Goal: Task Accomplishment & Management: Manage account settings

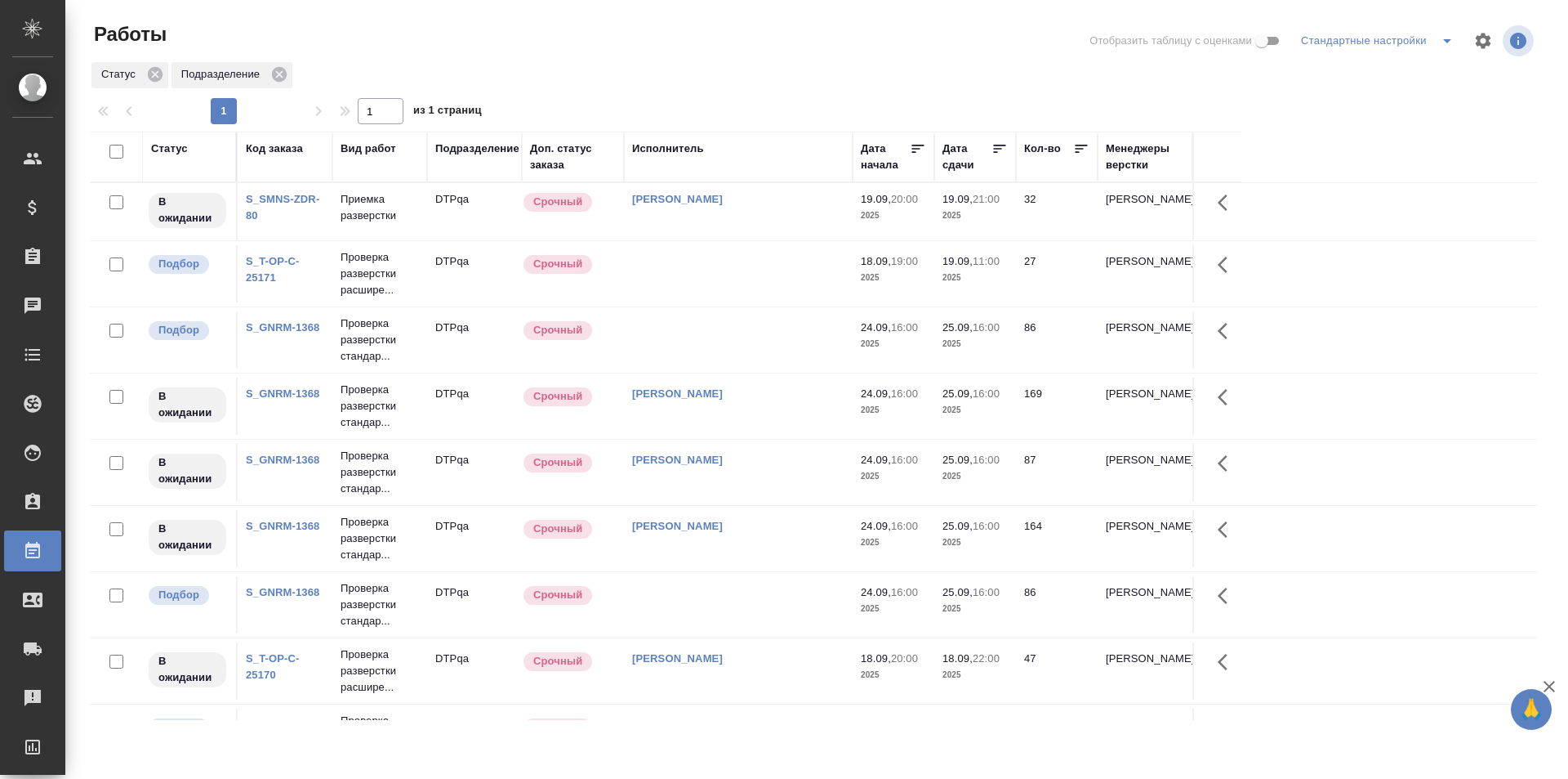
click at [770, 213] on td "[PERSON_NAME]" at bounding box center [738, 211] width 228 height 57
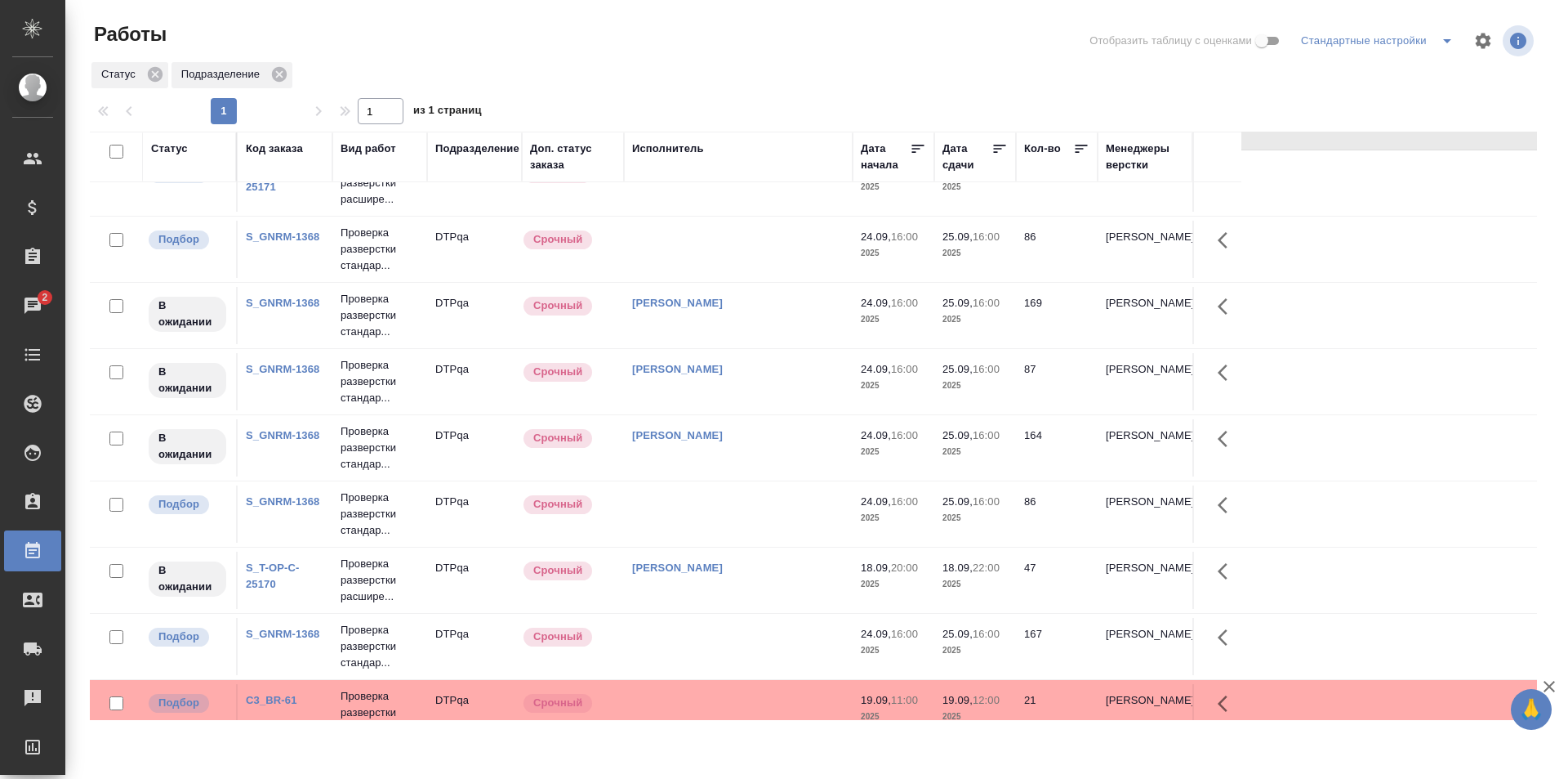
scroll to position [164, 0]
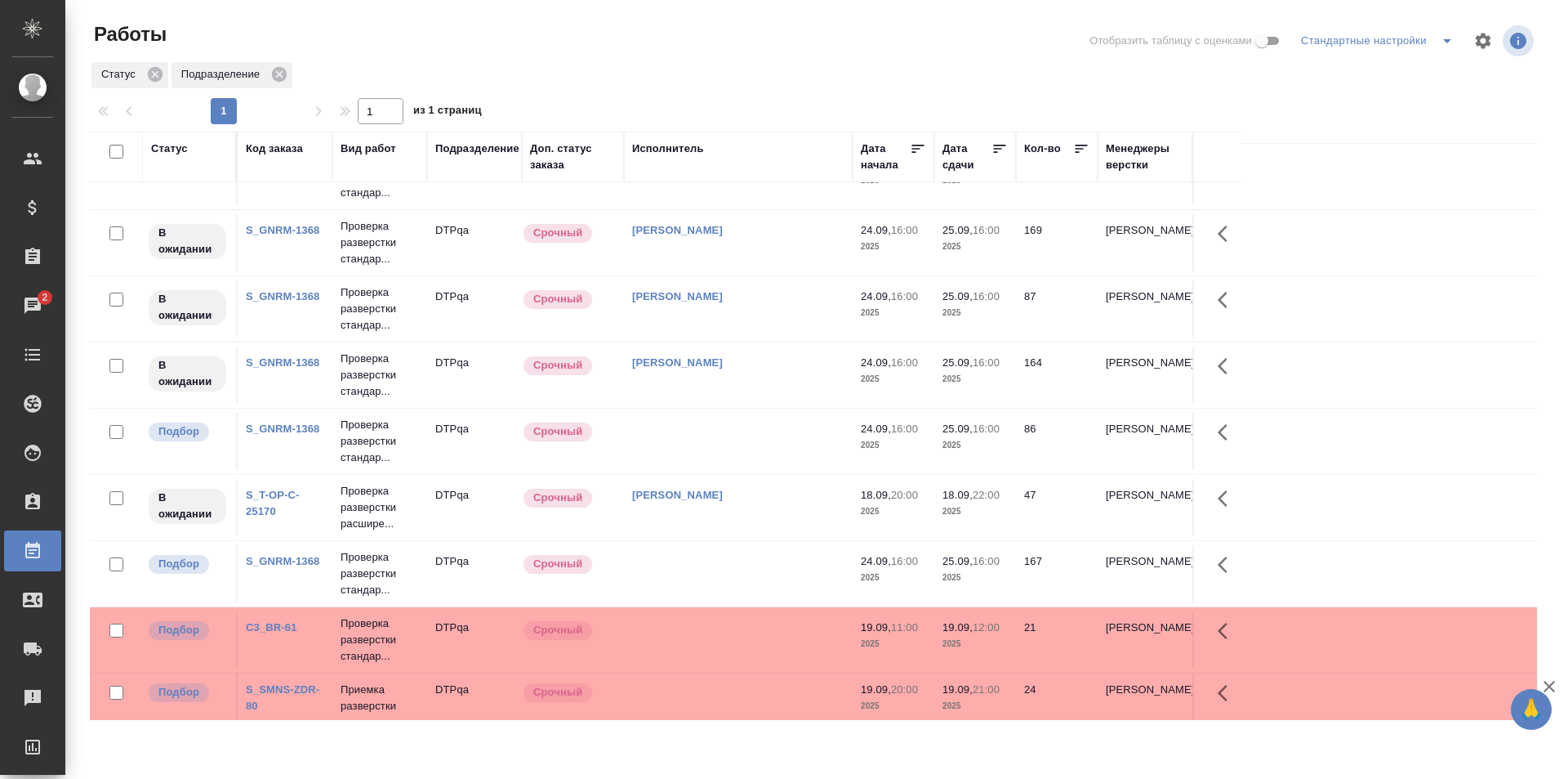
click at [776, 505] on td "[PERSON_NAME]" at bounding box center [738, 508] width 228 height 57
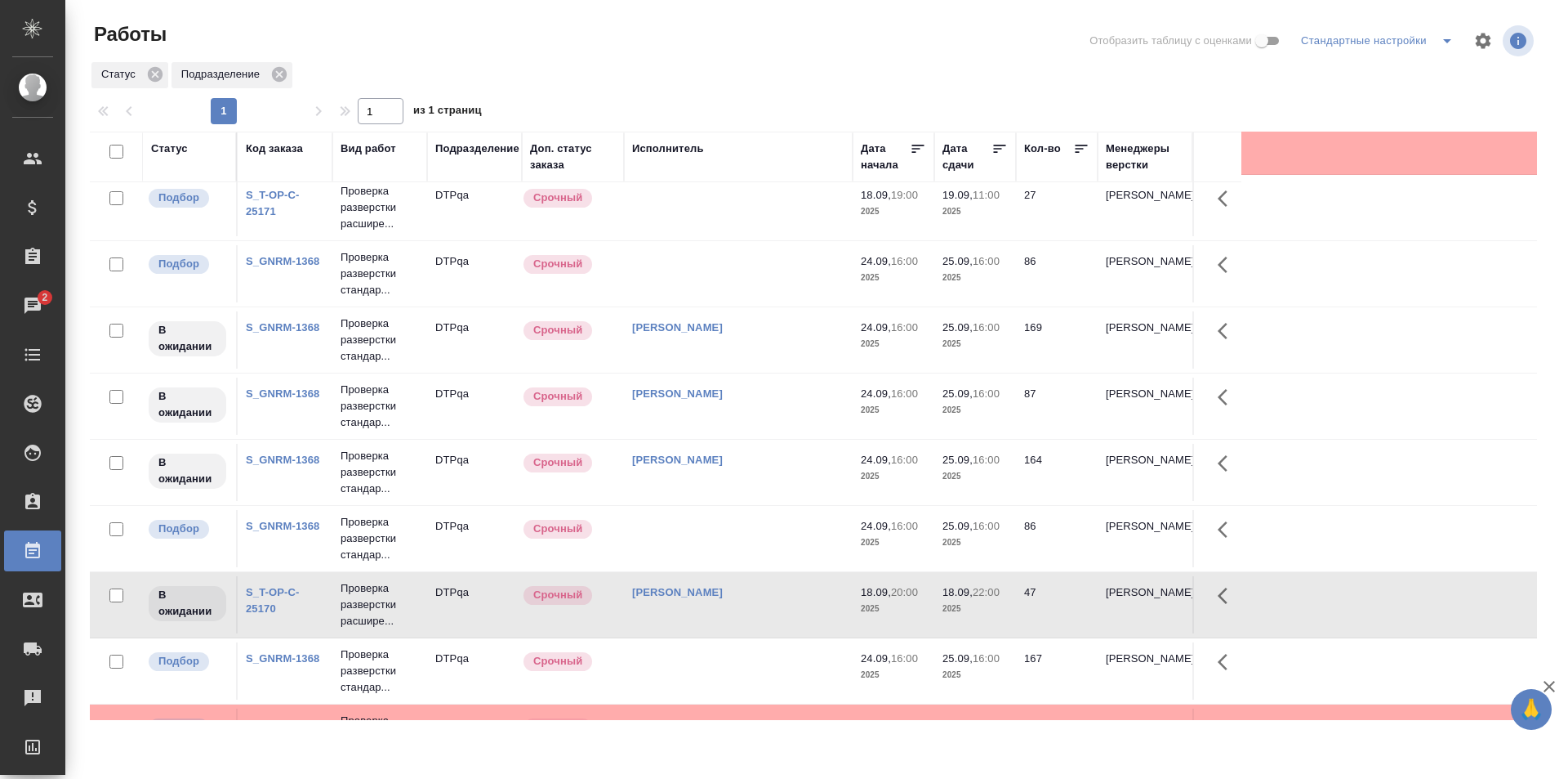
scroll to position [0, 0]
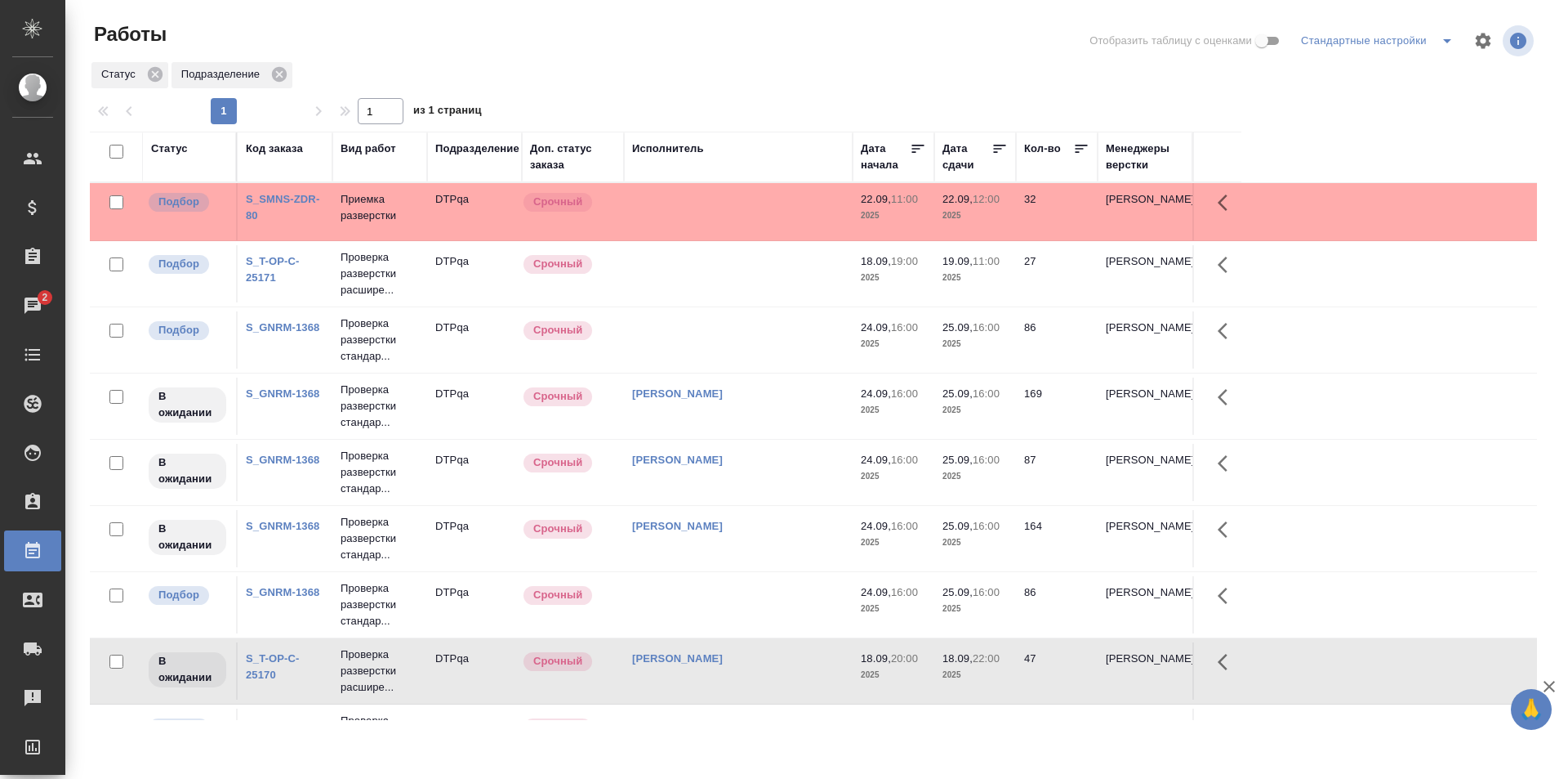
click at [749, 211] on td at bounding box center [738, 211] width 228 height 57
click at [750, 211] on td at bounding box center [738, 211] width 228 height 57
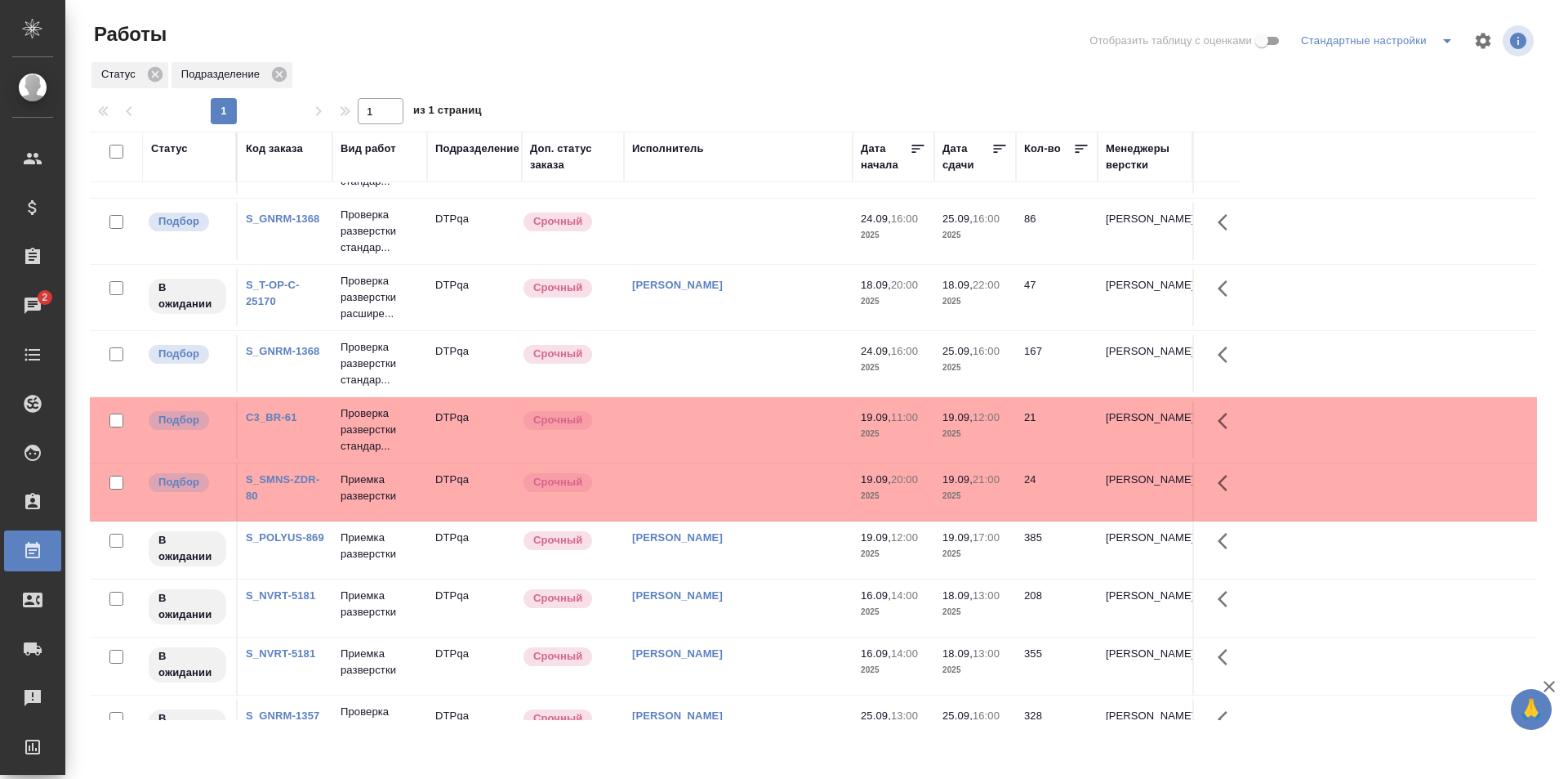
scroll to position [409, 0]
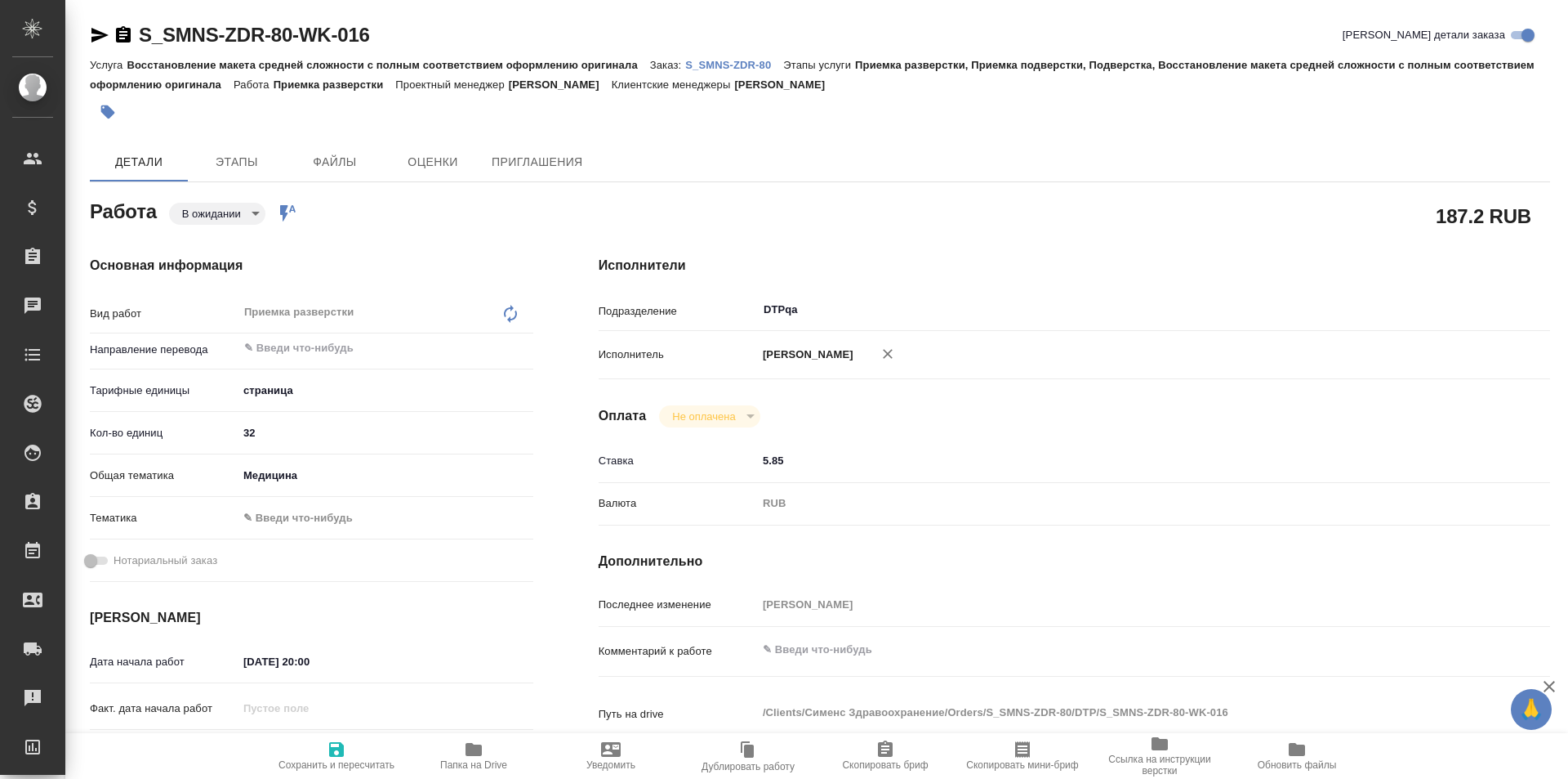
type textarea "x"
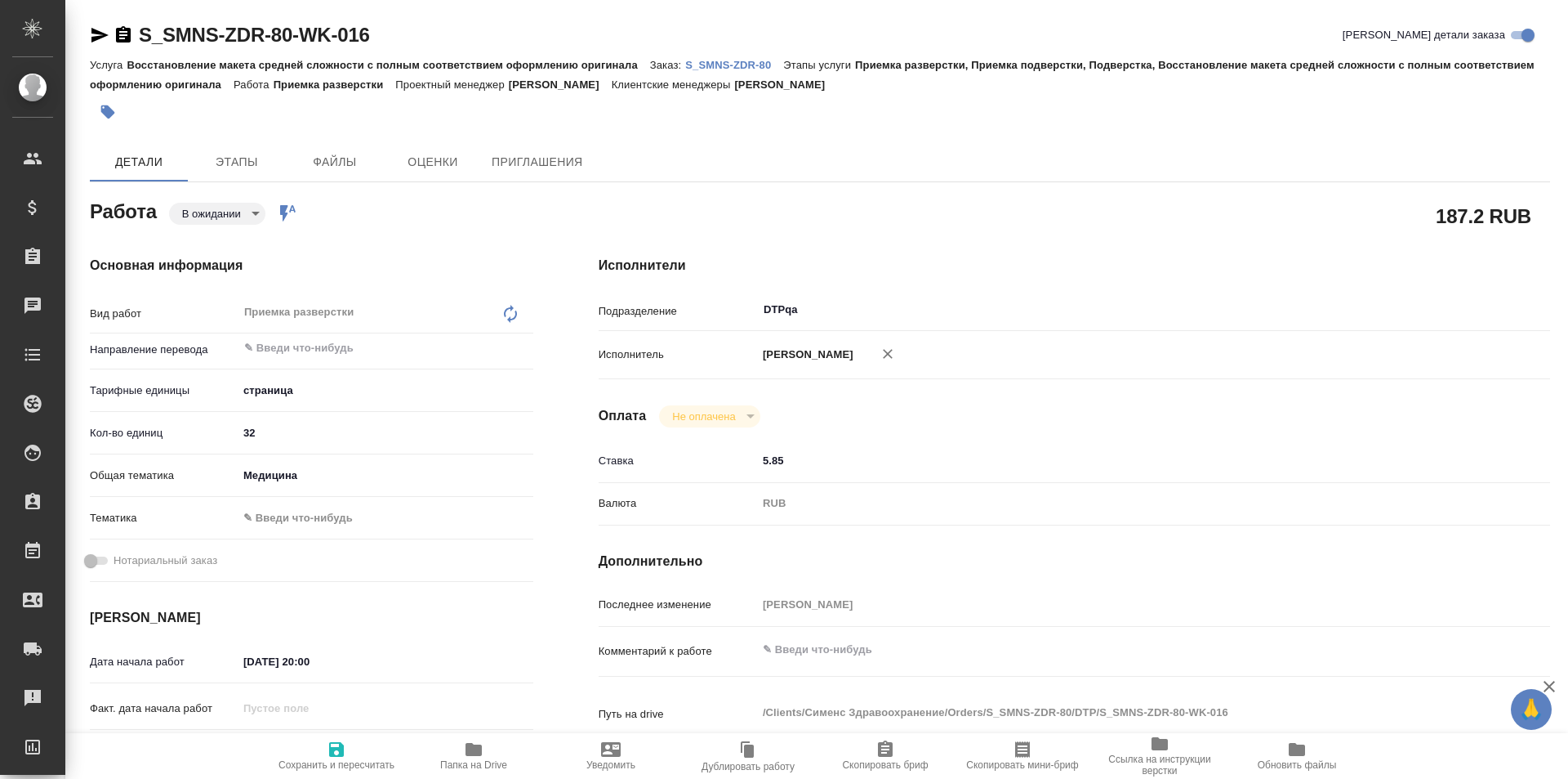
type textarea "x"
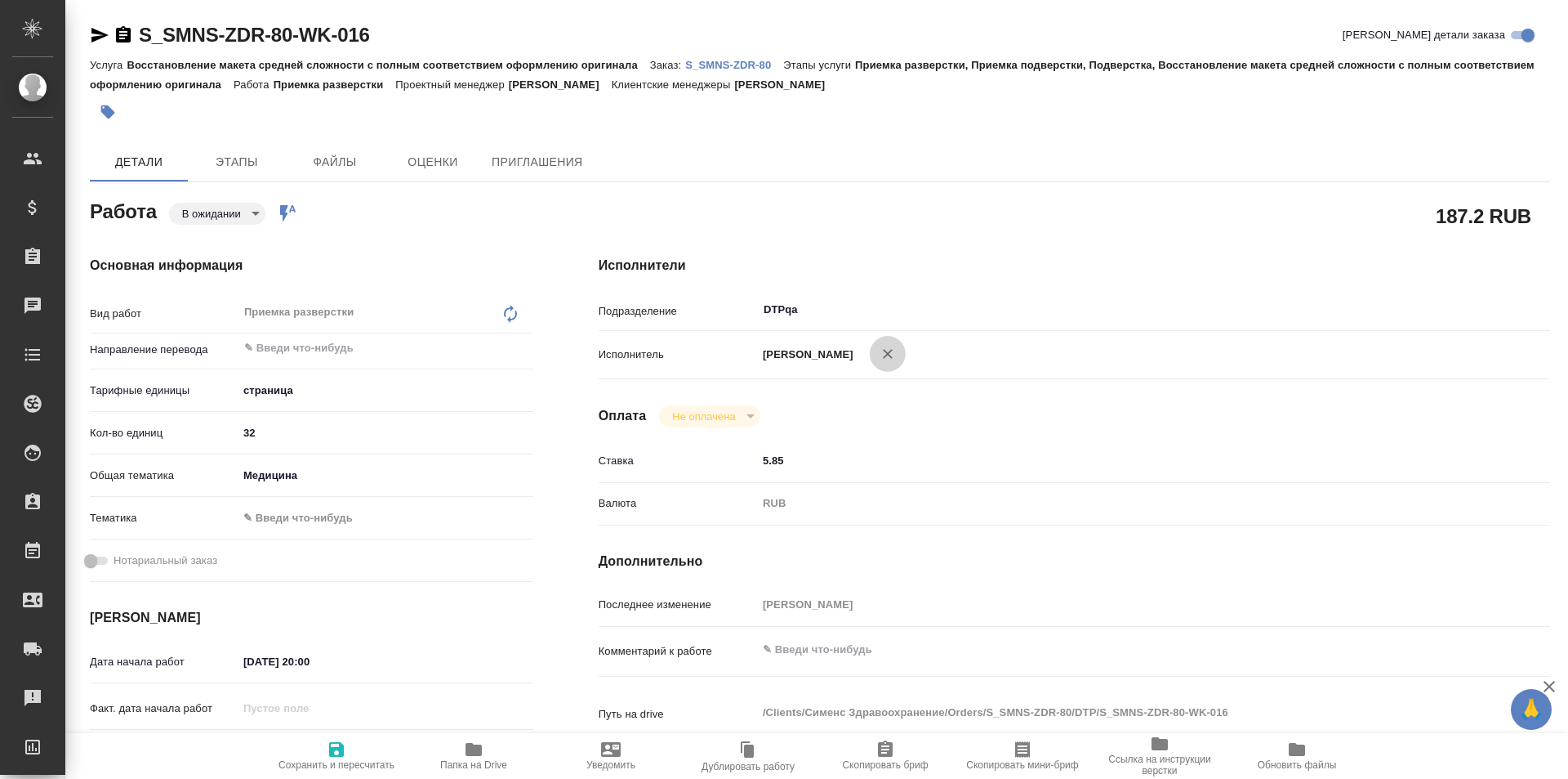
click at [896, 350] on icon "button" at bounding box center [888, 354] width 16 height 16
type textarea "x"
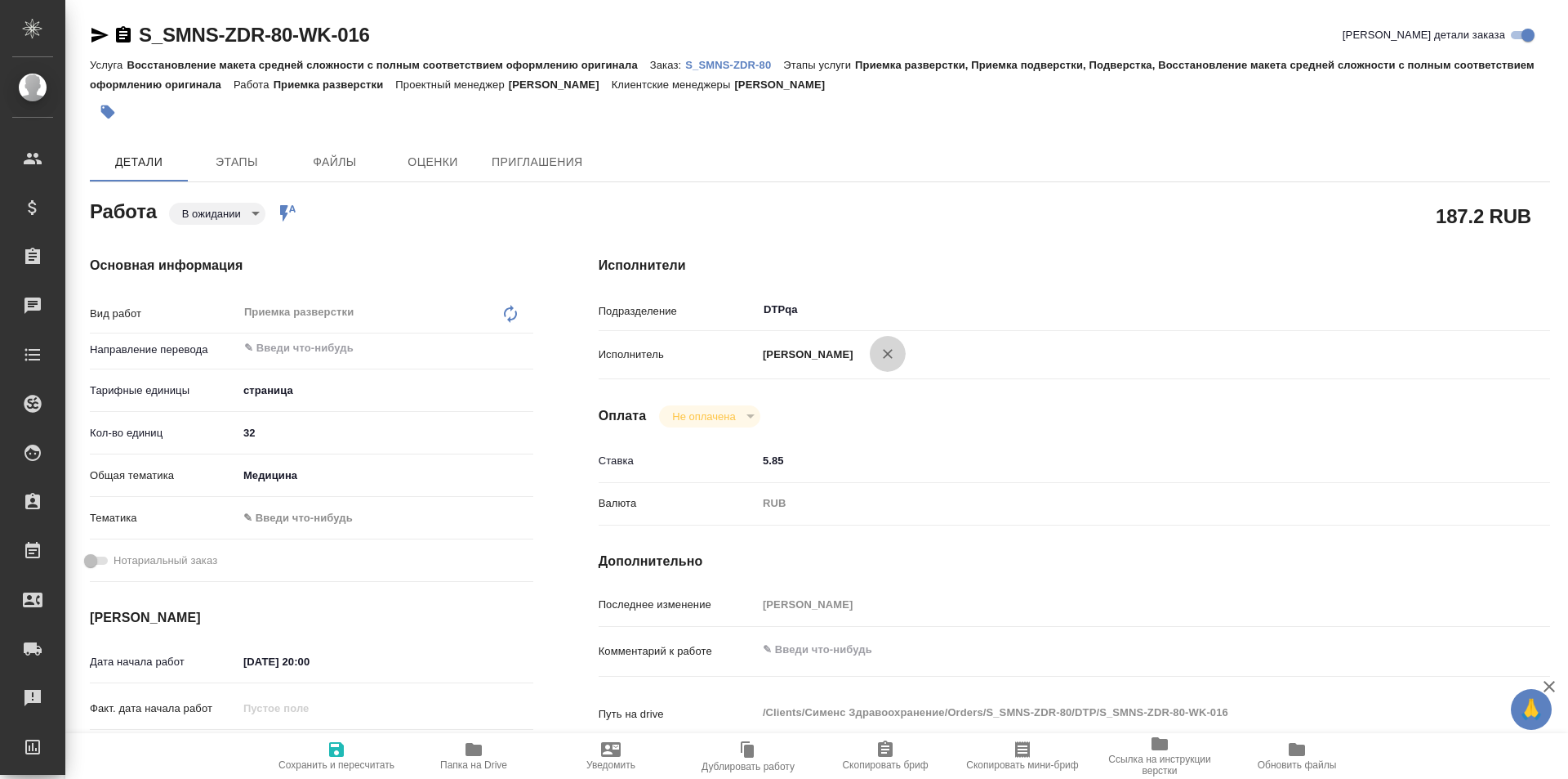
type textarea "x"
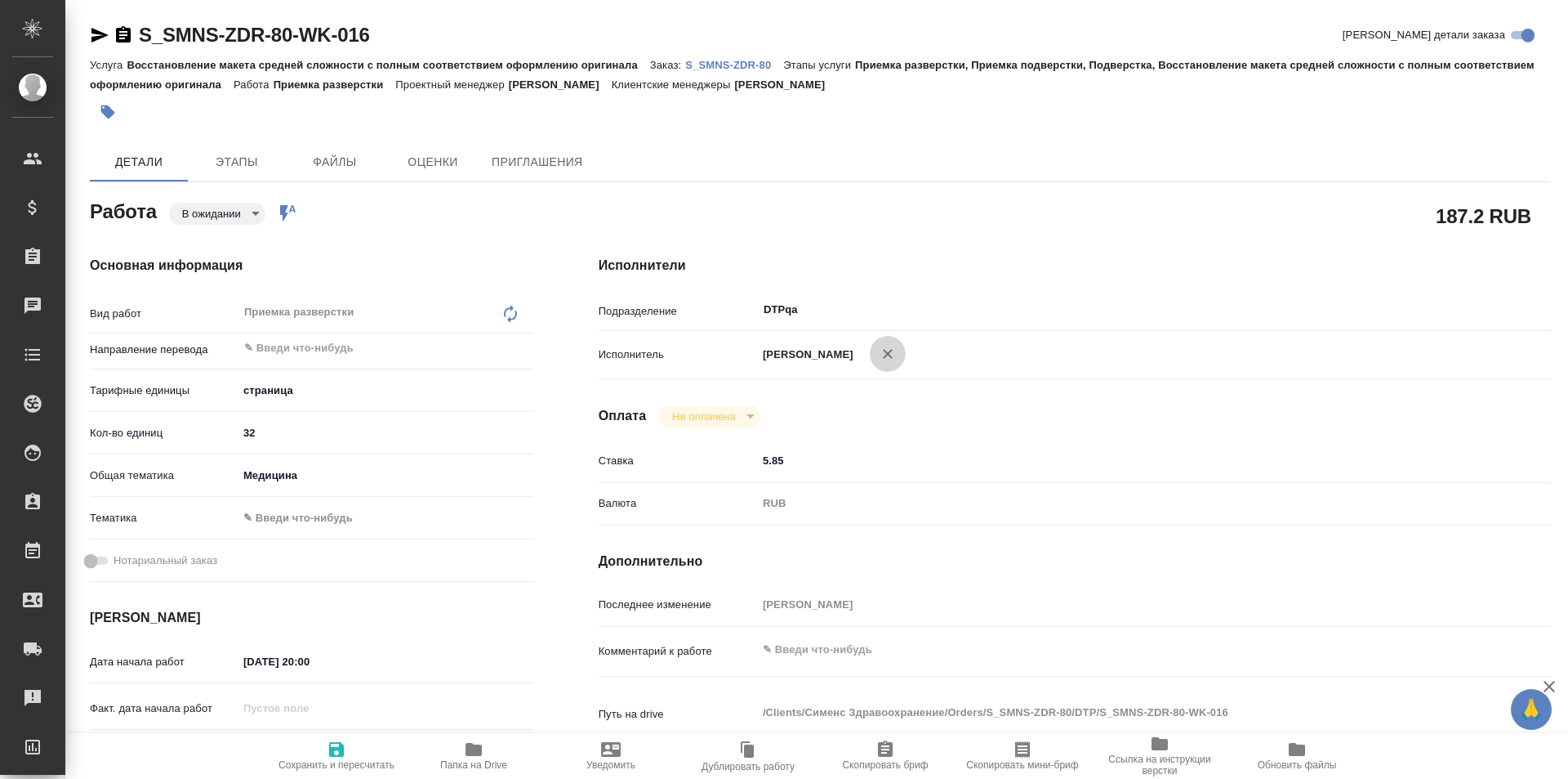
type textarea "x"
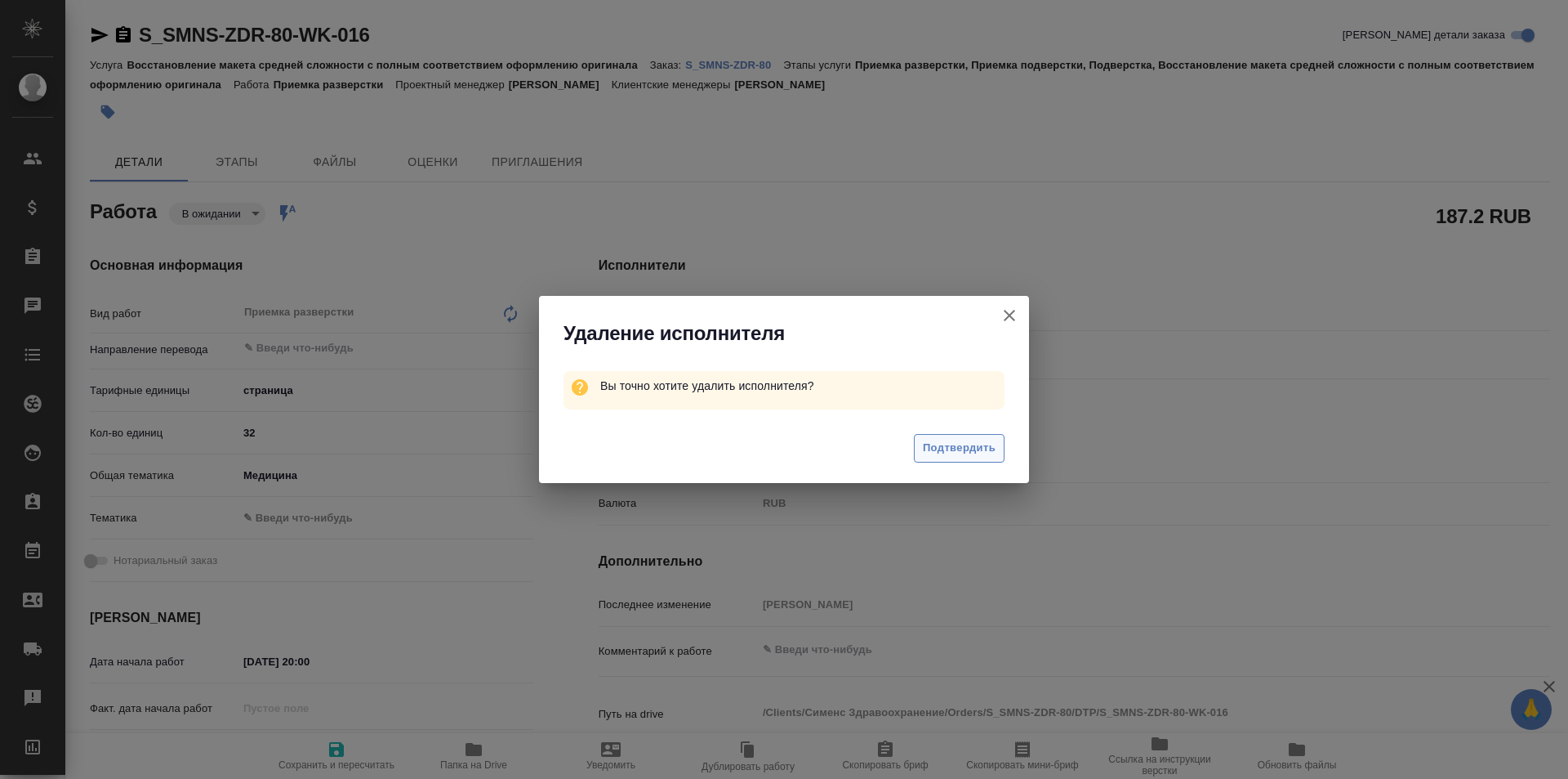
click at [974, 452] on span "Подтвердить" at bounding box center [959, 448] width 73 height 19
type textarea "x"
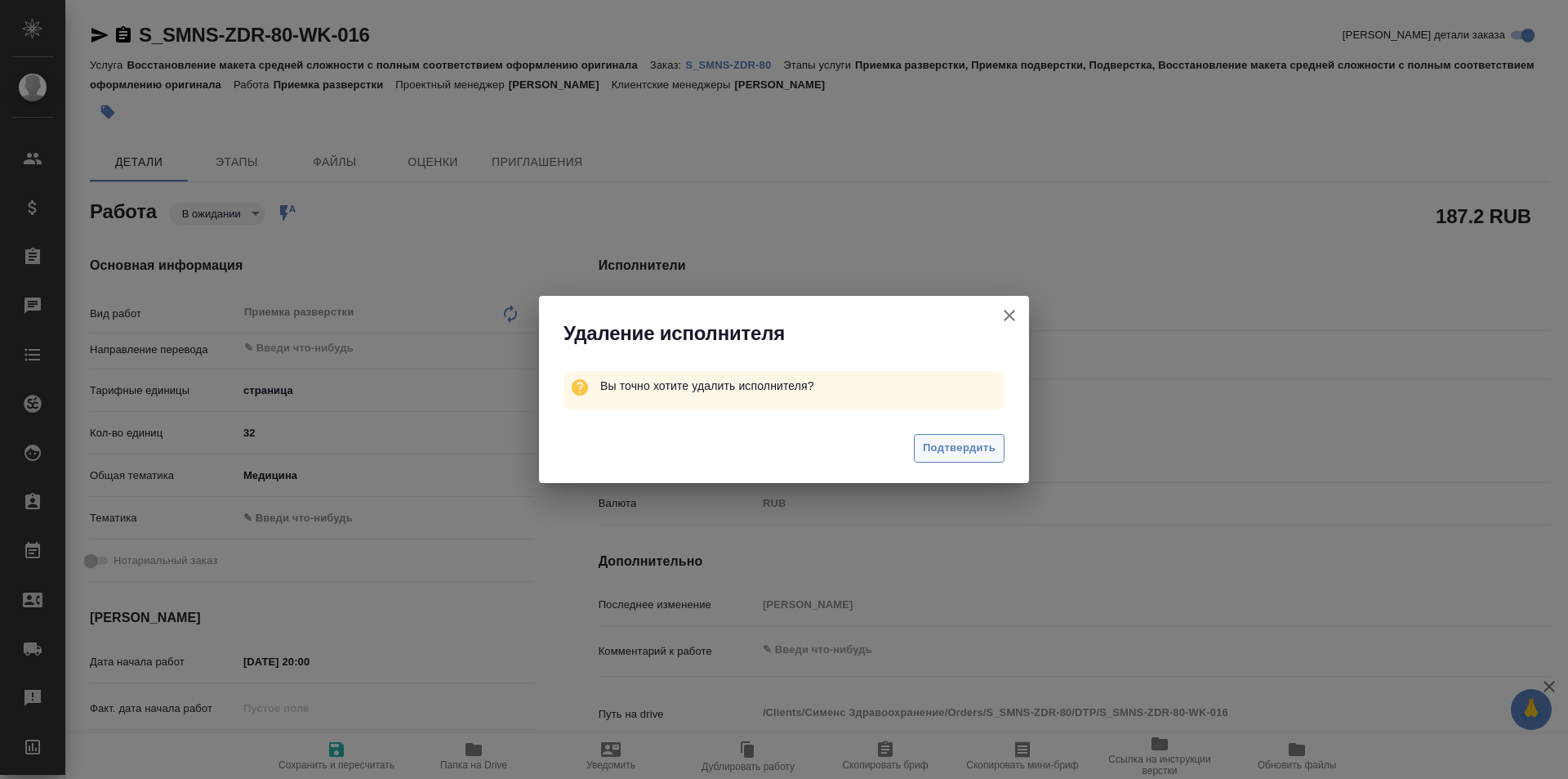
type textarea "x"
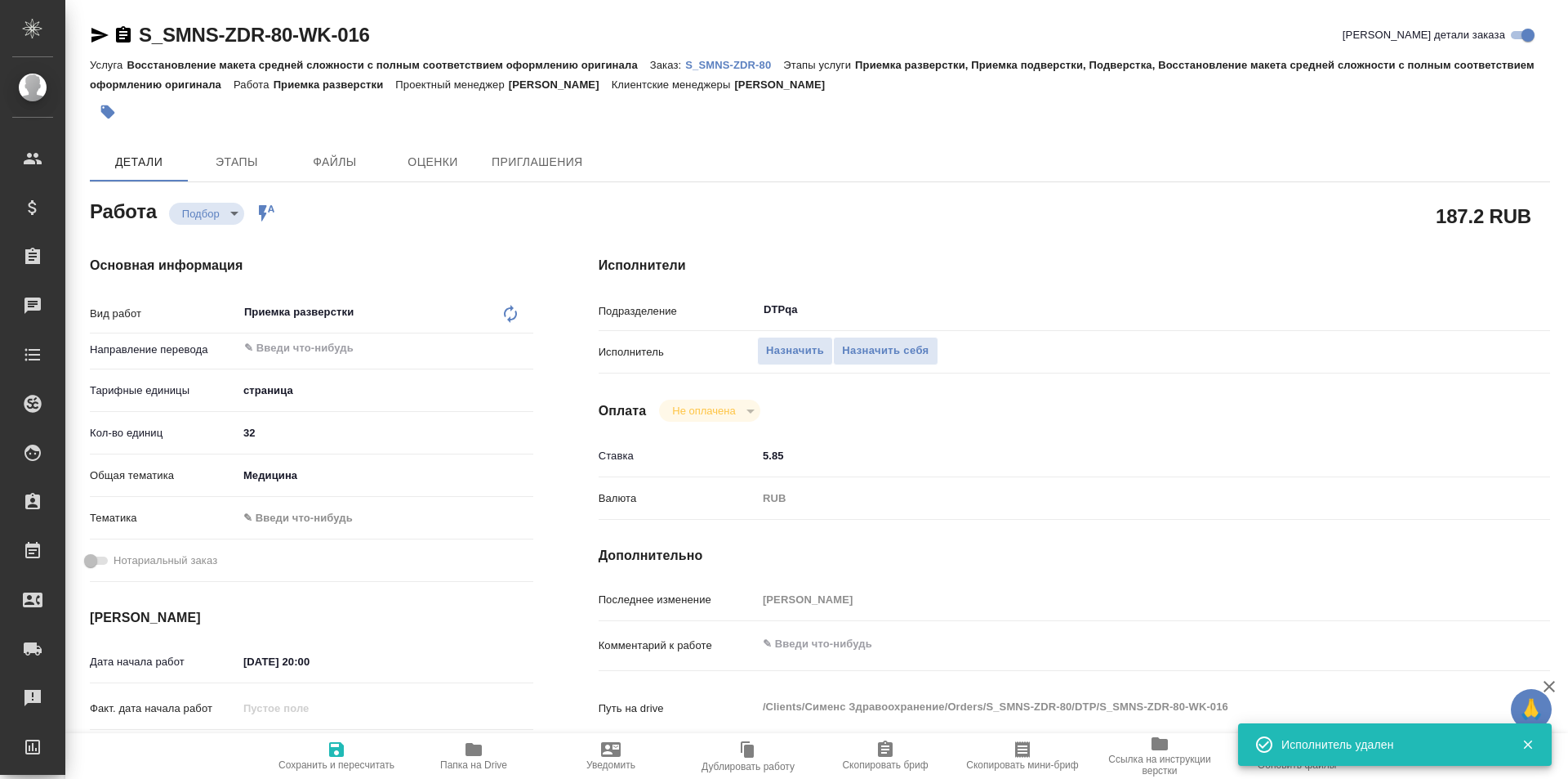
type textarea "x"
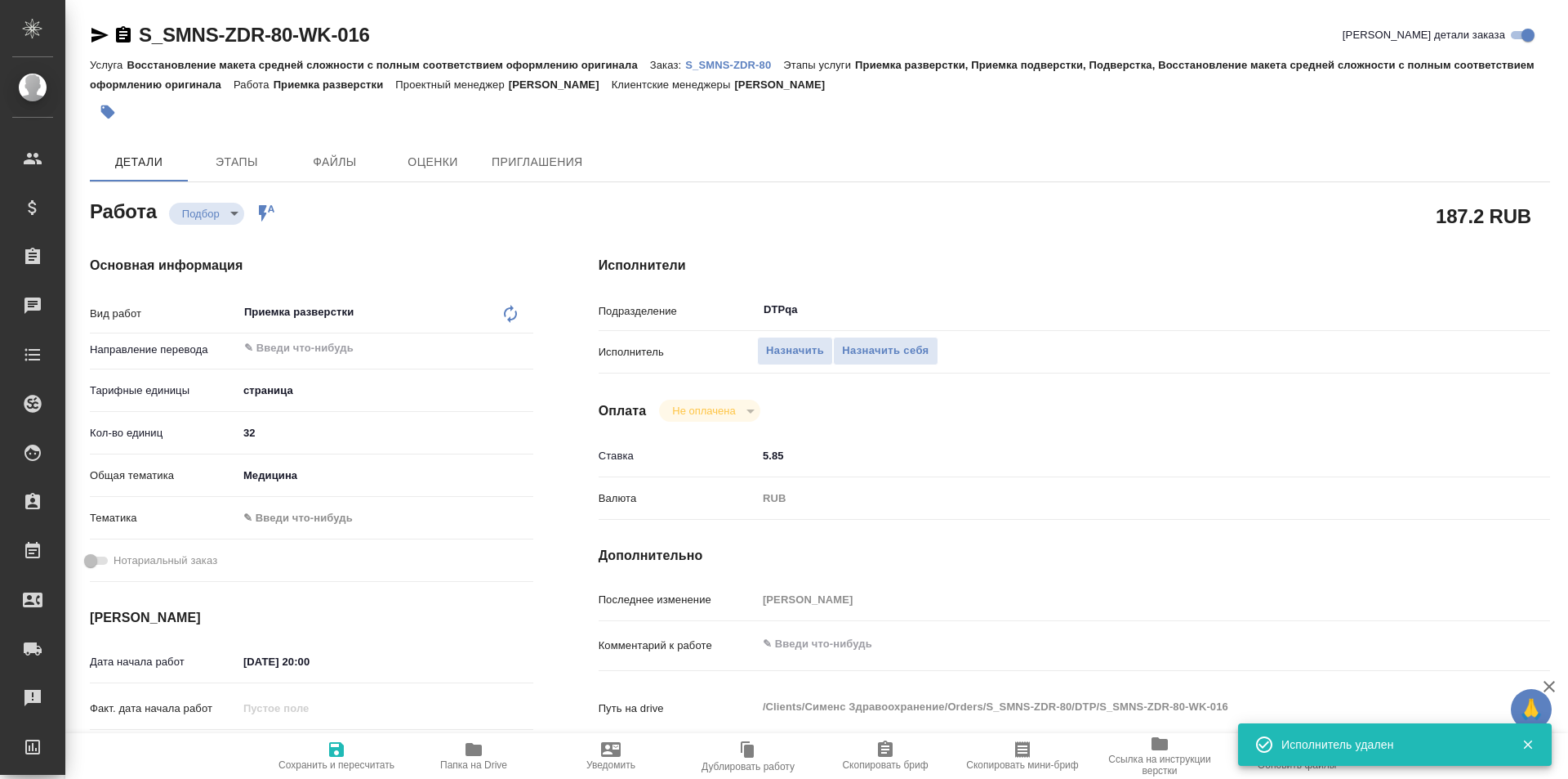
type textarea "x"
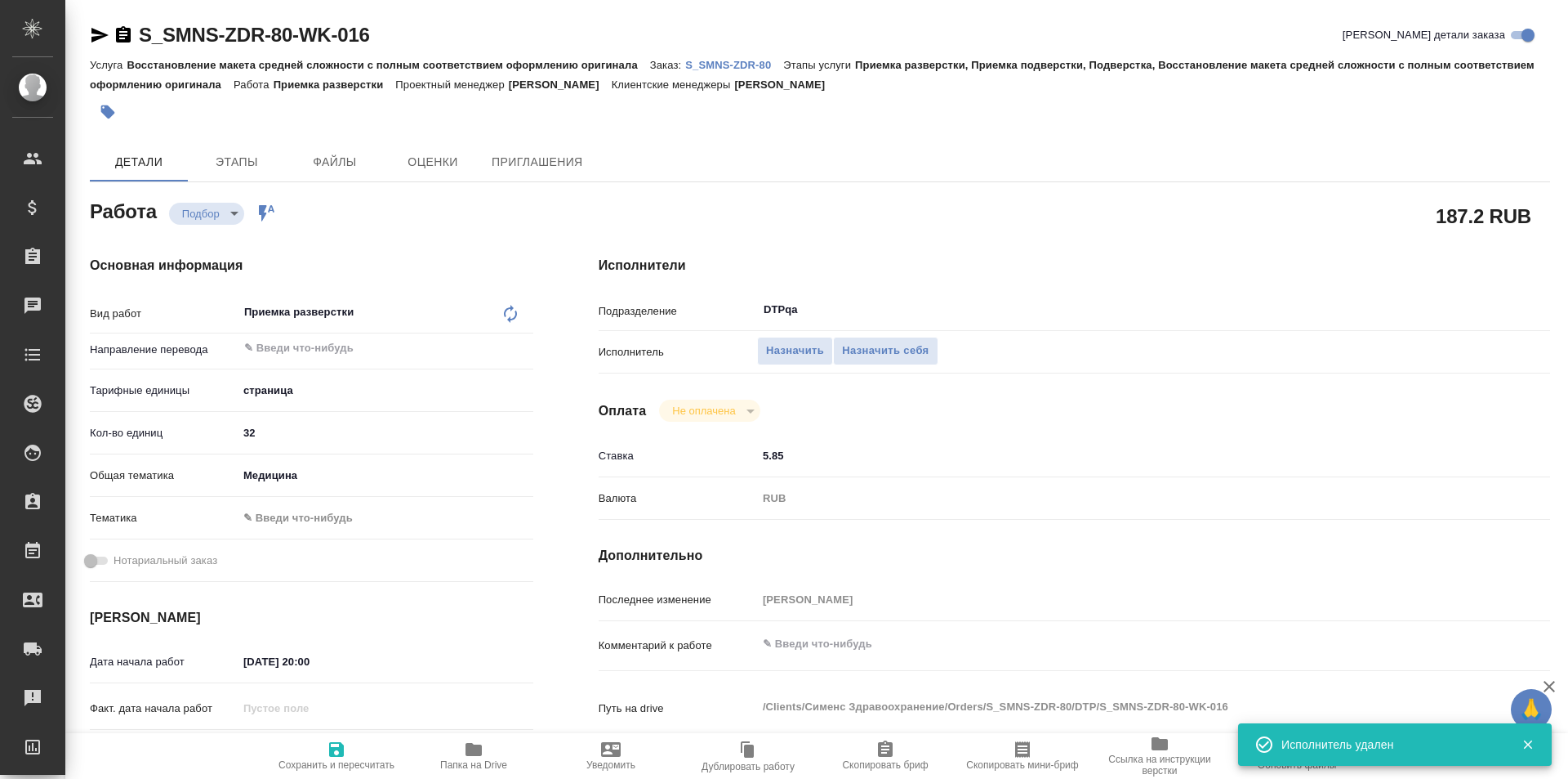
type textarea "x"
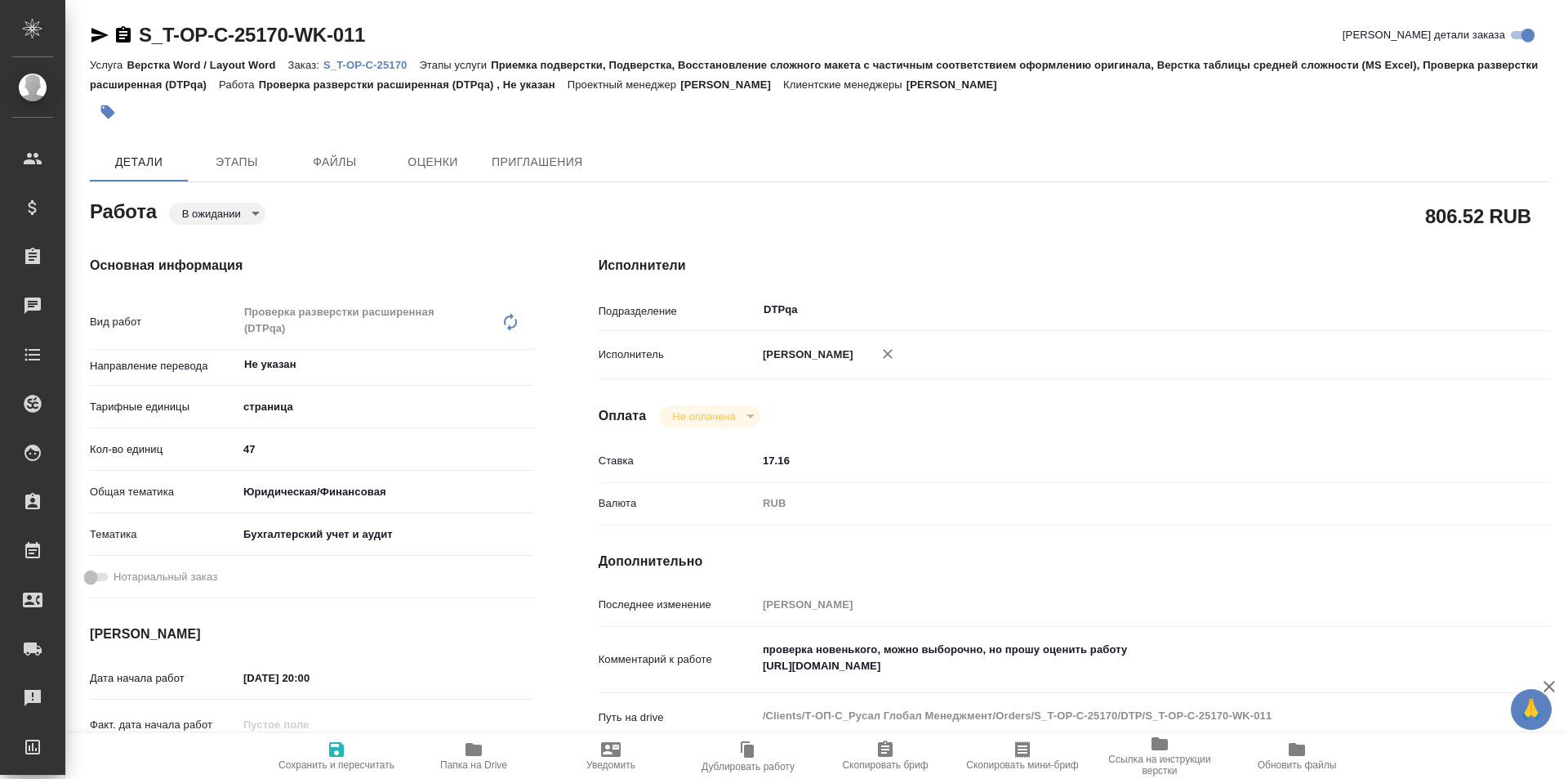
type textarea "x"
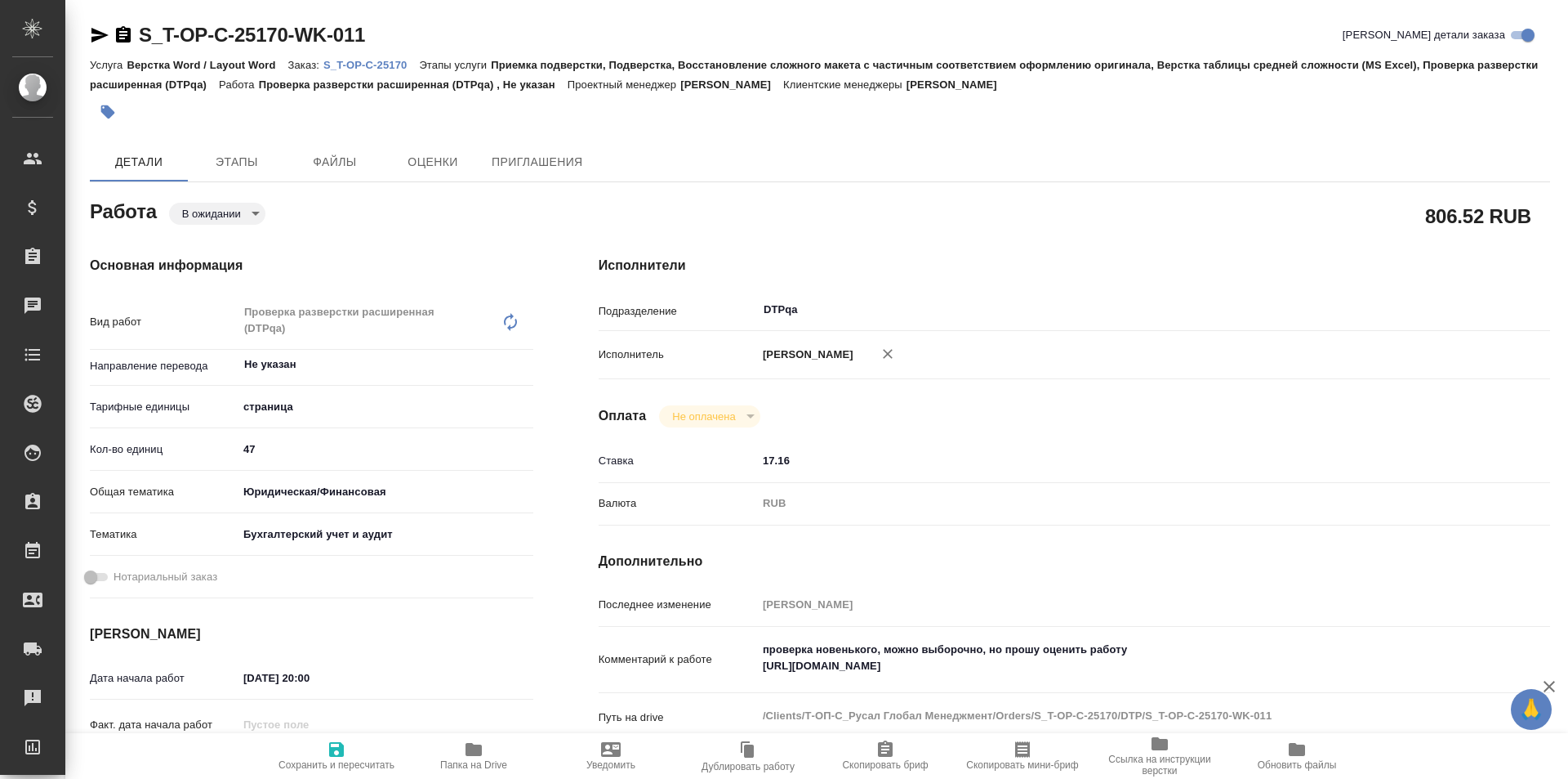
type textarea "x"
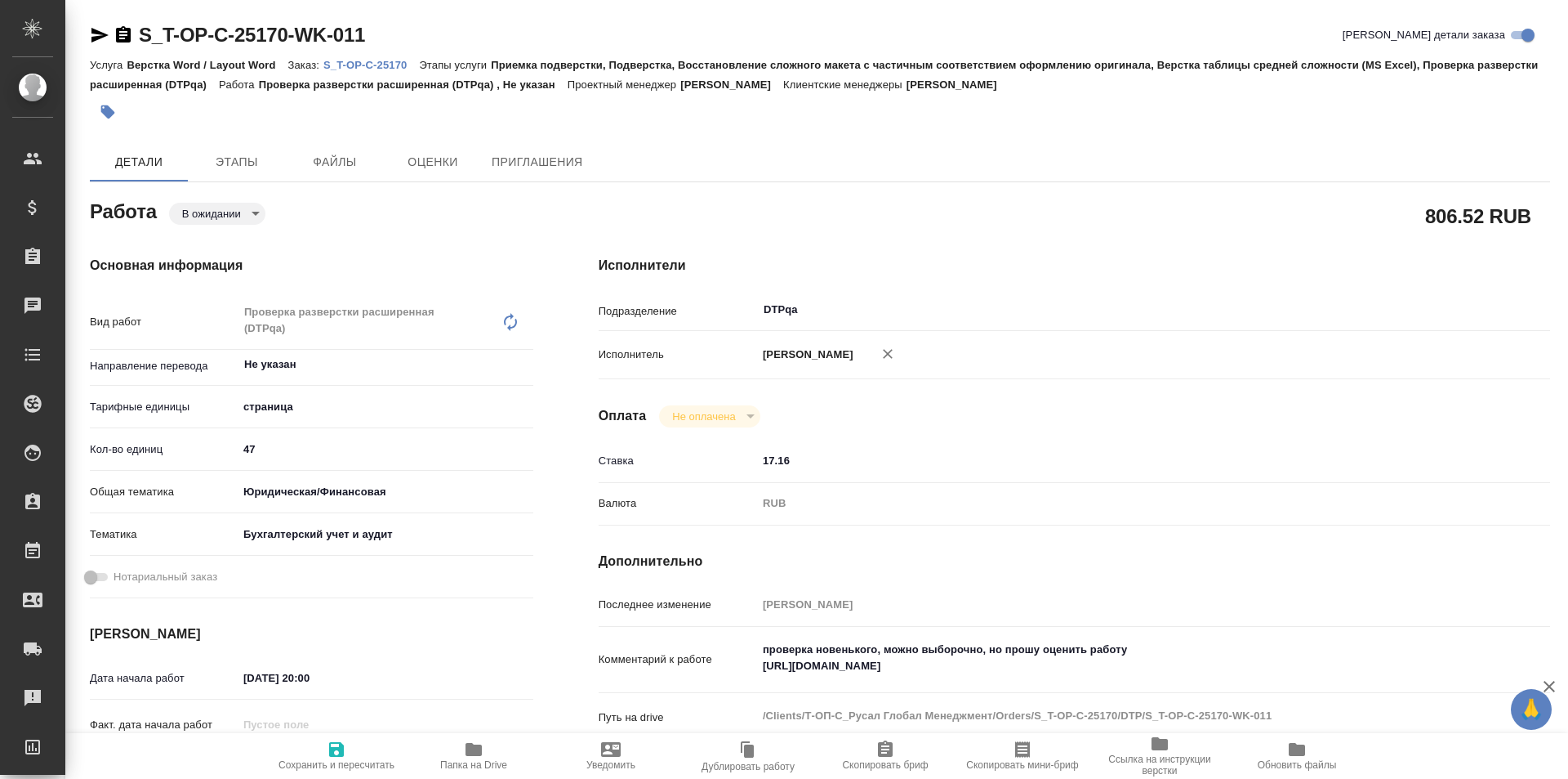
type textarea "x"
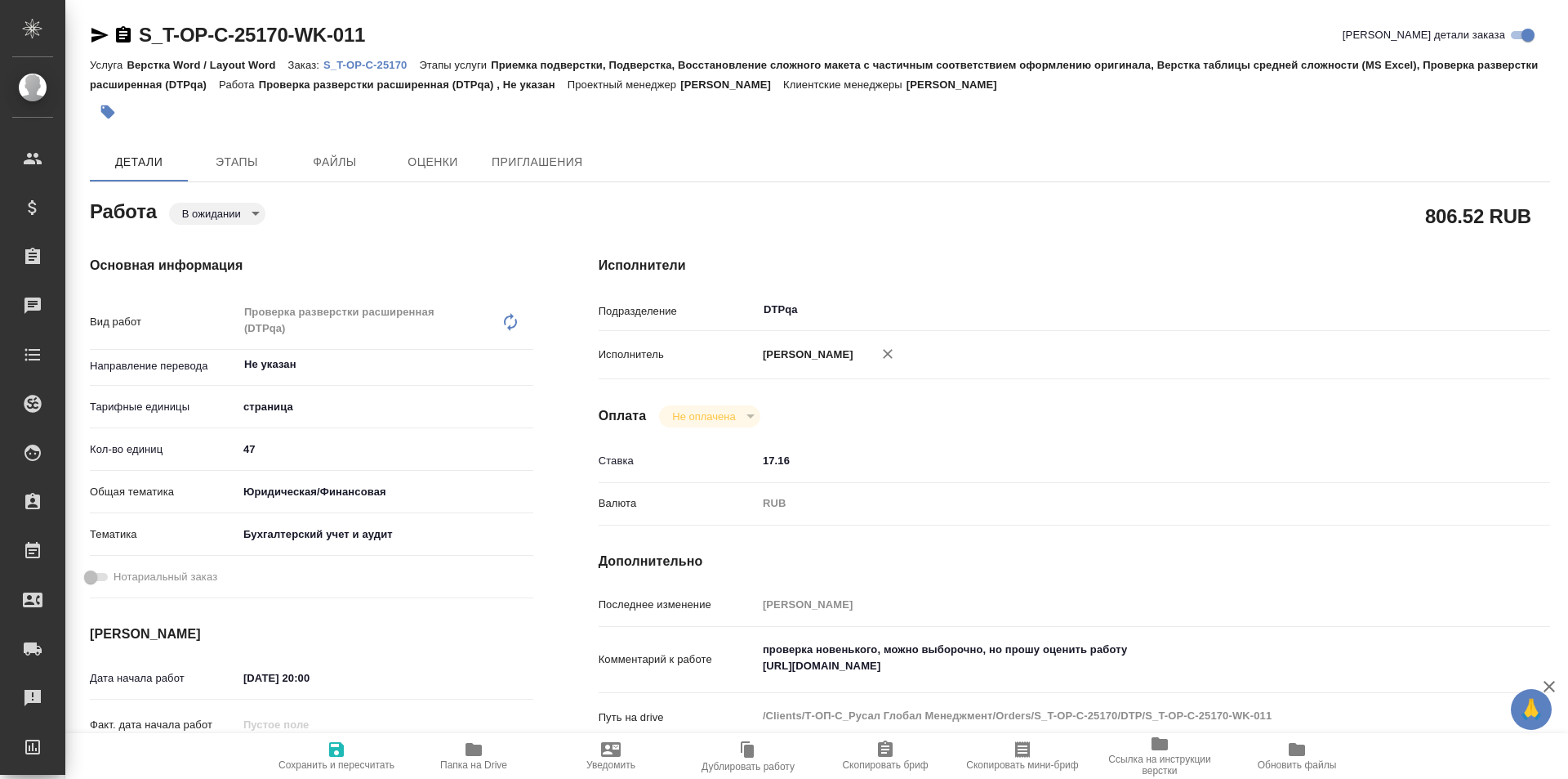
type textarea "x"
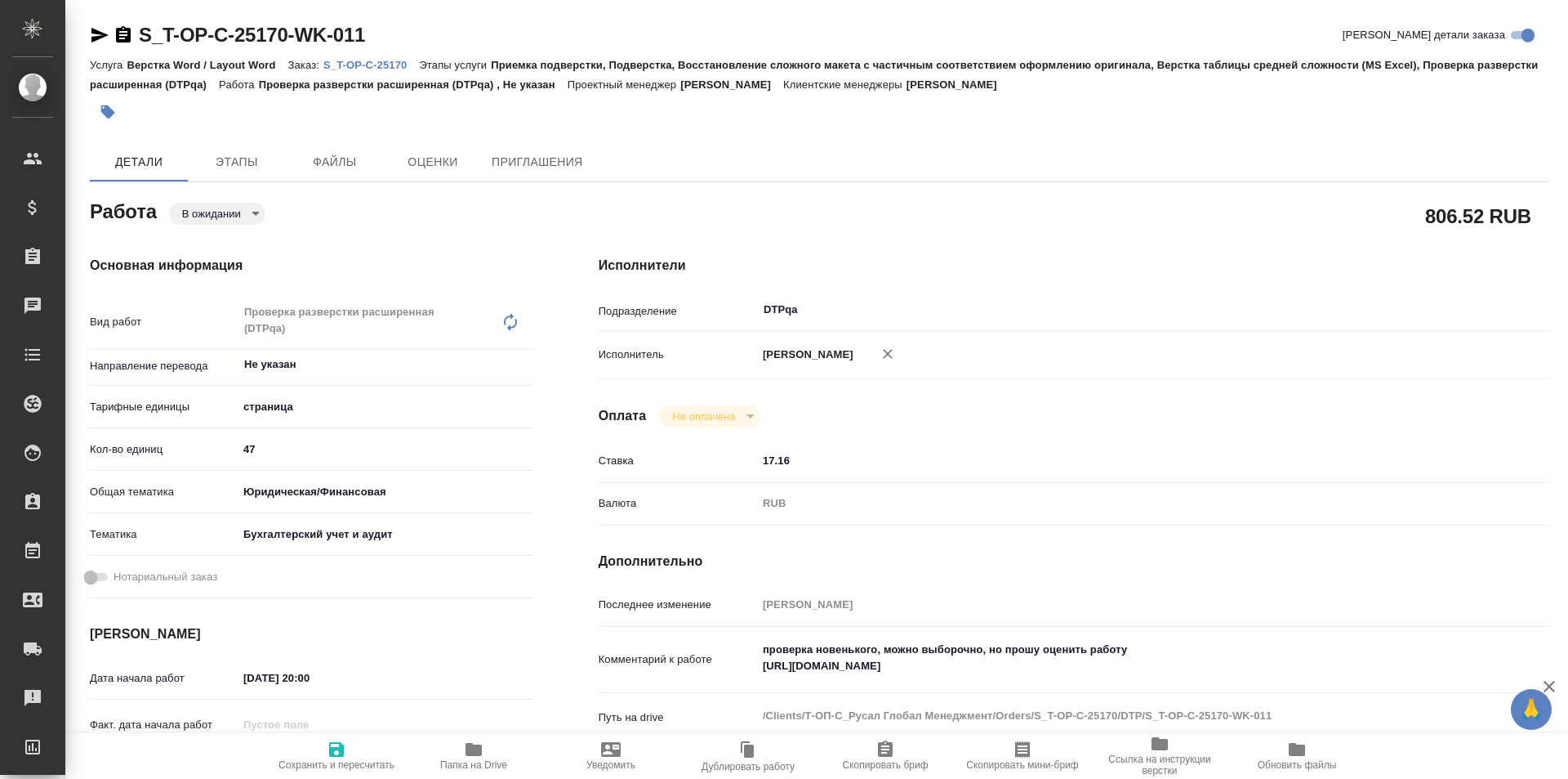
type textarea "x"
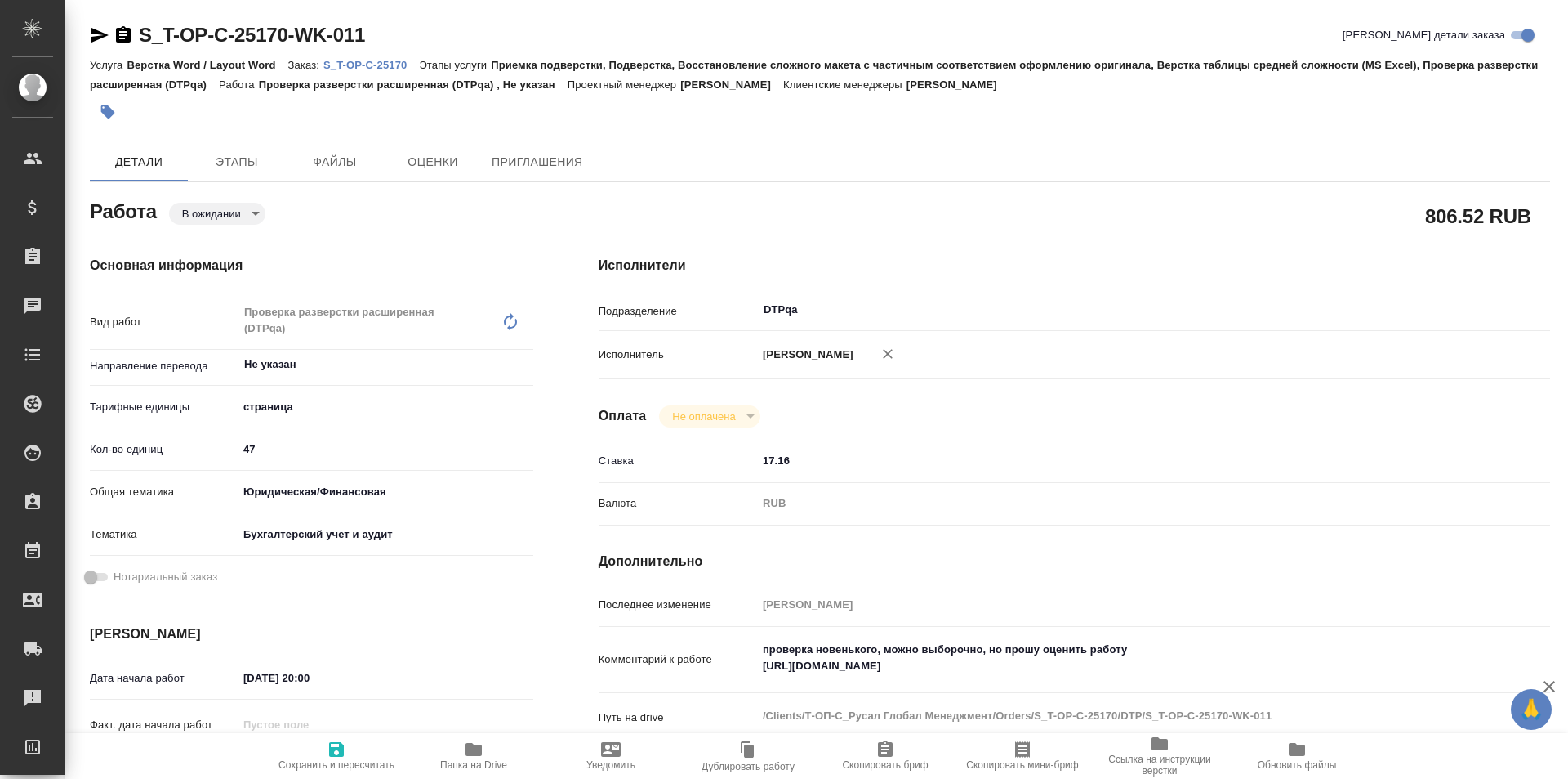
type textarea "x"
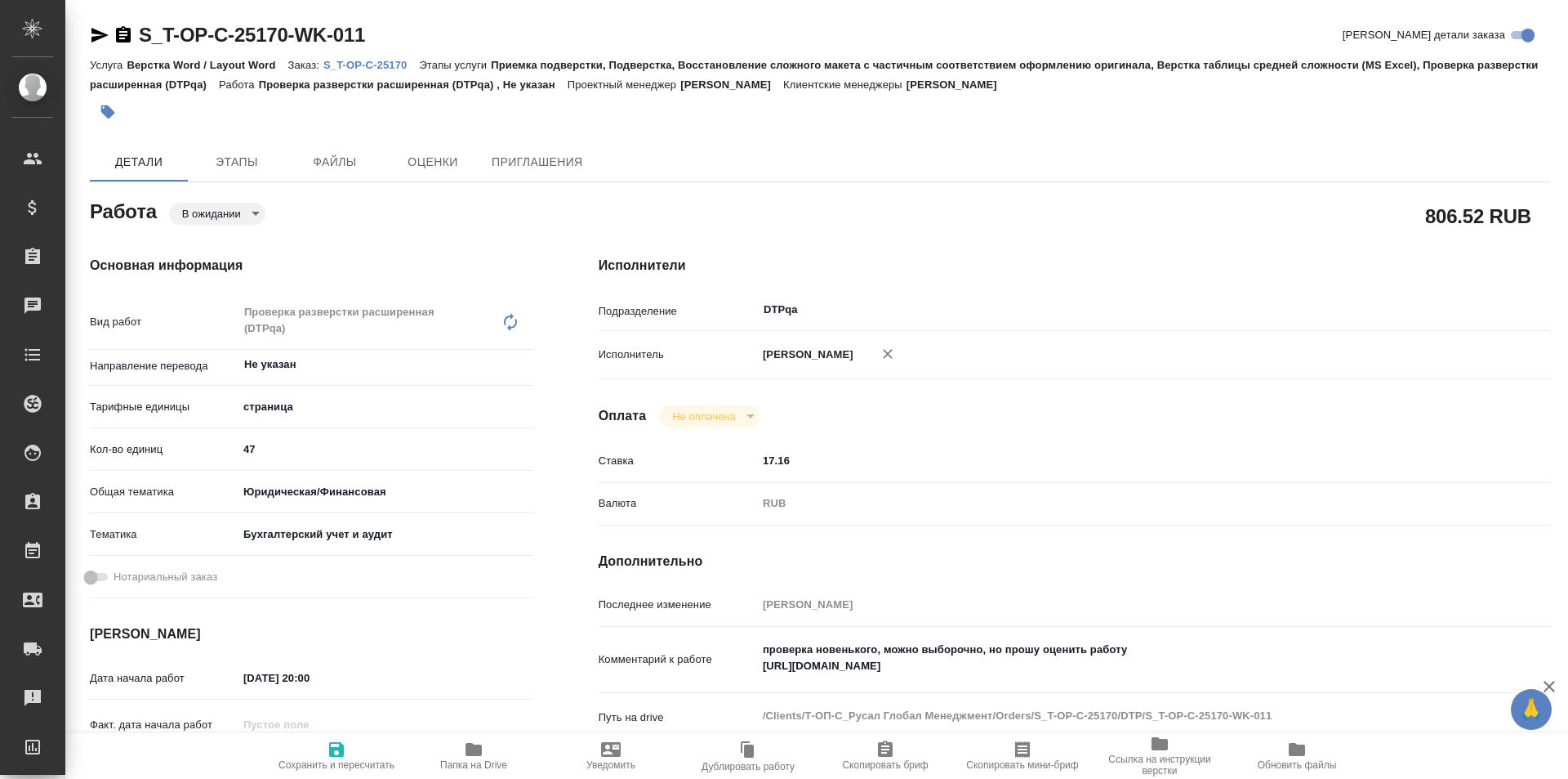
type textarea "x"
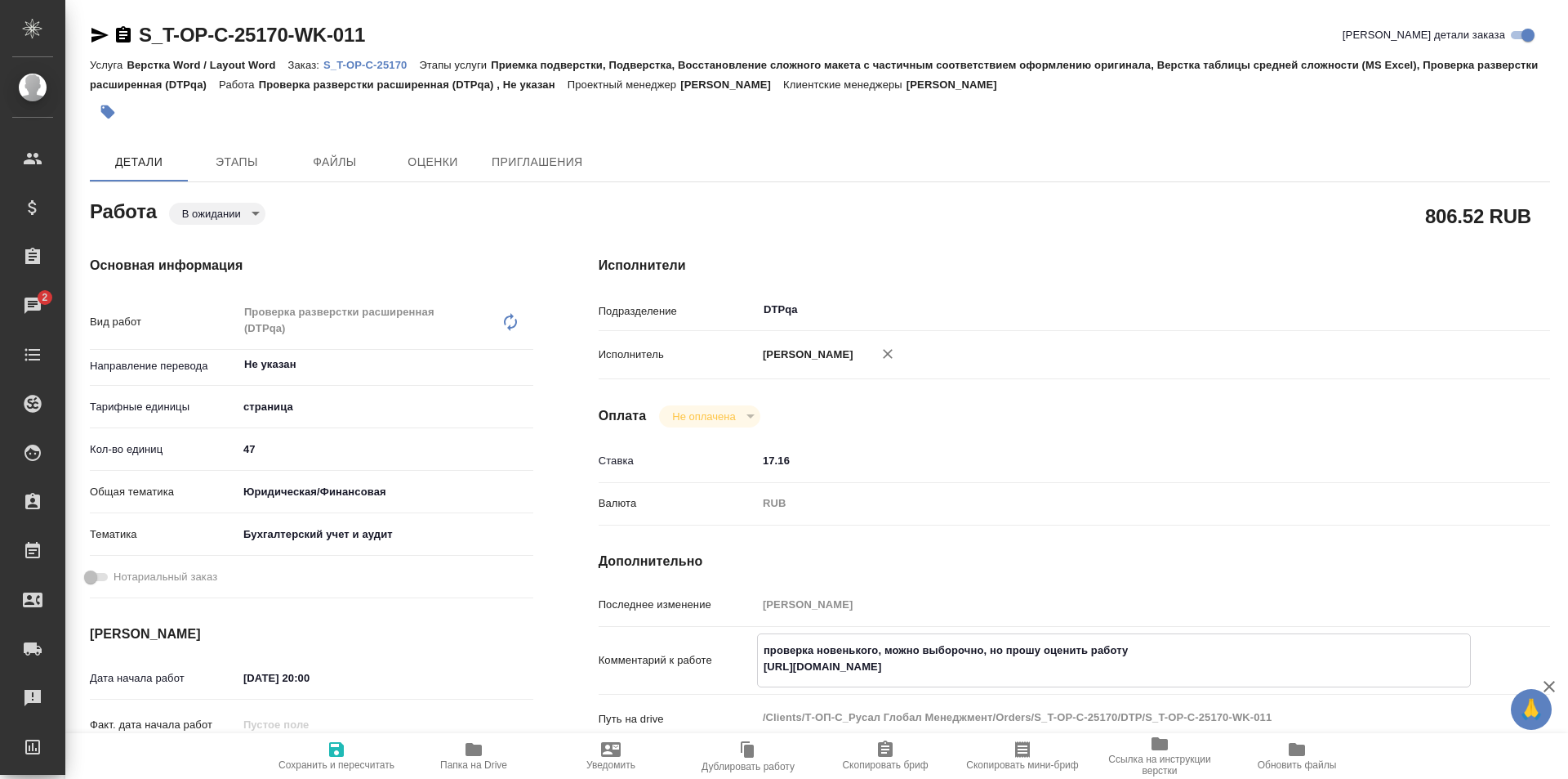
drag, startPoint x: 1081, startPoint y: 669, endPoint x: 704, endPoint y: 677, distance: 377.1
click at [704, 677] on div "Комментарий к работе проверка новенького, можно выборочно, но прошу оценить раб…" at bounding box center [1074, 660] width 951 height 54
type textarea "x"
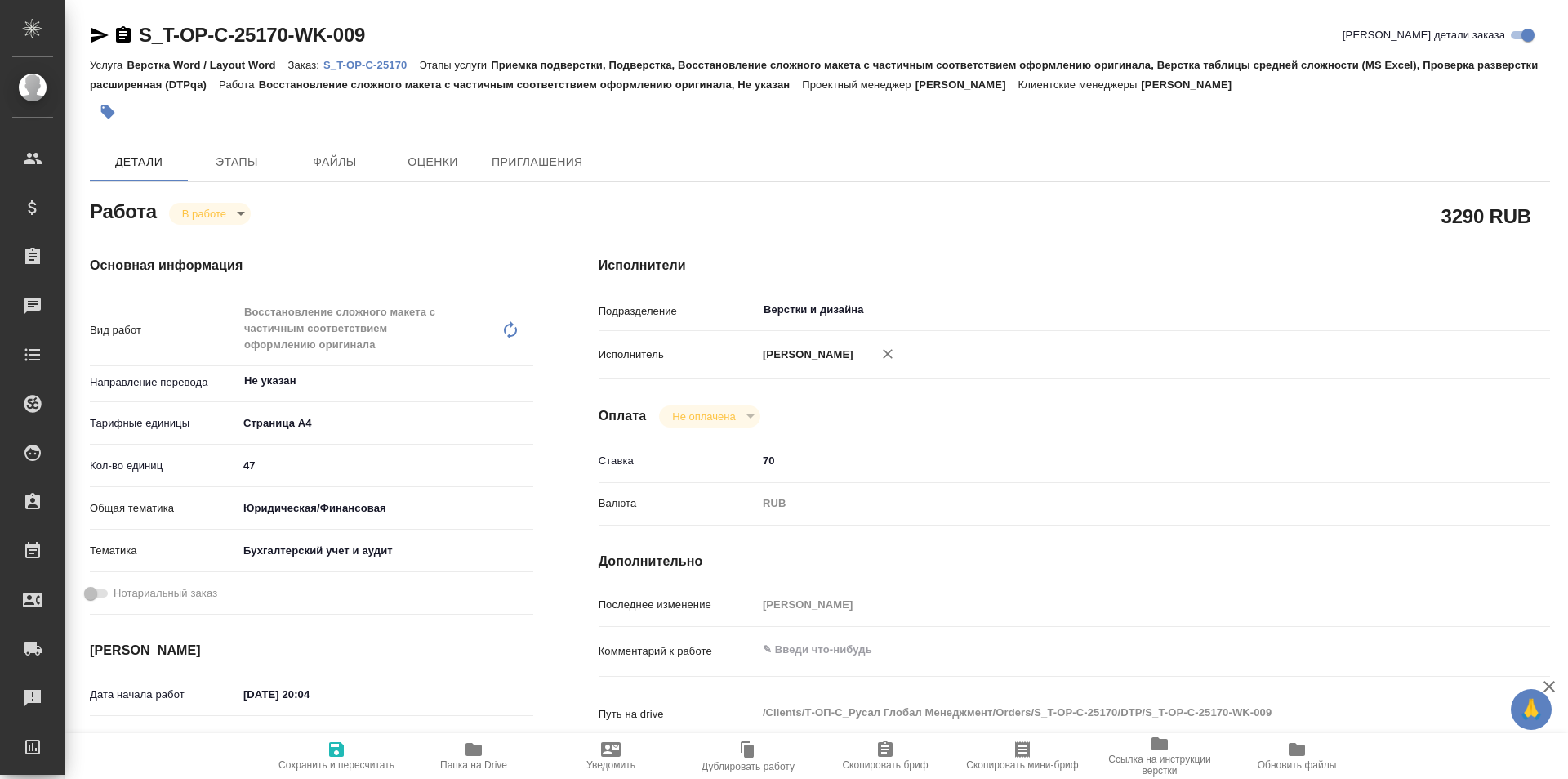
type textarea "x"
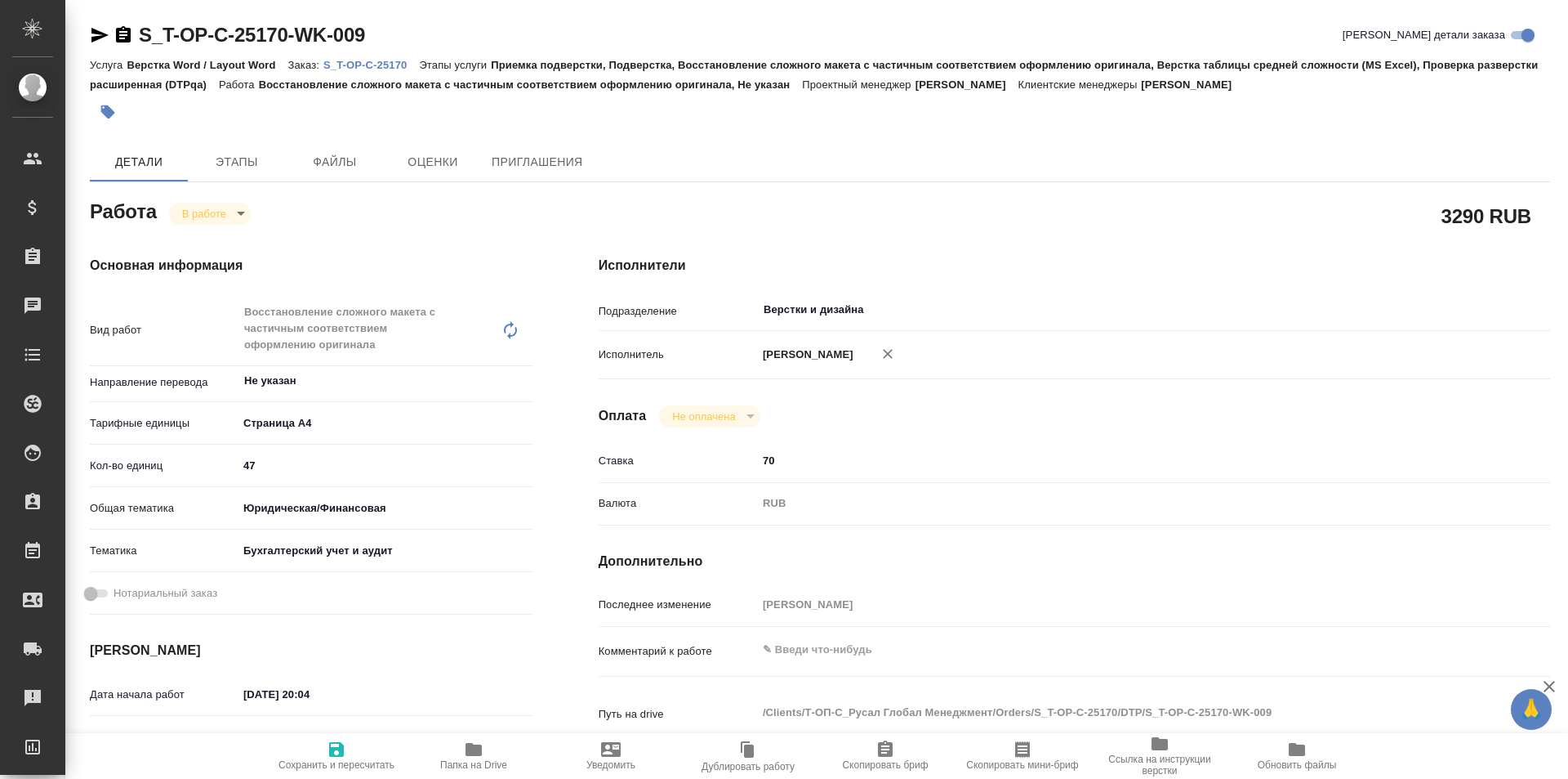
type textarea "x"
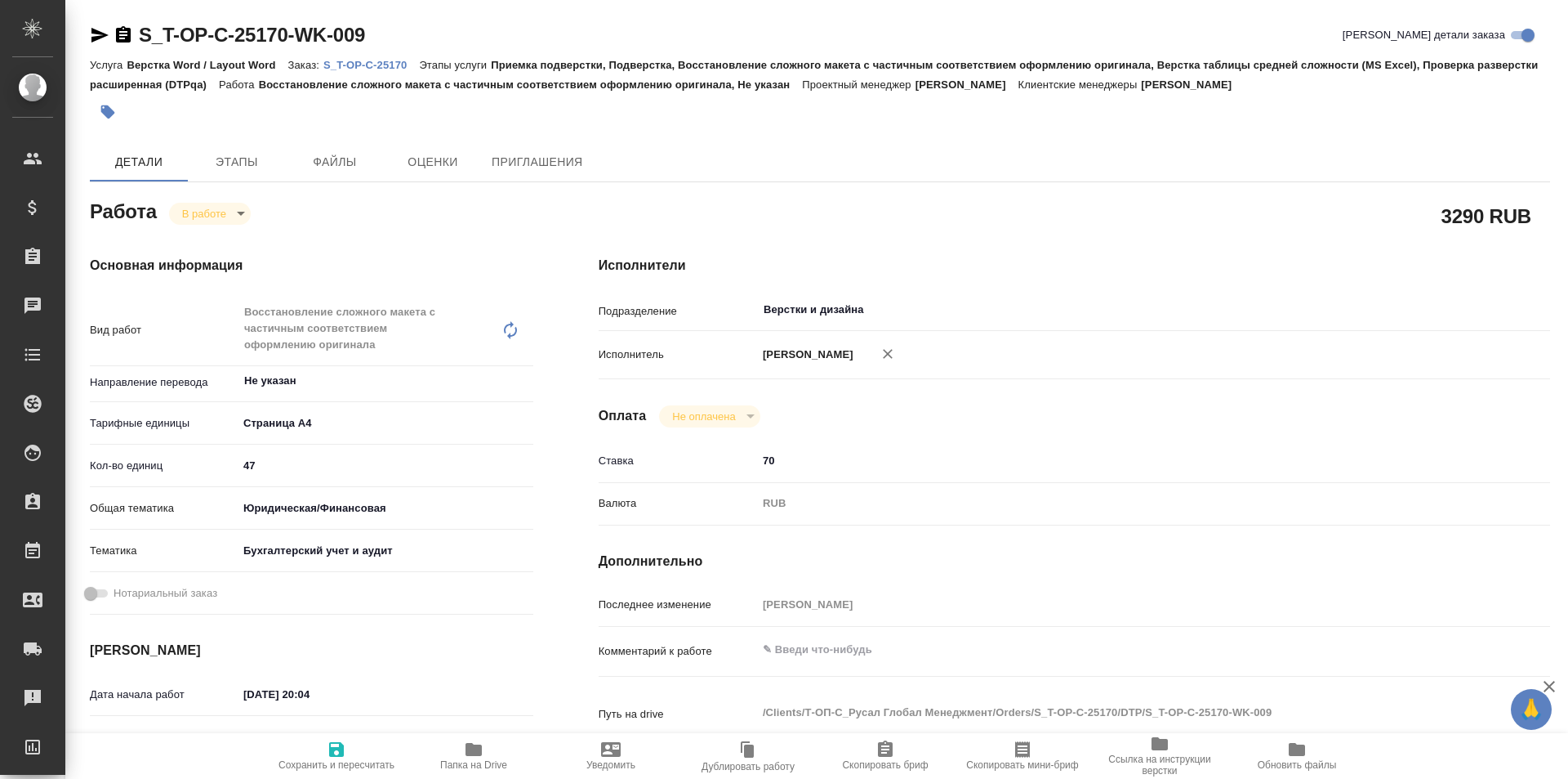
type textarea "x"
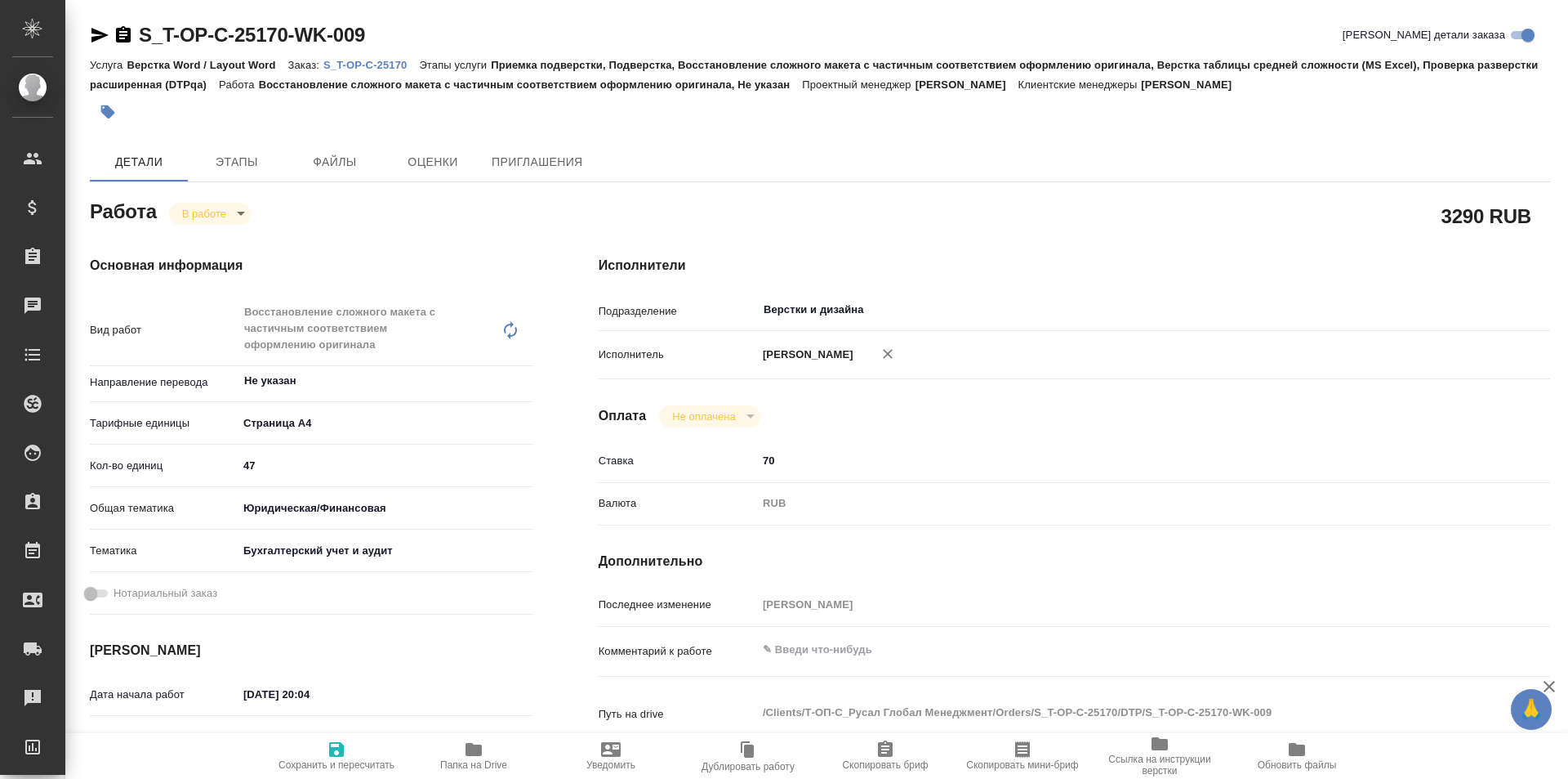
type textarea "x"
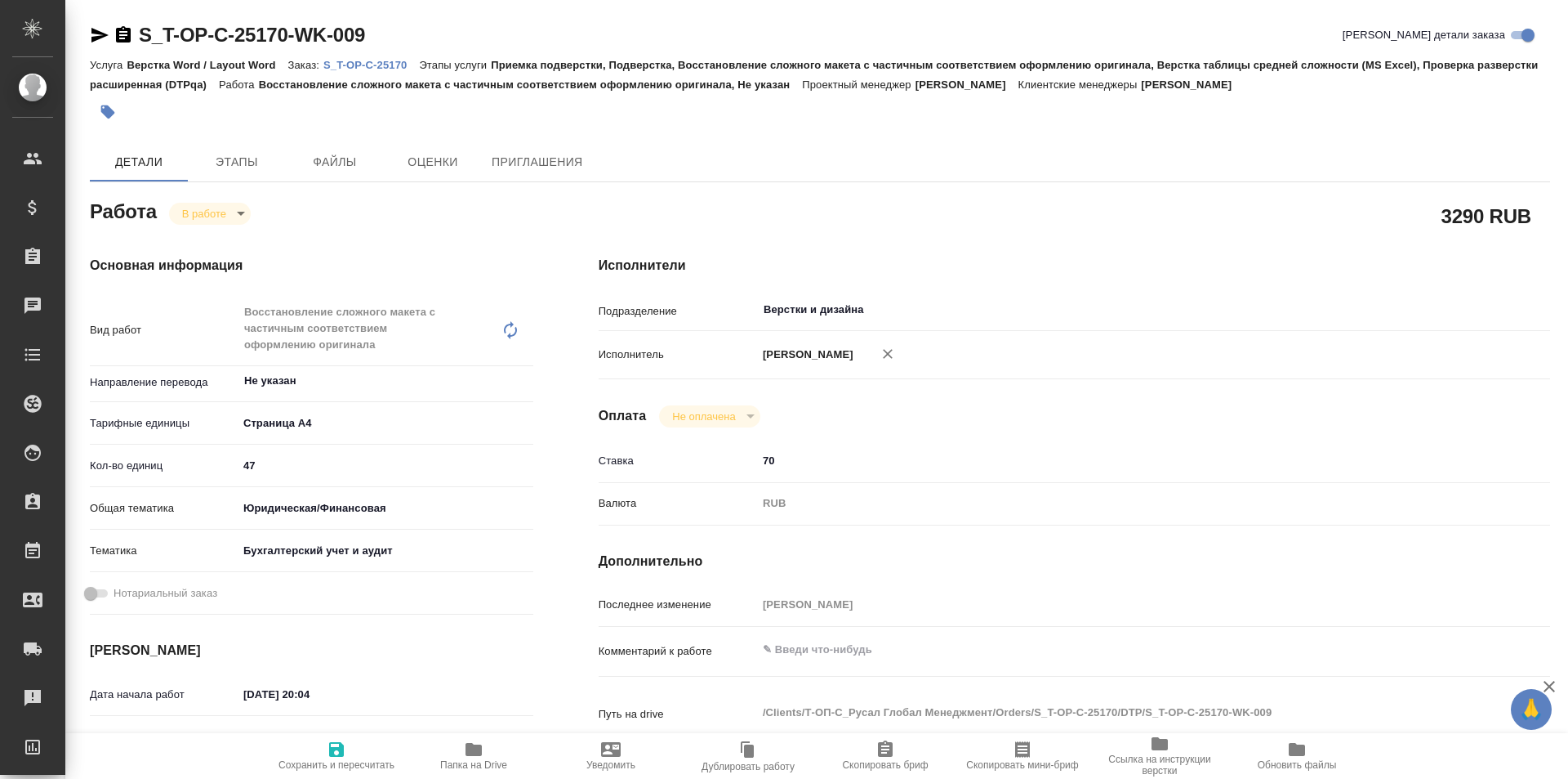
type textarea "x"
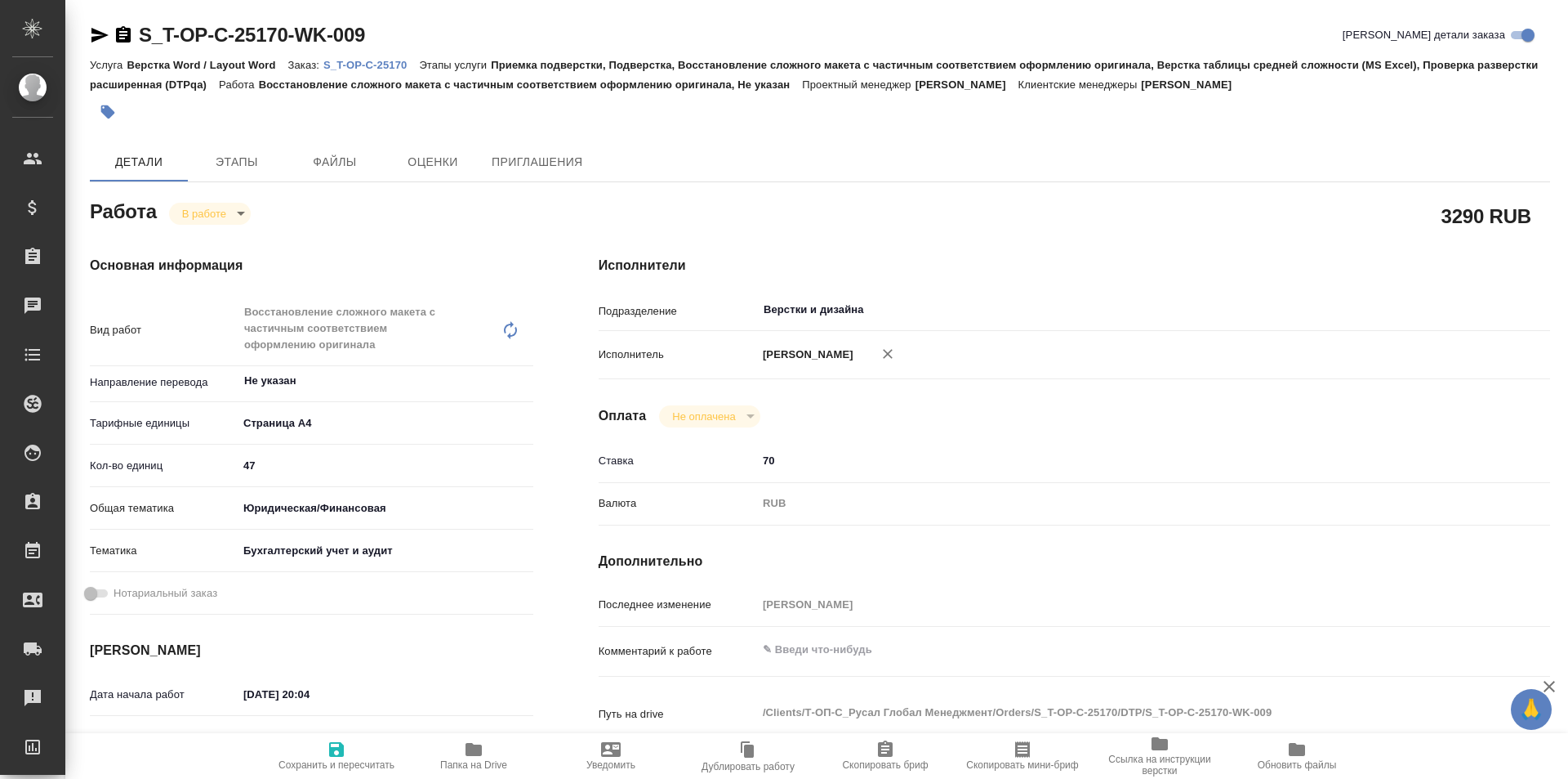
type textarea "x"
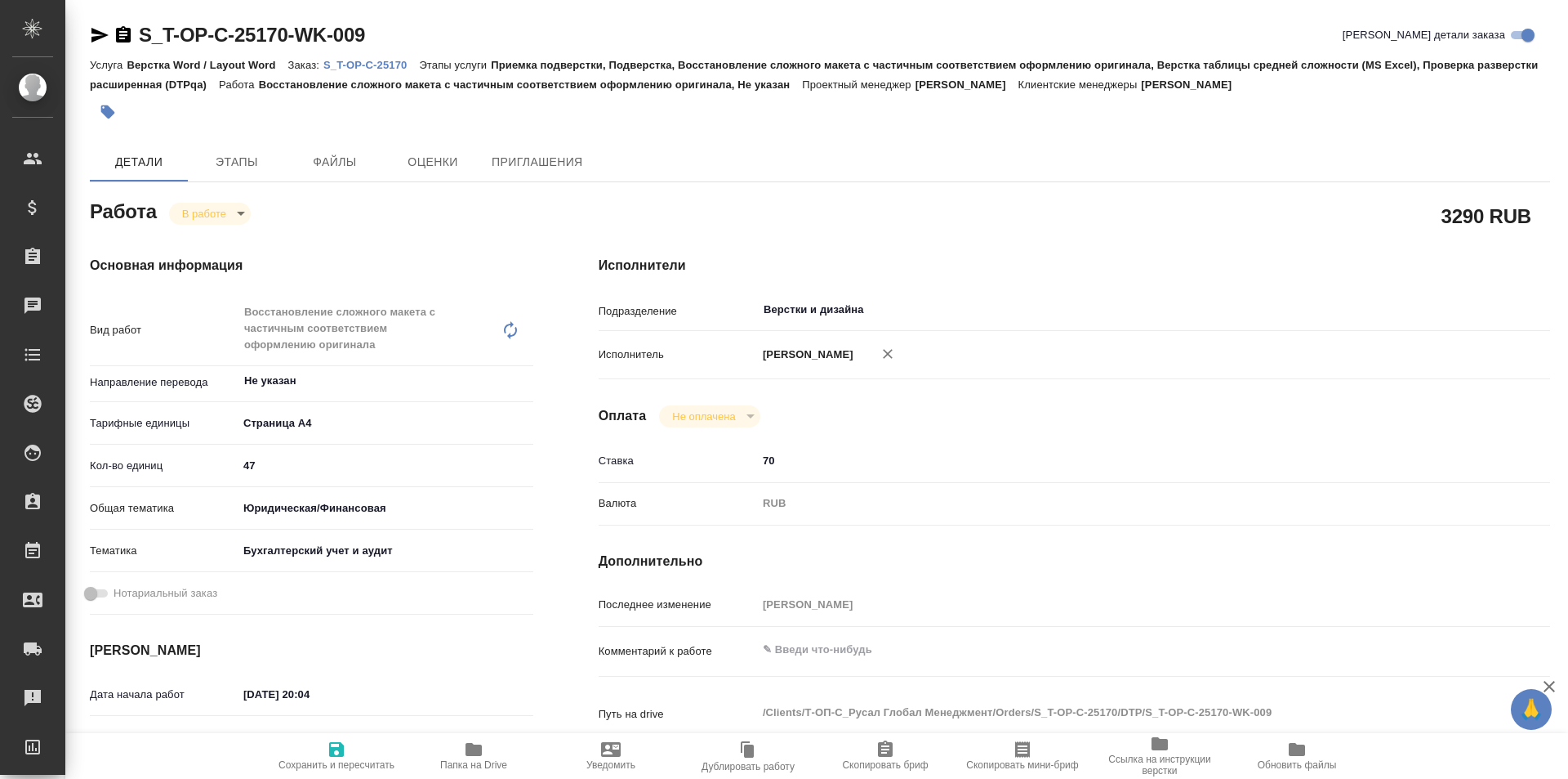
type textarea "x"
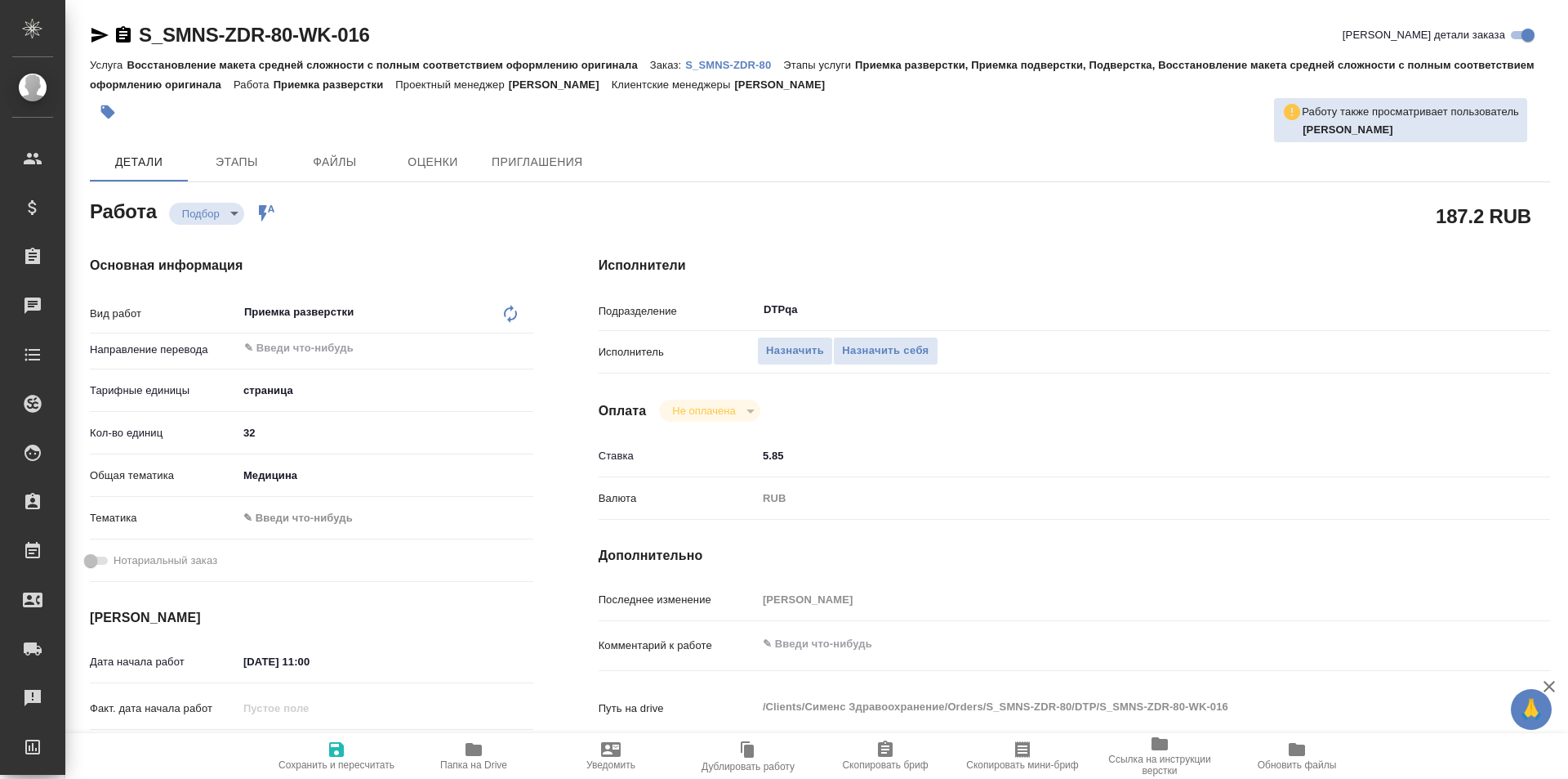
type textarea "x"
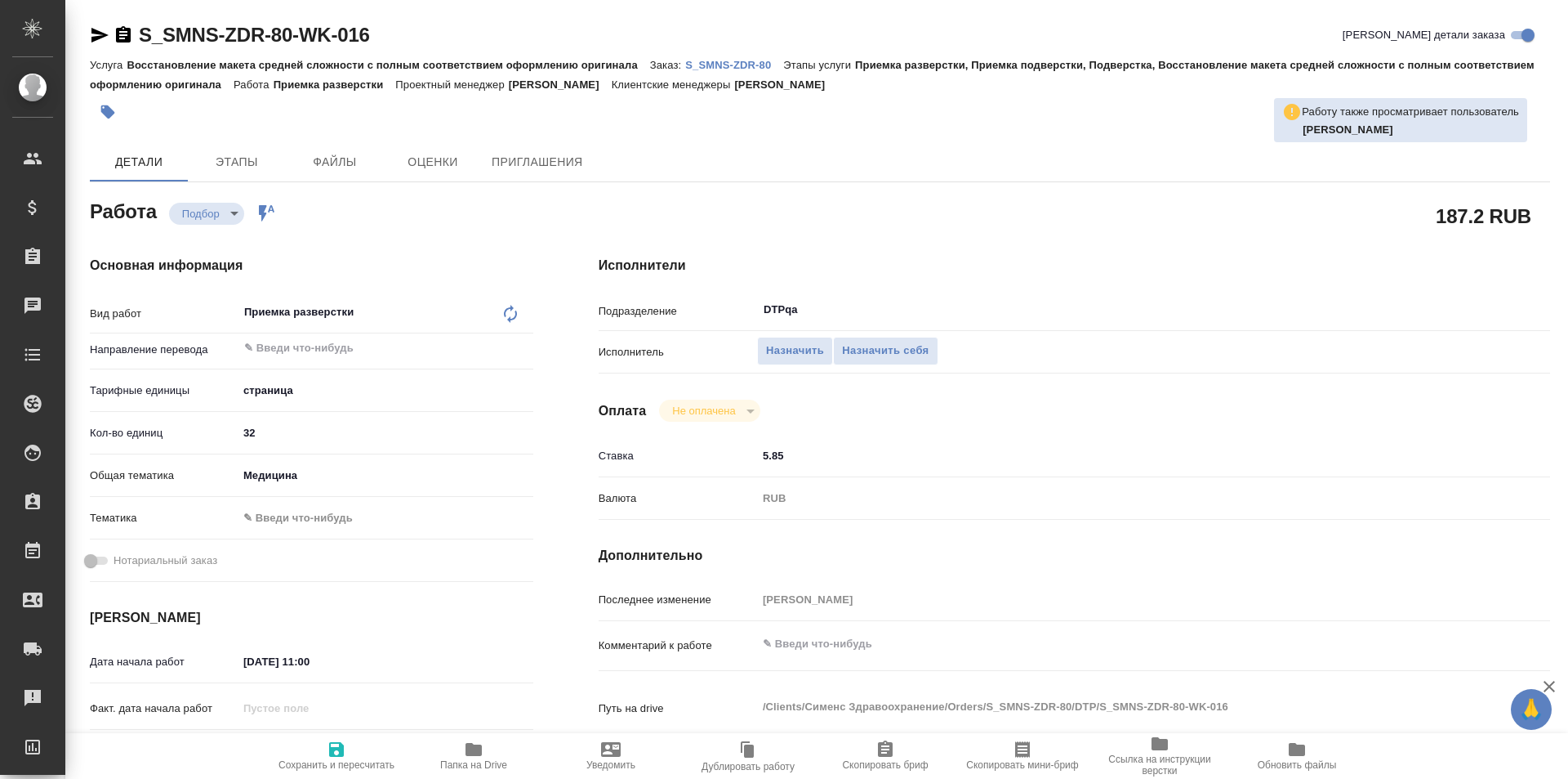
type textarea "x"
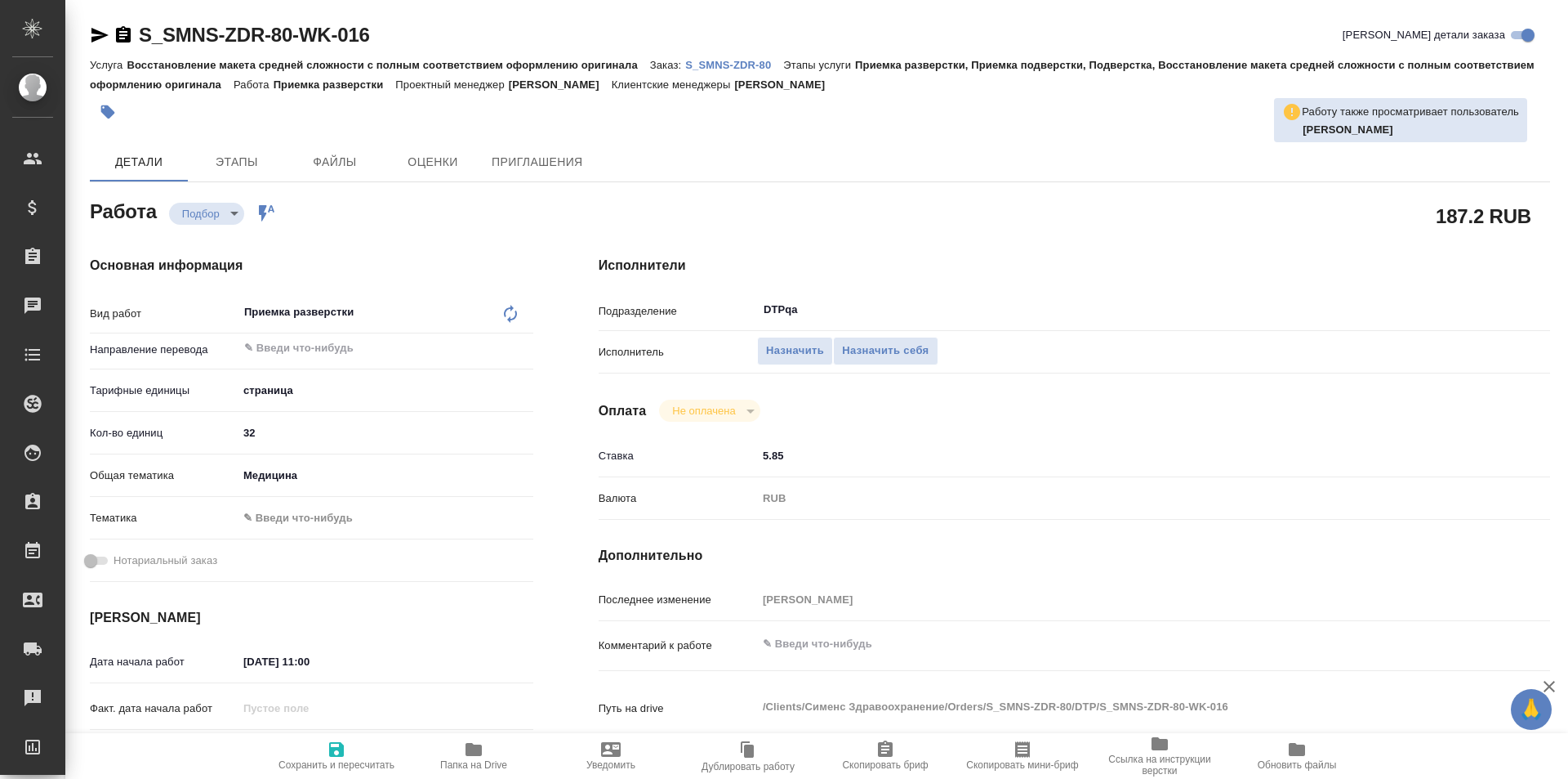
type textarea "x"
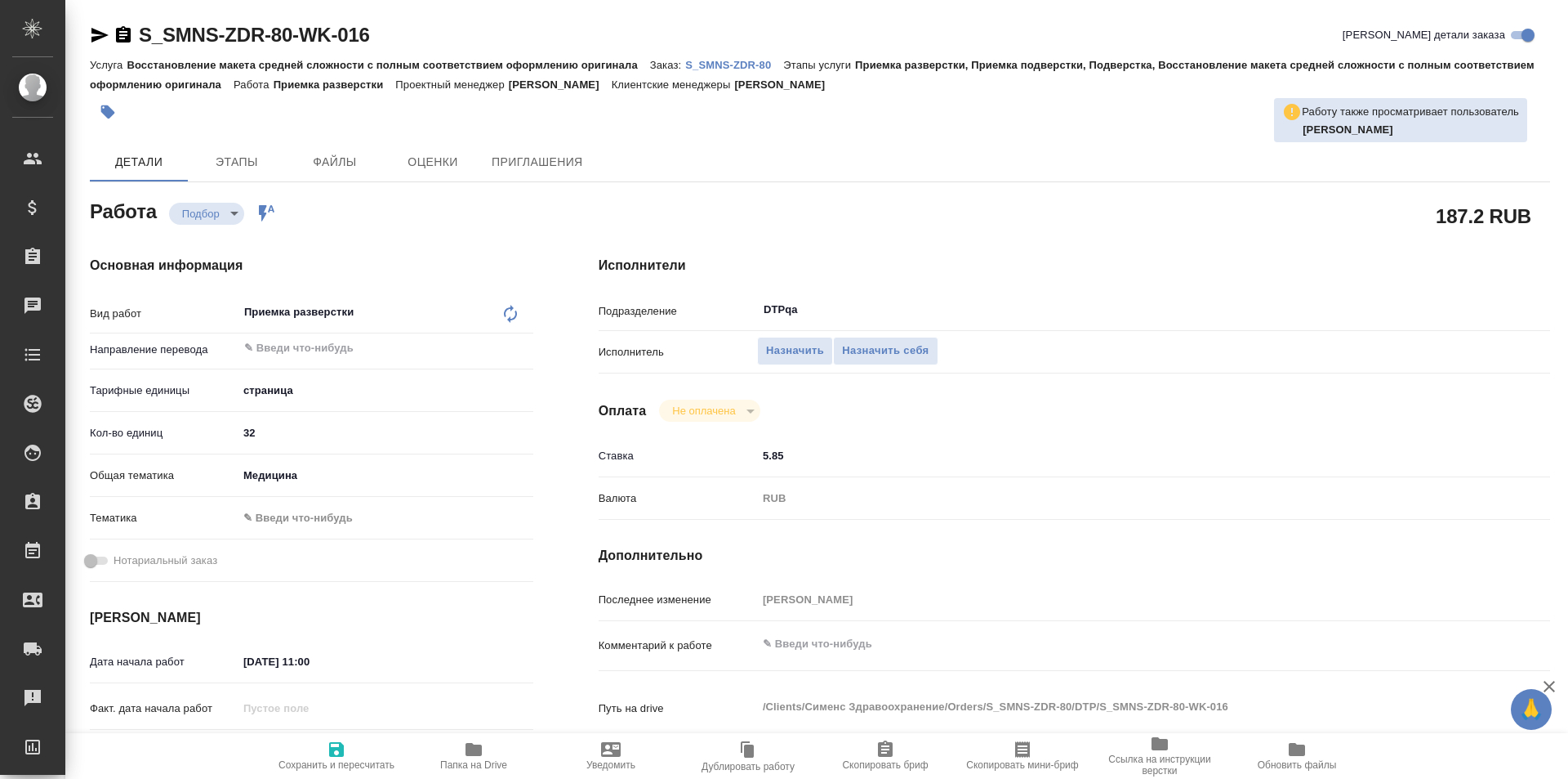
type textarea "x"
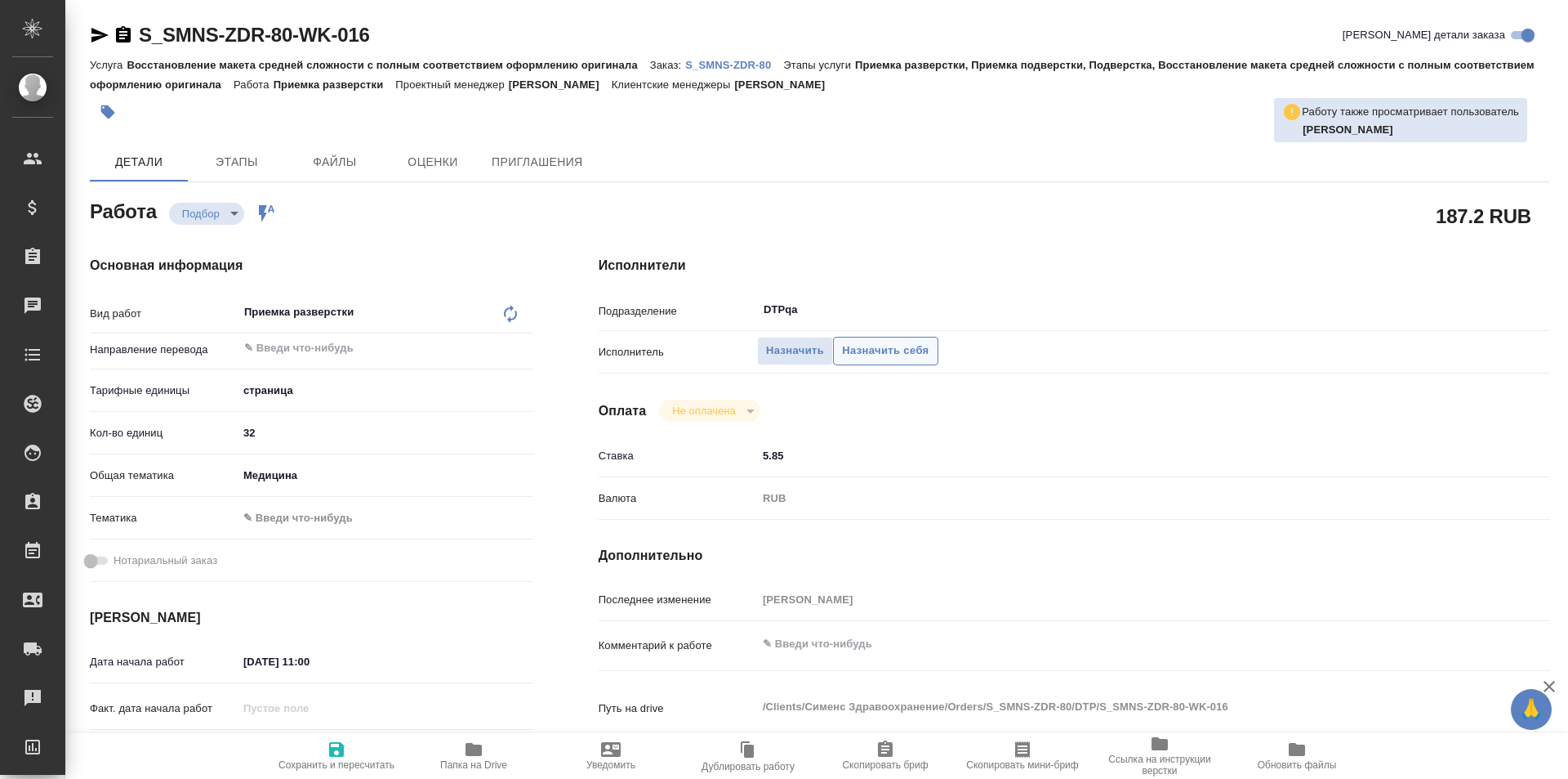
type textarea "x"
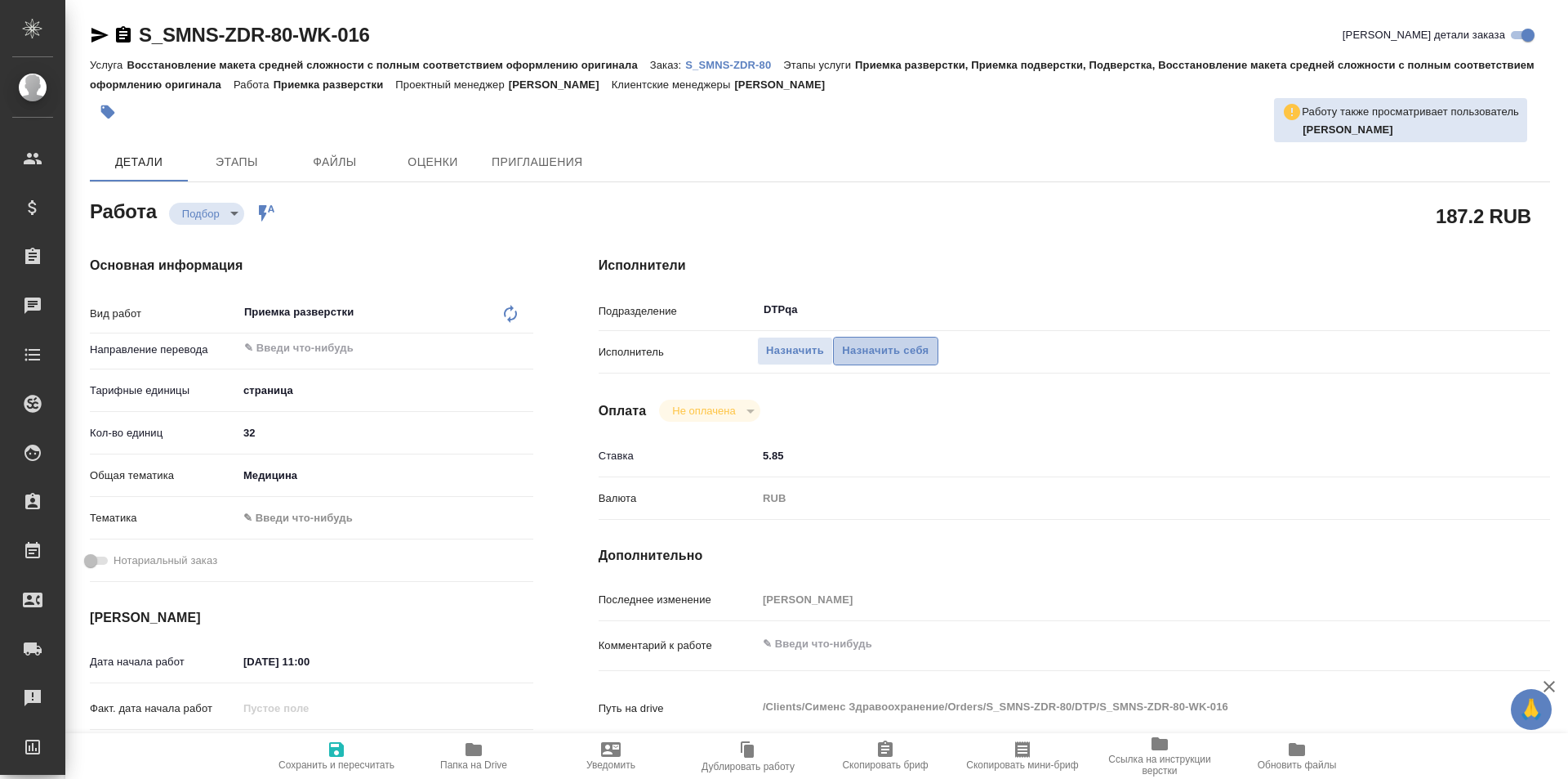
click at [896, 346] on span "Назначить себя" at bounding box center [886, 351] width 87 height 19
type textarea "x"
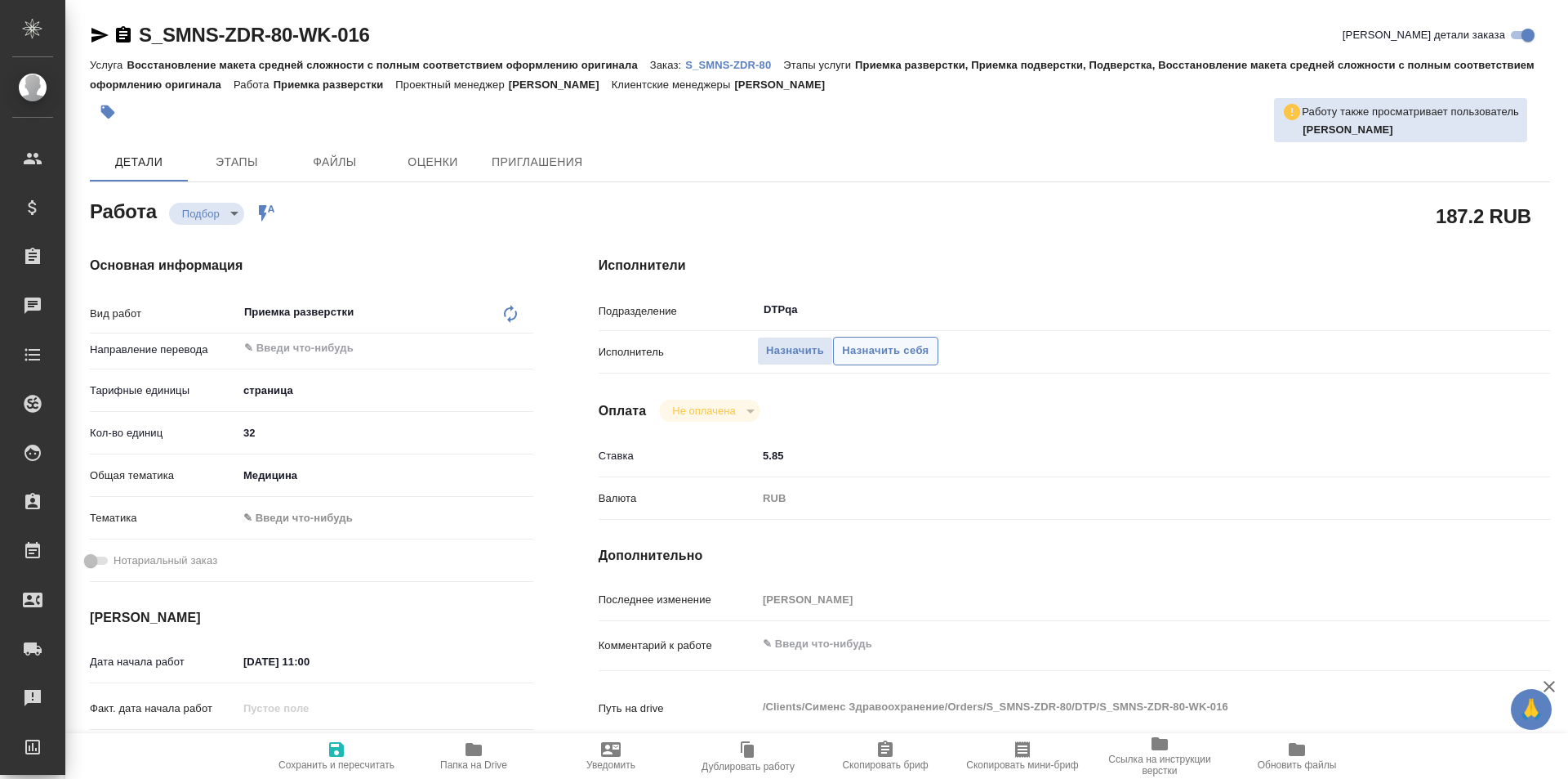
type textarea "x"
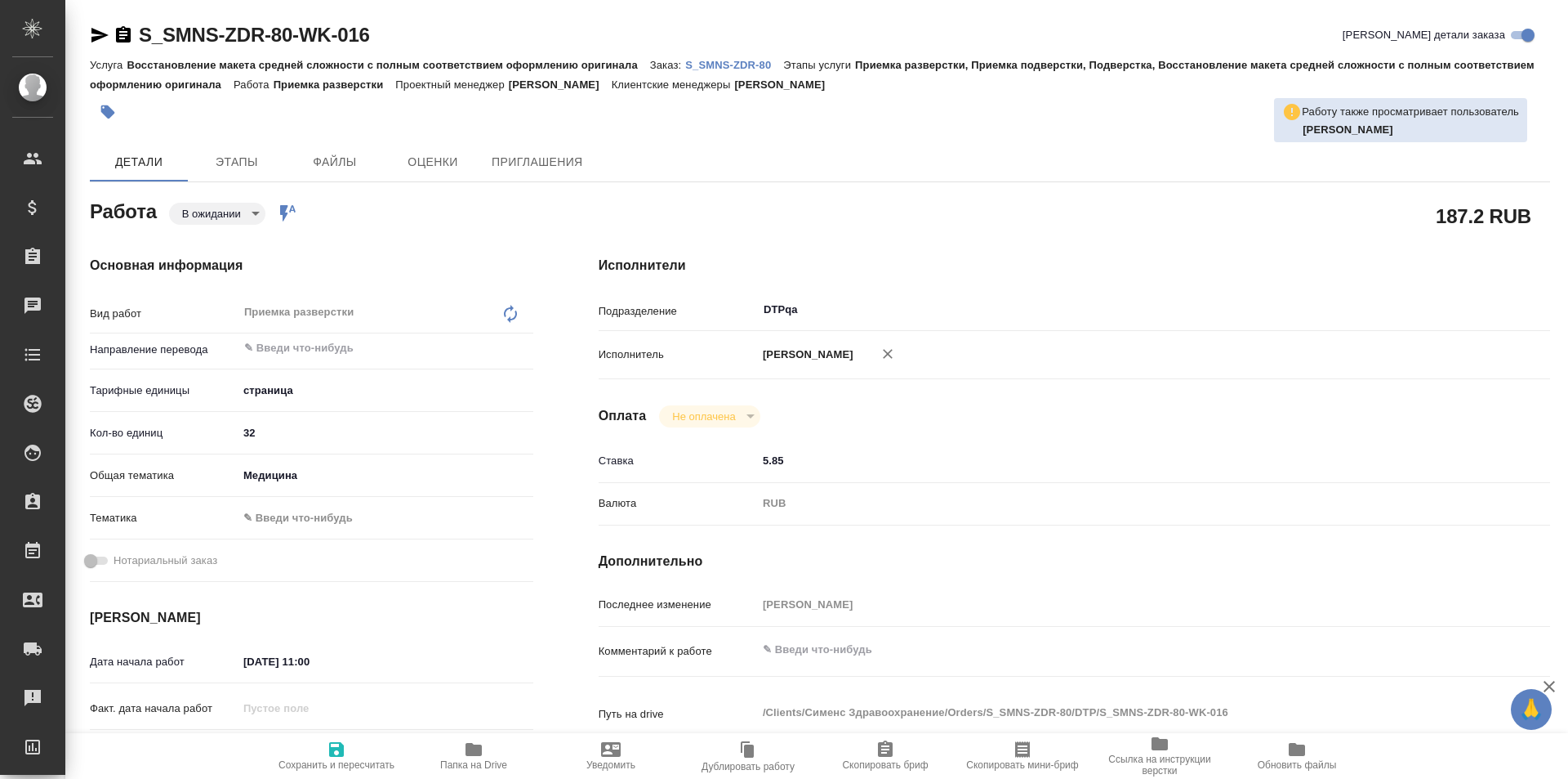
type textarea "x"
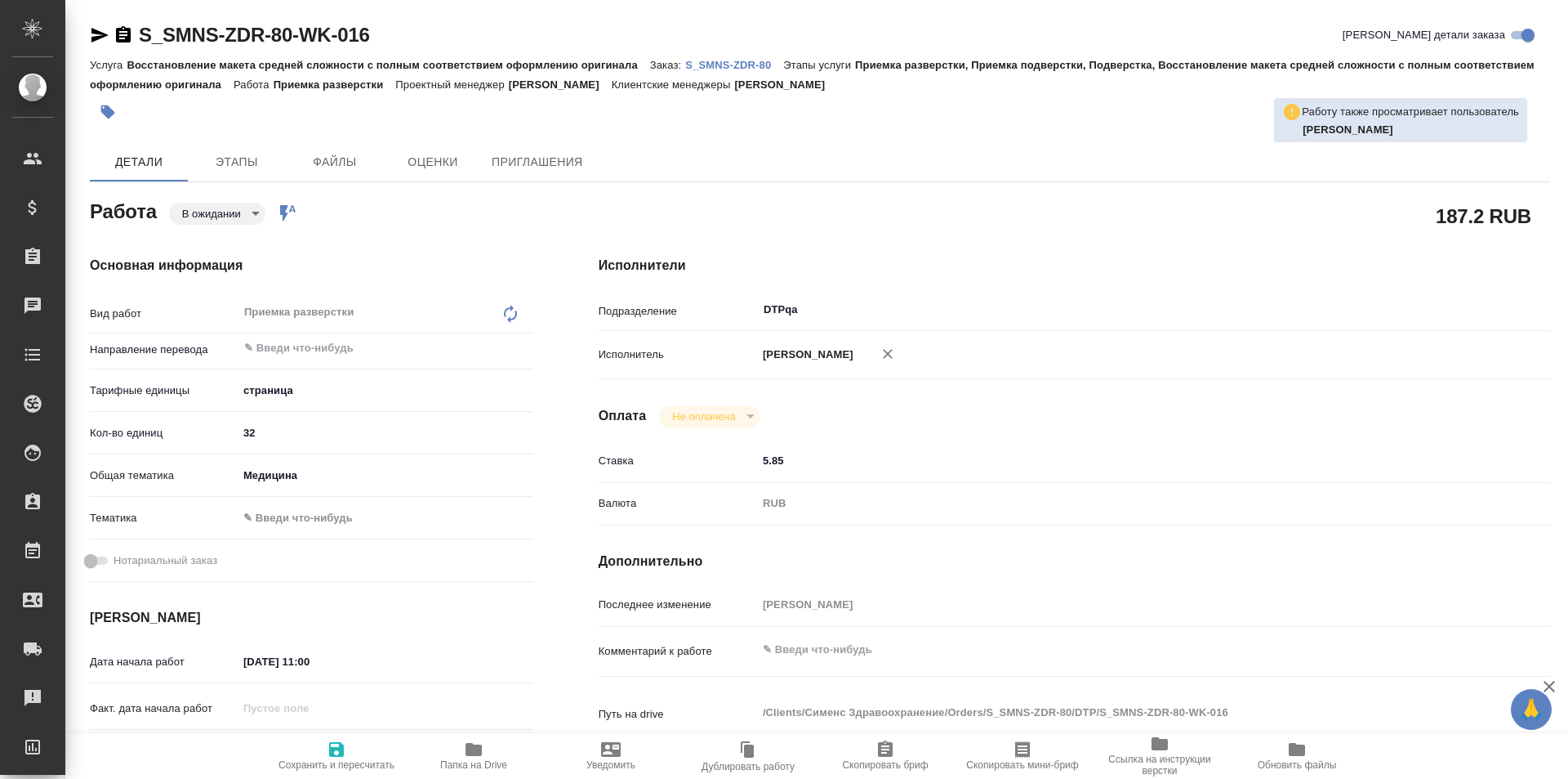
type textarea "x"
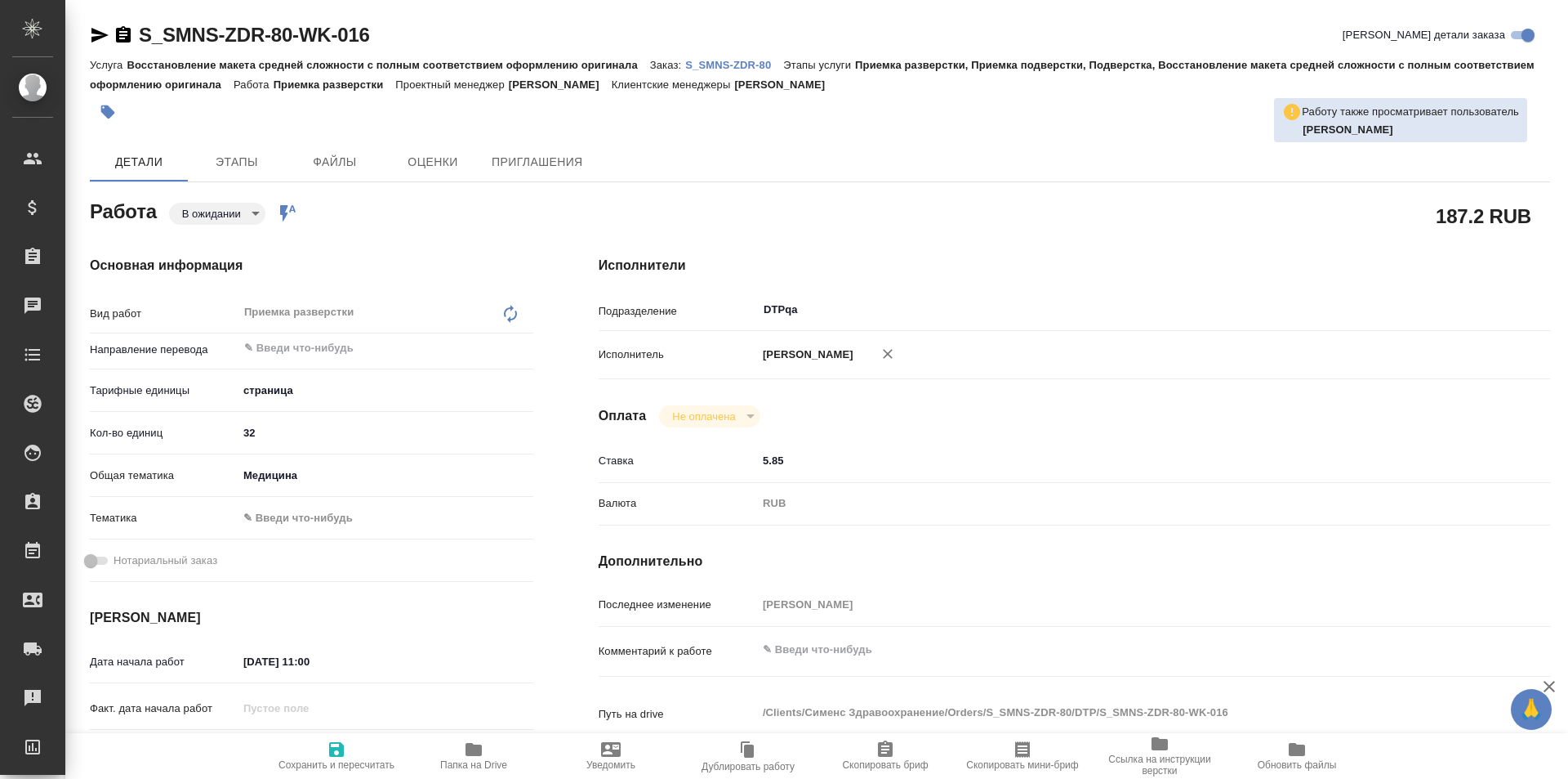
type textarea "x"
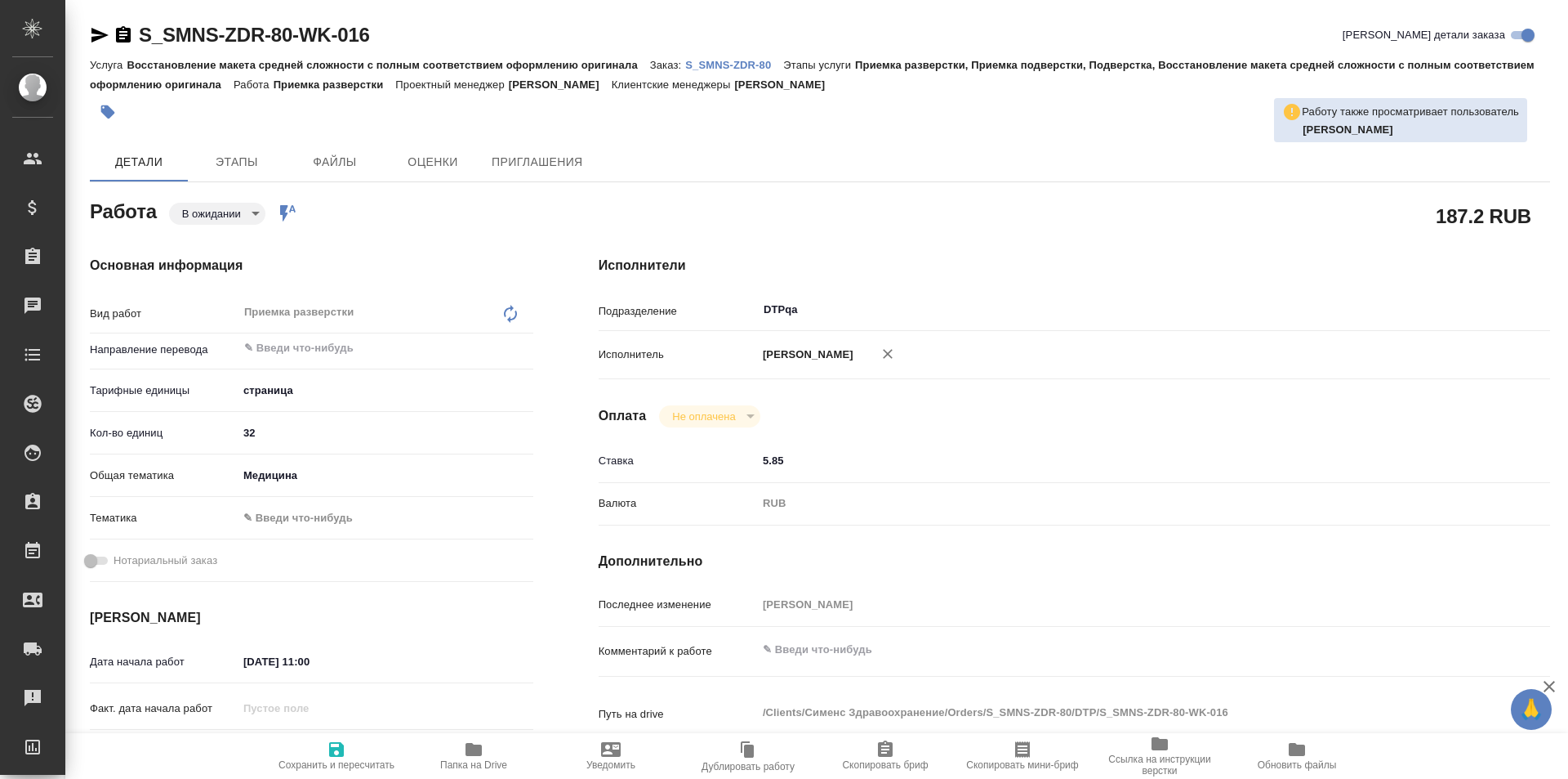
type textarea "x"
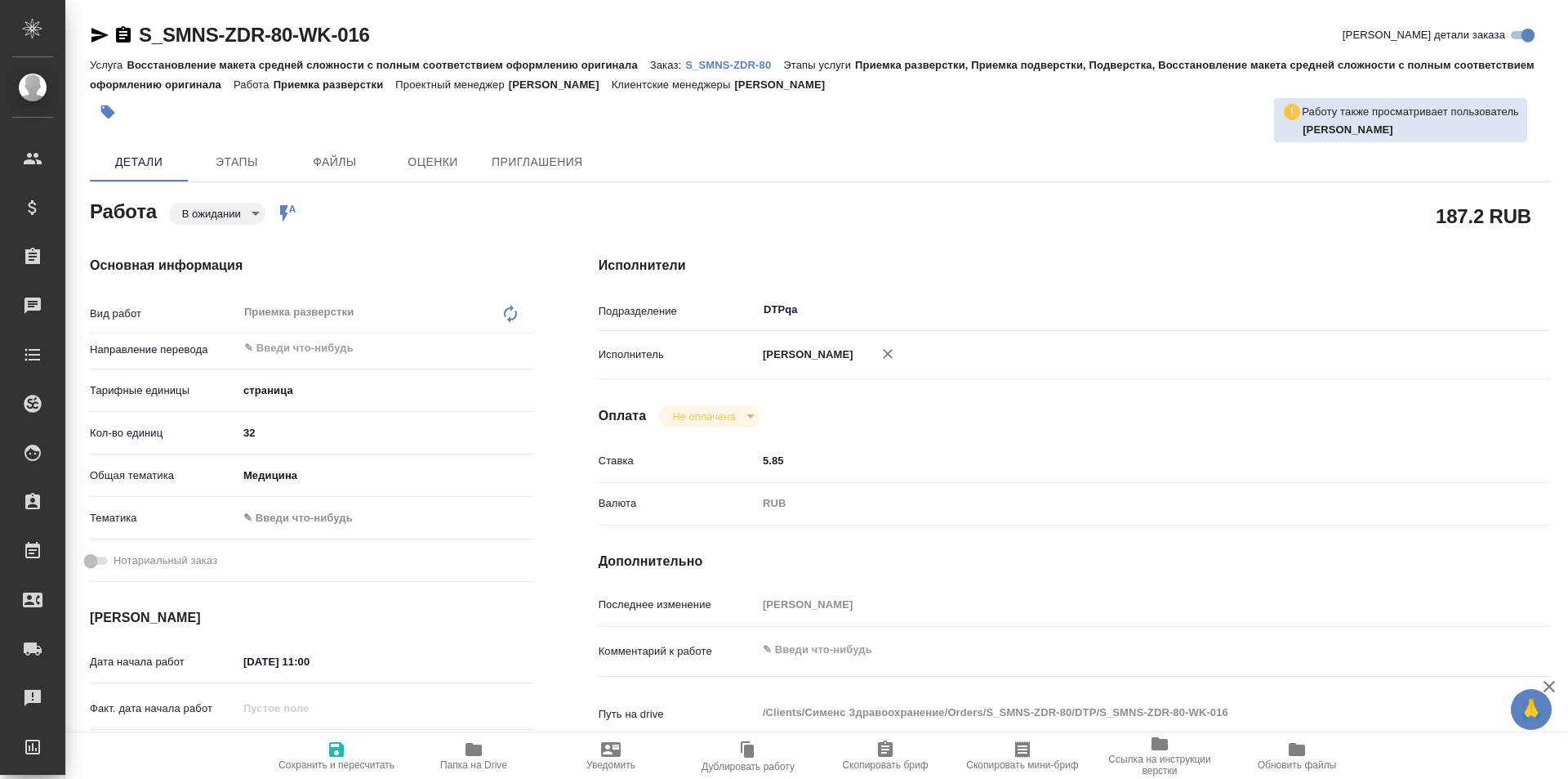
type textarea "x"
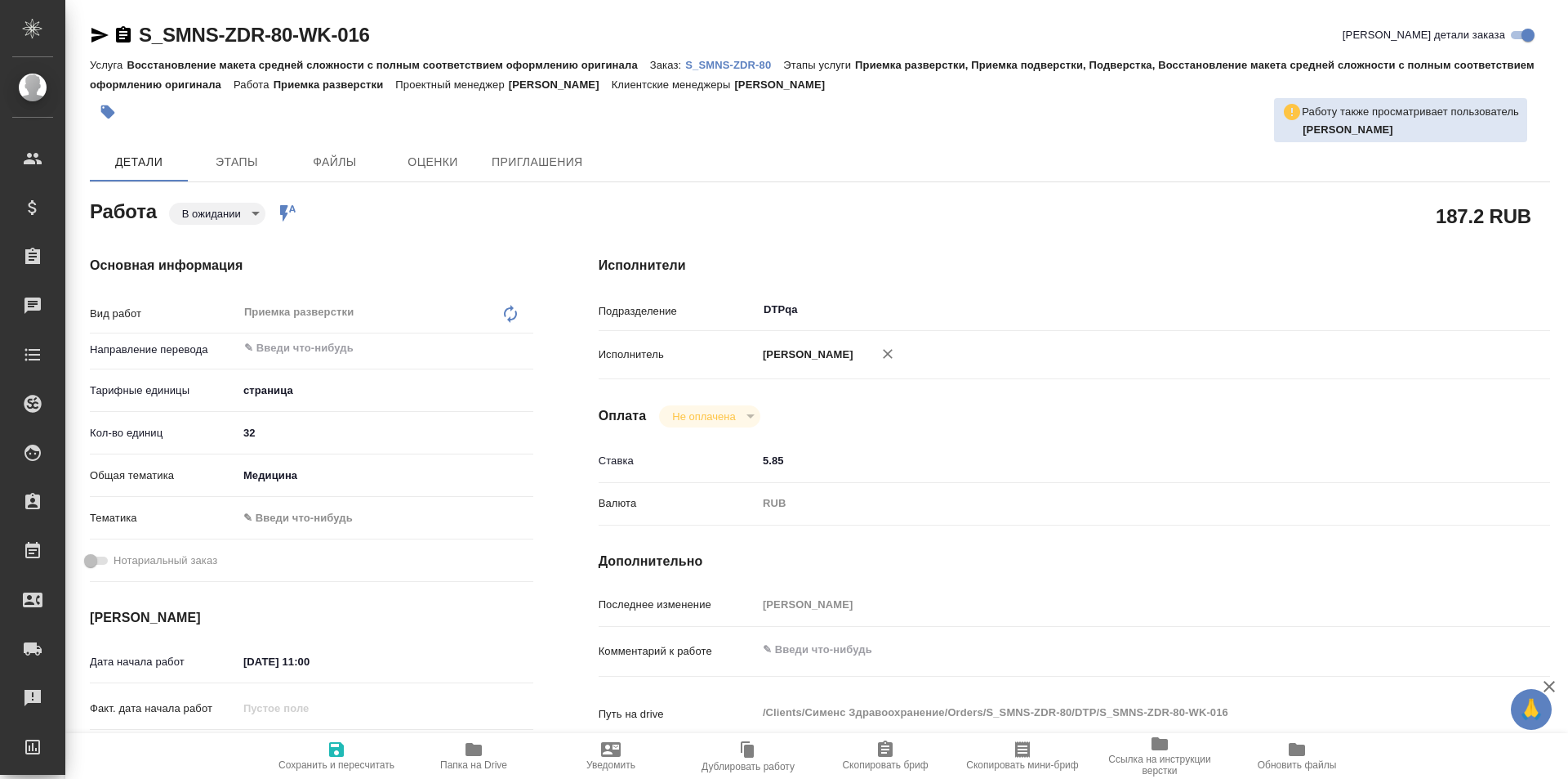
click at [336, 752] on icon "button" at bounding box center [337, 750] width 20 height 20
type textarea "x"
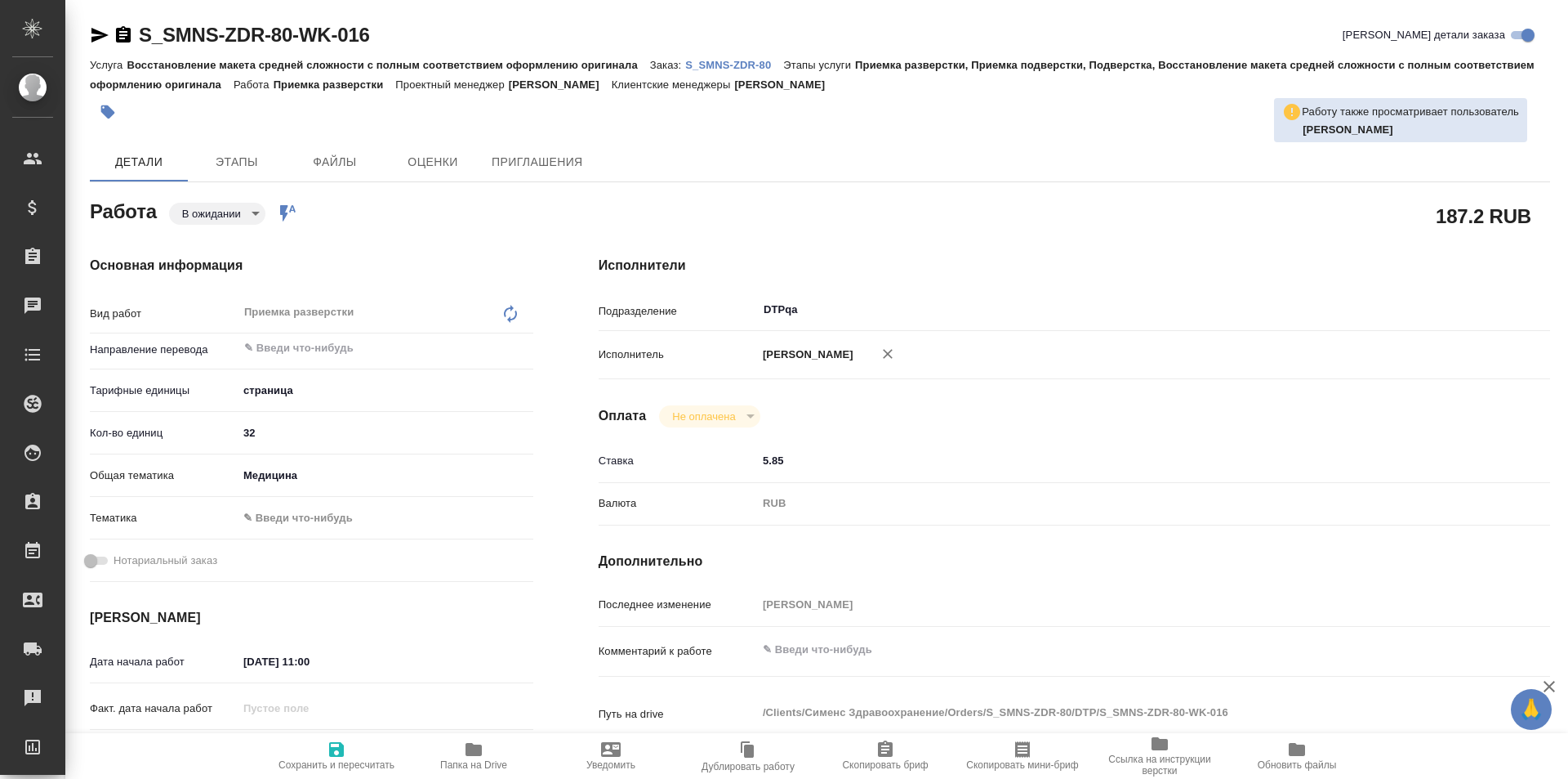
type textarea "x"
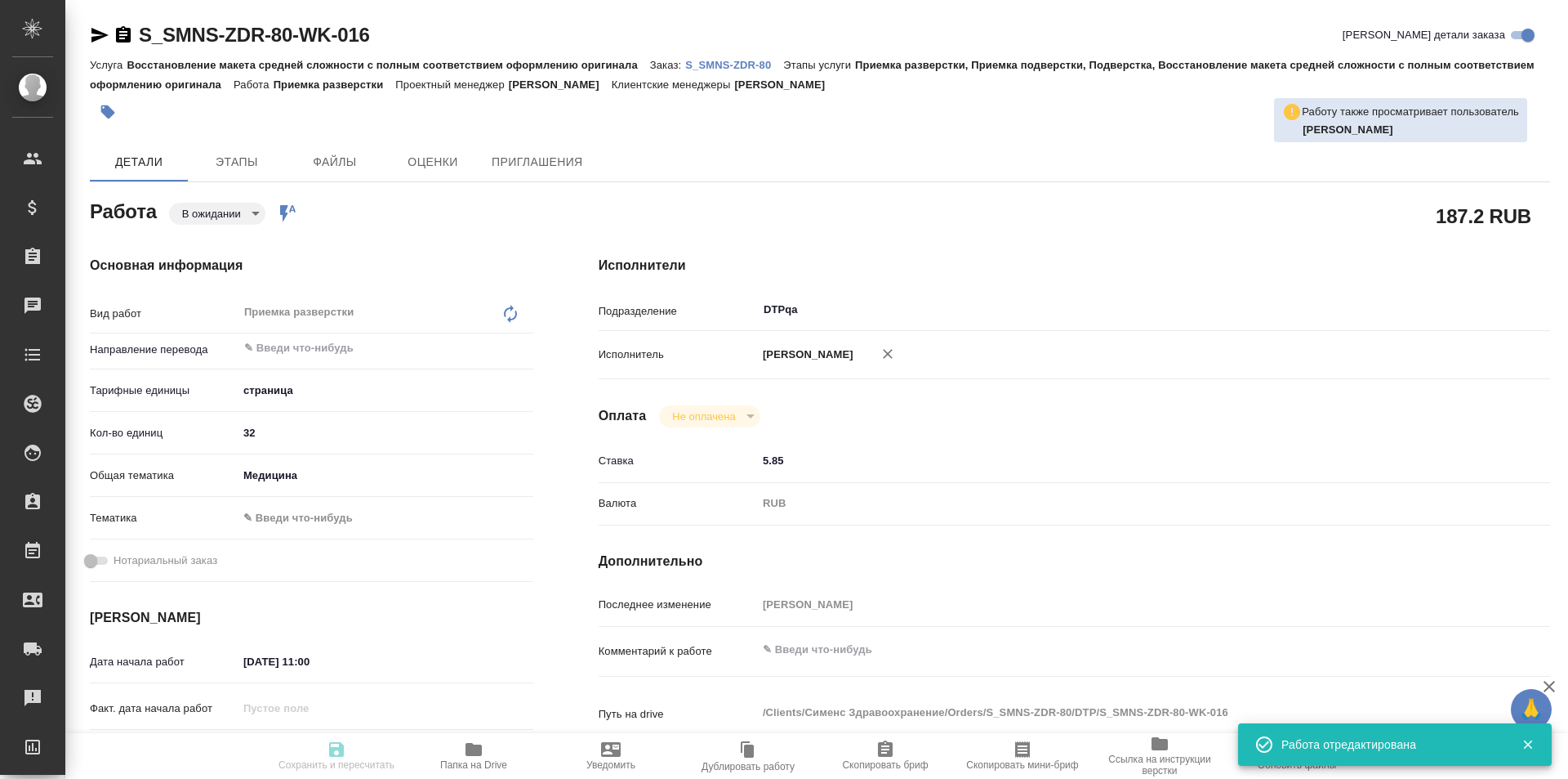
type textarea "x"
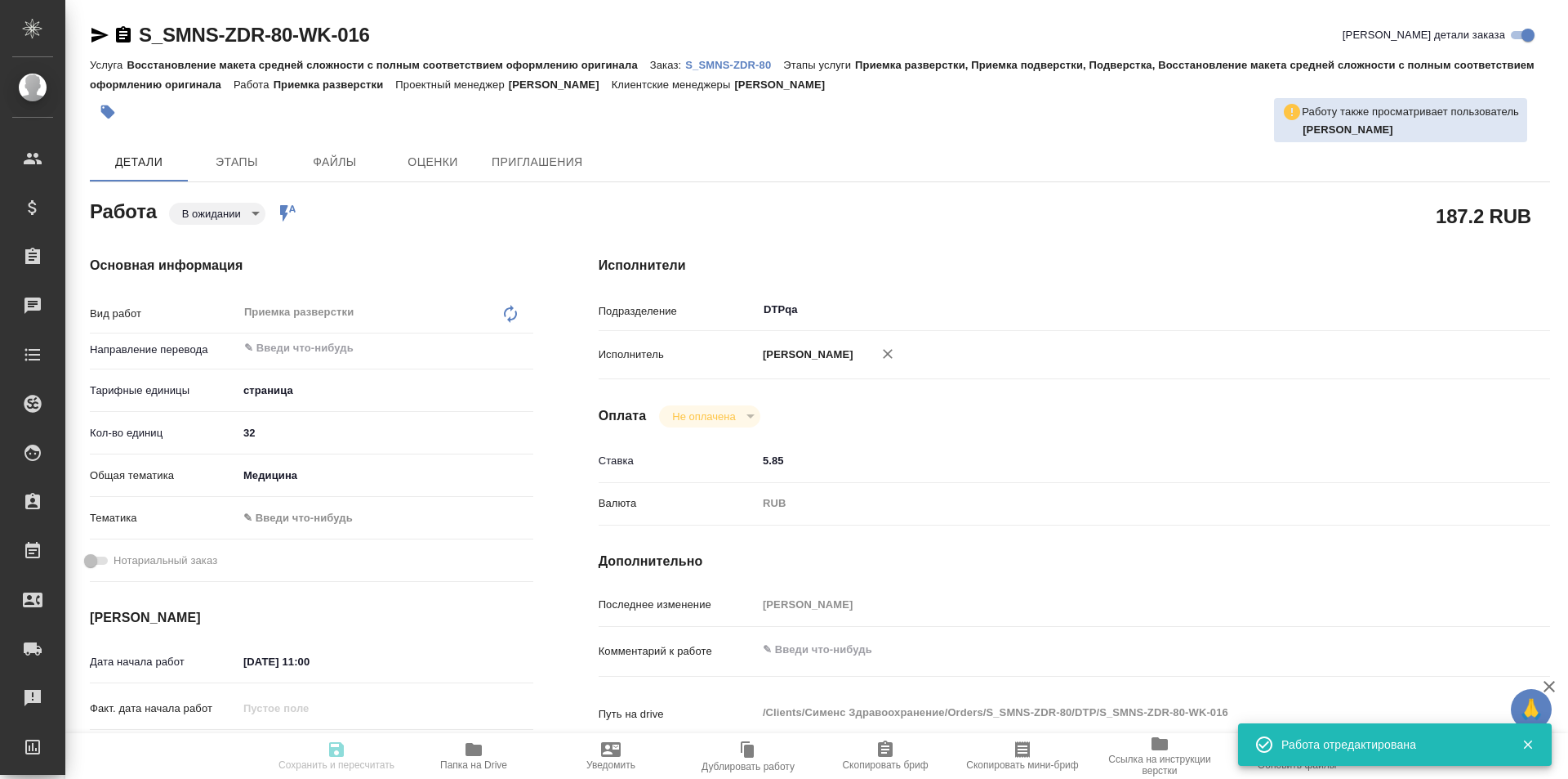
type input "pending"
type textarea "Приемка разверстки"
type textarea "x"
type input "5a8b1489cc6b4906c91bfdb2"
type input "32"
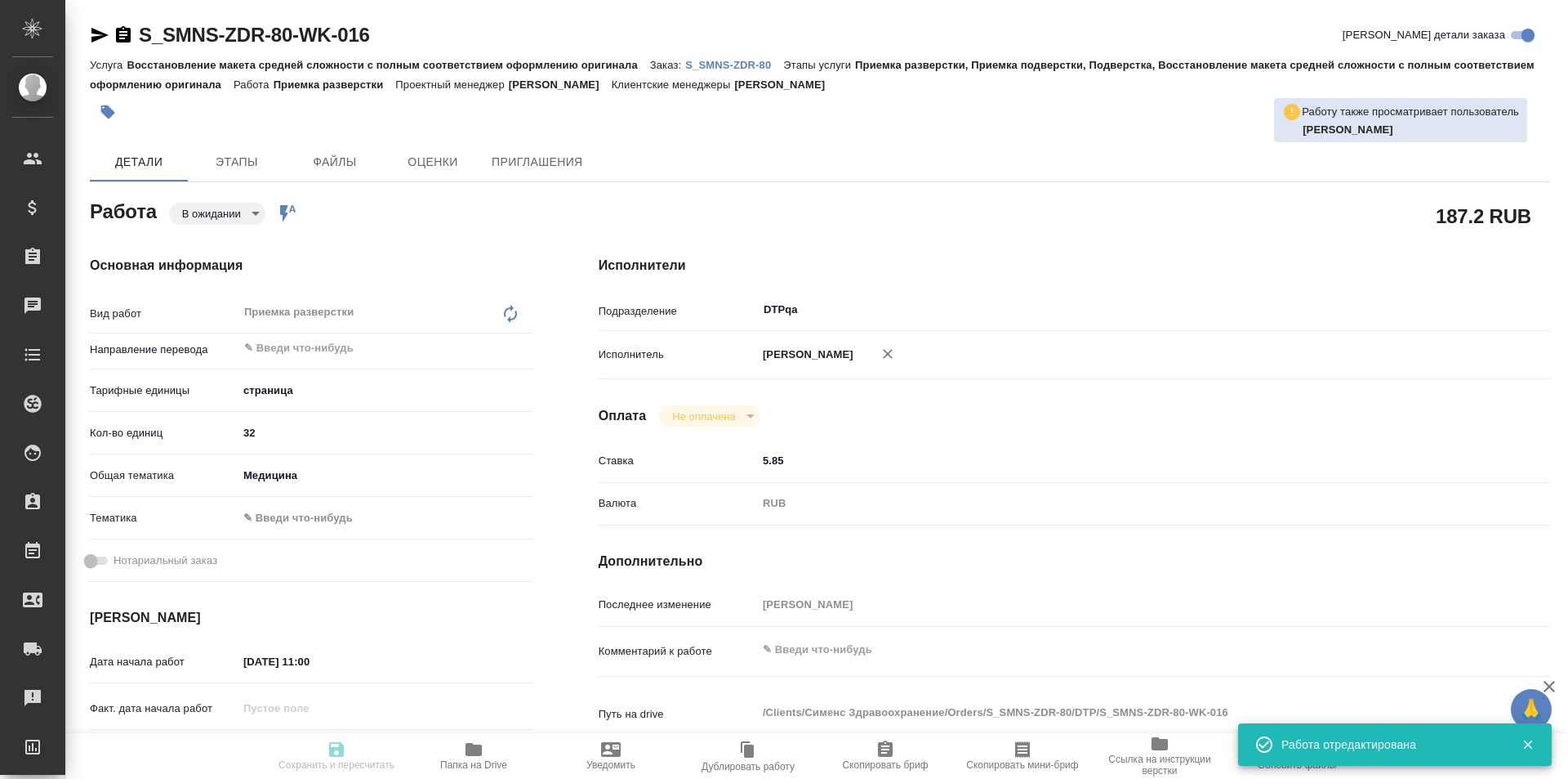
type input "med"
type input "22.09.2025 11:00"
type input "22.09.2025 12:00"
type input "13.10.2025 19:00"
type input "DTPqa"
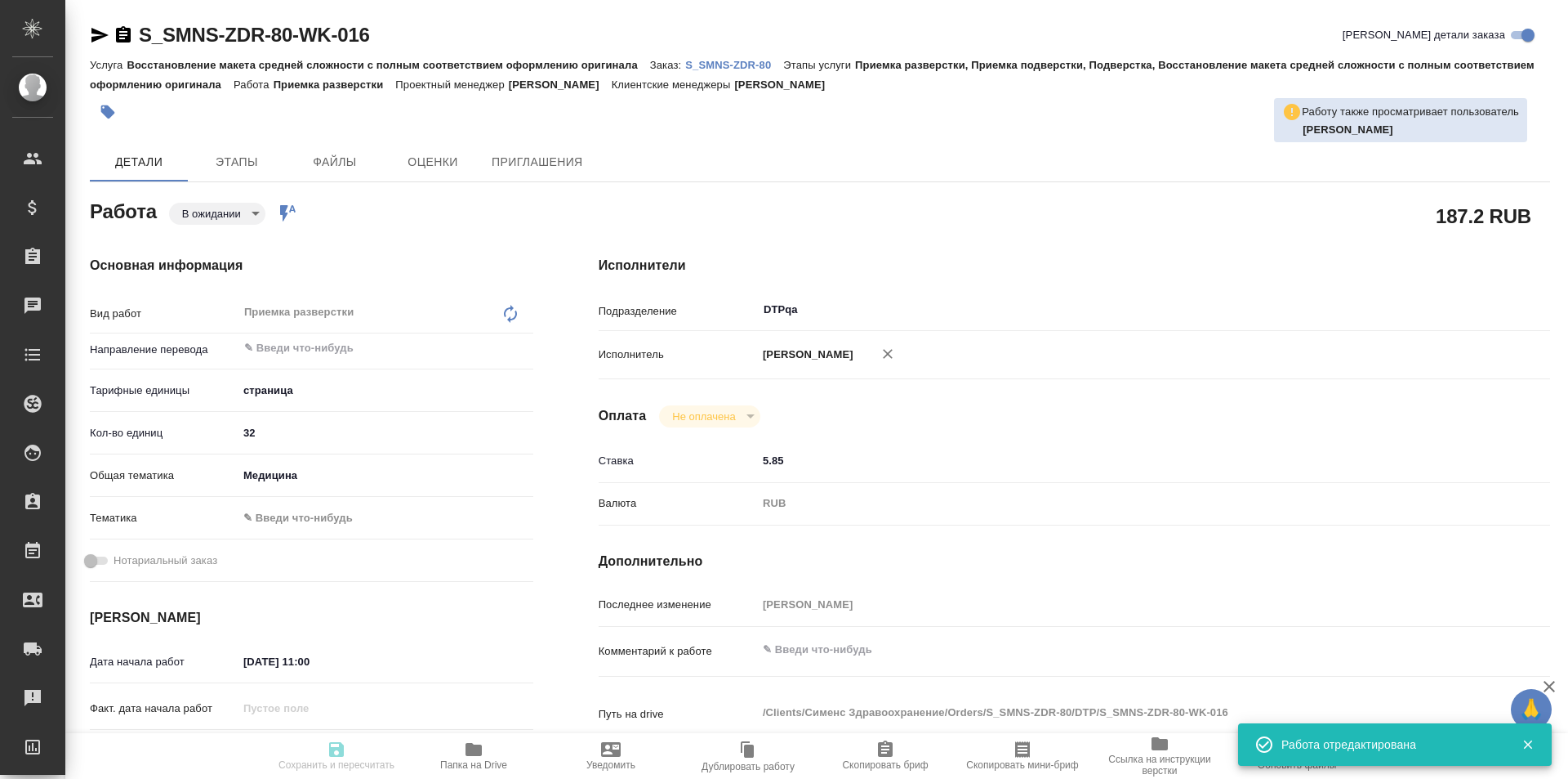
type input "notPayed"
type input "5.85"
type input "RUB"
type input "Исмагилова Диана"
type textarea "x"
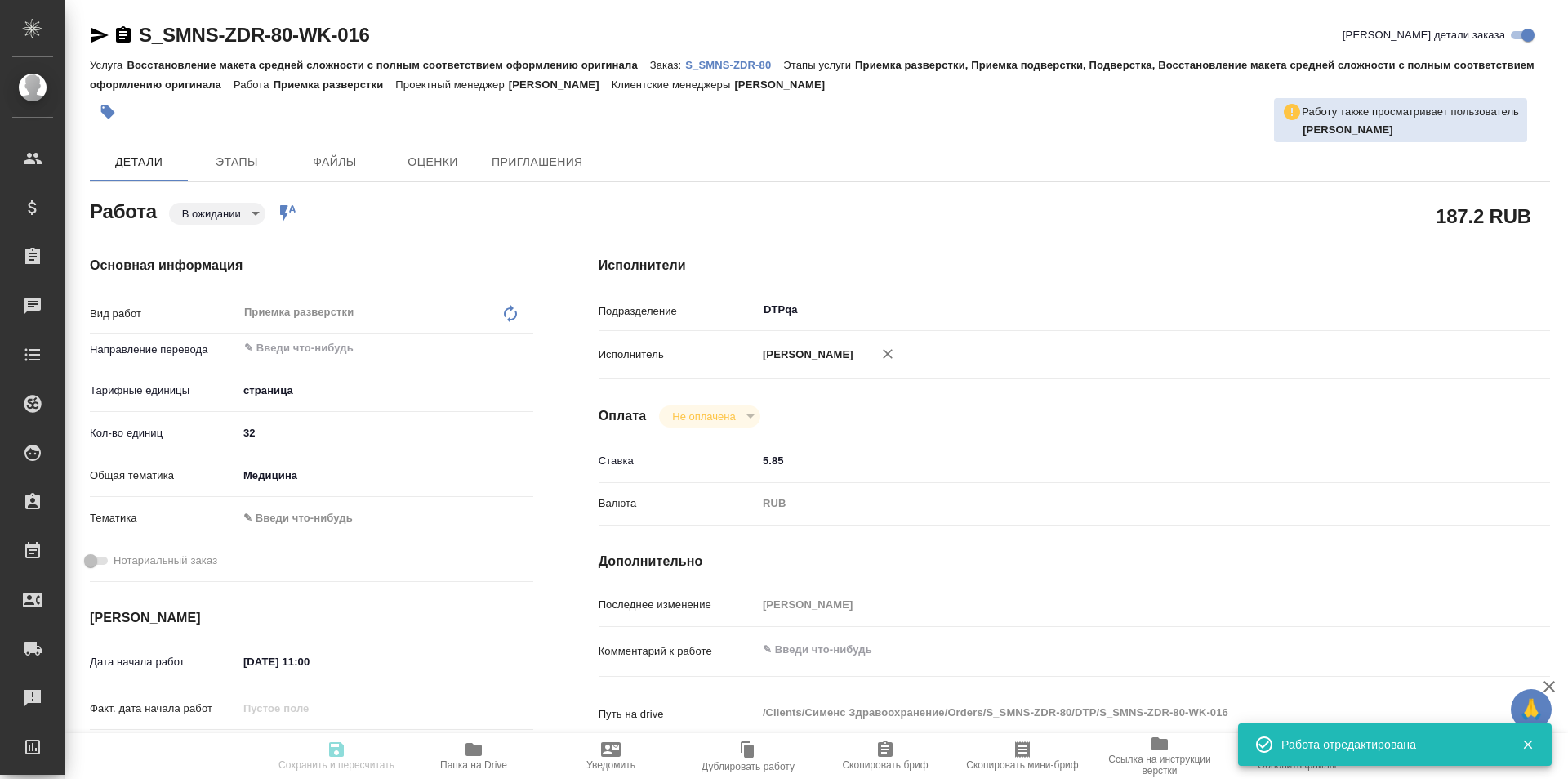
type textarea "/Clients/Сименс Здравоохранение/Orders/S_SMNS-ZDR-80/DTP/S_SMNS-ZDR-80-WK-016"
type textarea "x"
type input "S_SMNS-ZDR-80"
type input "СЗЦБ-015230"
type input "Восстановление макета средней сложности с полным соответствием оформлению ориги…"
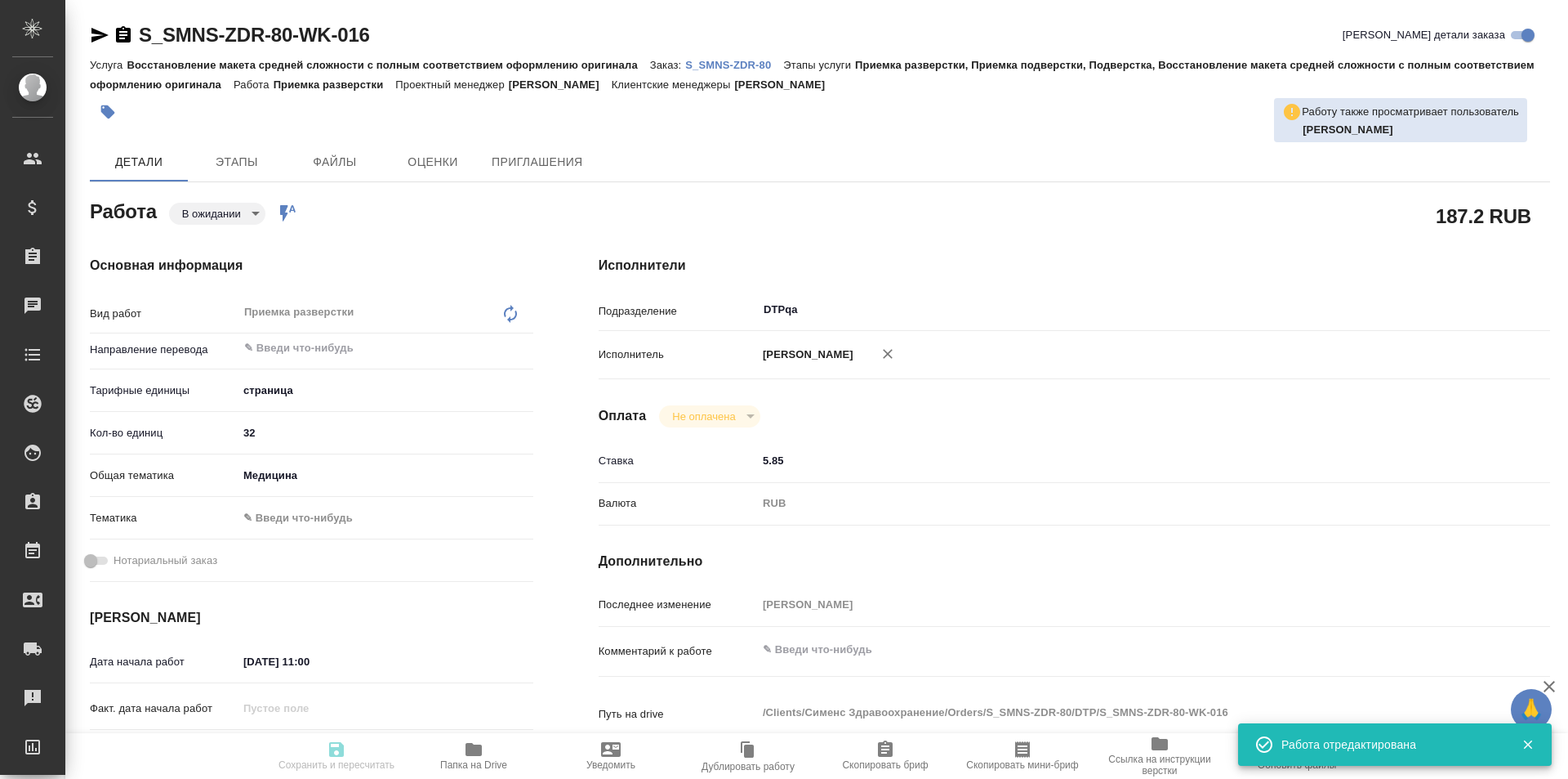
type input "Приемка разверстки, Приемка подверстки, Подверстка, Восстановление макета средн…"
type input "Никифорова Валерия"
type input "Заборова Александра"
type input "/Clients/Сименс Здравоохранение/Orders/S_SMNS-ZDR-80"
type textarea "x"
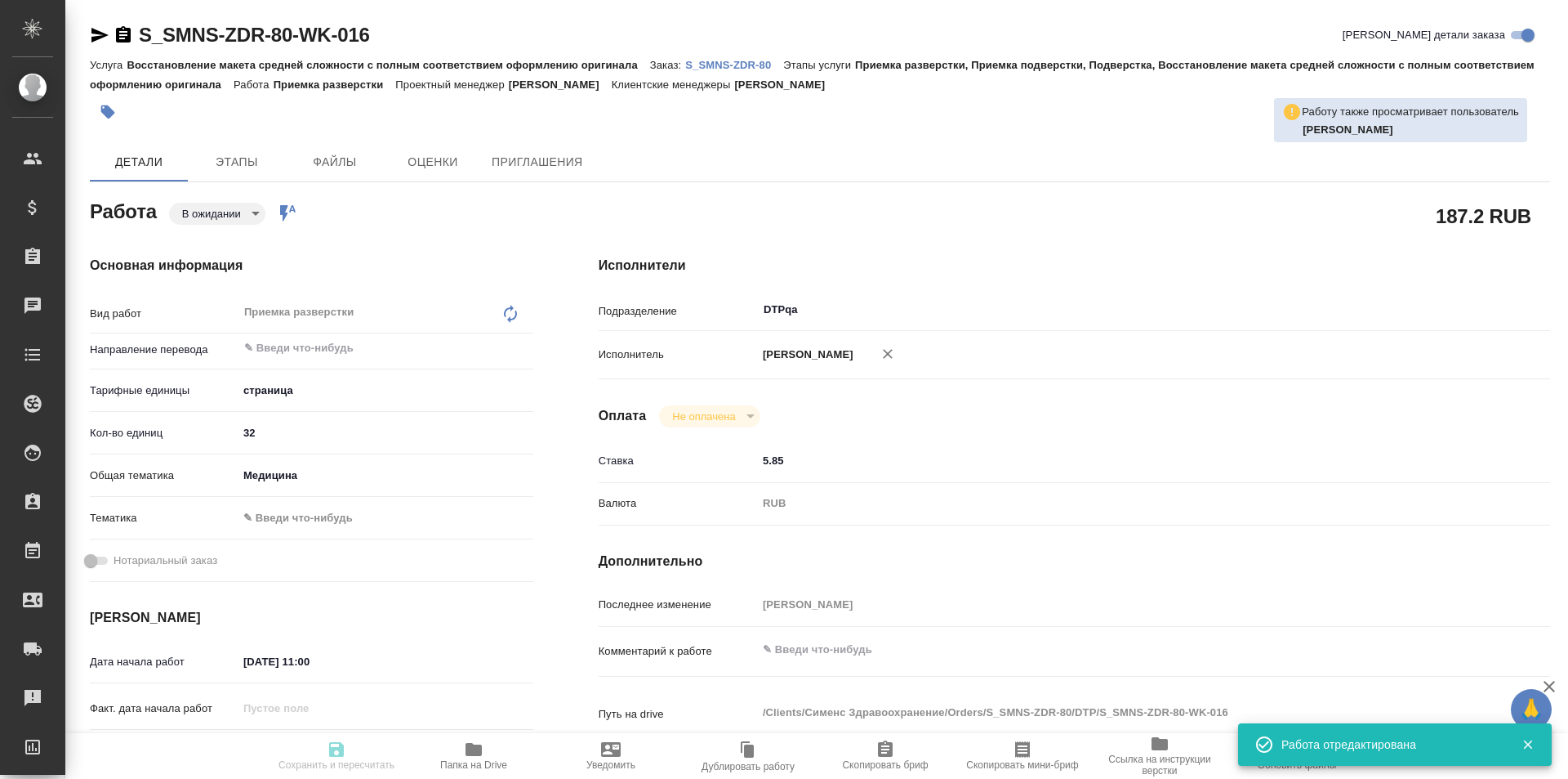
type textarea "англ-рус"
type textarea "x"
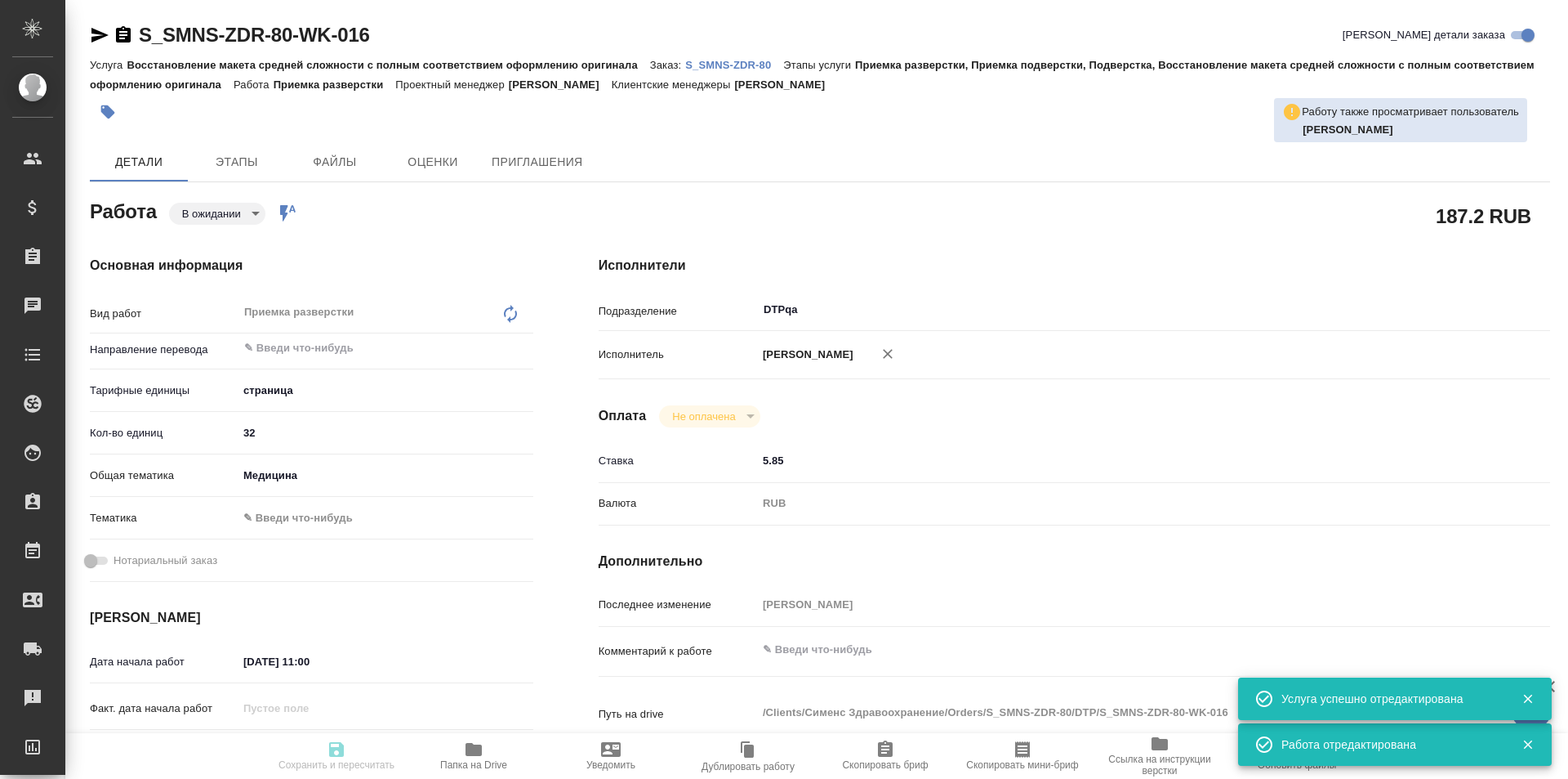
type textarea "x"
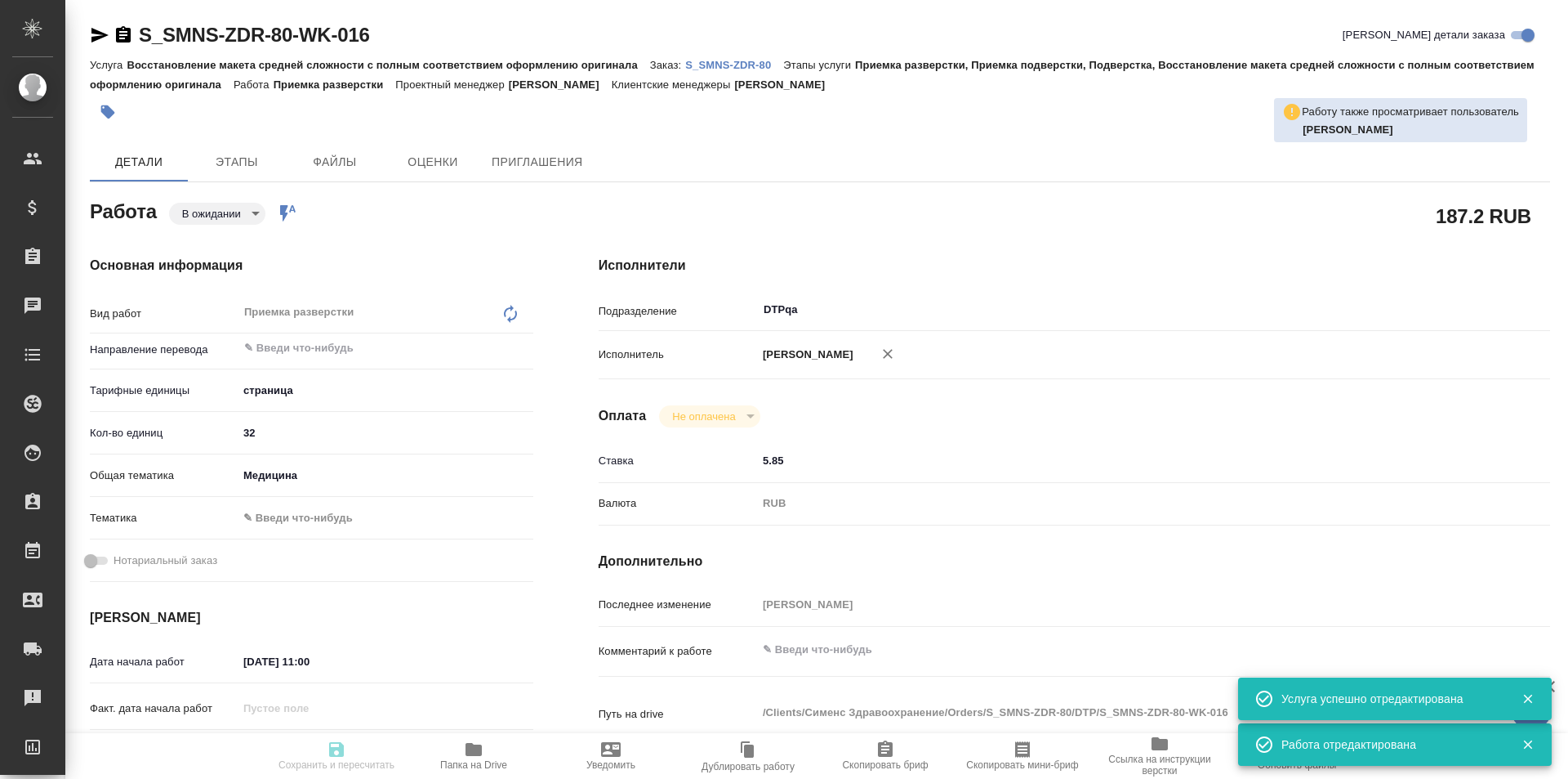
type textarea "x"
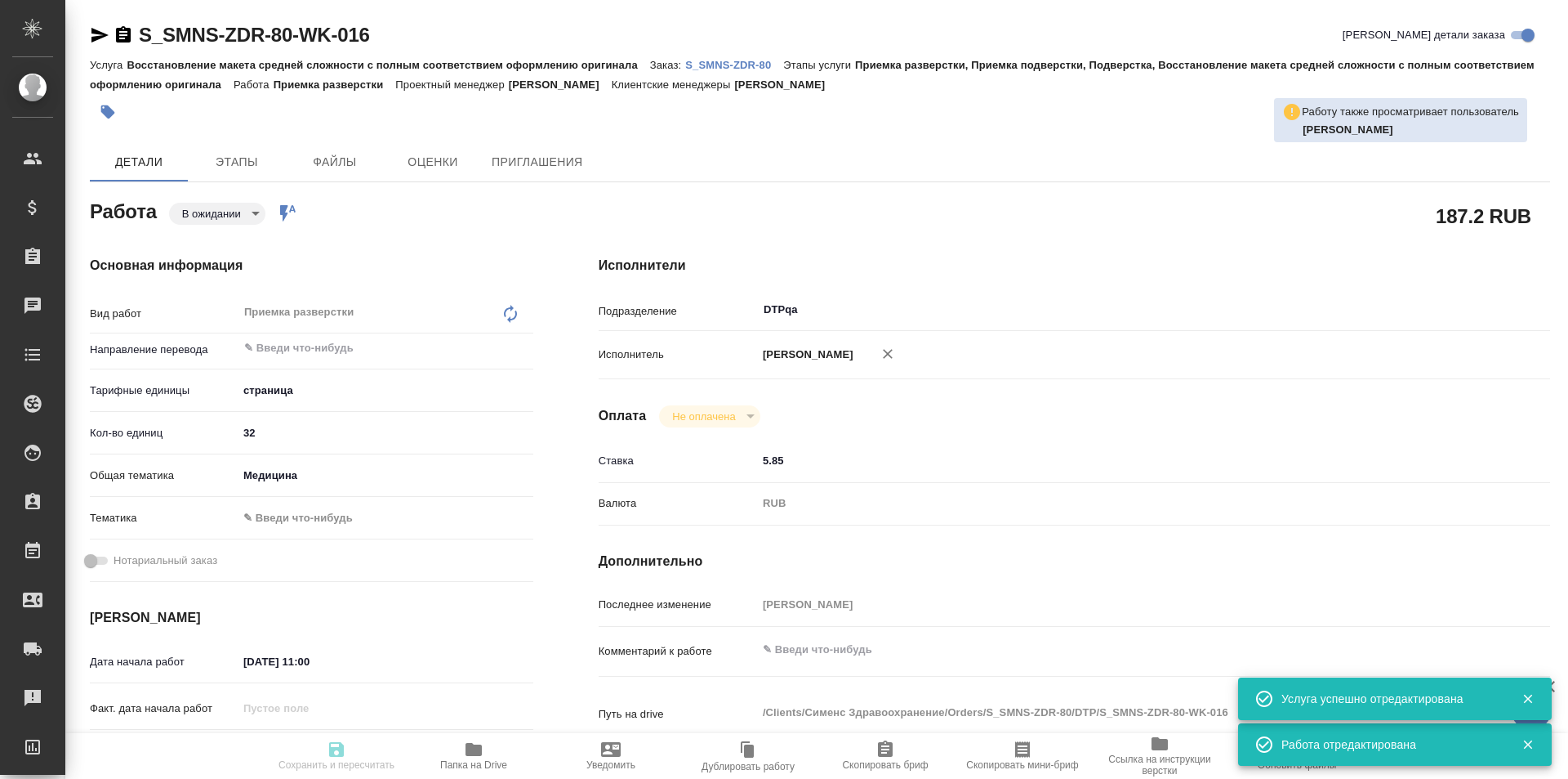
type textarea "x"
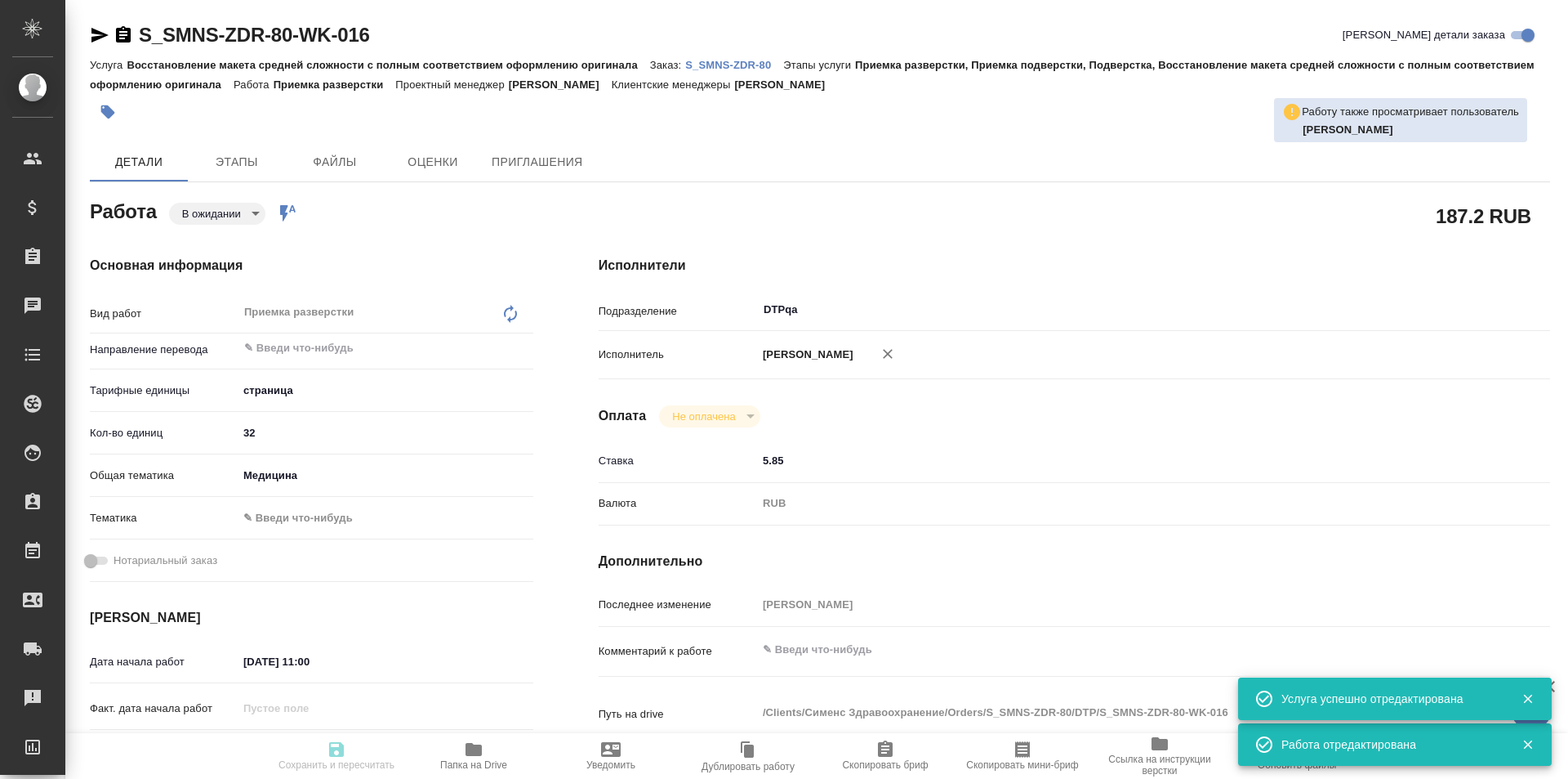
type textarea "x"
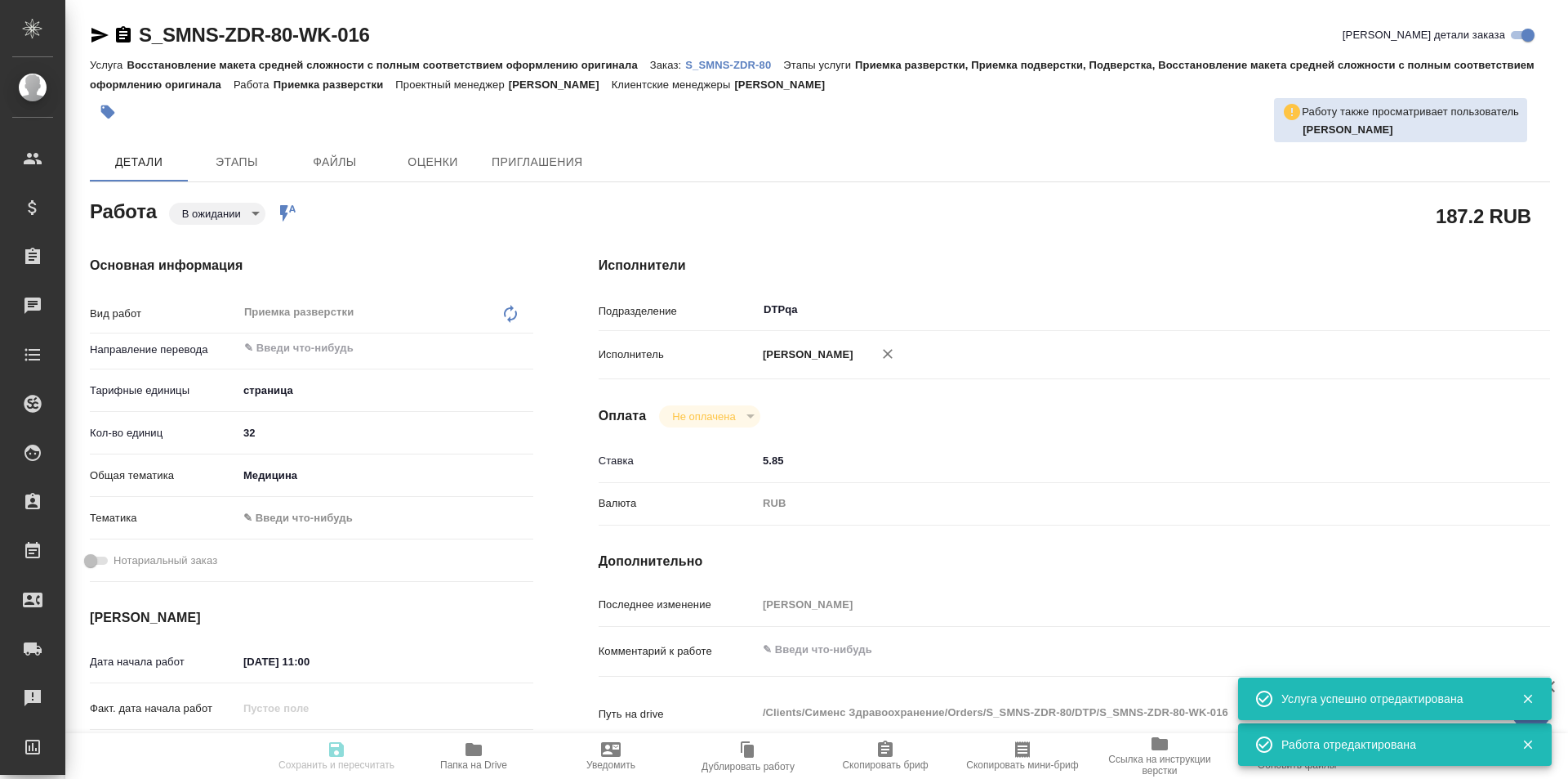
type textarea "x"
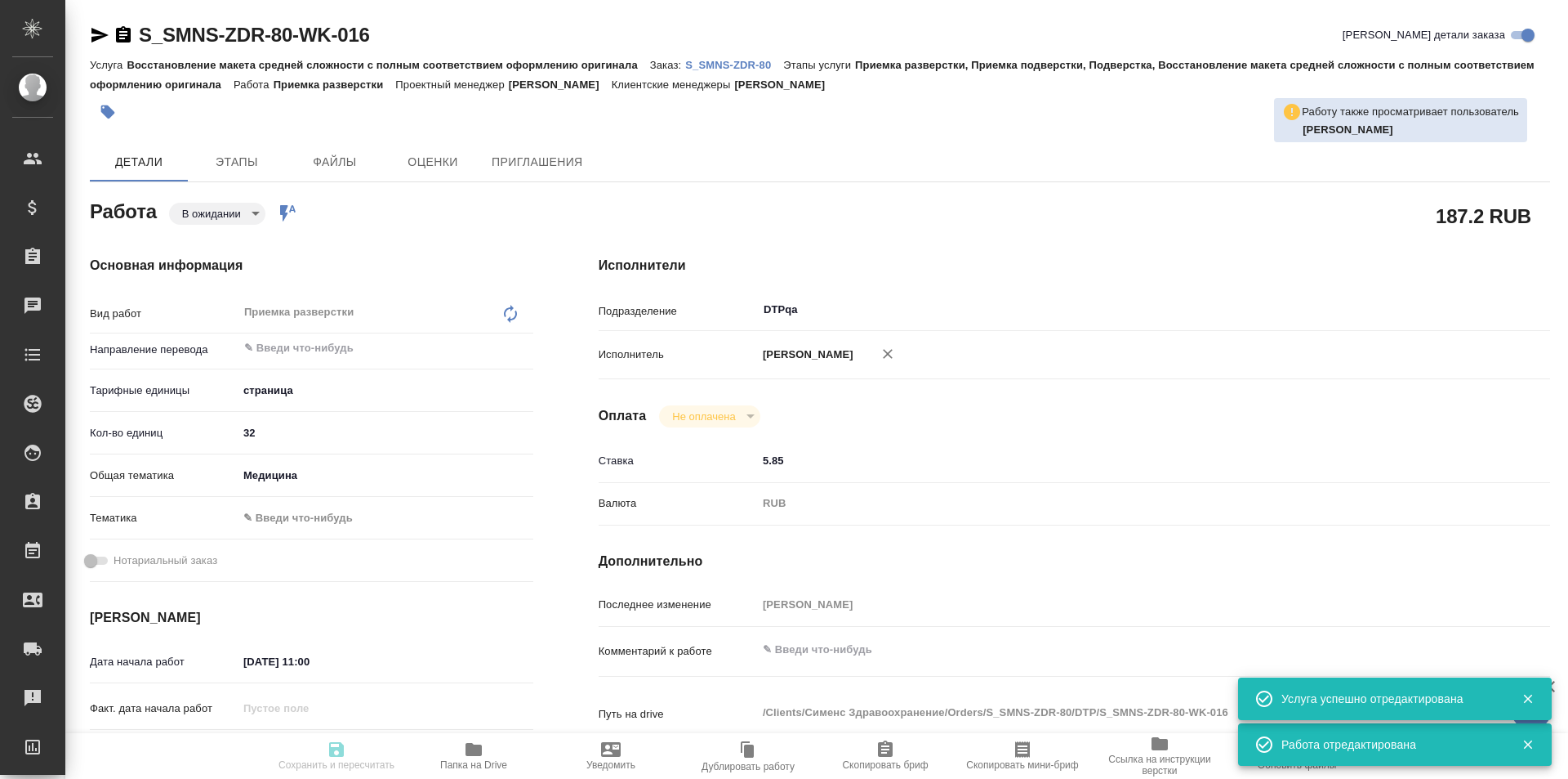
type textarea "x"
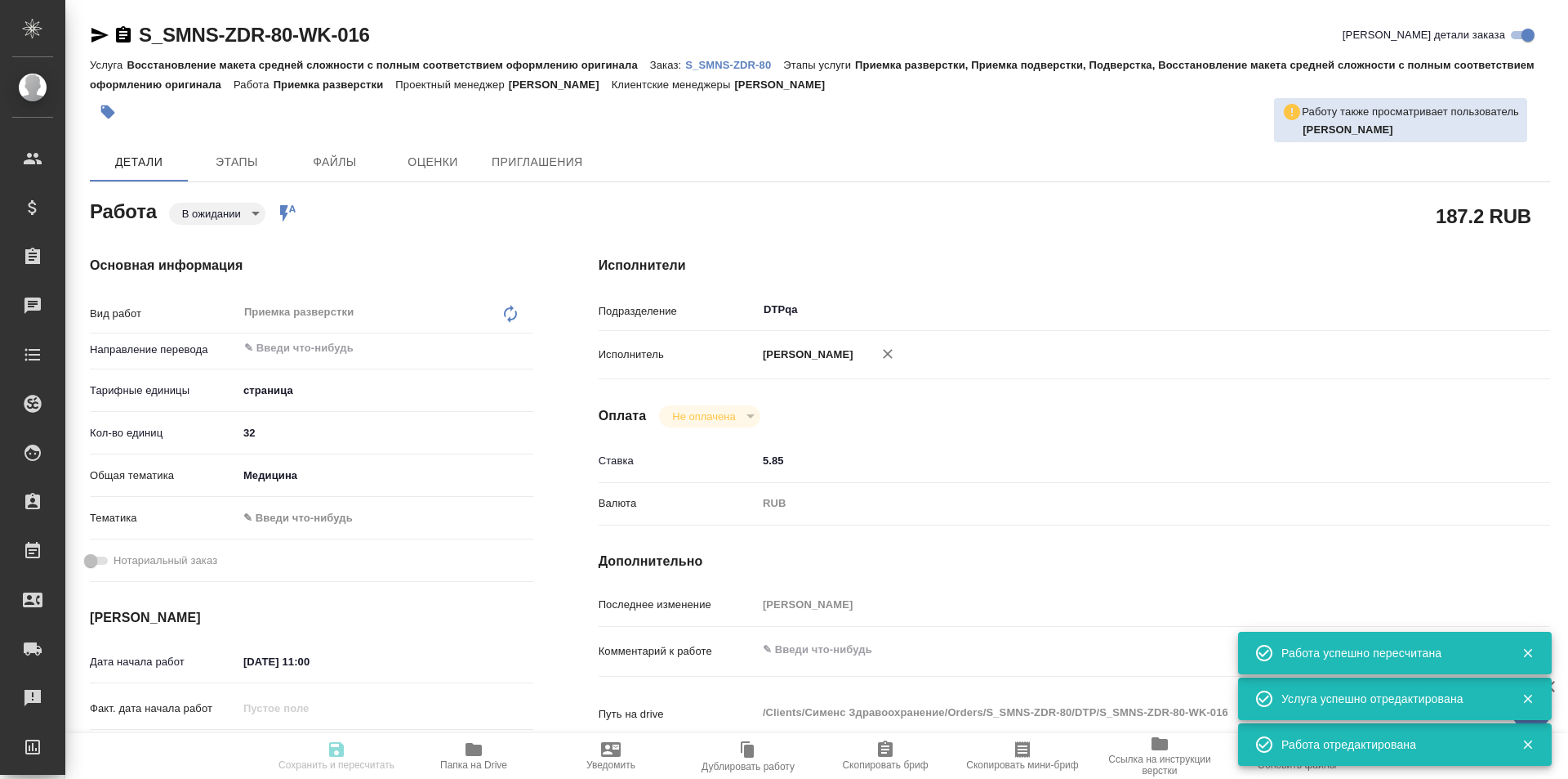
type input "pending"
type textarea "Приемка разверстки"
type textarea "x"
type input "5a8b1489cc6b4906c91bfdb2"
type input "32"
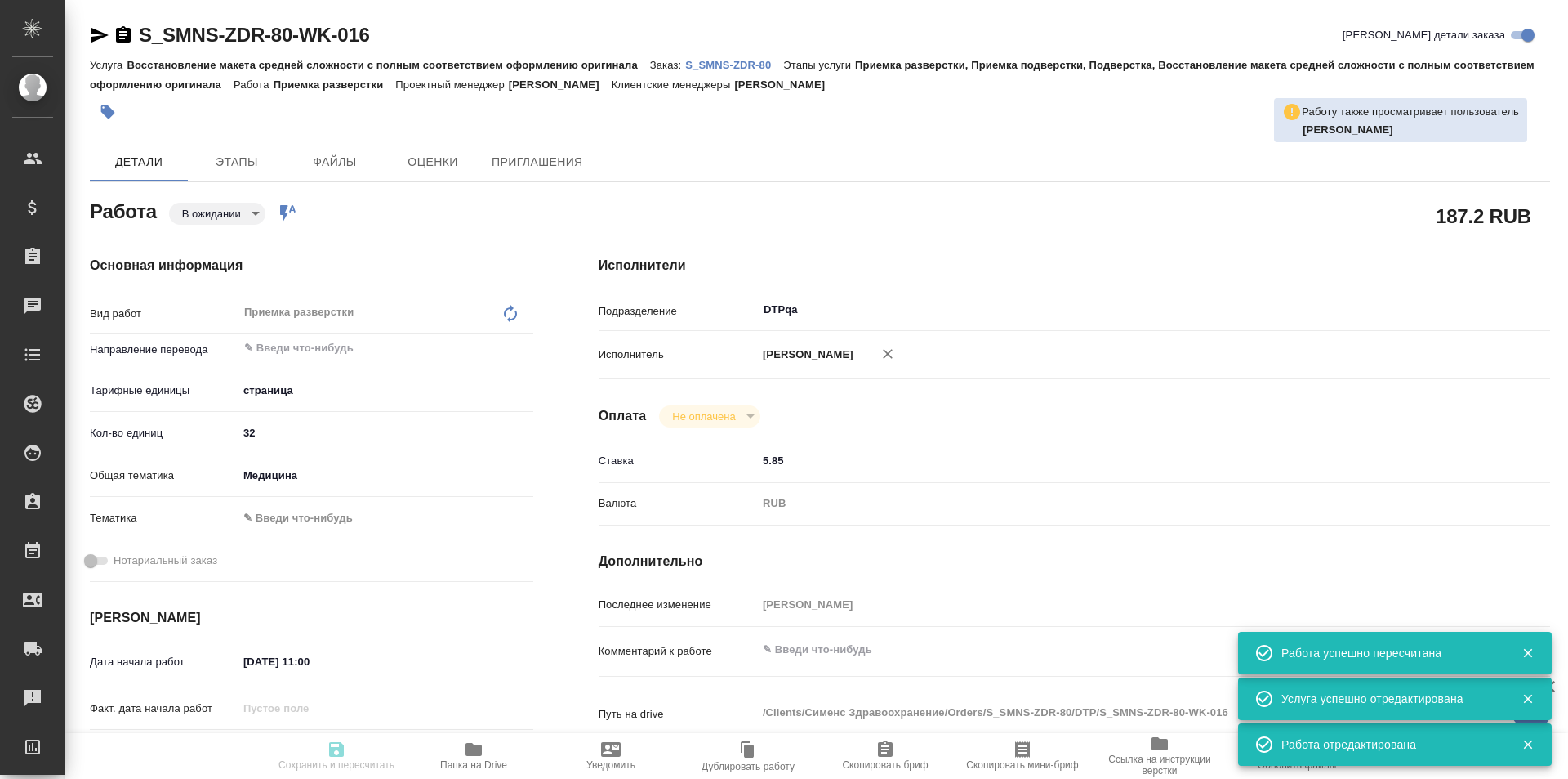
type input "med"
type input "22.09.2025 11:00"
type input "22.09.2025 12:00"
type input "13.10.2025 19:00"
type input "DTPqa"
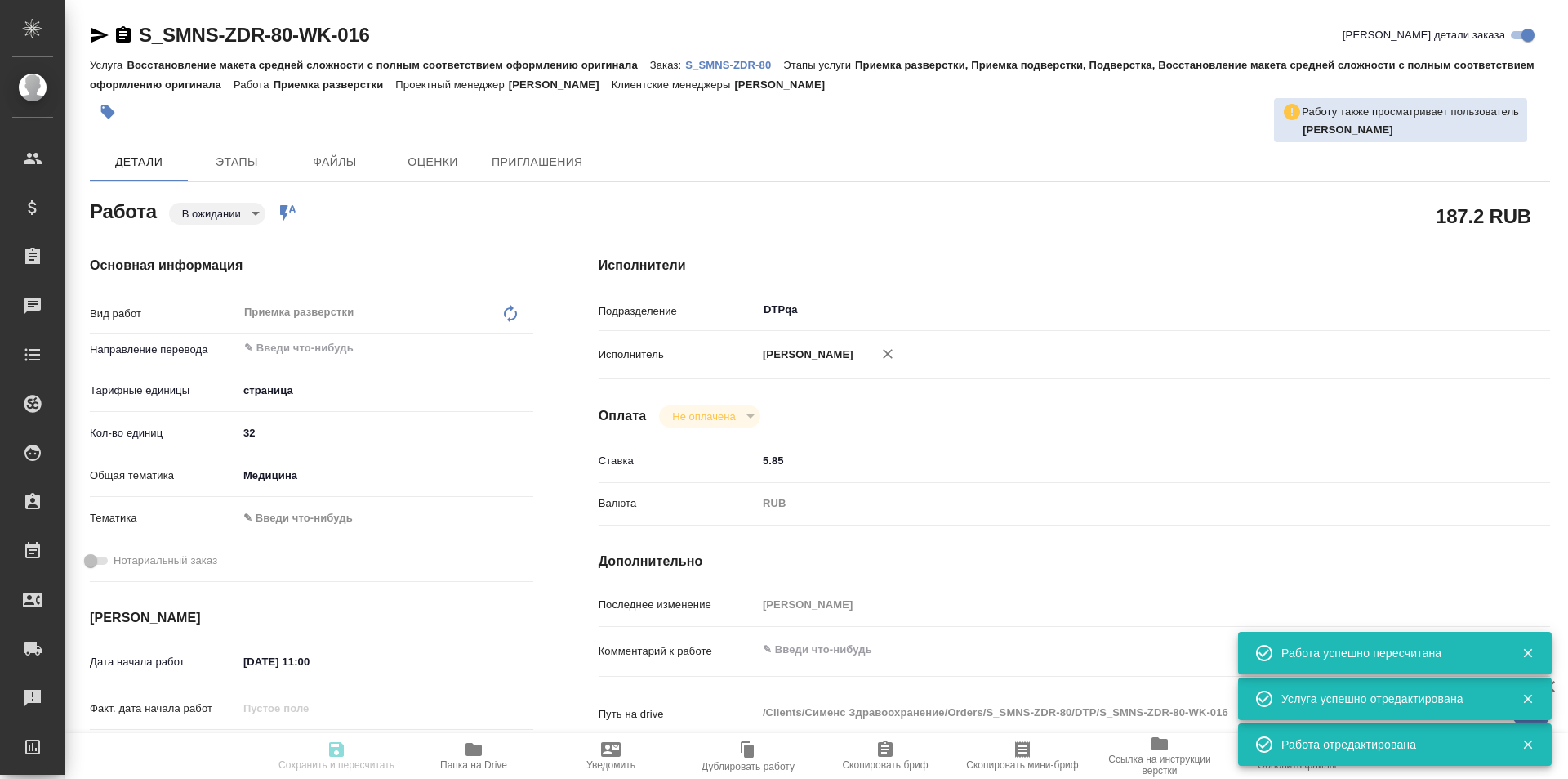
type input "notPayed"
type input "5.85"
type input "RUB"
type input "Исмагилова Диана"
type textarea "x"
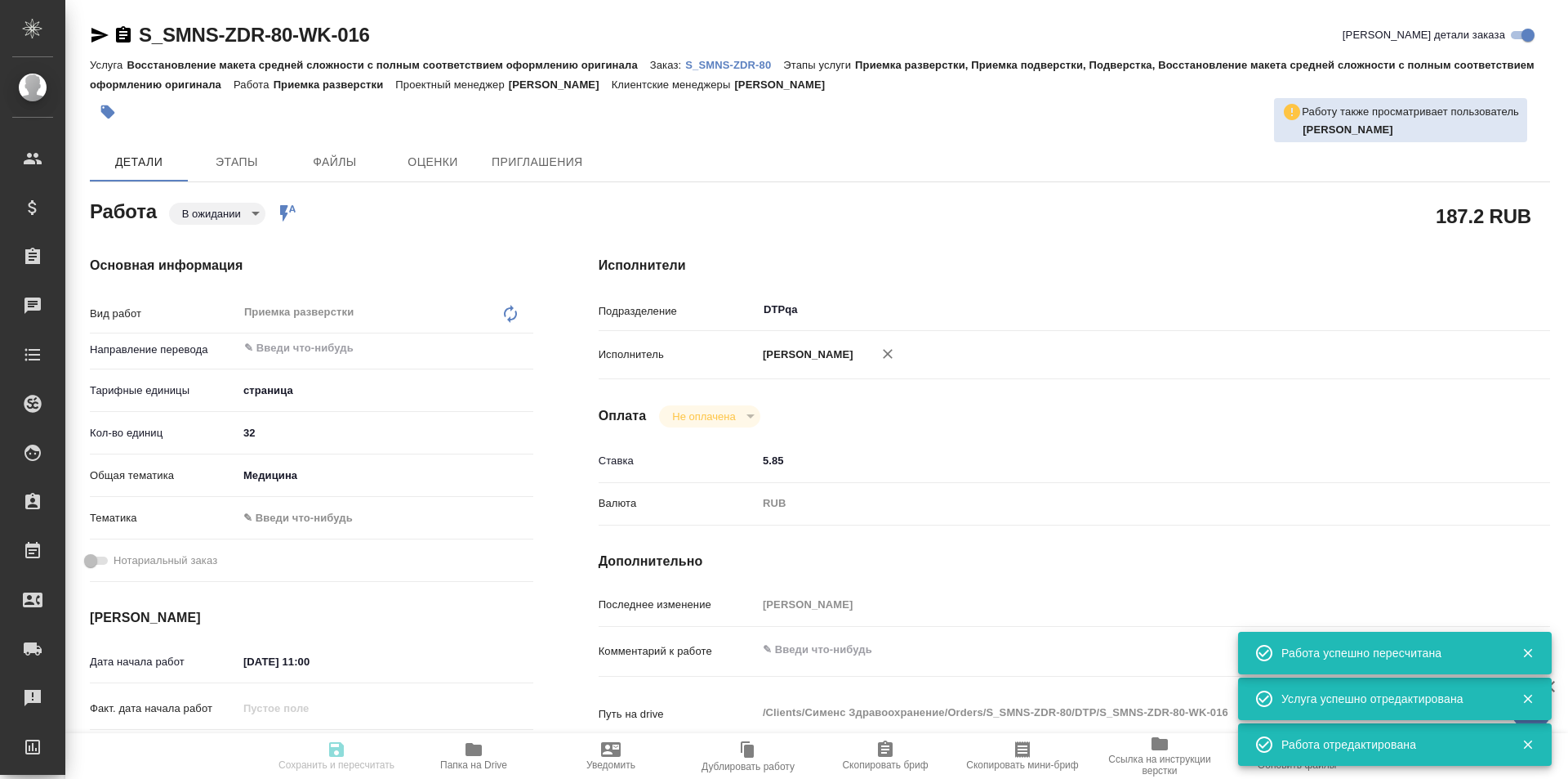
type textarea "/Clients/Сименс Здравоохранение/Orders/S_SMNS-ZDR-80/DTP/S_SMNS-ZDR-80-WK-016"
type textarea "x"
type input "S_SMNS-ZDR-80"
type input "СЗЦБ-015230"
type input "Восстановление макета средней сложности с полным соответствием оформлению ориги…"
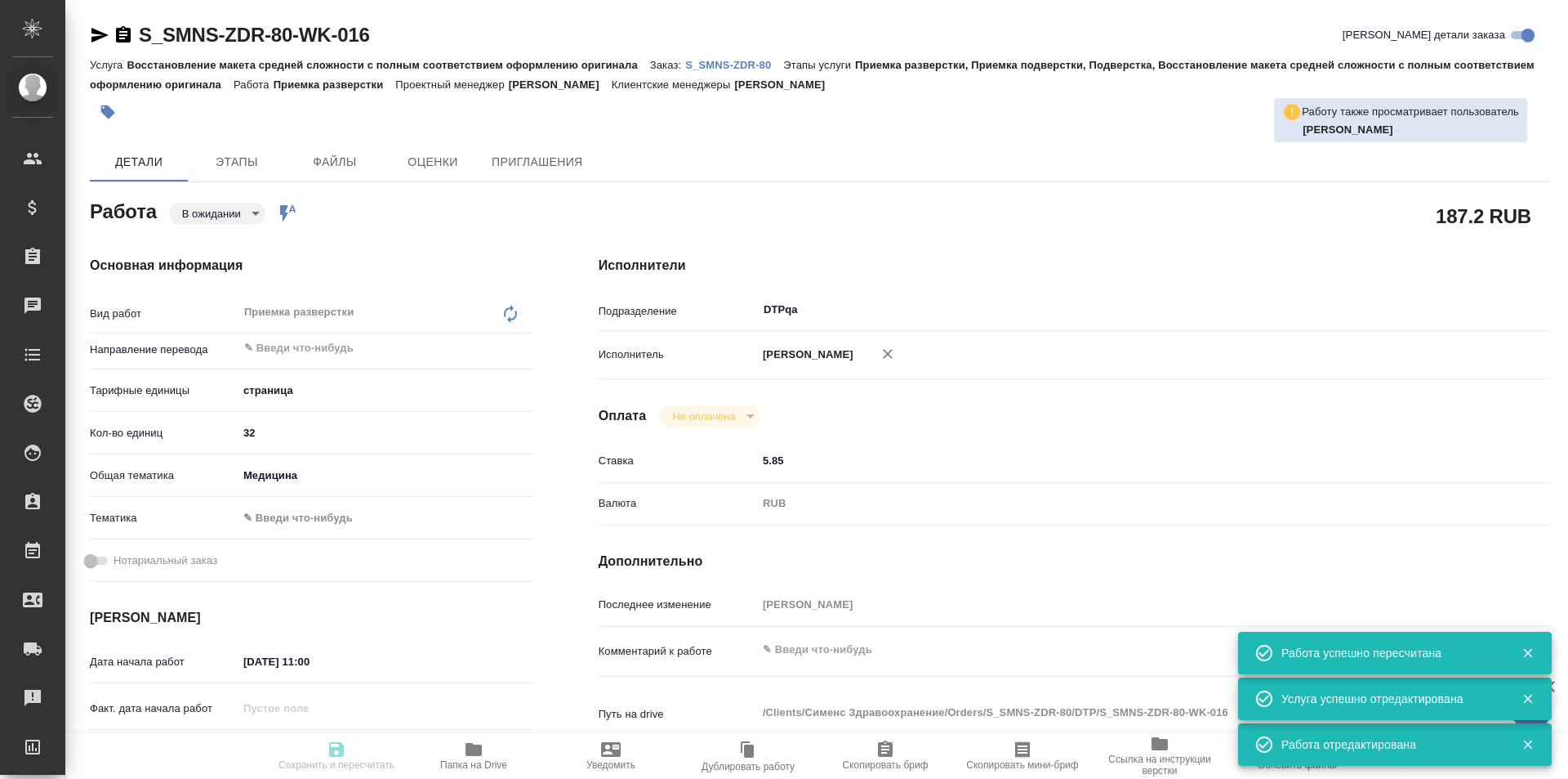
type input "Приемка разверстки, Приемка подверстки, Подверстка, Восстановление макета средн…"
type input "Никифорова Валерия"
type input "Заборова Александра"
type input "/Clients/Сименс Здравоохранение/Orders/S_SMNS-ZDR-80"
type textarea "x"
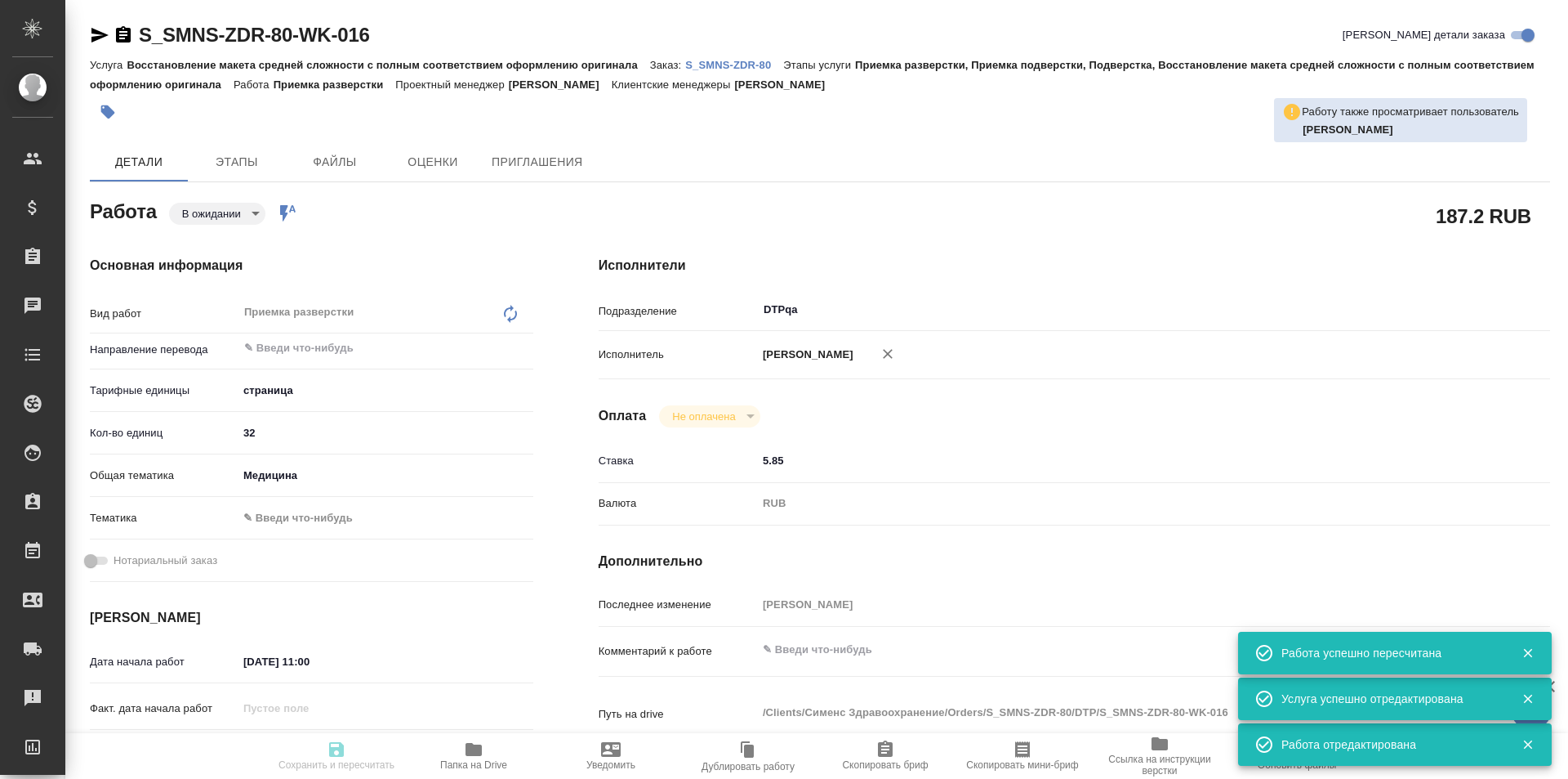
type textarea "англ-рус"
type textarea "x"
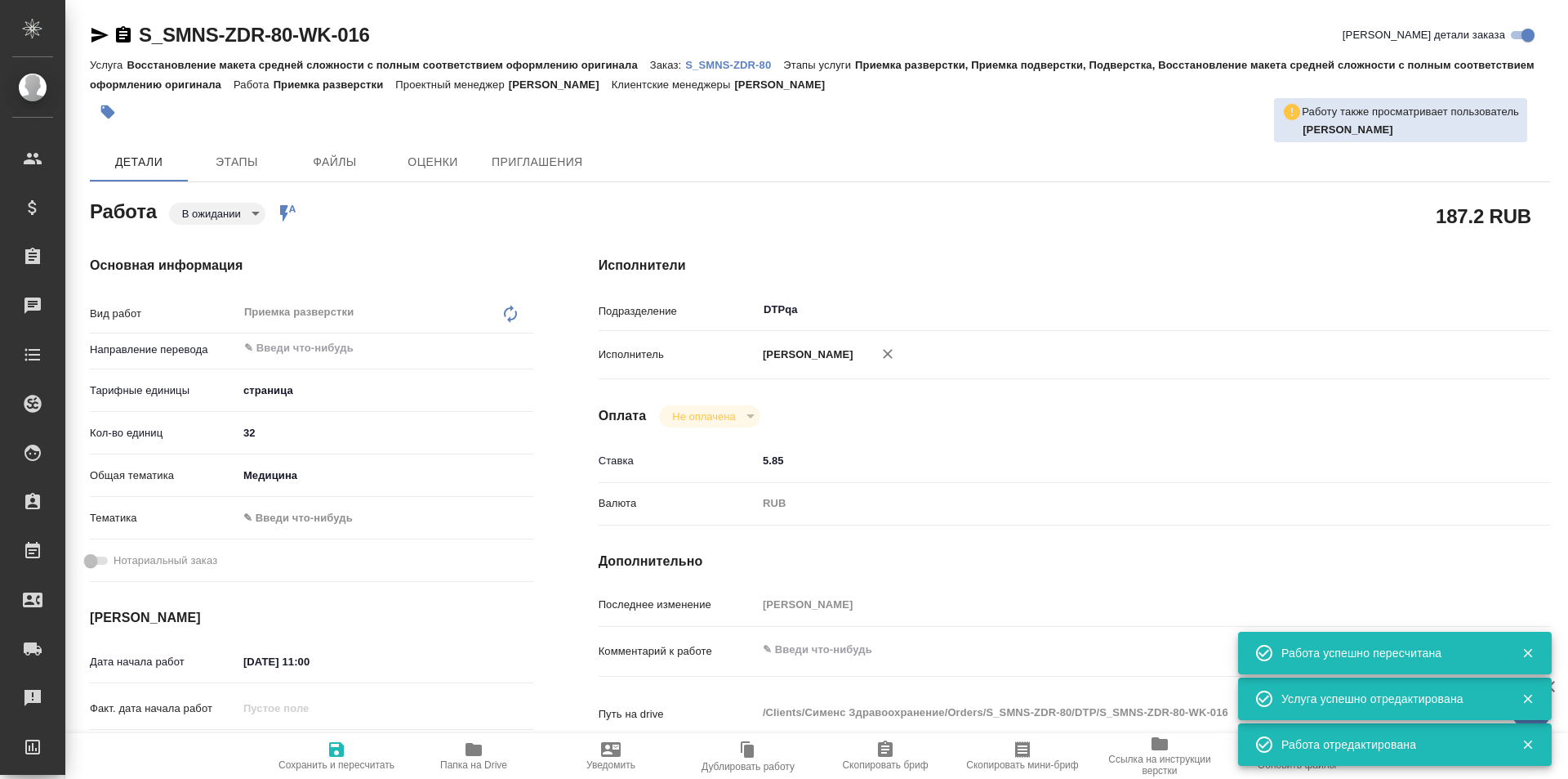
type textarea "x"
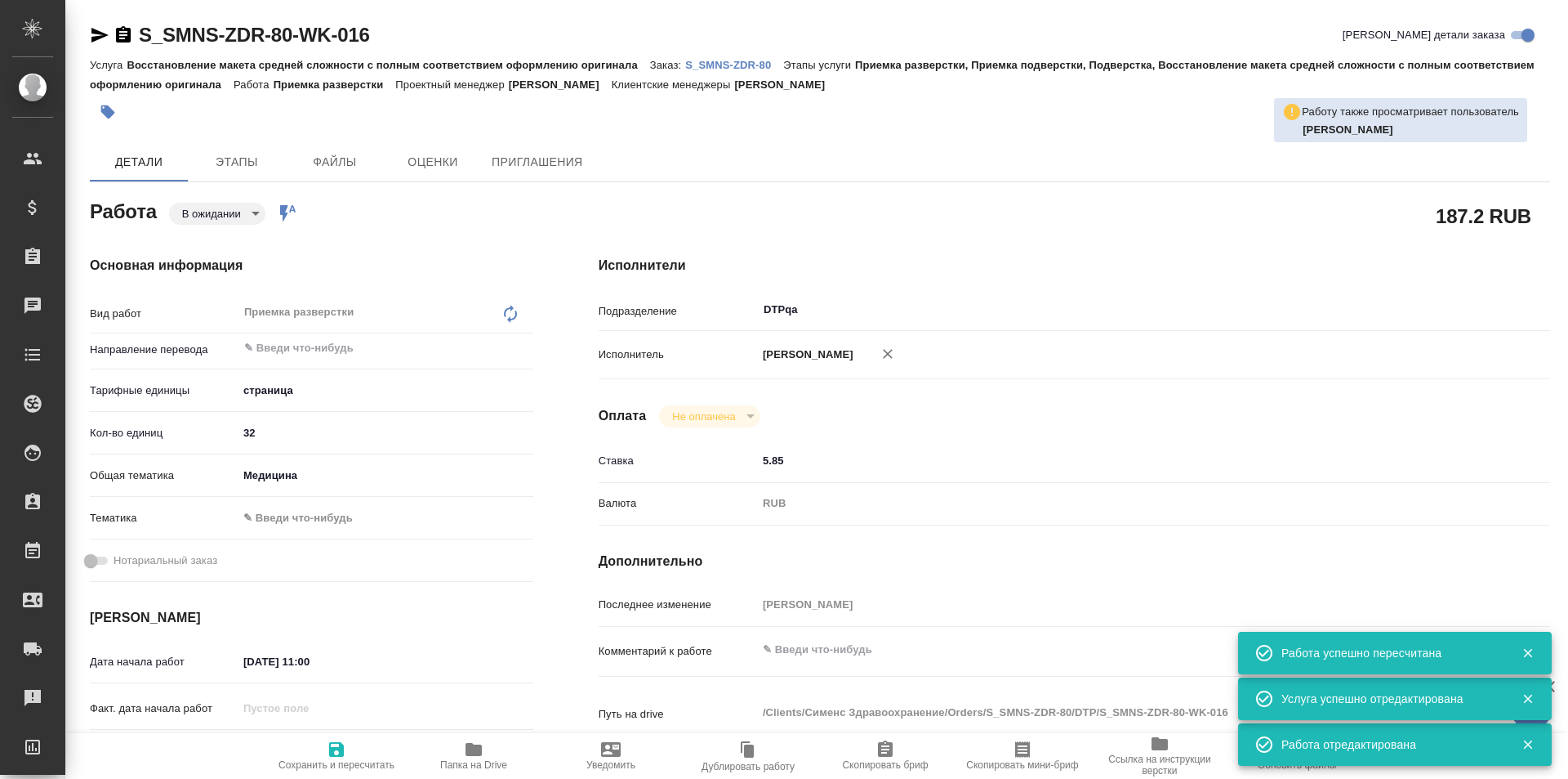
type textarea "x"
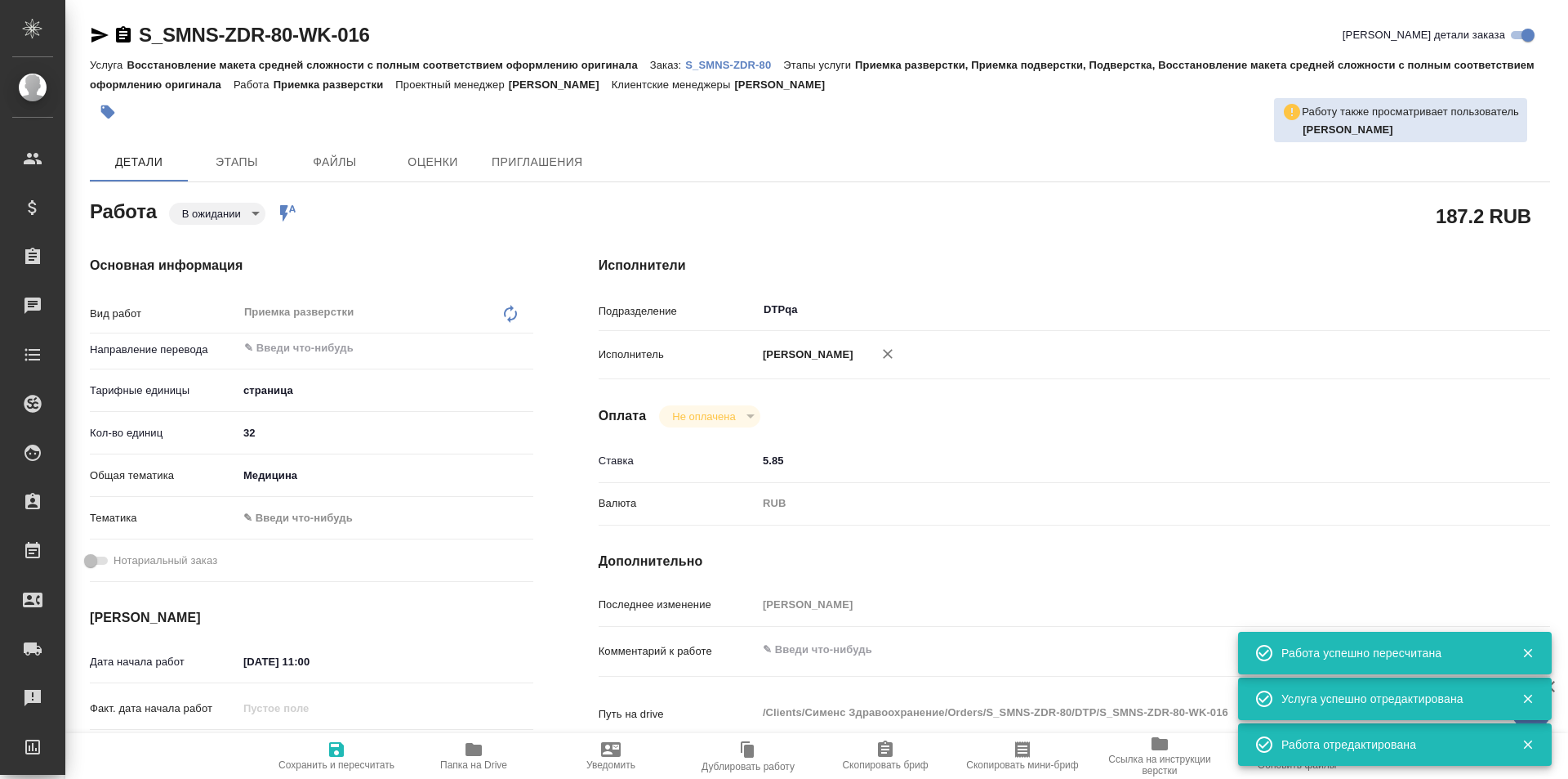
type textarea "x"
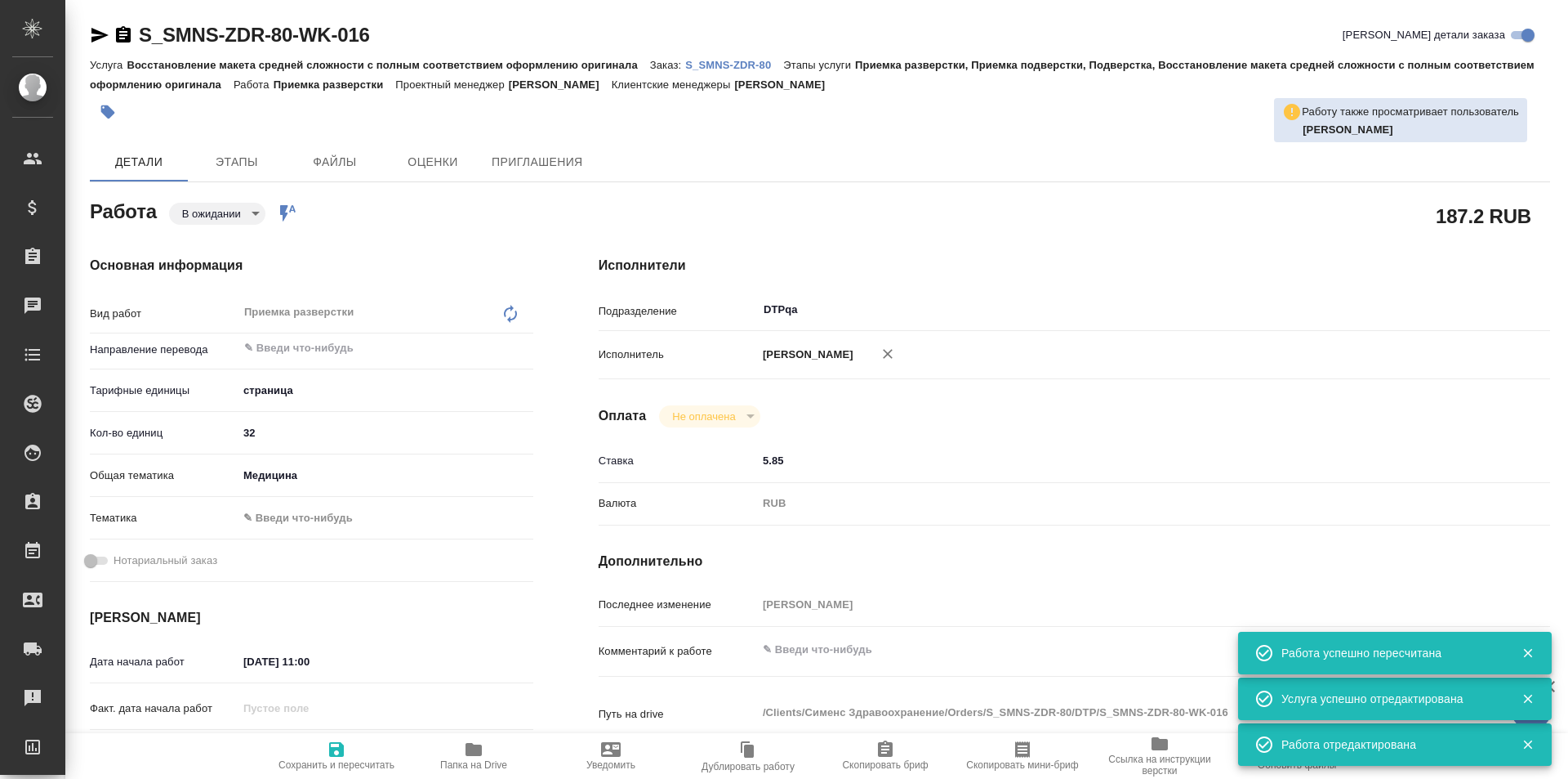
type textarea "x"
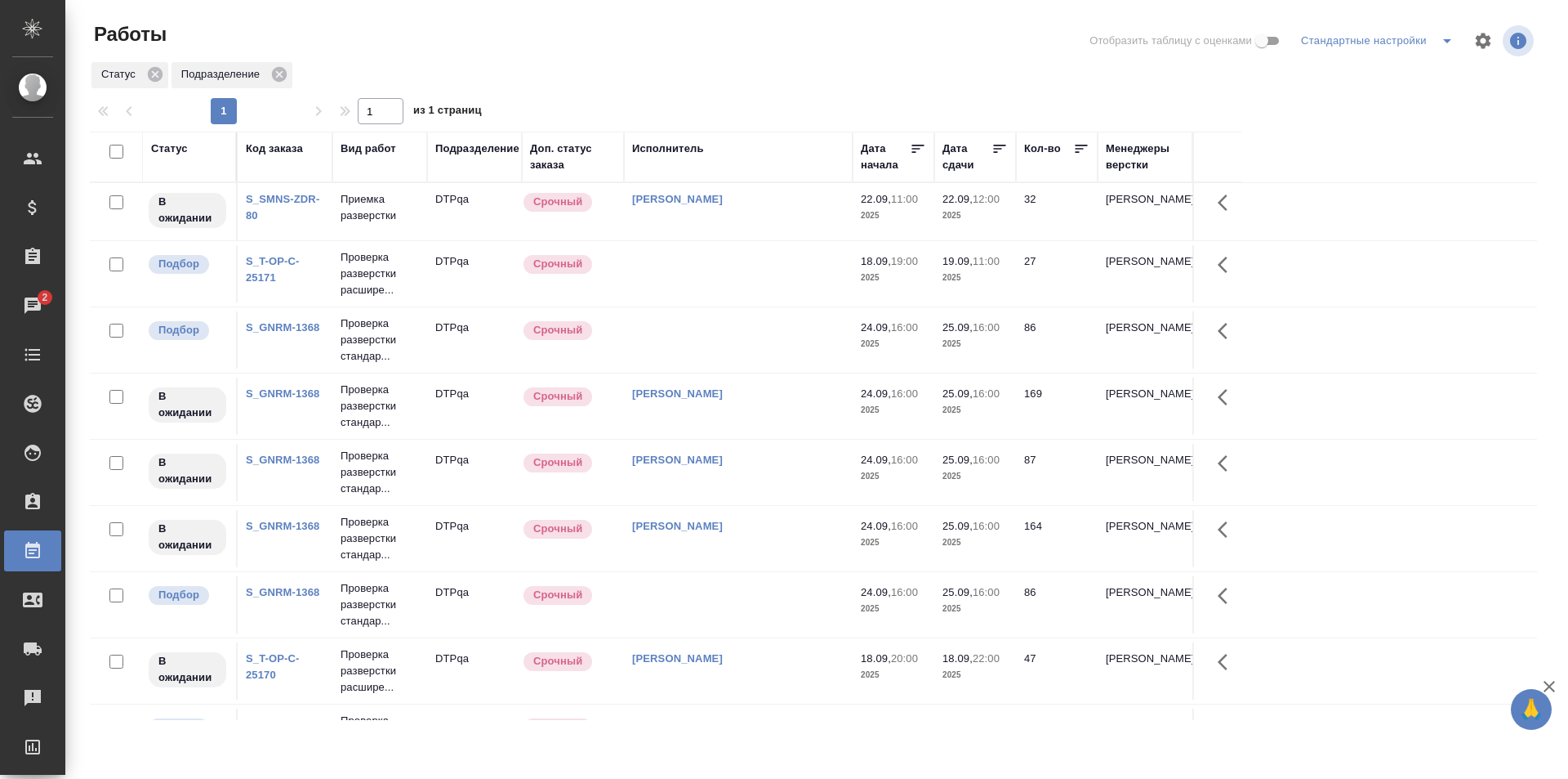
click at [761, 278] on td at bounding box center [738, 274] width 228 height 57
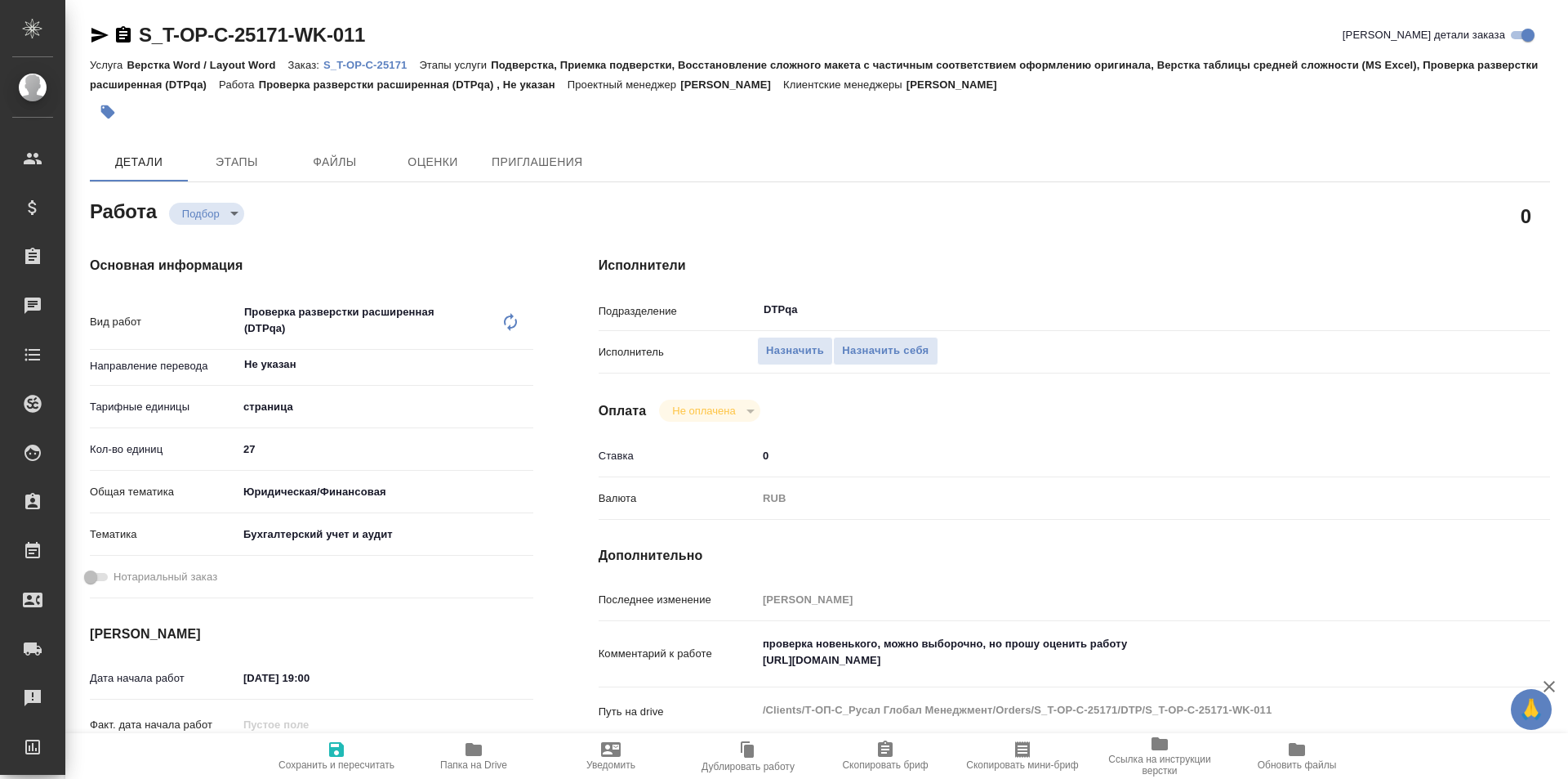
type textarea "x"
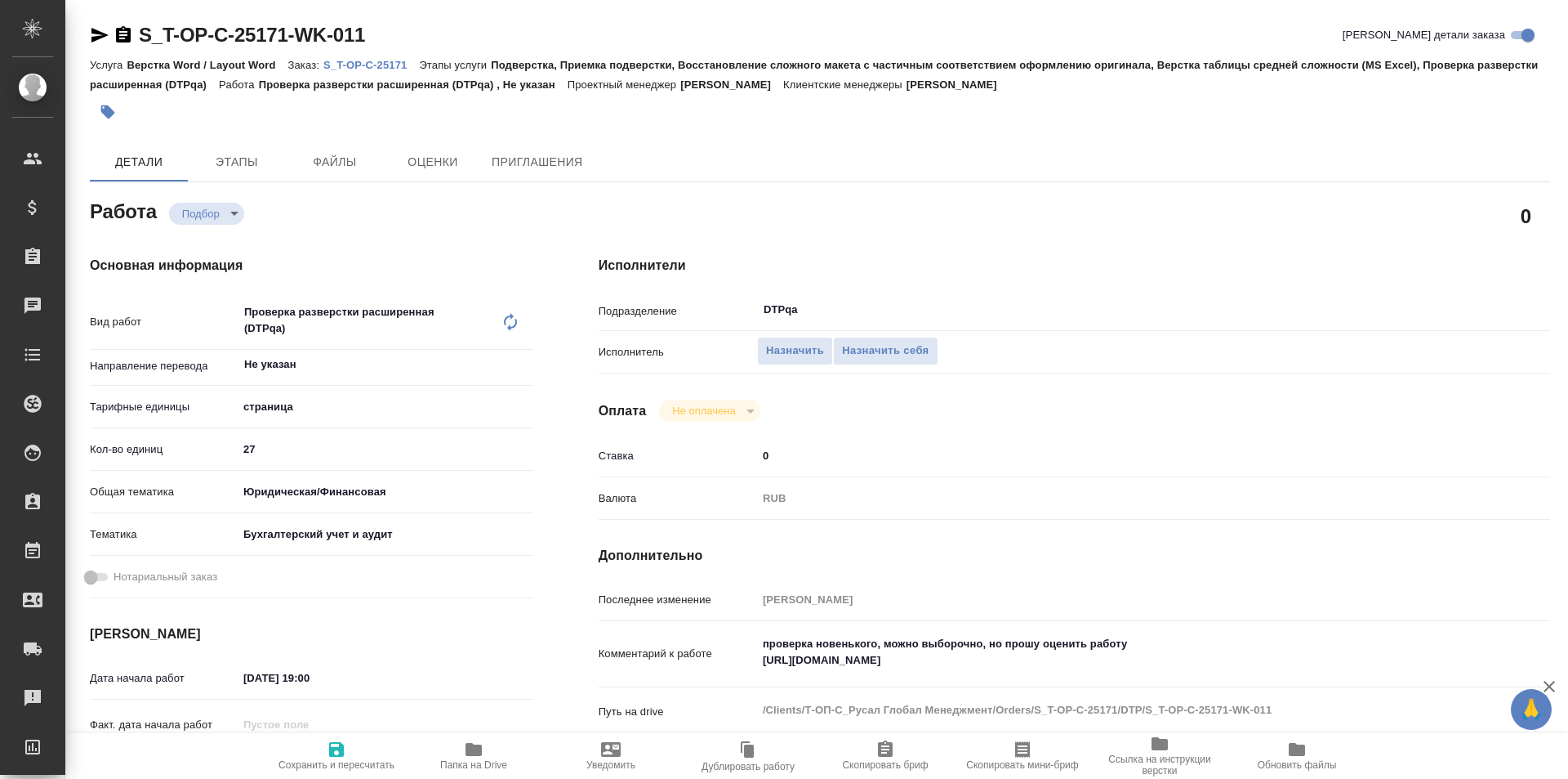
type textarea "x"
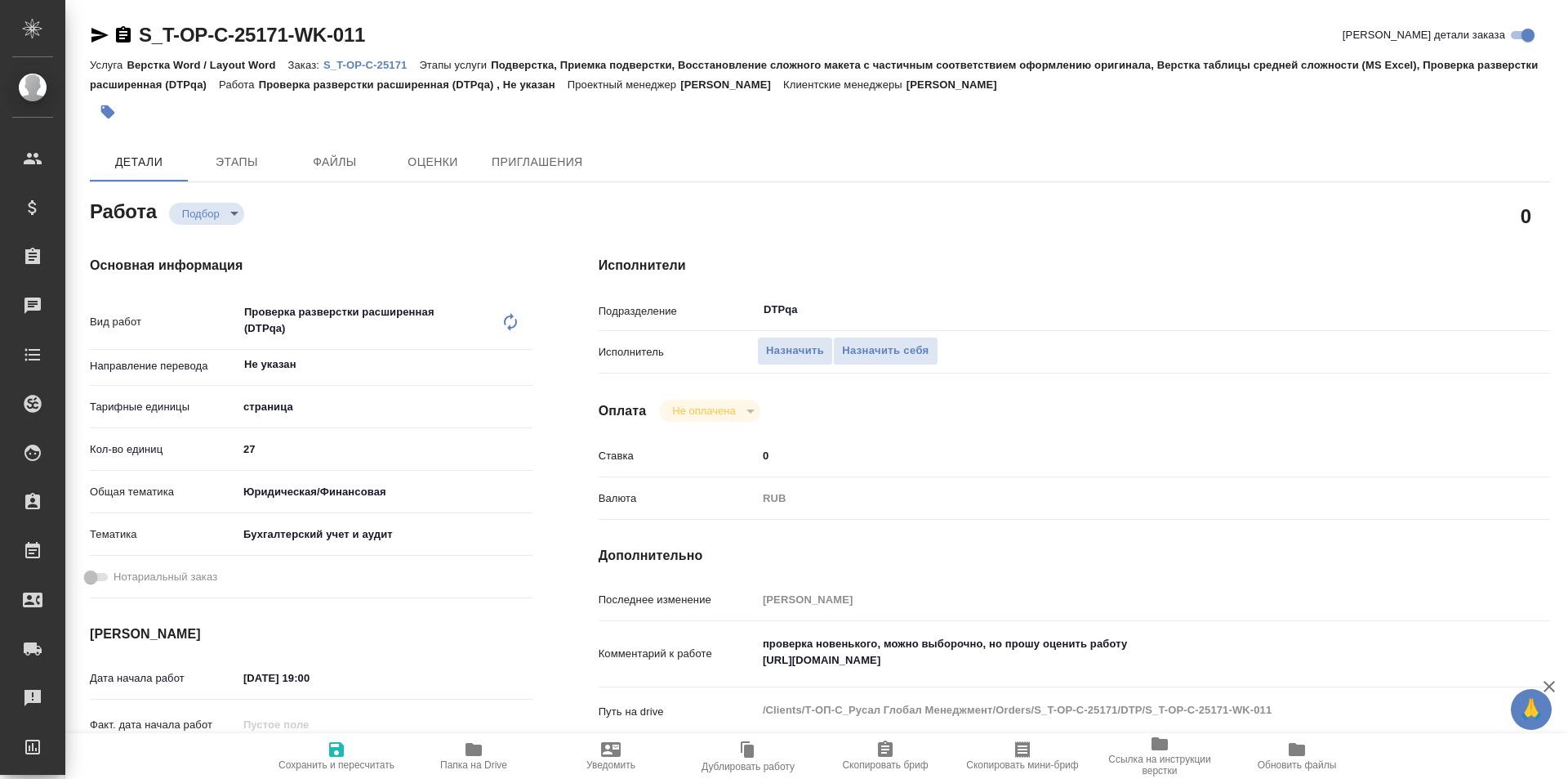
type textarea "x"
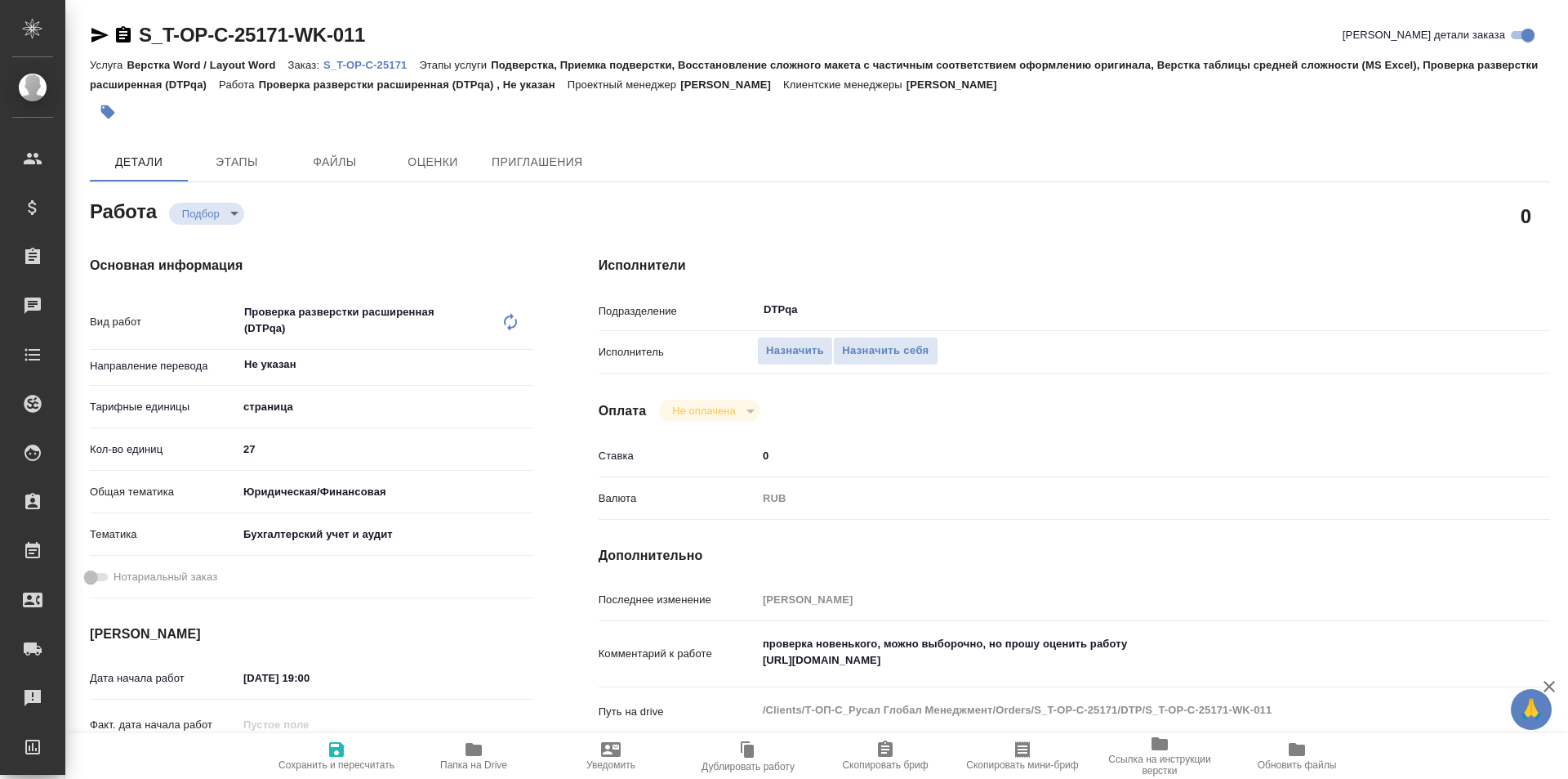
type textarea "x"
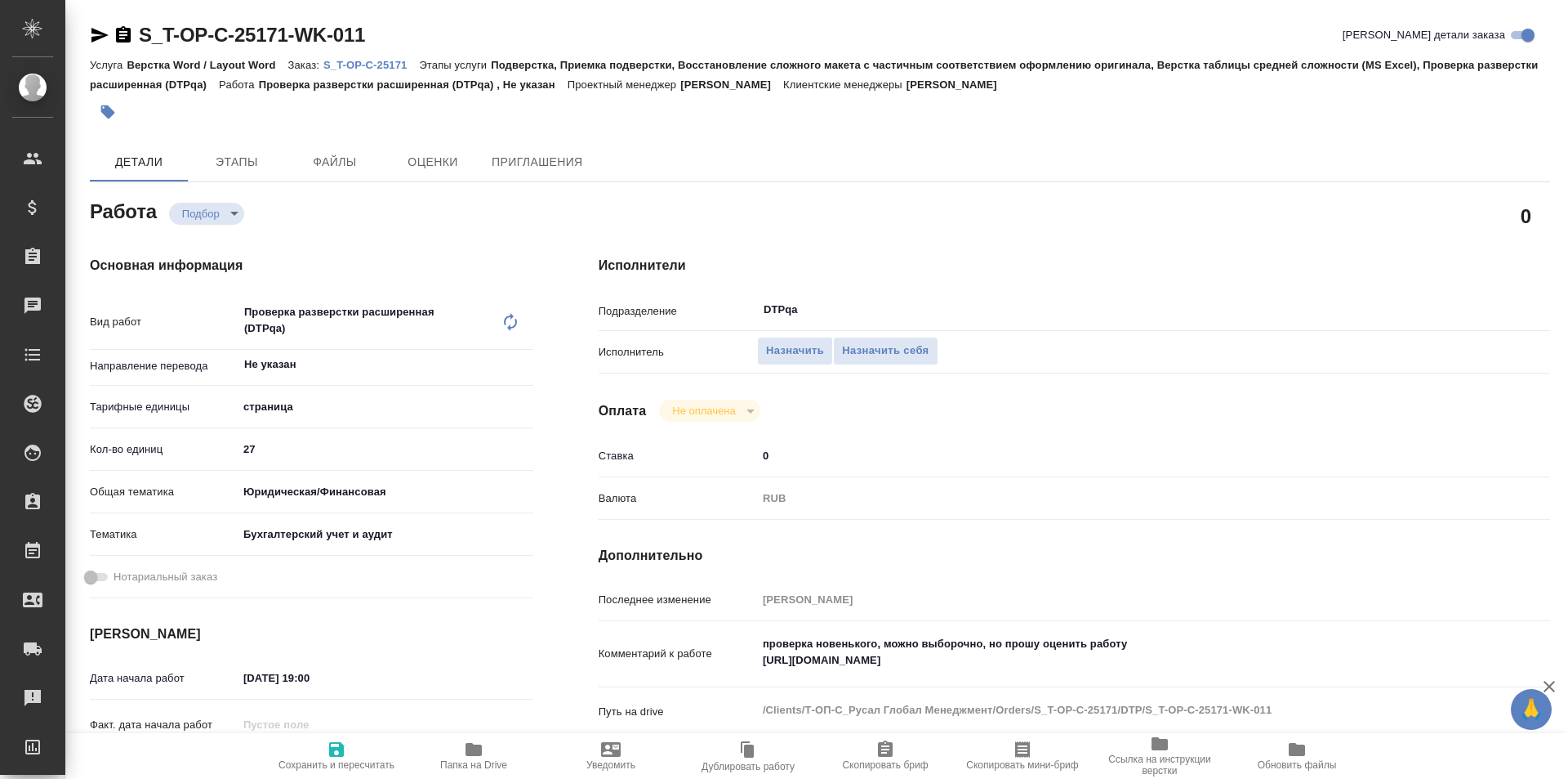
type textarea "x"
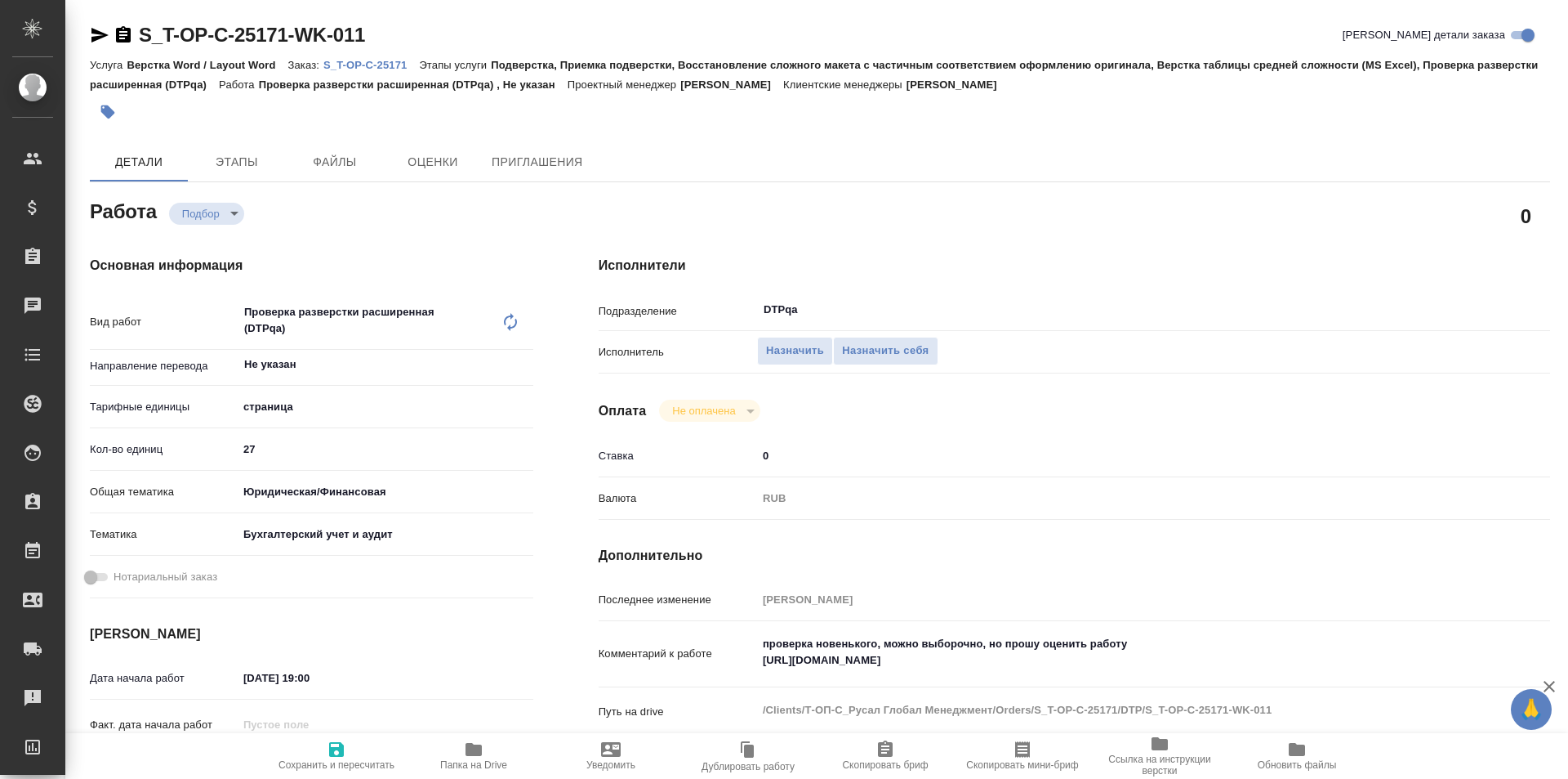
type textarea "x"
drag, startPoint x: 1083, startPoint y: 662, endPoint x: 804, endPoint y: 632, distance: 280.6
click at [742, 656] on div "Комментарий к работе проверка новенького, можно выборочно, но прошу оценить раб…" at bounding box center [1074, 654] width 951 height 54
type textarea "x"
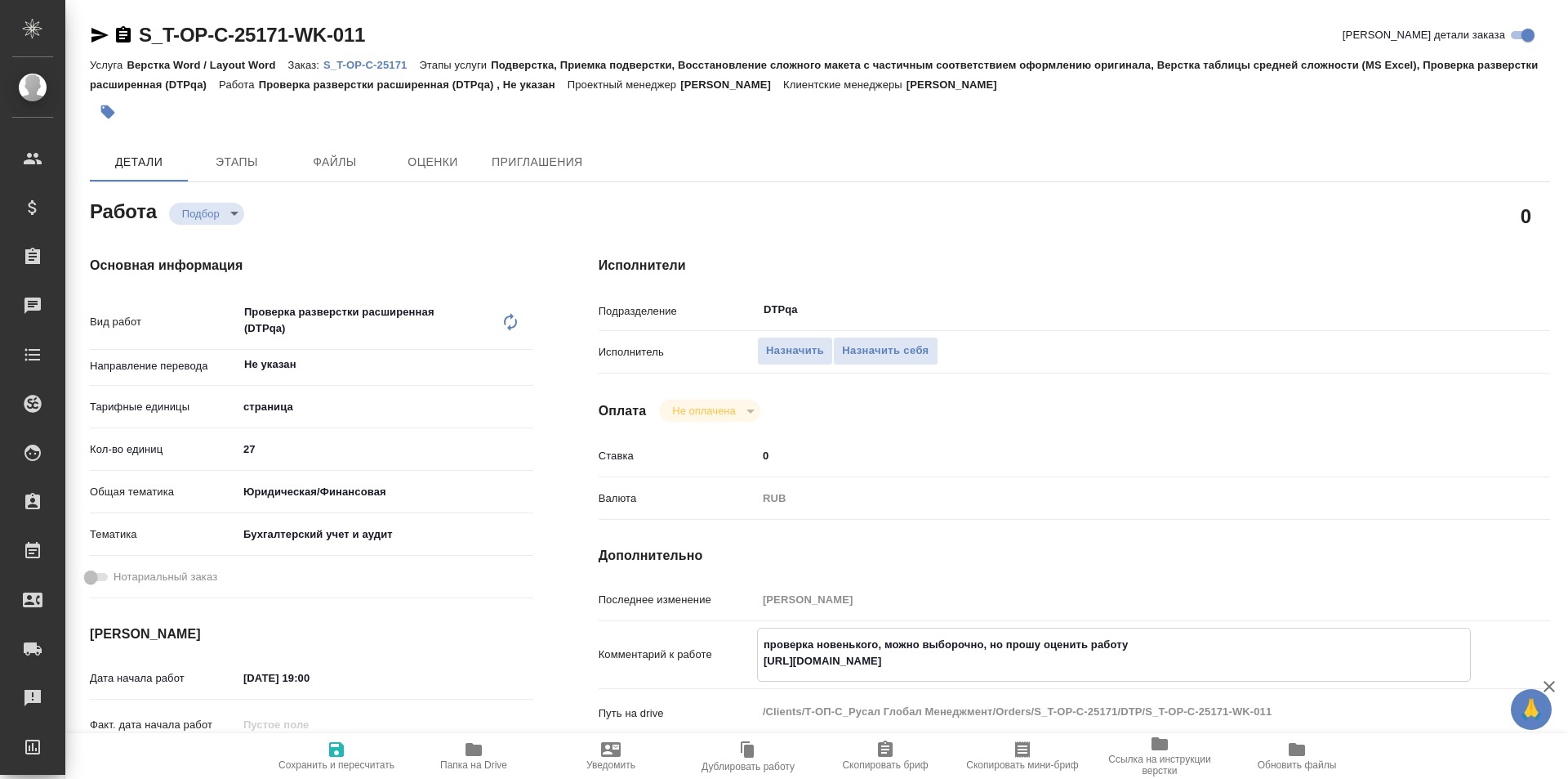
type textarea "x"
click at [1055, 553] on h4 "Дополнительно" at bounding box center [1074, 555] width 951 height 20
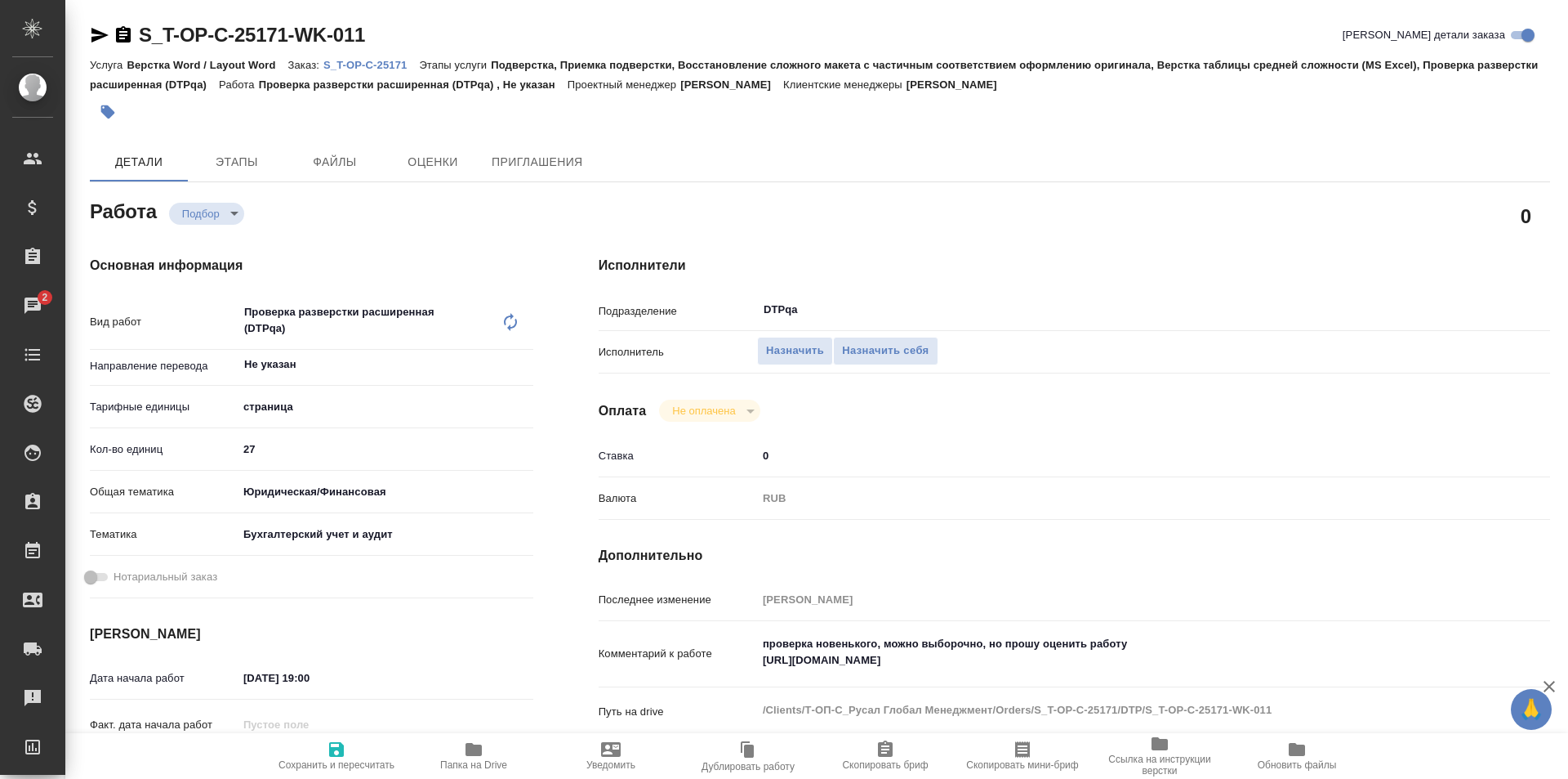
click at [469, 756] on icon "button" at bounding box center [474, 750] width 16 height 13
click at [888, 346] on span "Назначить себя" at bounding box center [886, 351] width 87 height 19
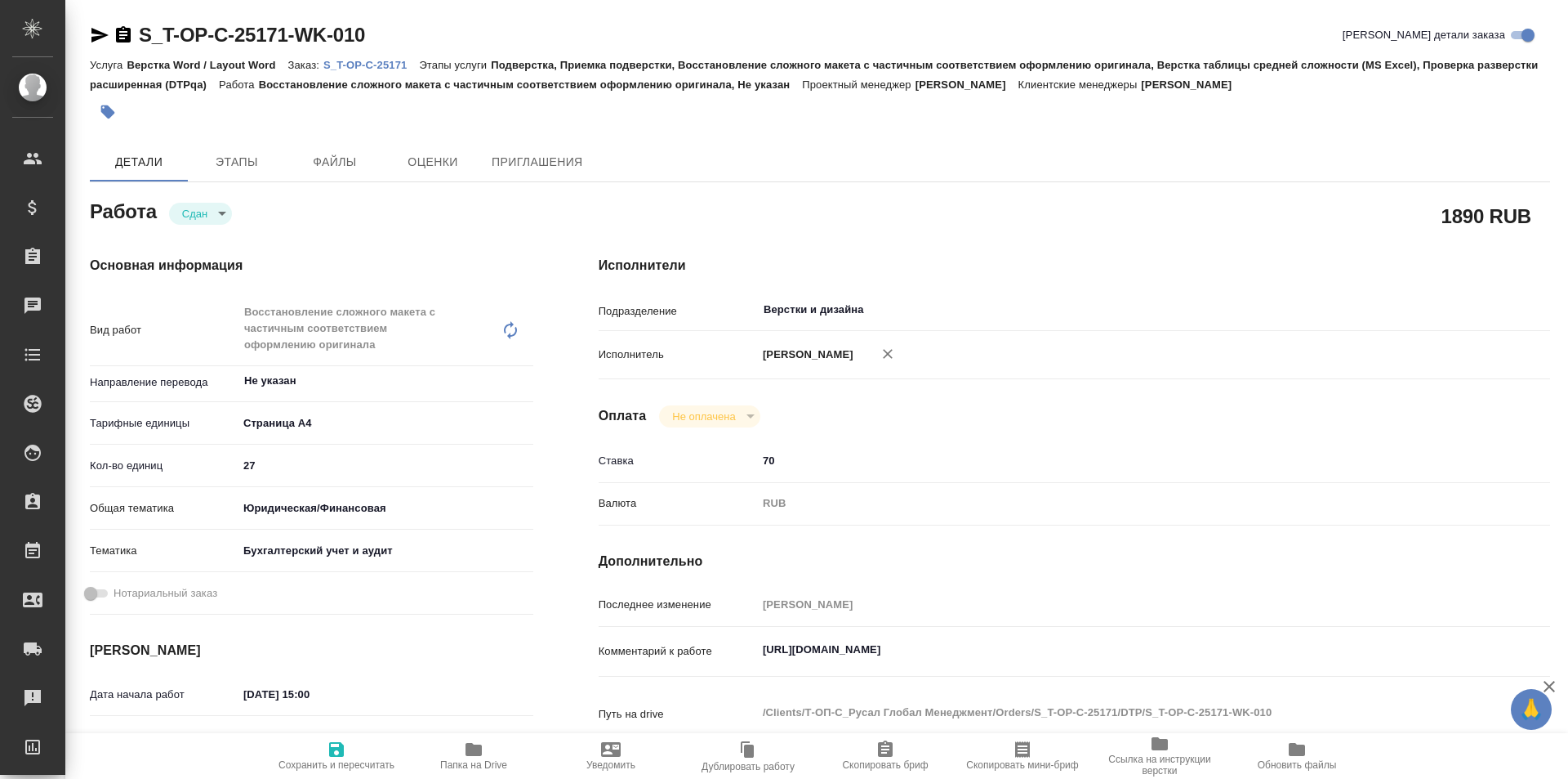
type textarea "x"
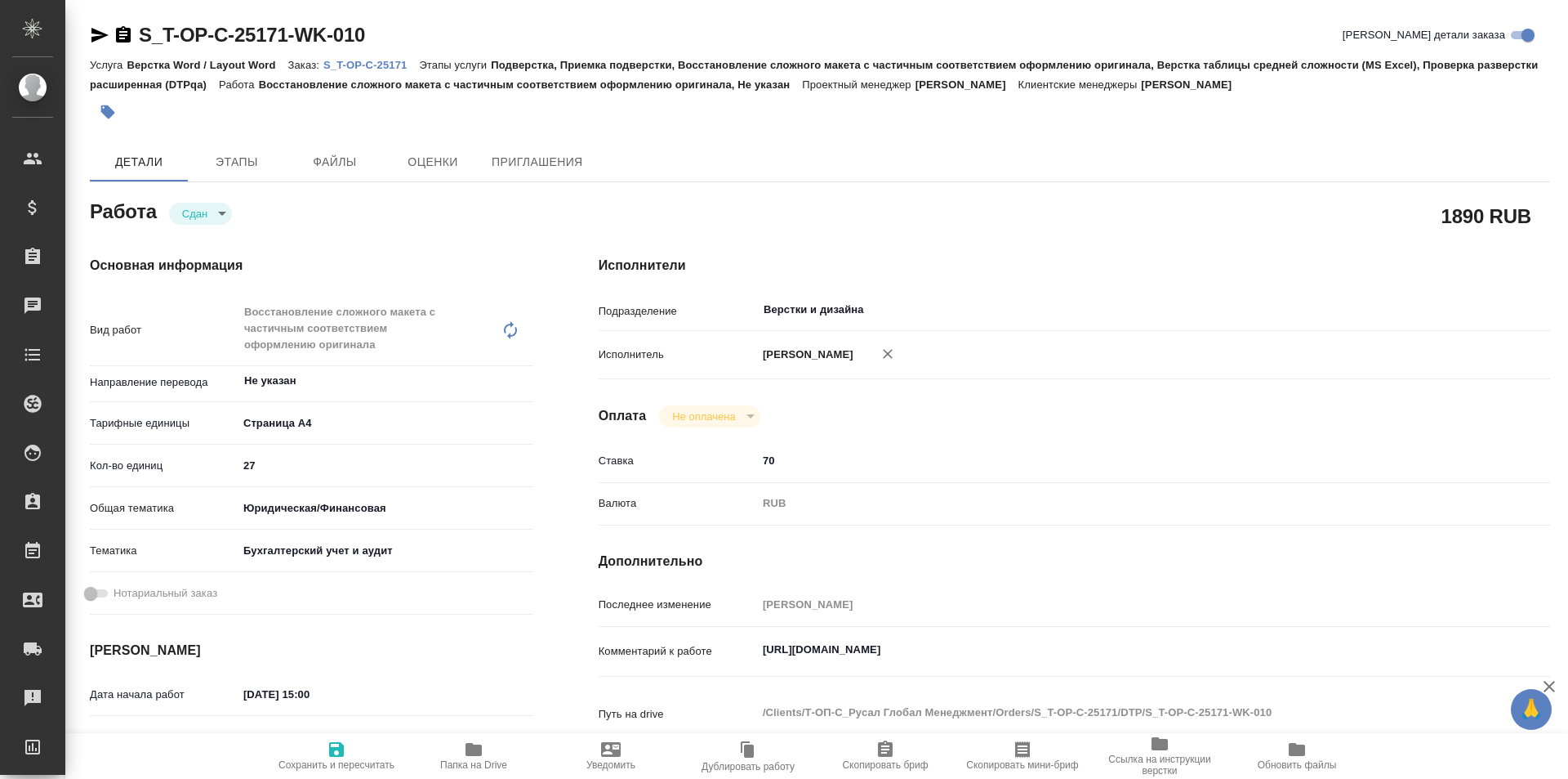
type textarea "x"
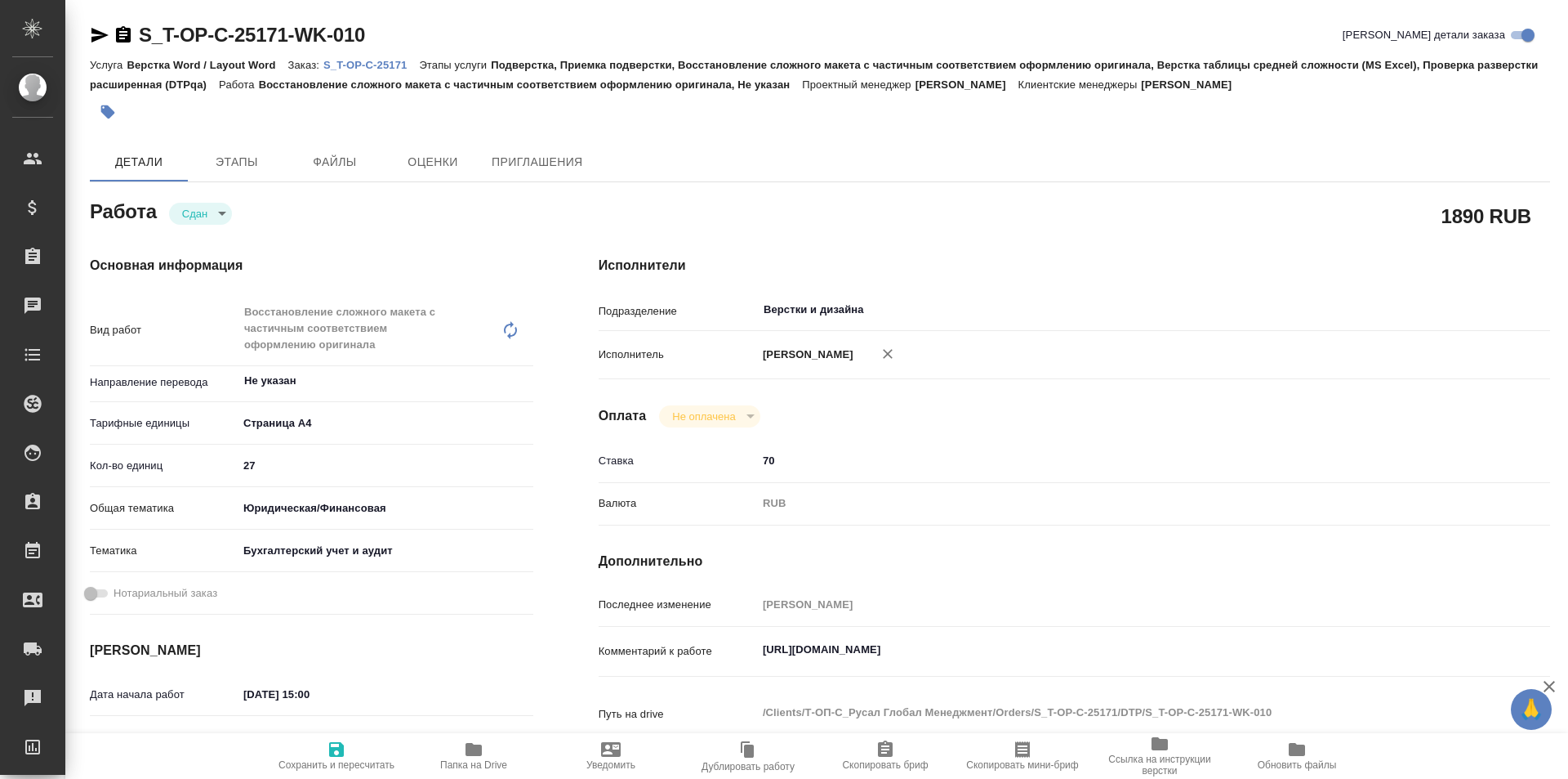
type textarea "x"
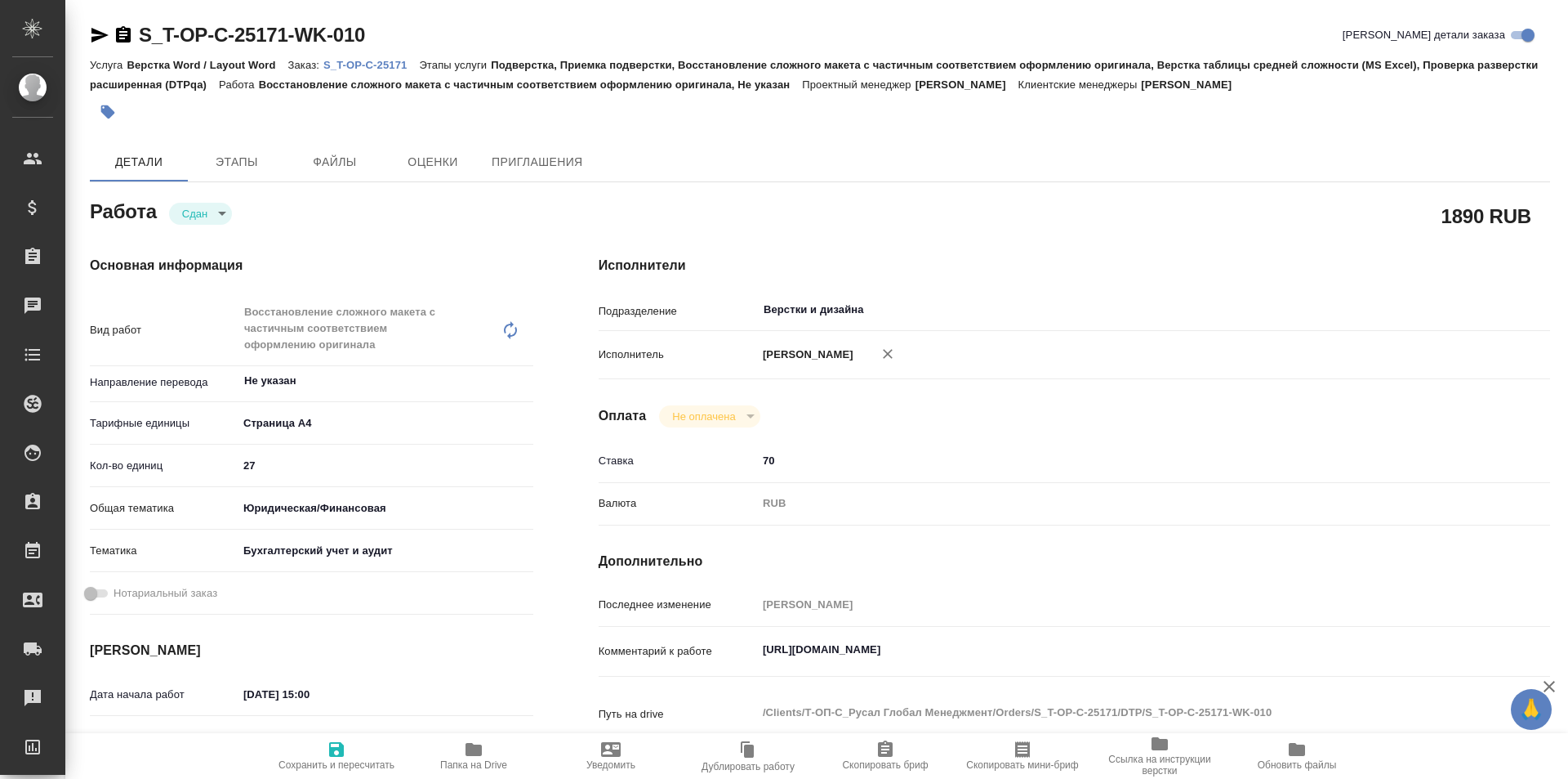
type textarea "x"
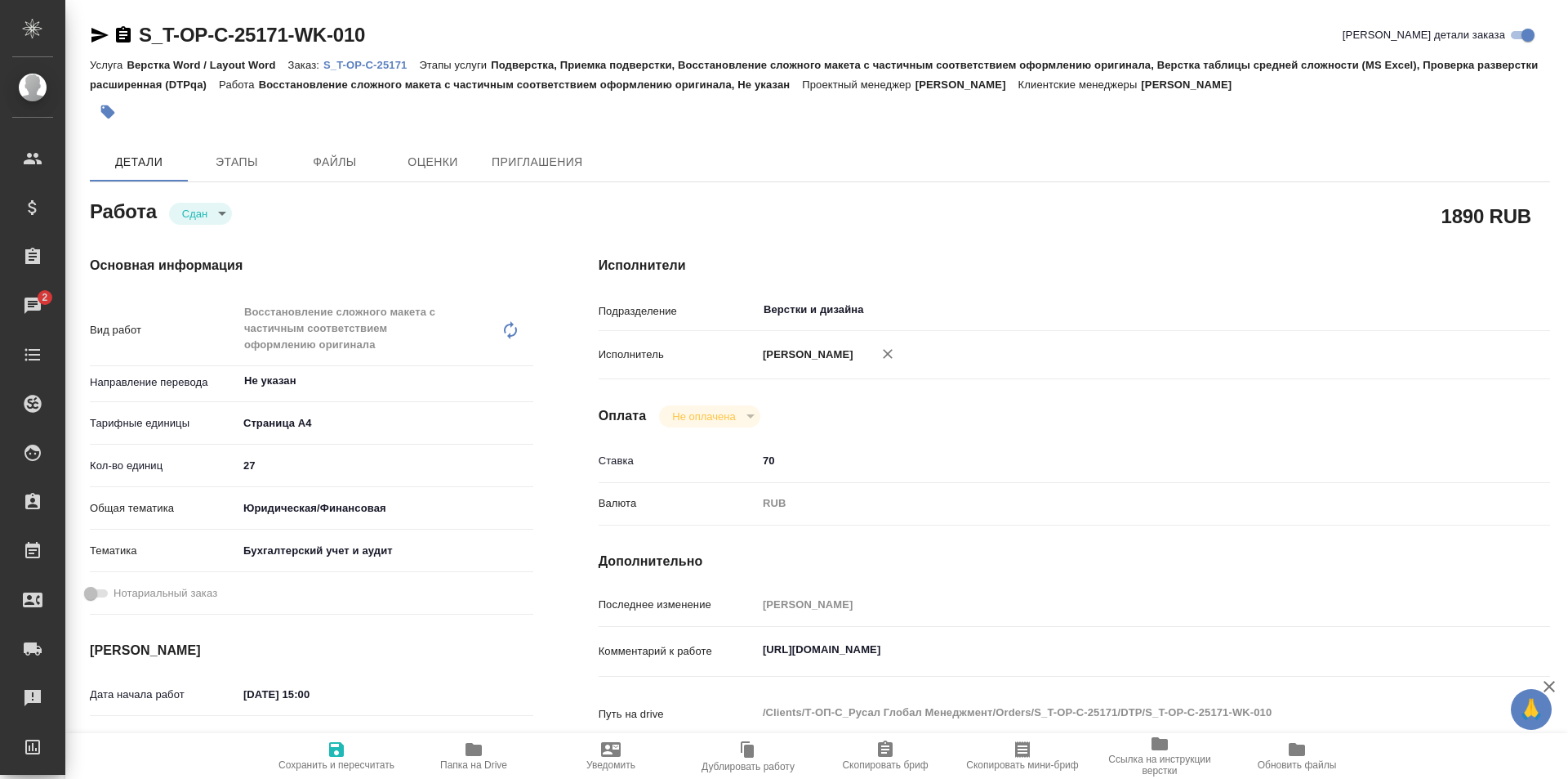
click at [467, 755] on icon "button" at bounding box center [474, 750] width 16 height 13
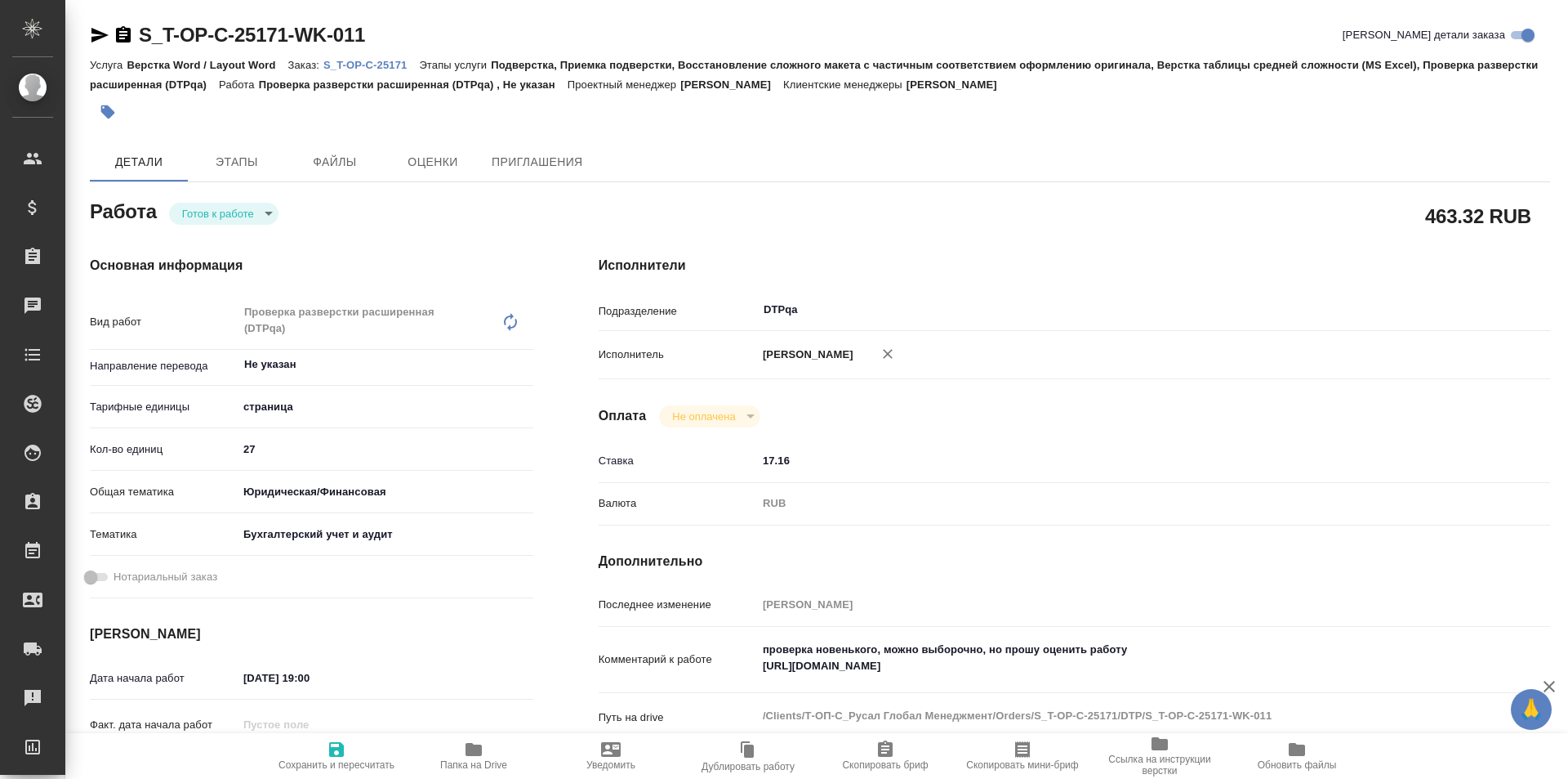
type textarea "x"
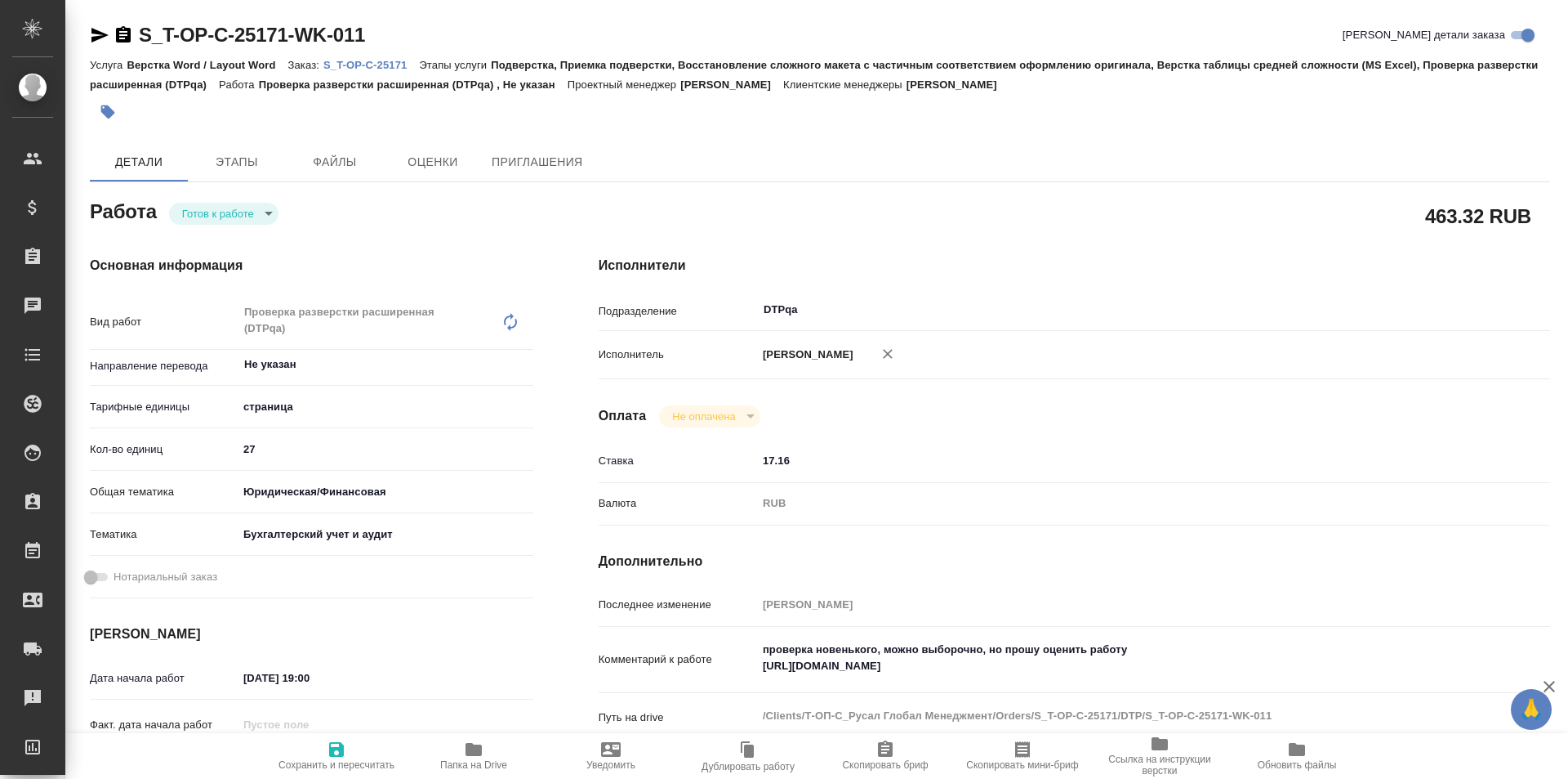
type textarea "x"
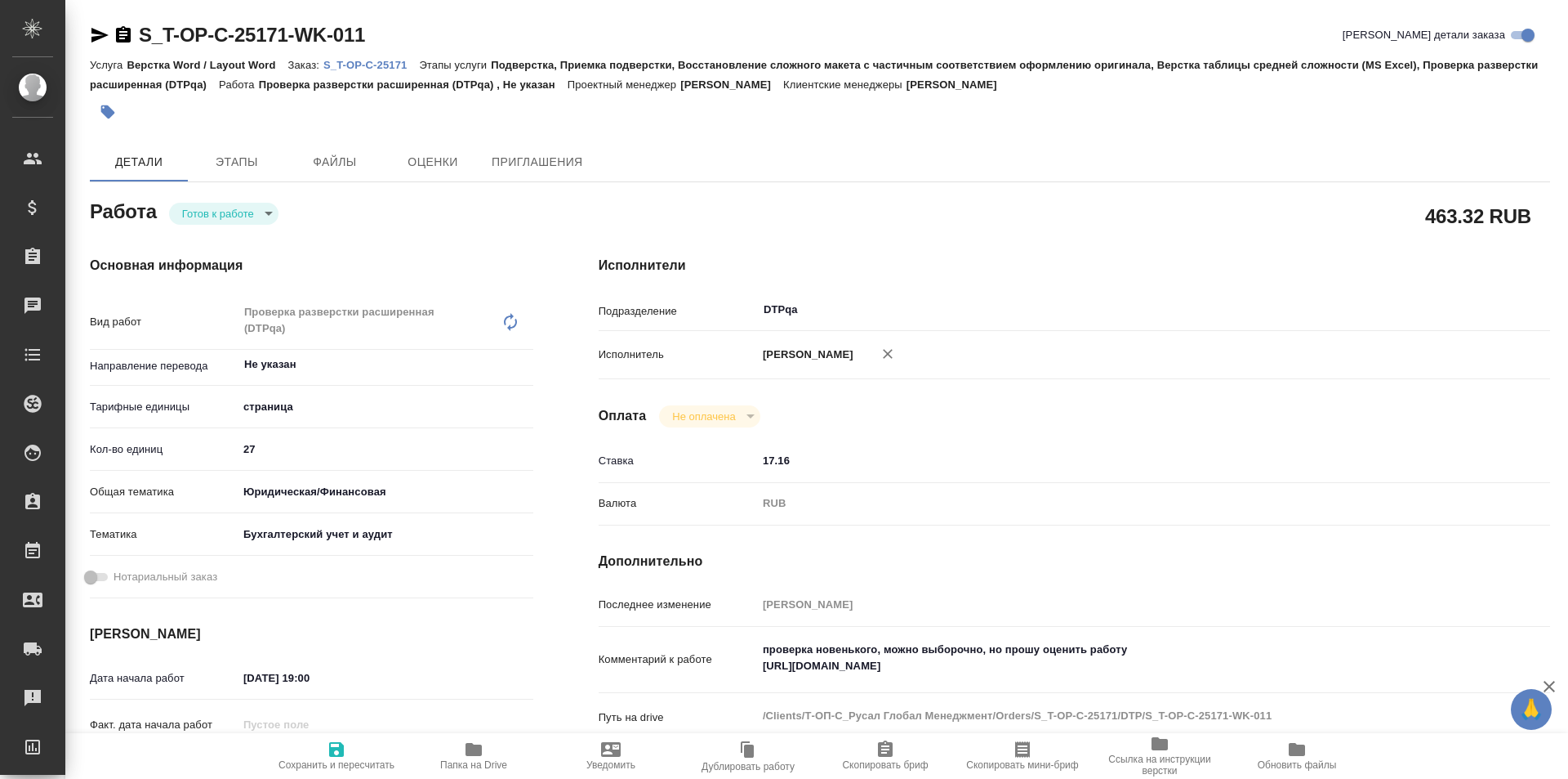
type textarea "x"
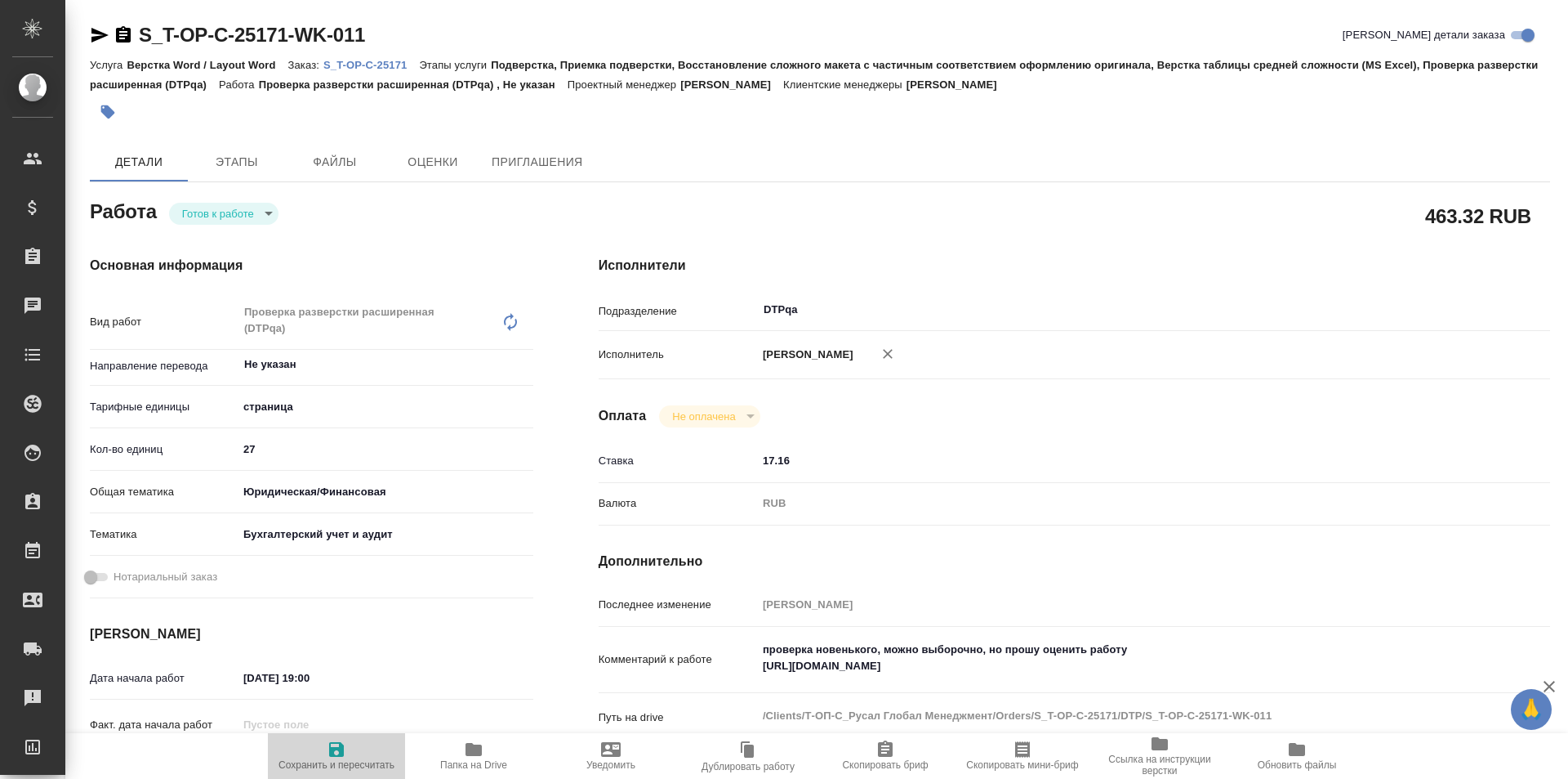
click at [346, 747] on span "Сохранить и пересчитать" at bounding box center [337, 755] width 118 height 31
type textarea "x"
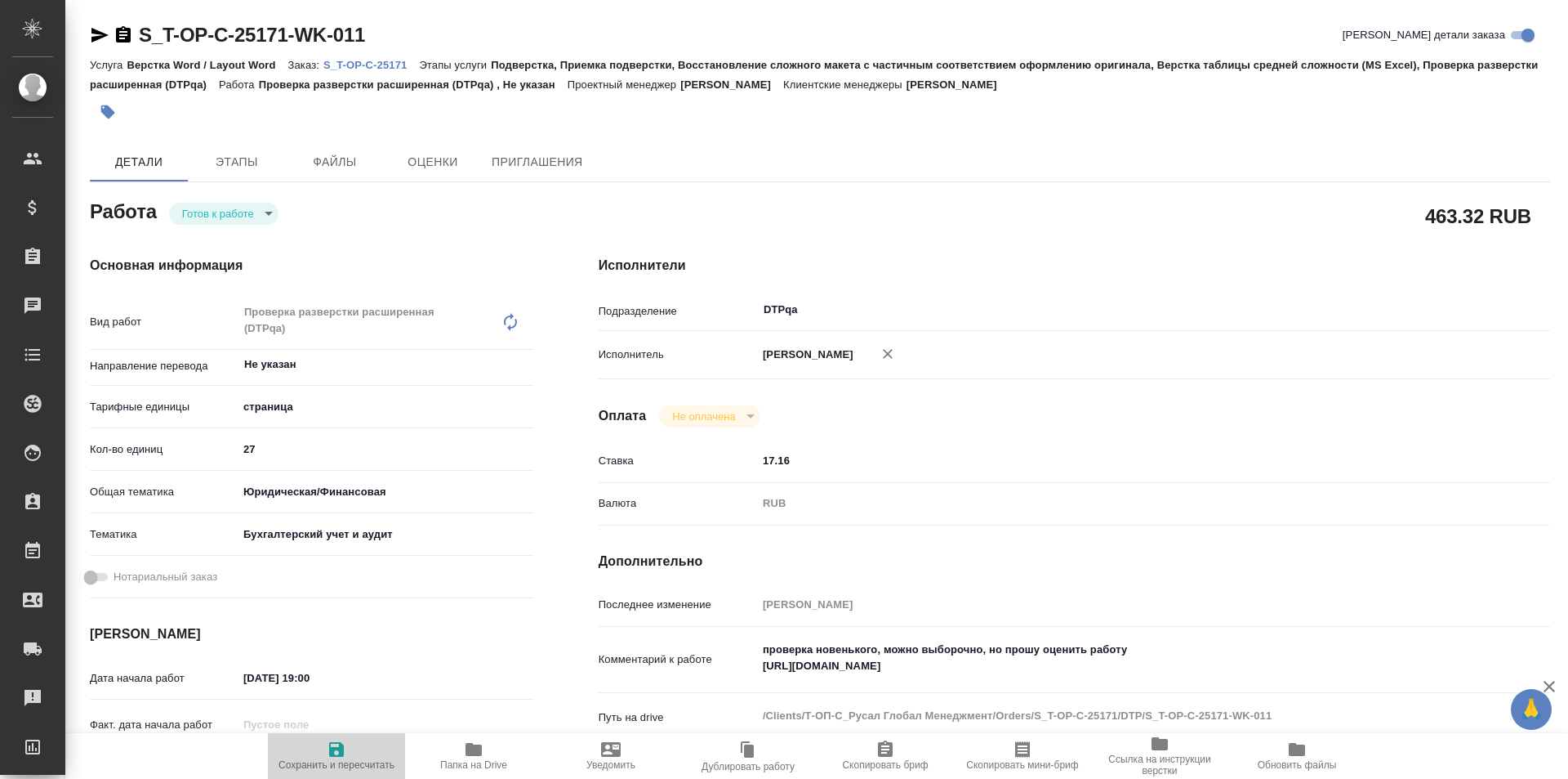
type textarea "x"
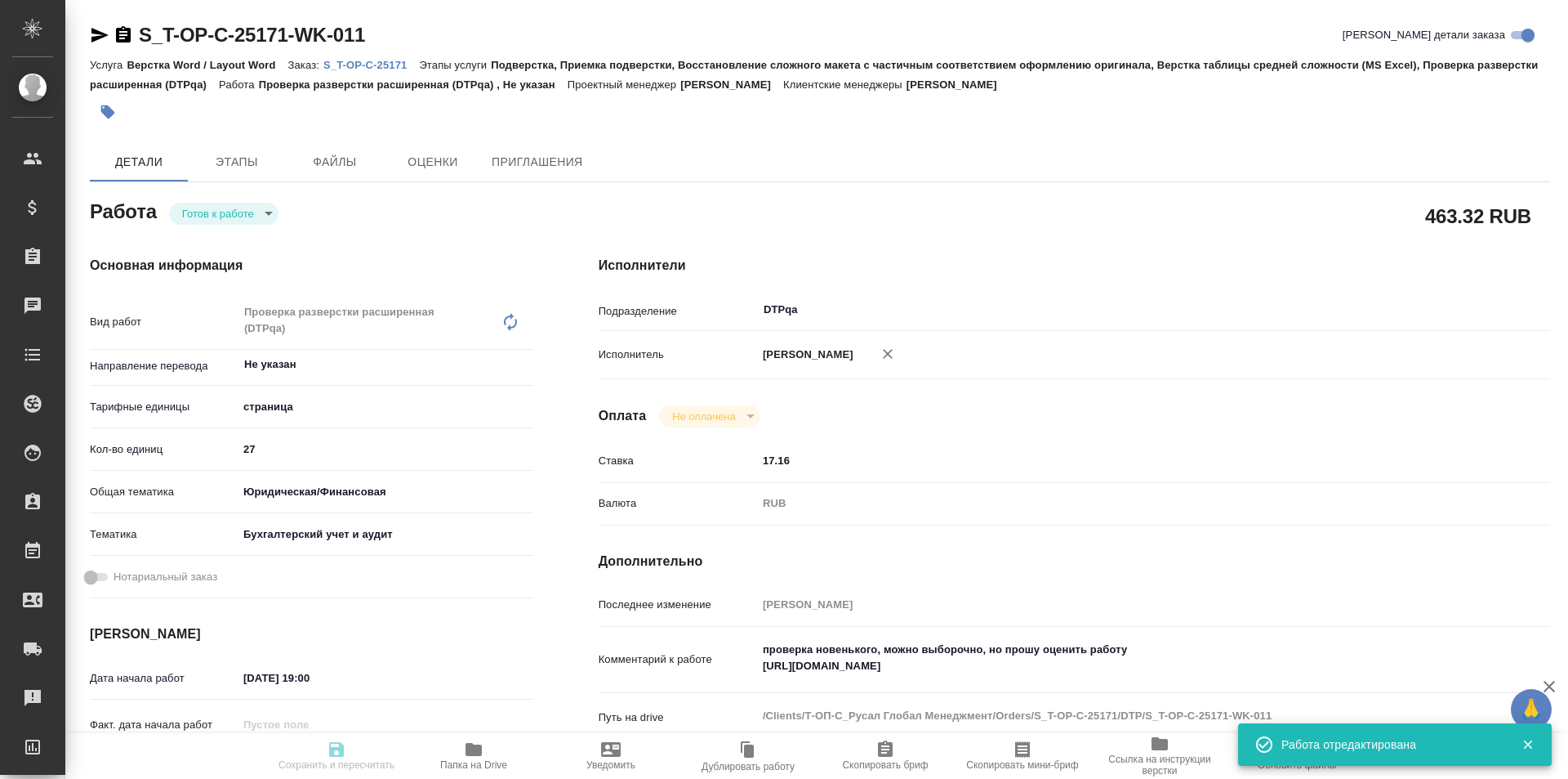
type textarea "x"
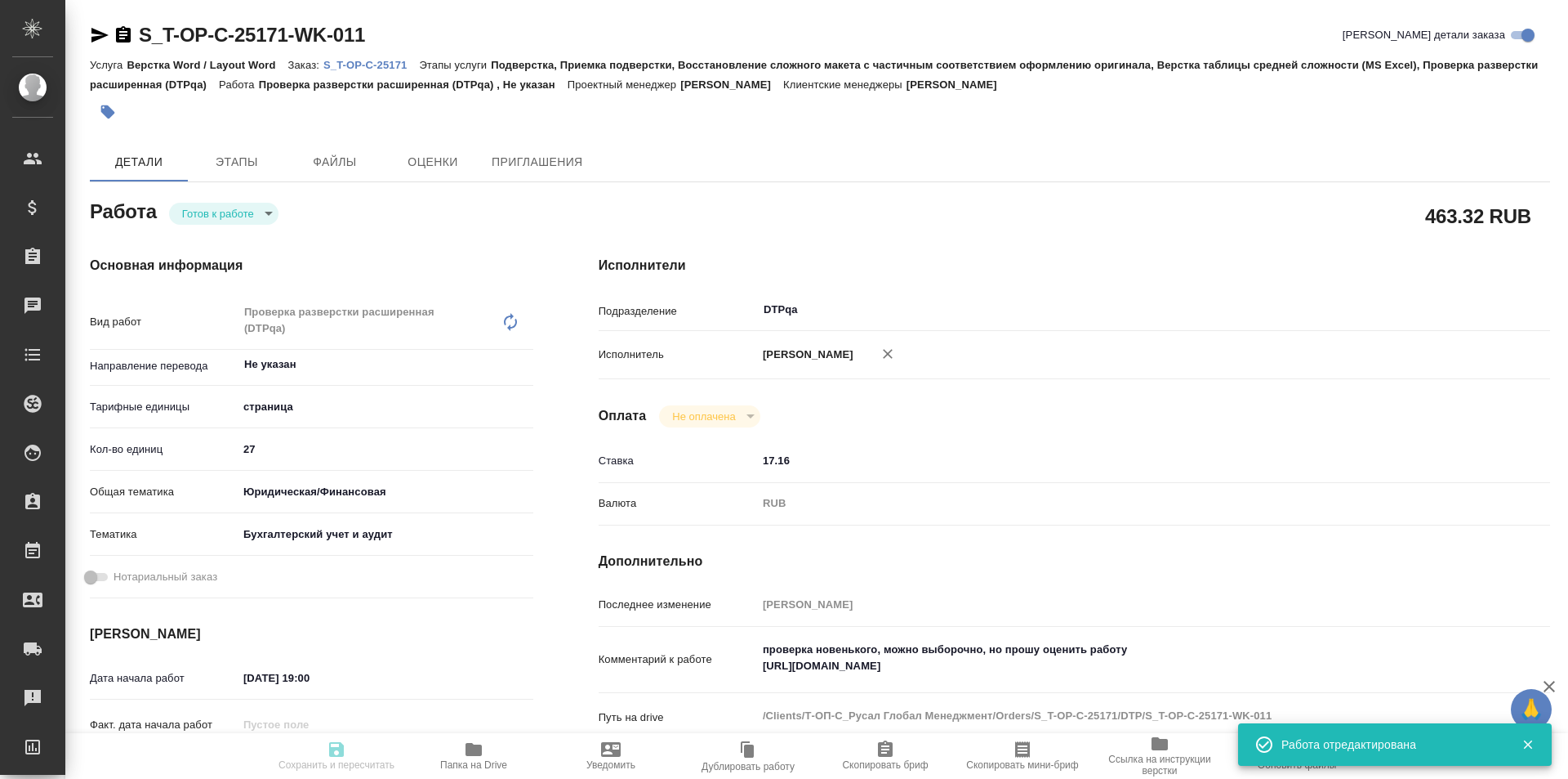
type input "readyForWork"
type textarea "Проверка разверстки расширенная (DTPqa)"
type textarea "x"
type input "Не указан"
type input "5a8b1489cc6b4906c91bfdb2"
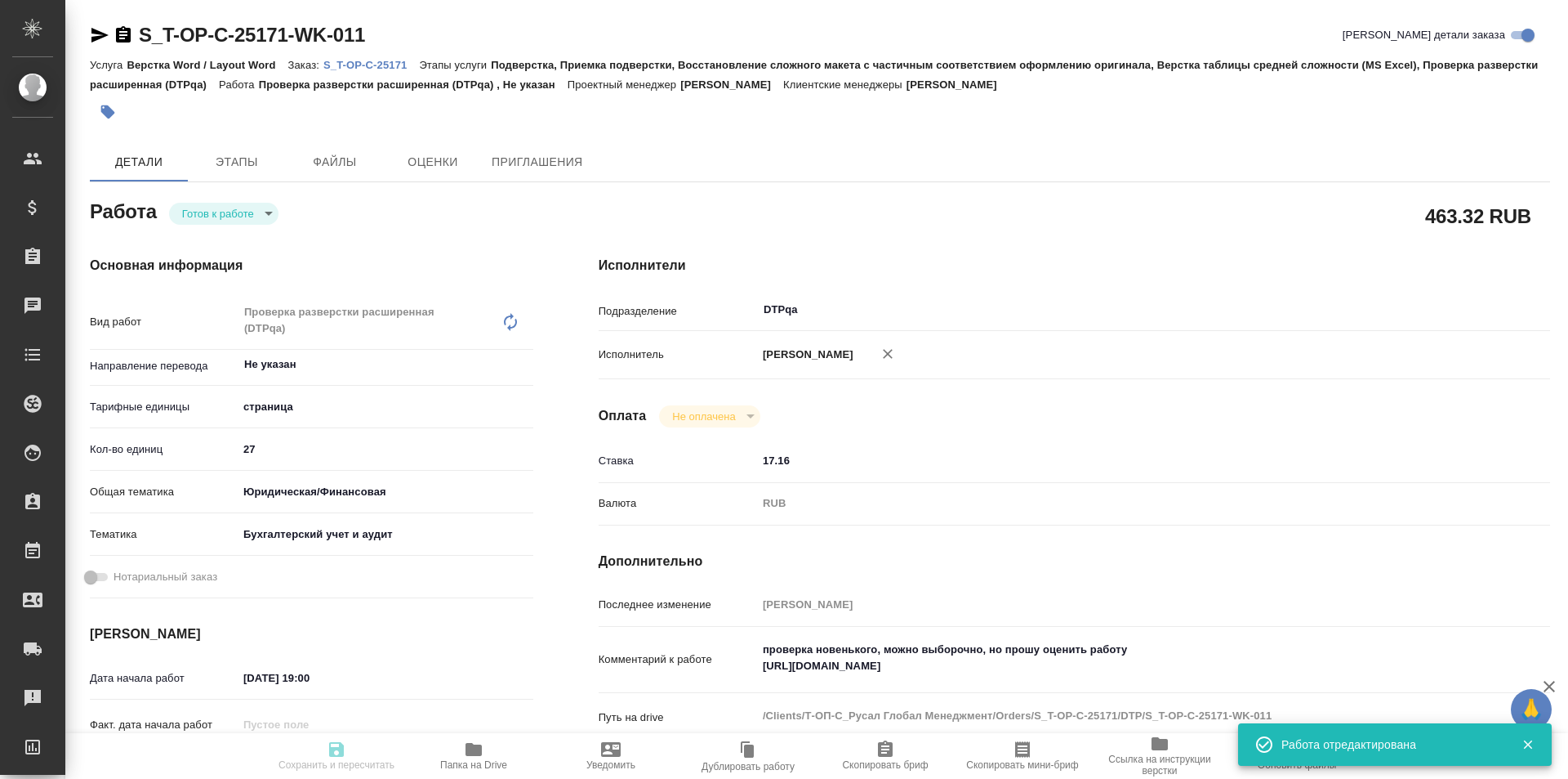
type input "27"
type input "yr-fn"
type input "6149848a2b7be24903fd7a88"
type input "18.09.2025 19:00"
type input "19.09.2025 11:00"
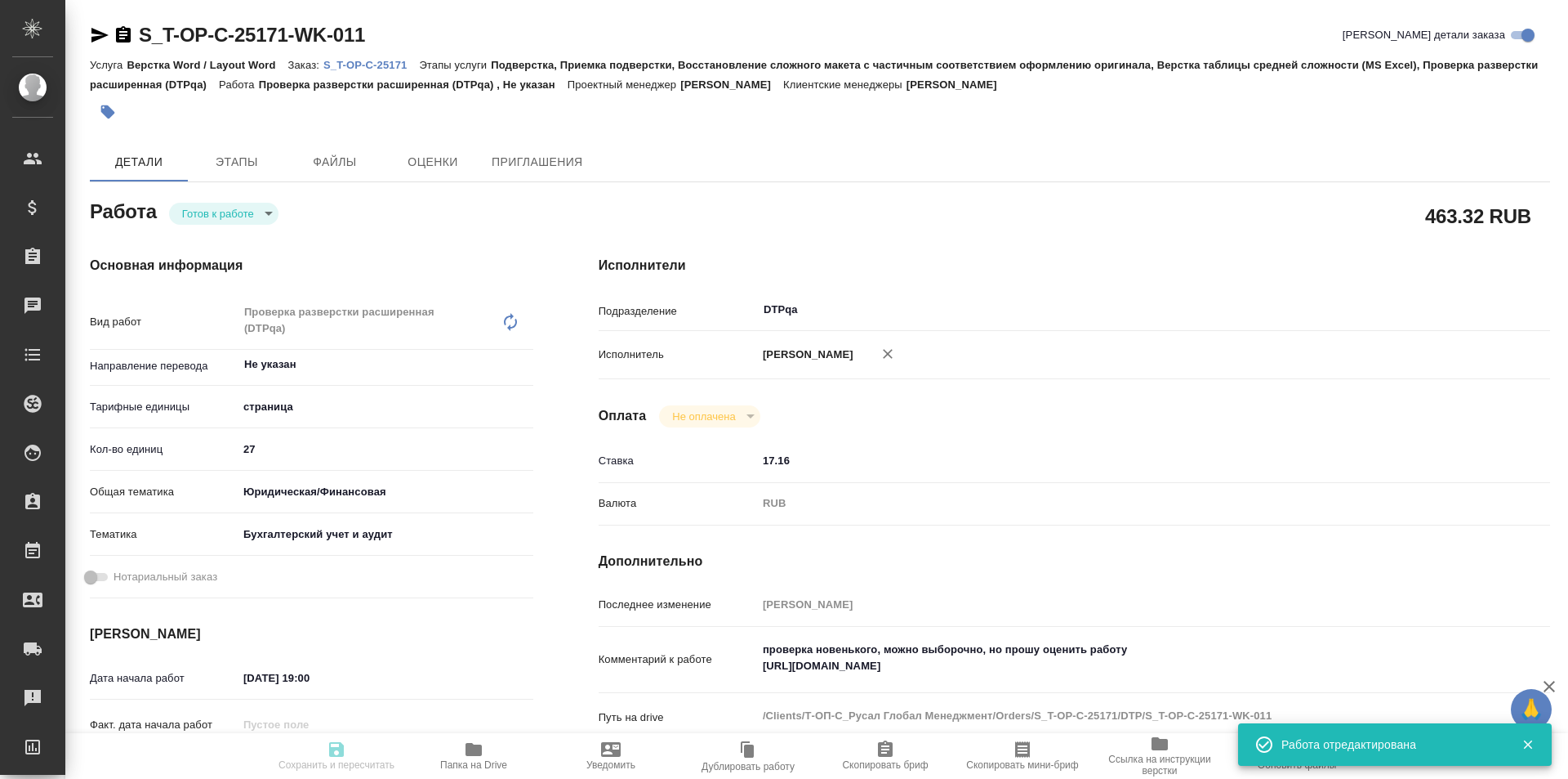
type input "28.09.2025 14:00"
type input "DTPqa"
type input "notPayed"
type input "17.16"
type input "RUB"
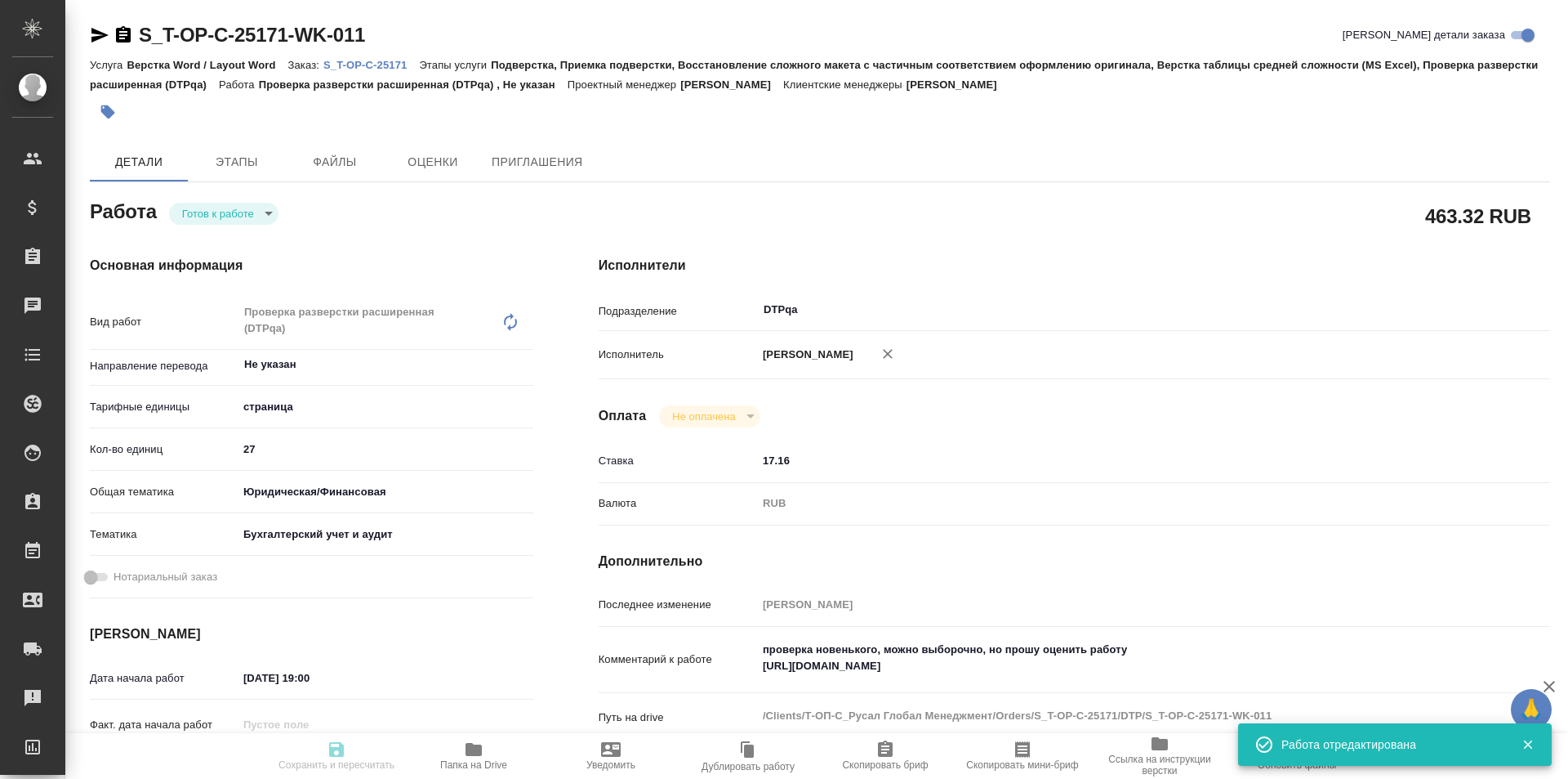
type input "[PERSON_NAME]"
type textarea "проверка новенького, можно выборочно, но прошу оценить работу https://tera.awat…"
type textarea "x"
type textarea "/Clients/Т-ОП-С_Русал Глобал Менеджмент/Orders/S_T-OP-C-25171/DTP/S_T-OP-C-2517…"
type textarea "x"
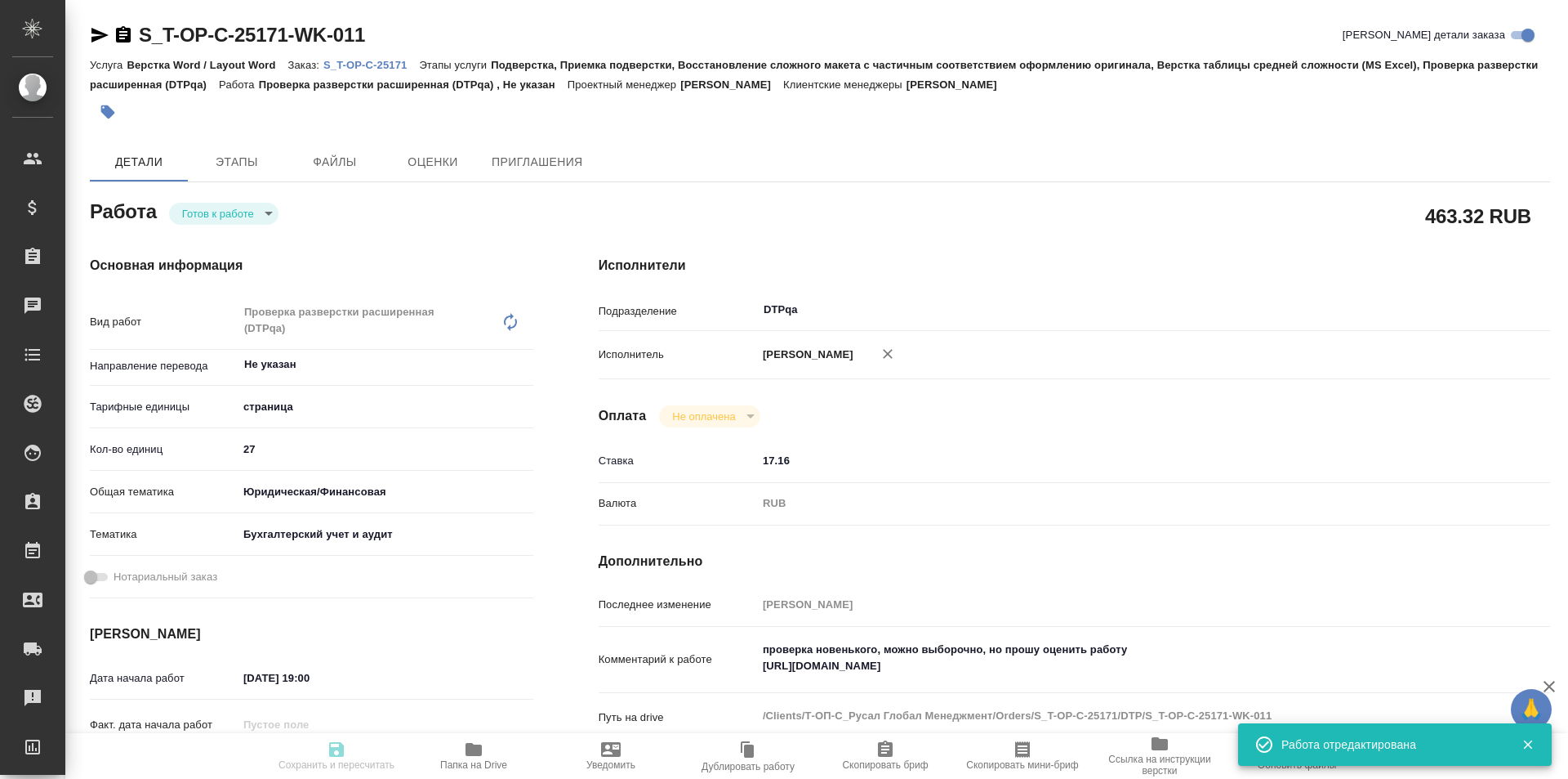
type input "S_T-OP-C-25171"
type input "Т-ОП-С-46792"
type input "Верстка Word / Layout Word"
type input "Подверстка, Приемка подверстки, Восстановление сложного макета с частичным соот…"
type input "[PERSON_NAME]"
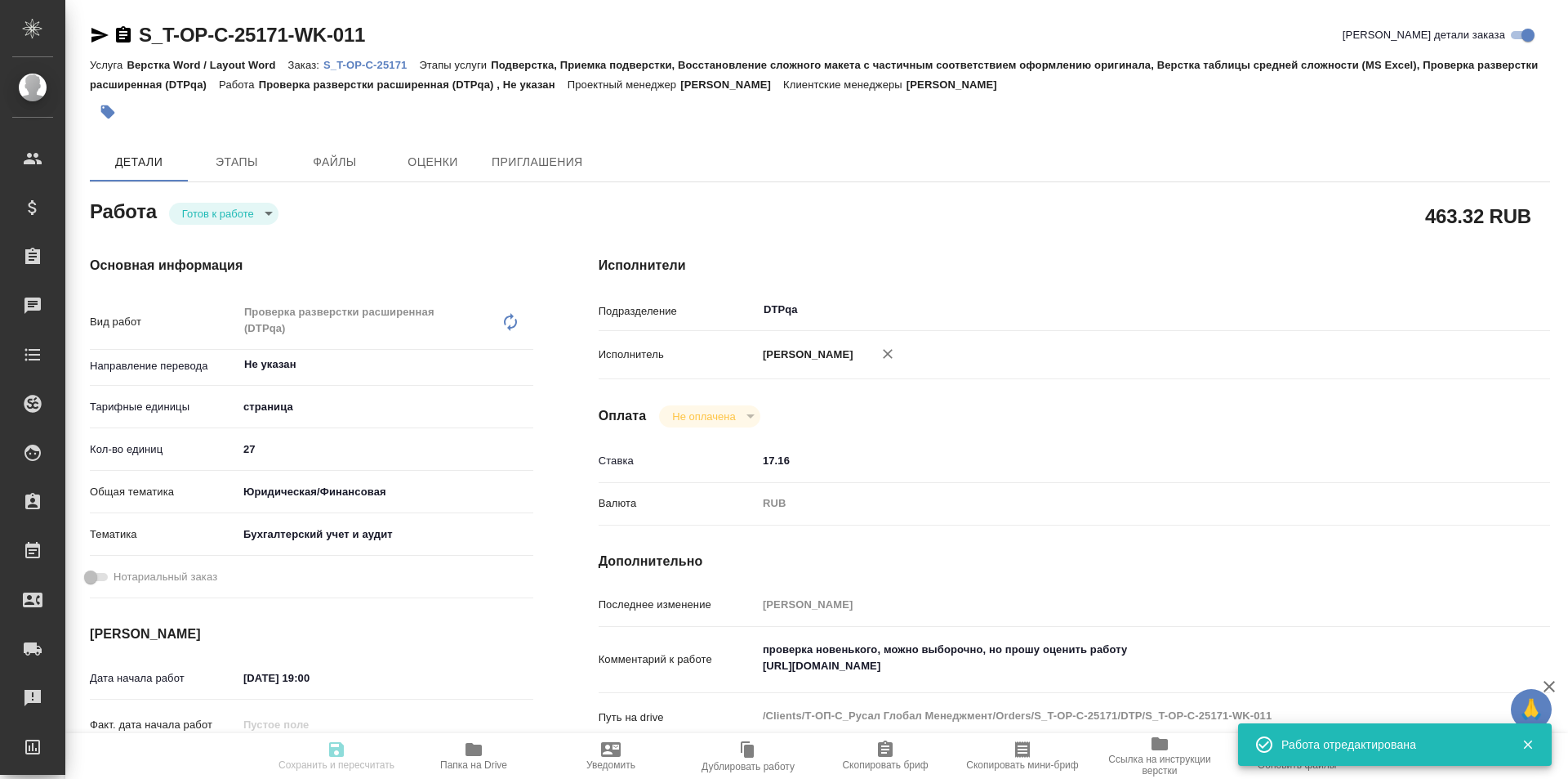
type input "[PERSON_NAME]"
type input "/Clients/Т-ОП-С_Русал Глобал Менеджмент/Orders/S_T-OP-C-25171"
type textarea "x"
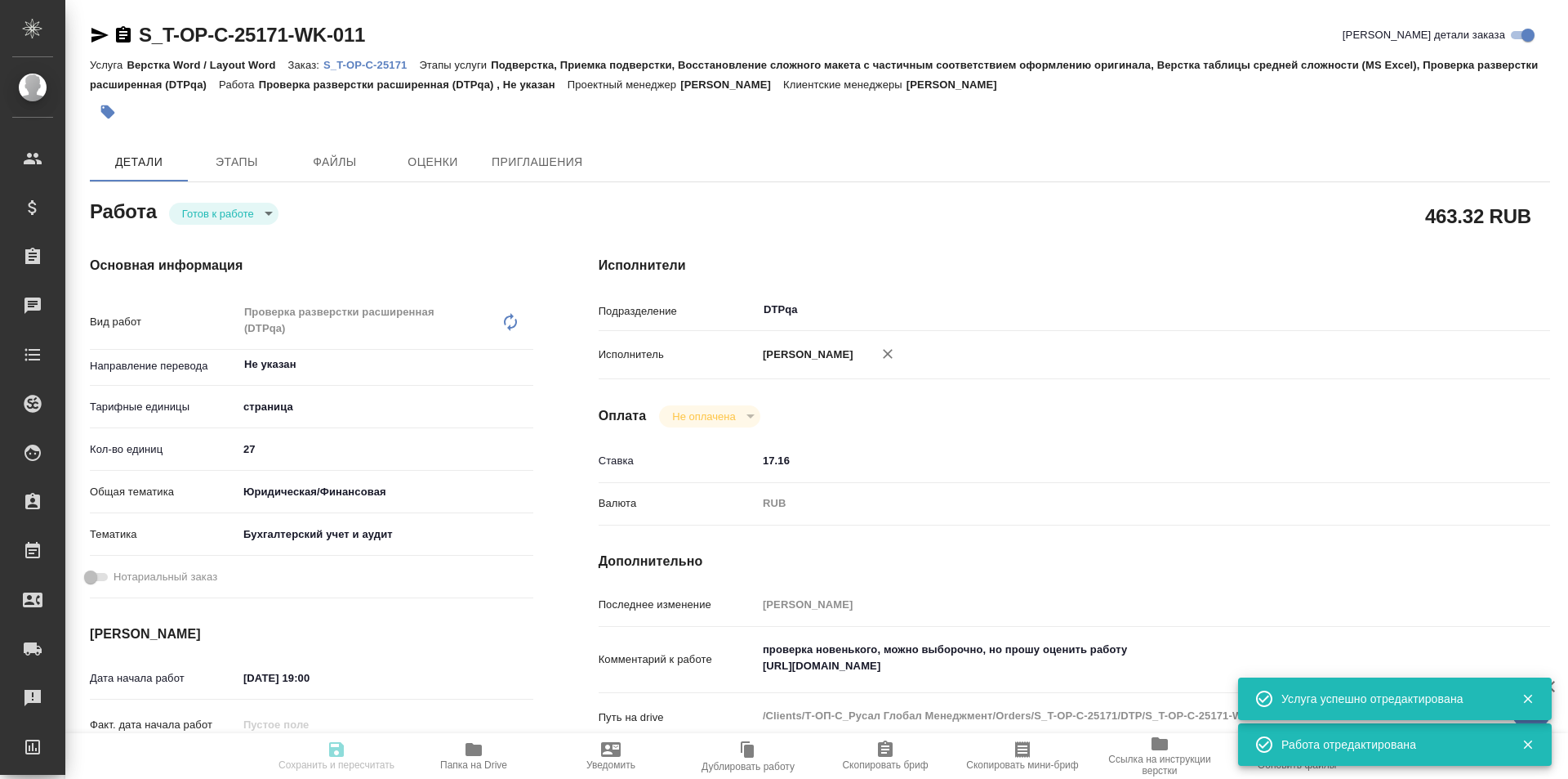
type textarea "x"
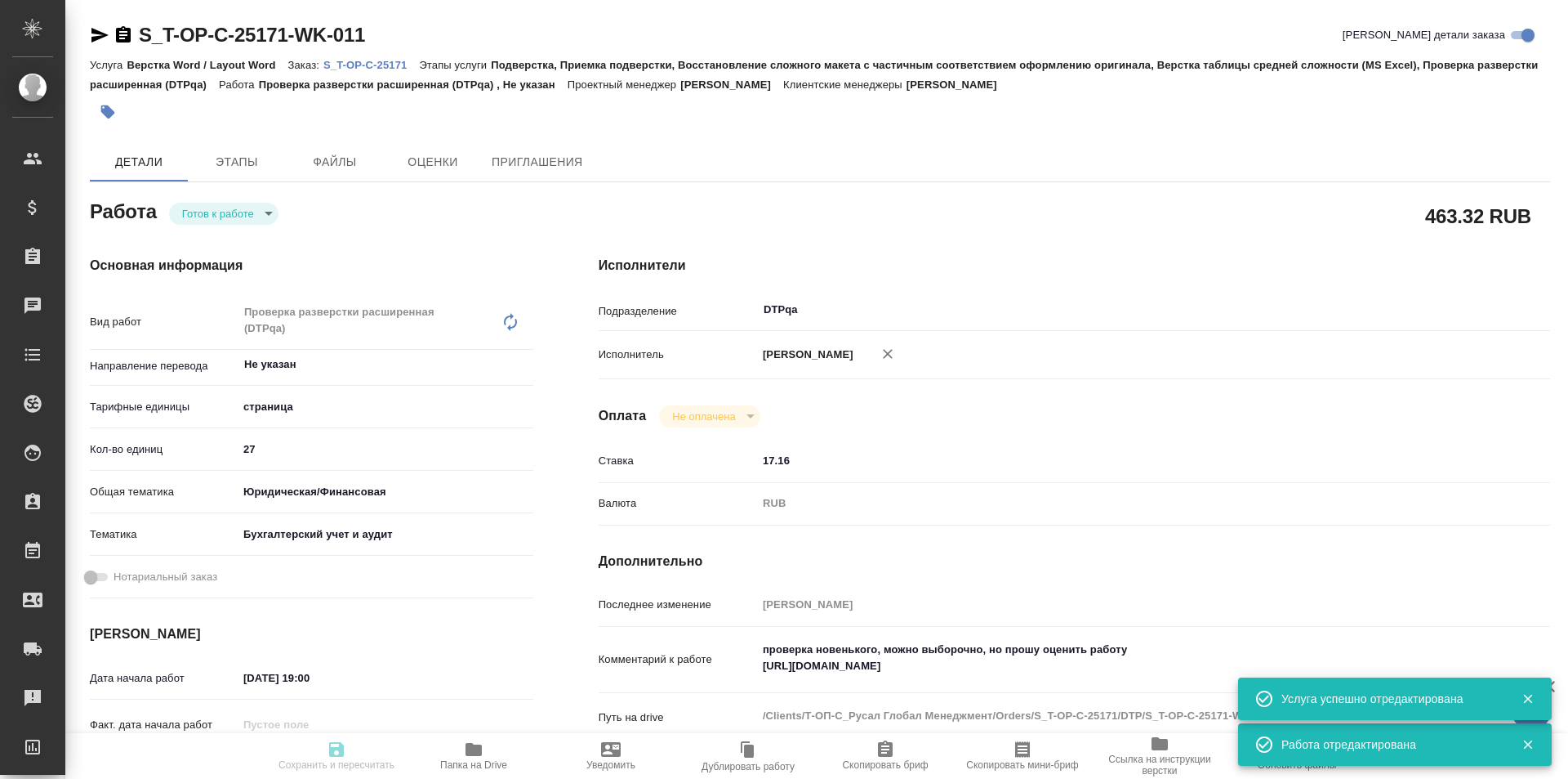
type textarea "x"
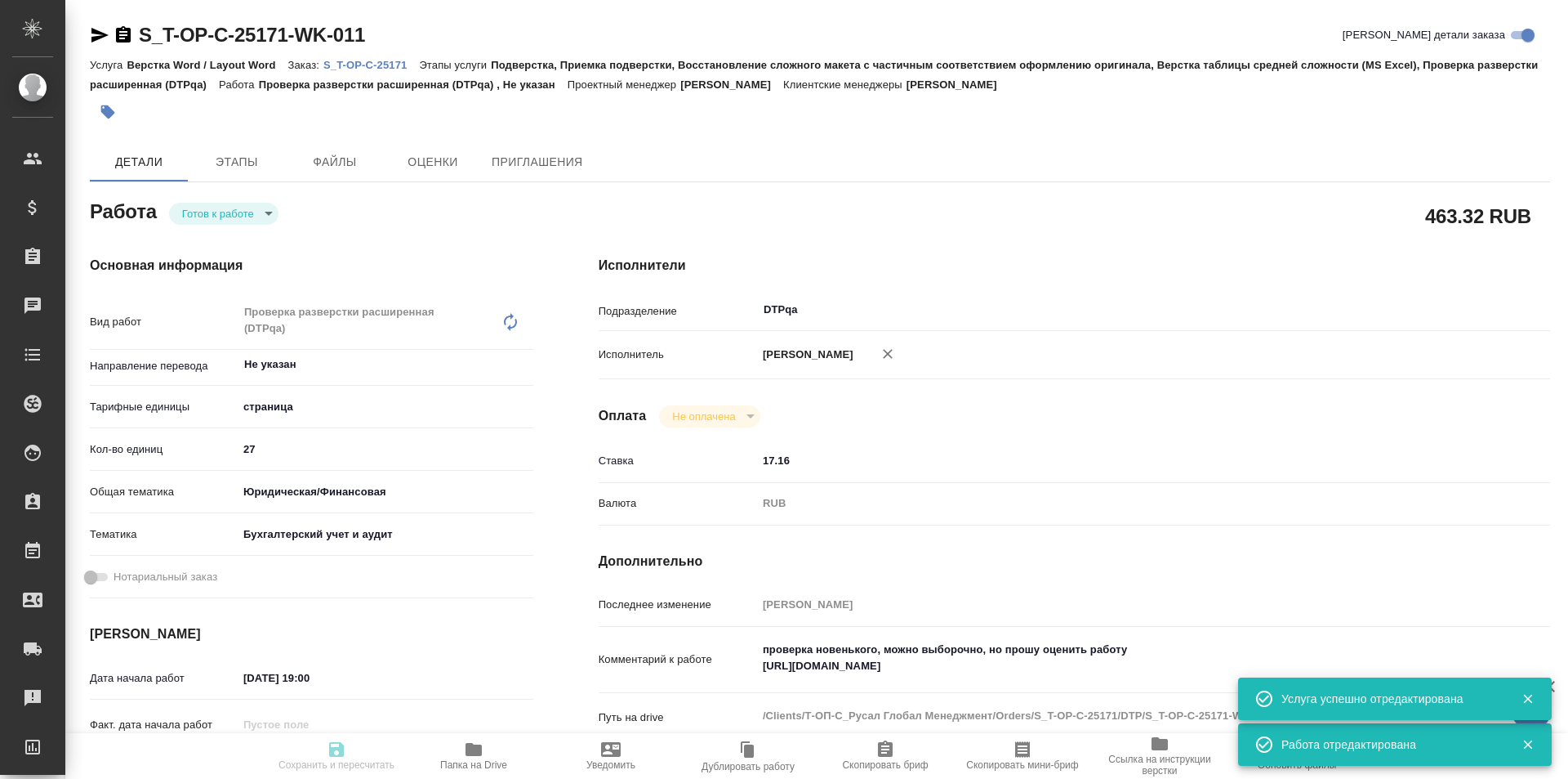
type textarea "x"
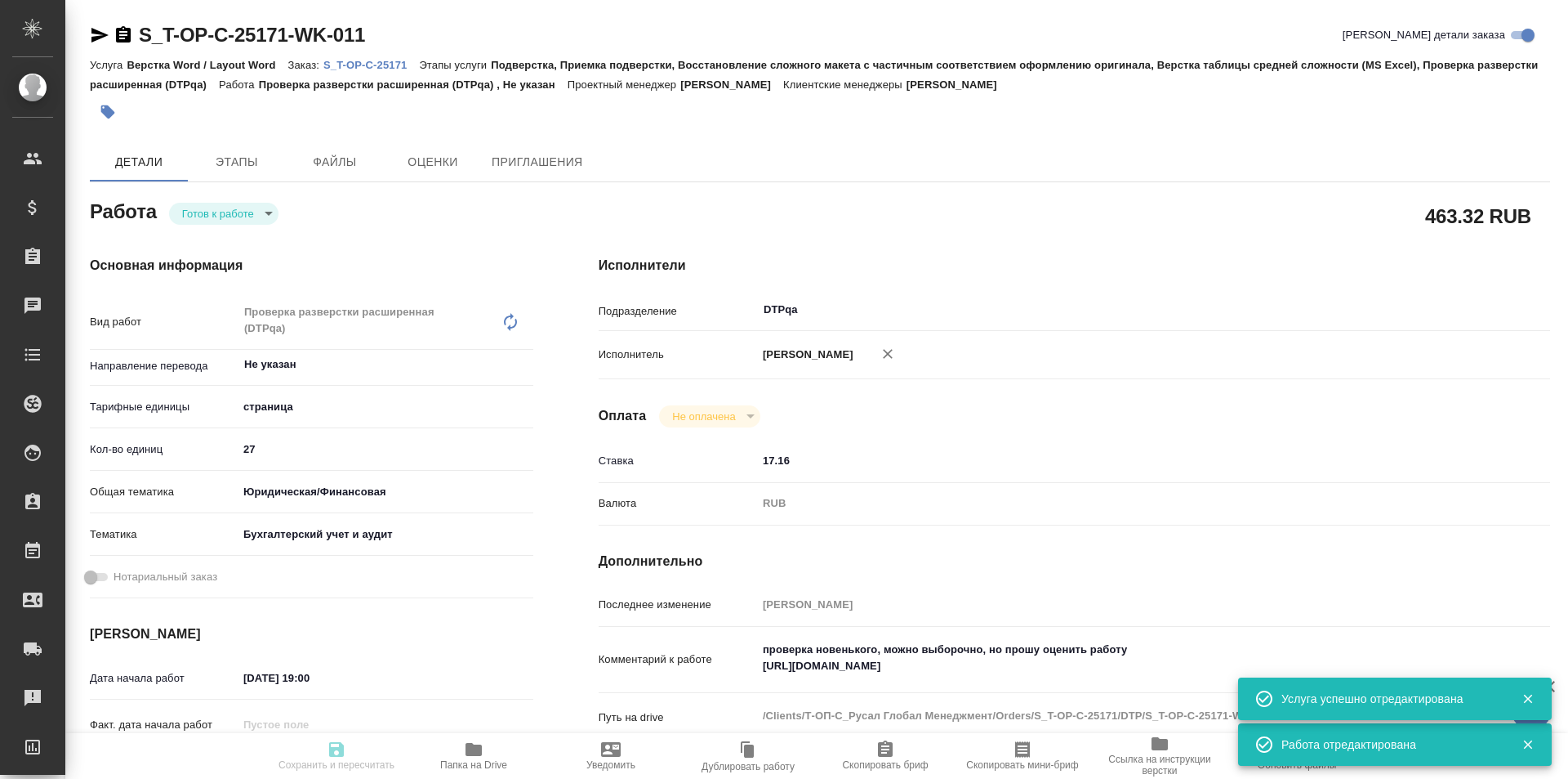
type textarea "x"
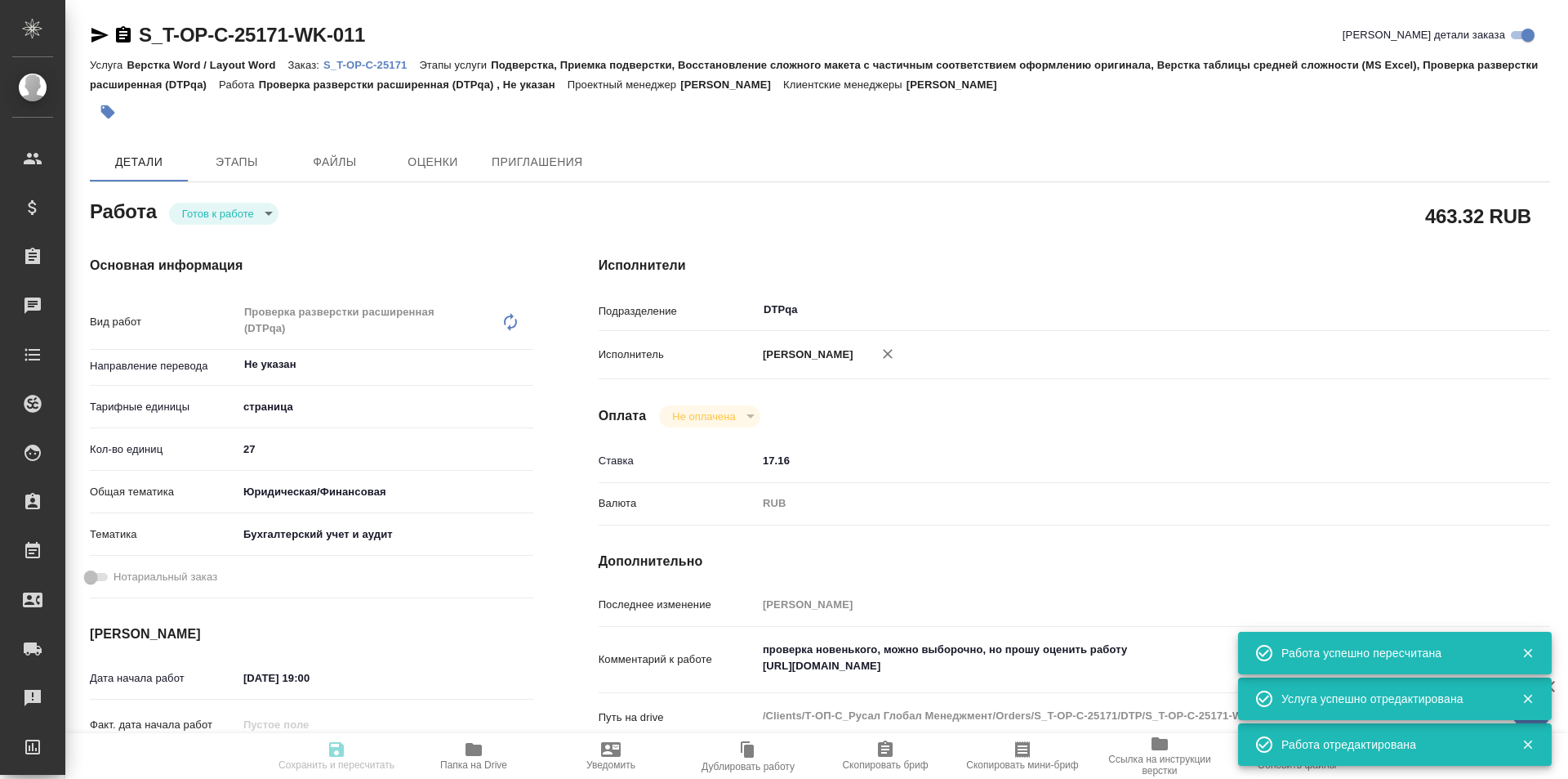
type textarea "x"
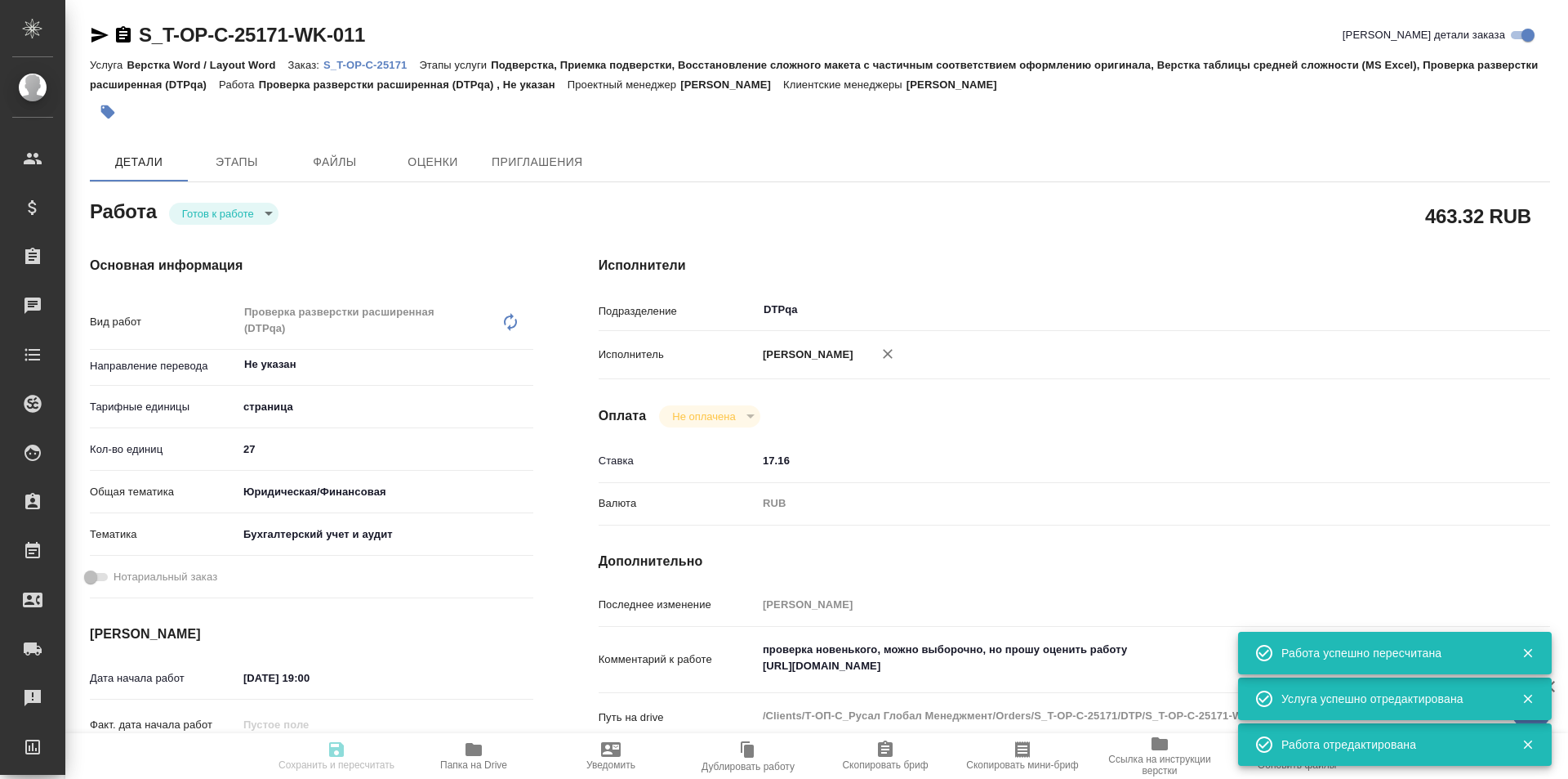
type input "readyForWork"
type textarea "Проверка разверстки расширенная (DTPqa)"
type textarea "x"
type input "Не указан"
type input "5a8b1489cc6b4906c91bfdb2"
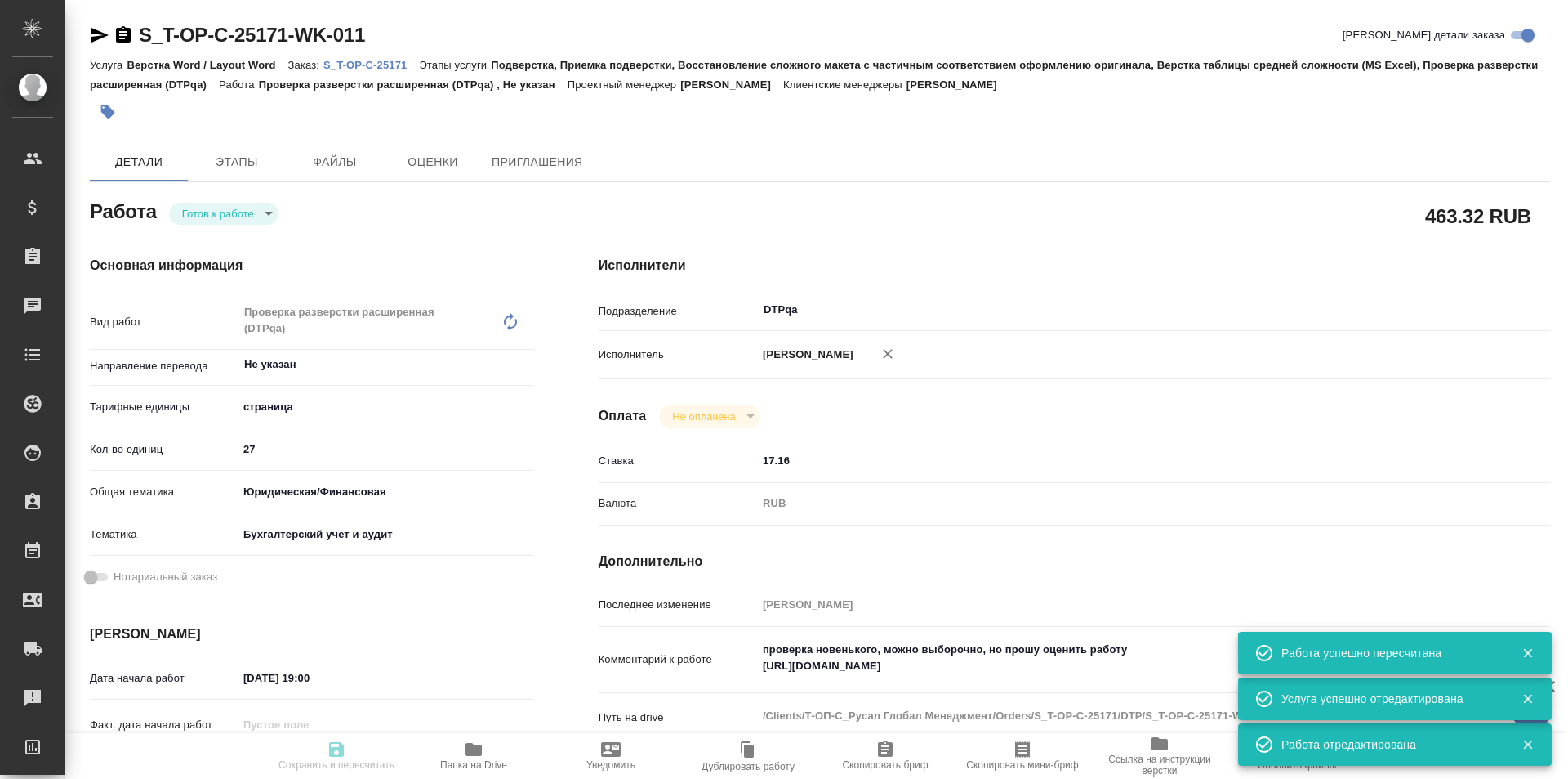
type input "27"
type input "yr-fn"
type input "6149848a2b7be24903fd7a88"
type input "18.09.2025 19:00"
type input "19.09.2025 11:00"
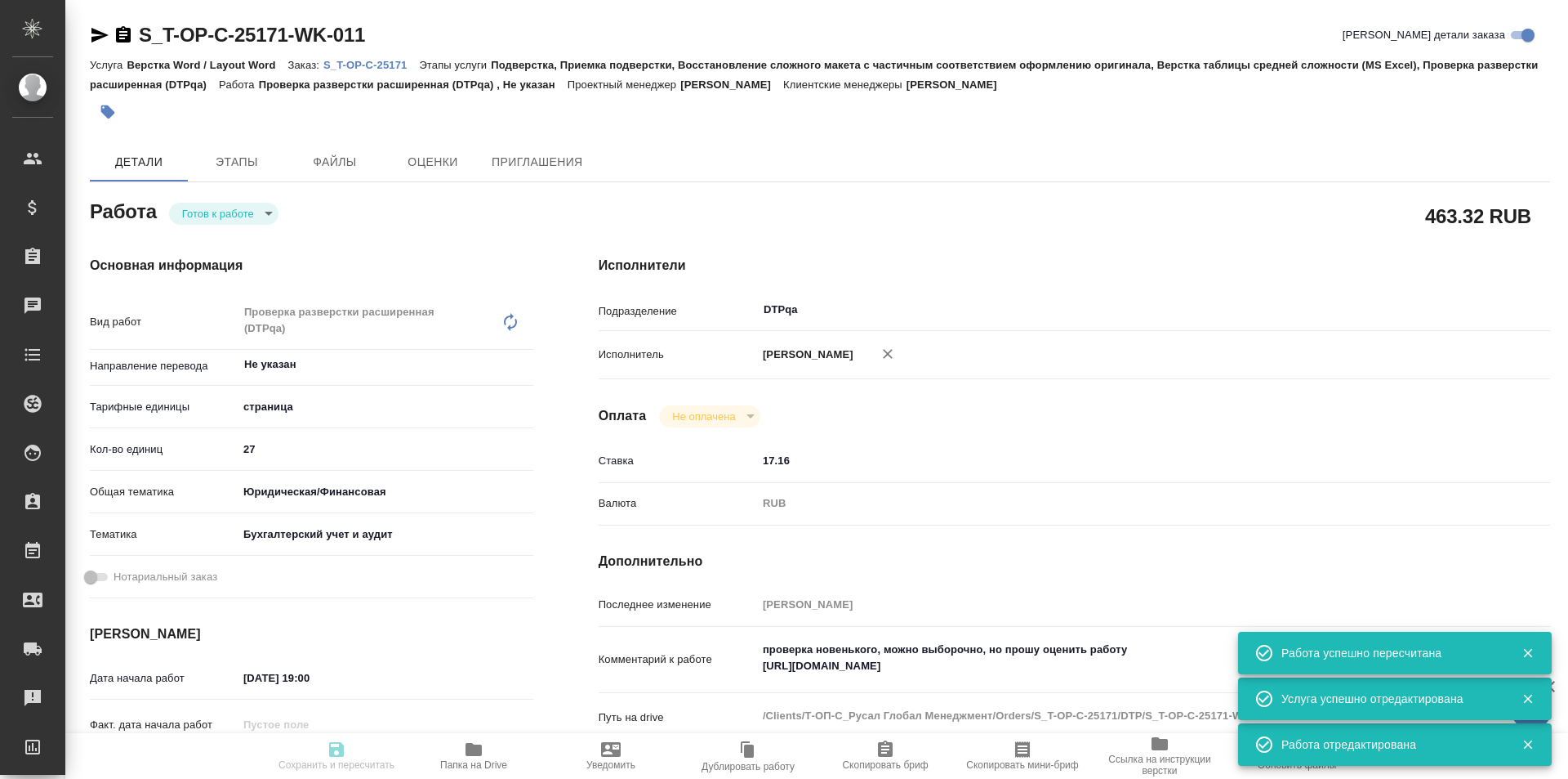
type input "[DATE] 14:00"
type input "DTPqa"
type input "notPayed"
type input "17.16"
type input "RUB"
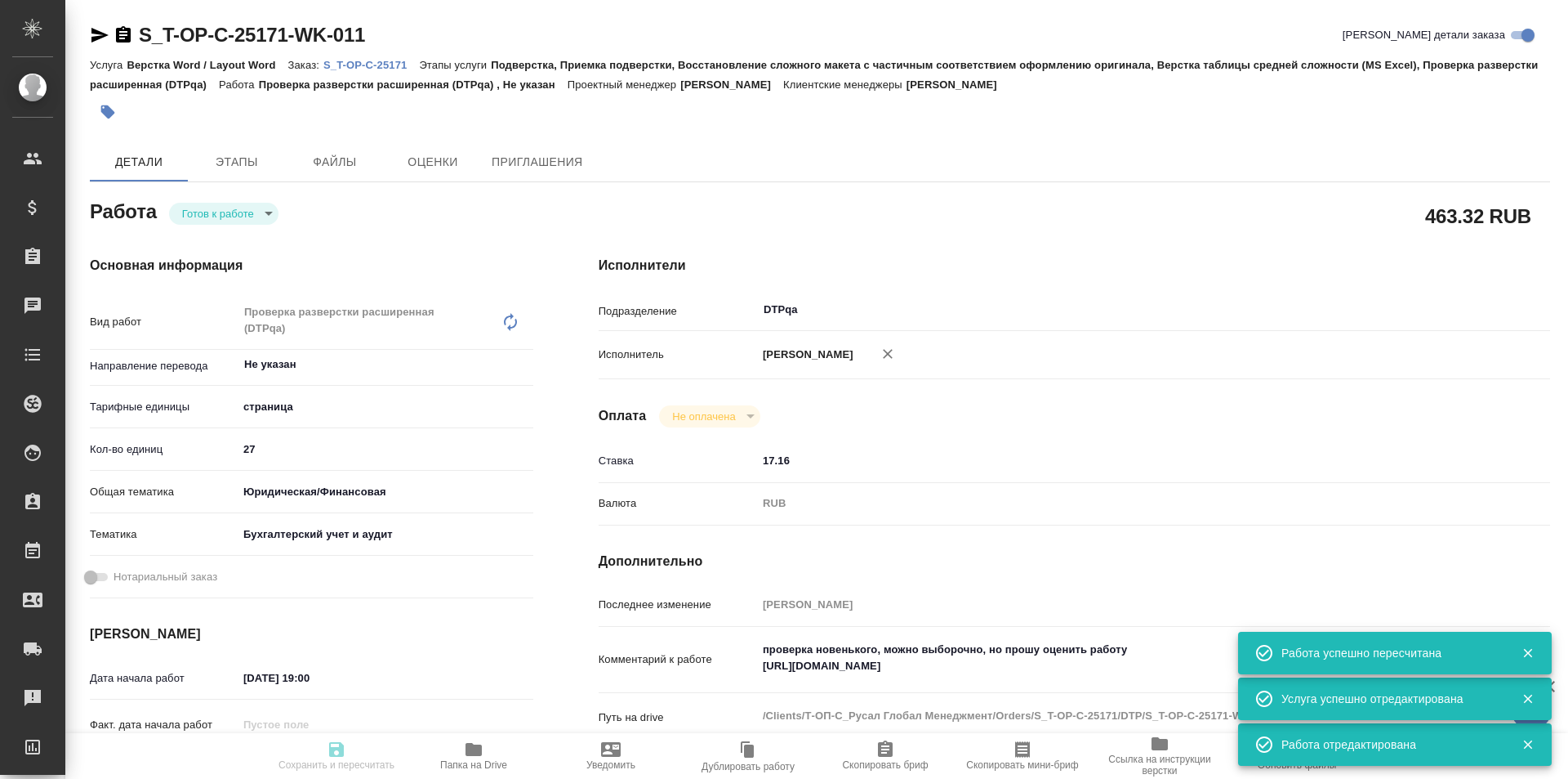
type input "Исмагилова Диана"
type textarea "проверка новенького, можно выборочно, но прошу оценить работу https://tera.awat…"
type textarea "x"
type textarea "/Clients/Т-ОП-С_Русал Глобал Менеджмент/Orders/S_T-OP-C-25171/DTP/S_T-OP-C-2517…"
type textarea "x"
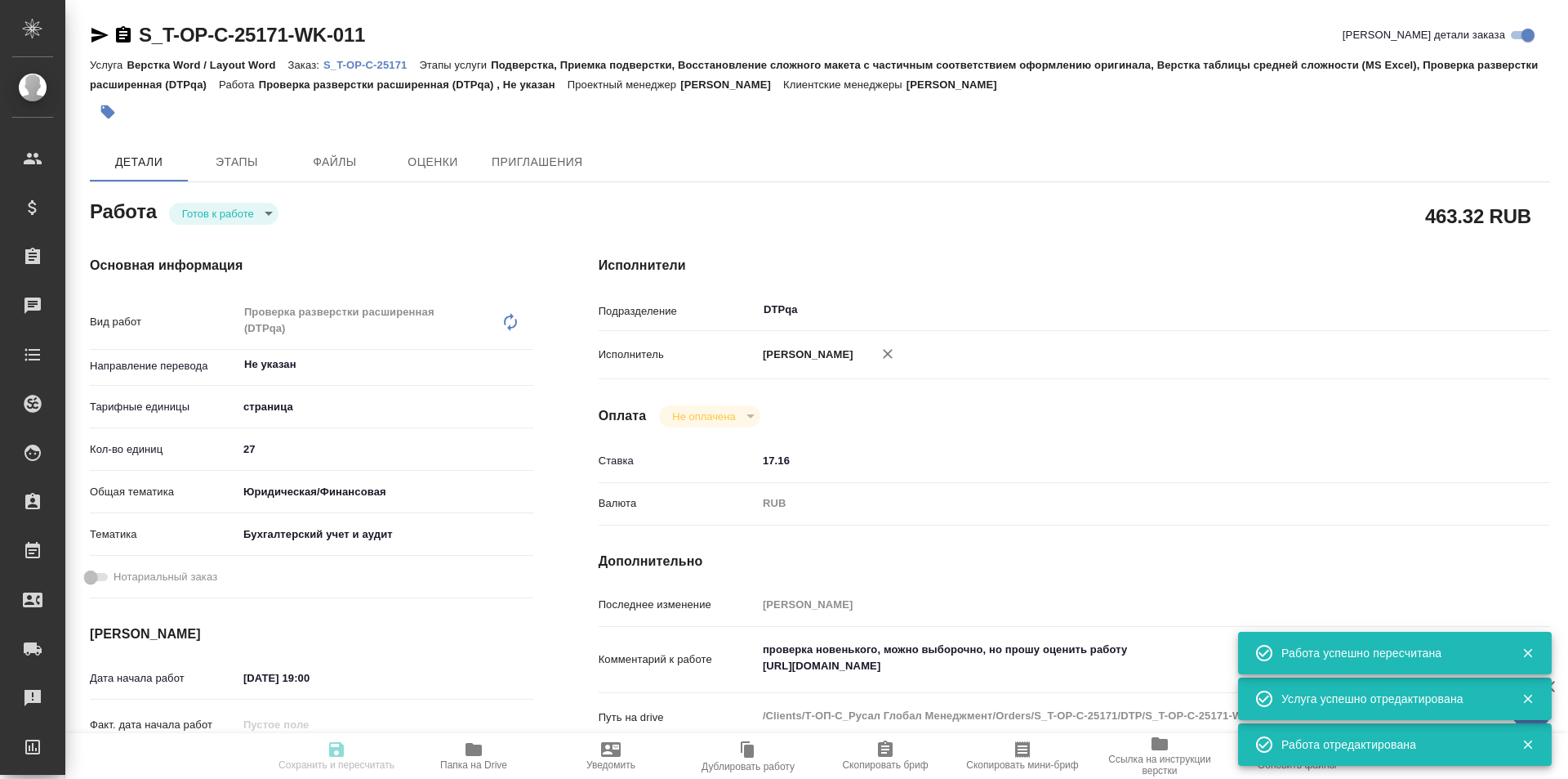
type input "S_T-OP-C-25171"
type input "Т-ОП-С-46792"
type input "Верстка Word / Layout Word"
type input "Подверстка, Приемка подверстки, Восстановление сложного макета с частичным соот…"
type input "[PERSON_NAME]"
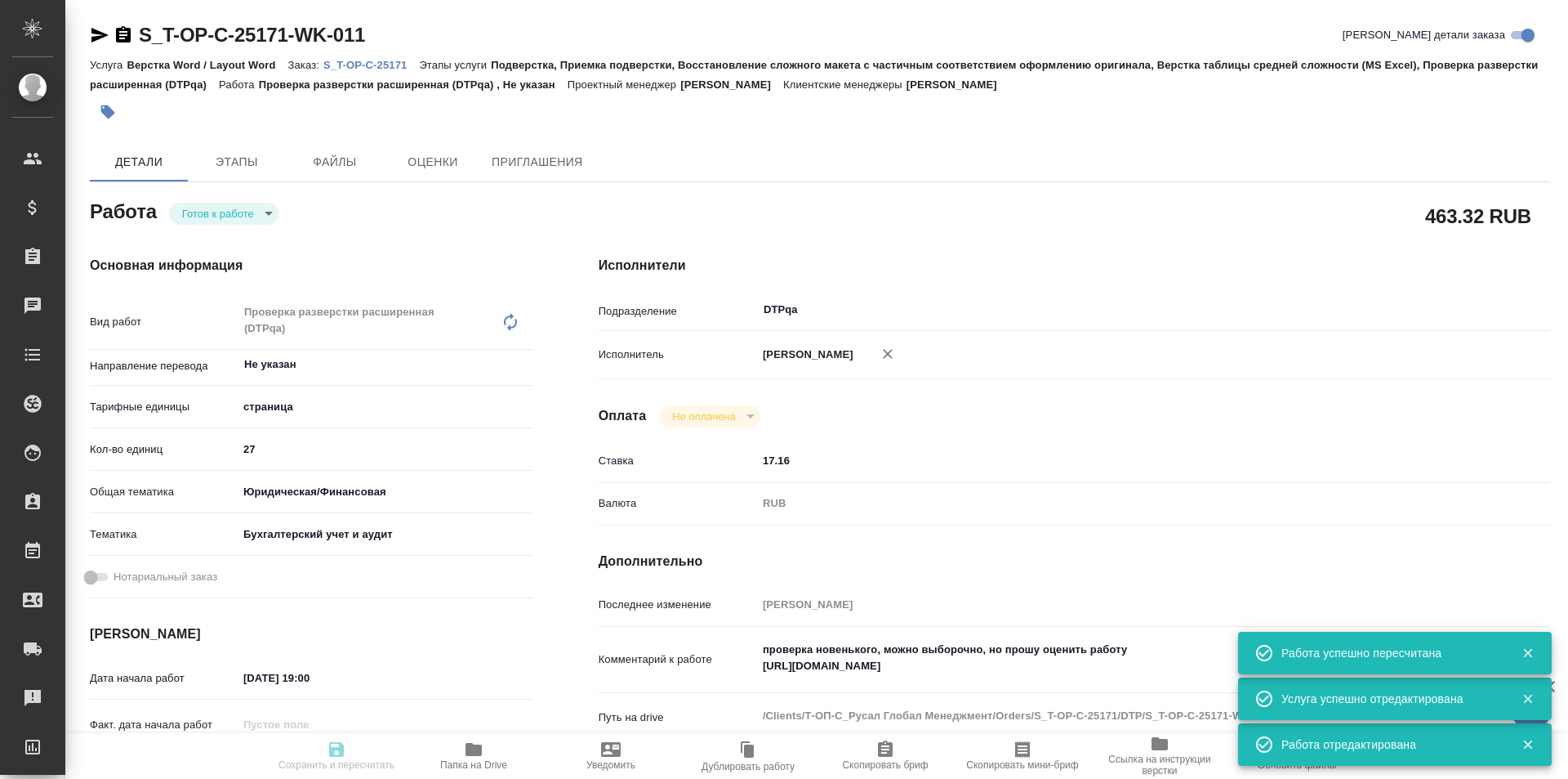
type input "[PERSON_NAME]"
type input "/Clients/Т-ОП-С_Русал Глобал Менеджмент/Orders/S_T-OP-C-25171"
type textarea "x"
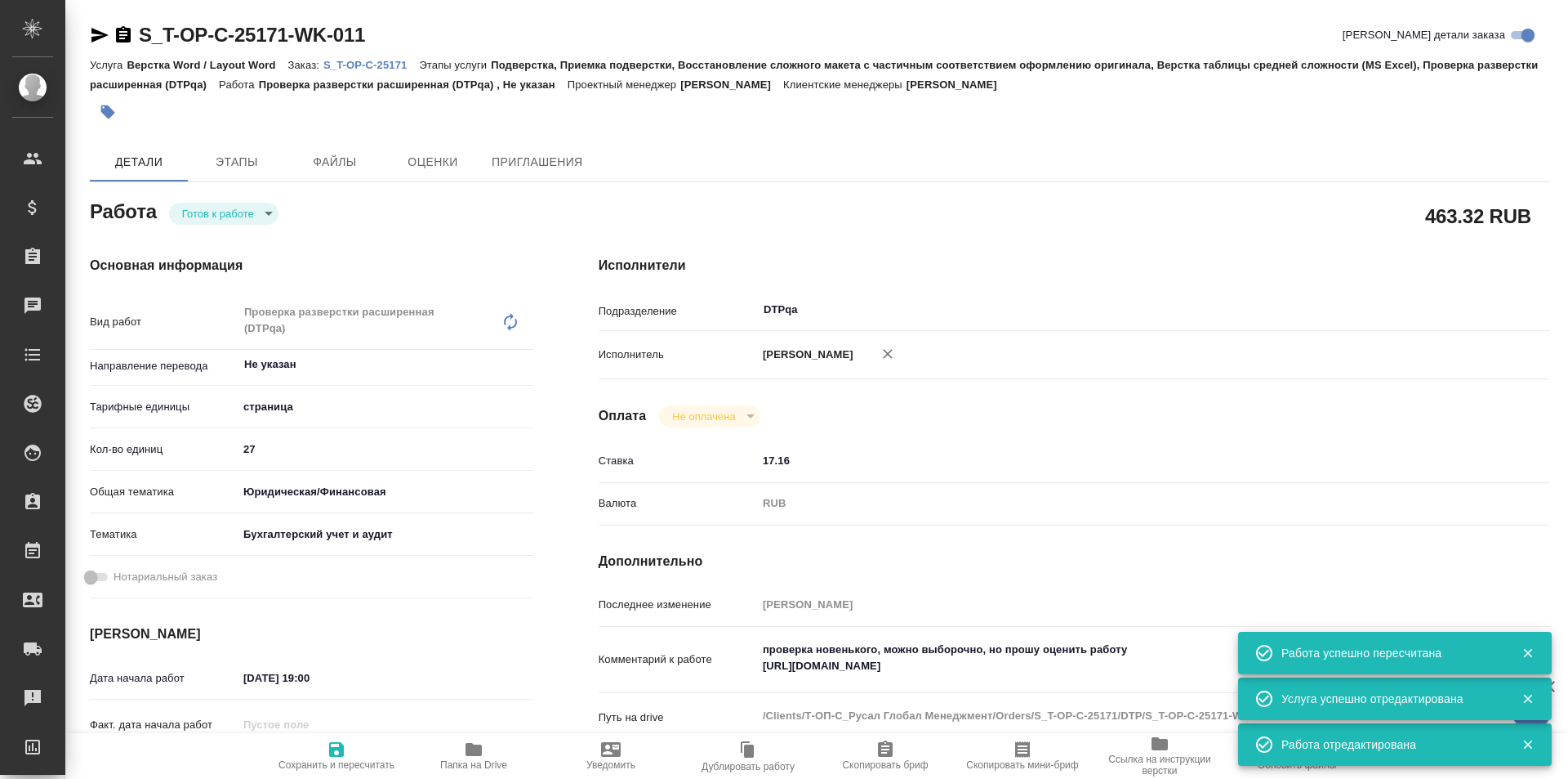
type textarea "x"
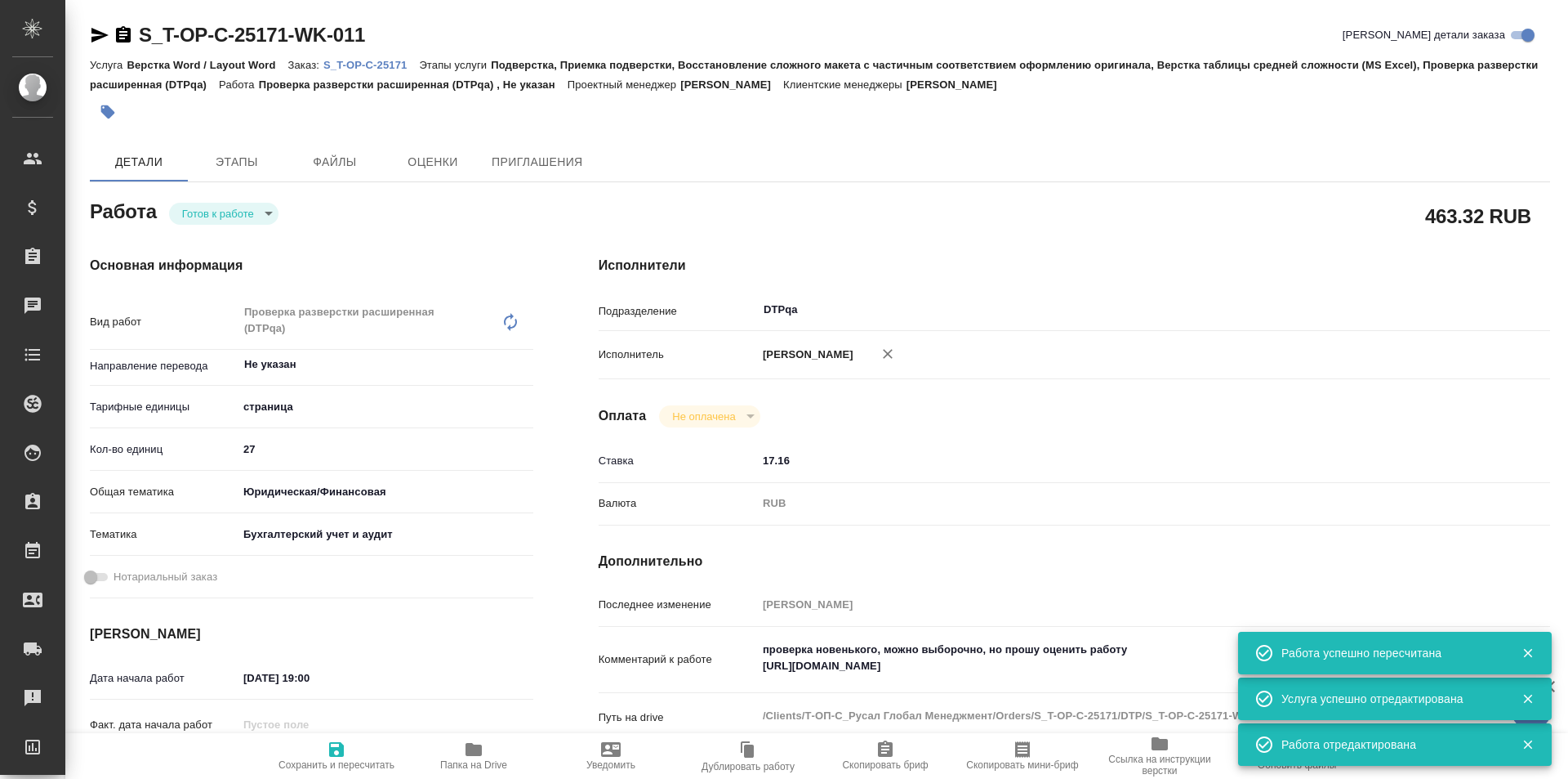
type textarea "x"
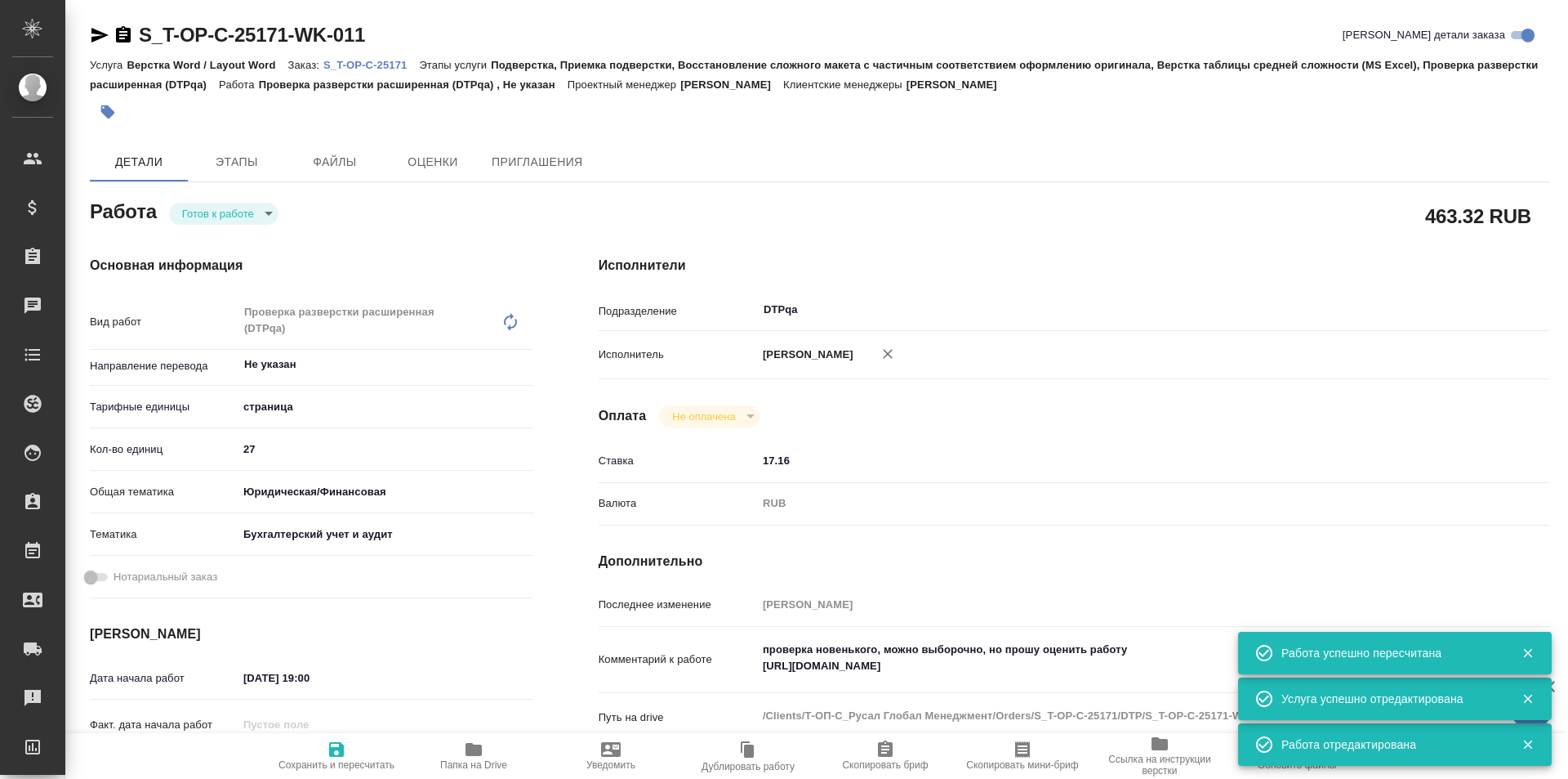
type textarea "x"
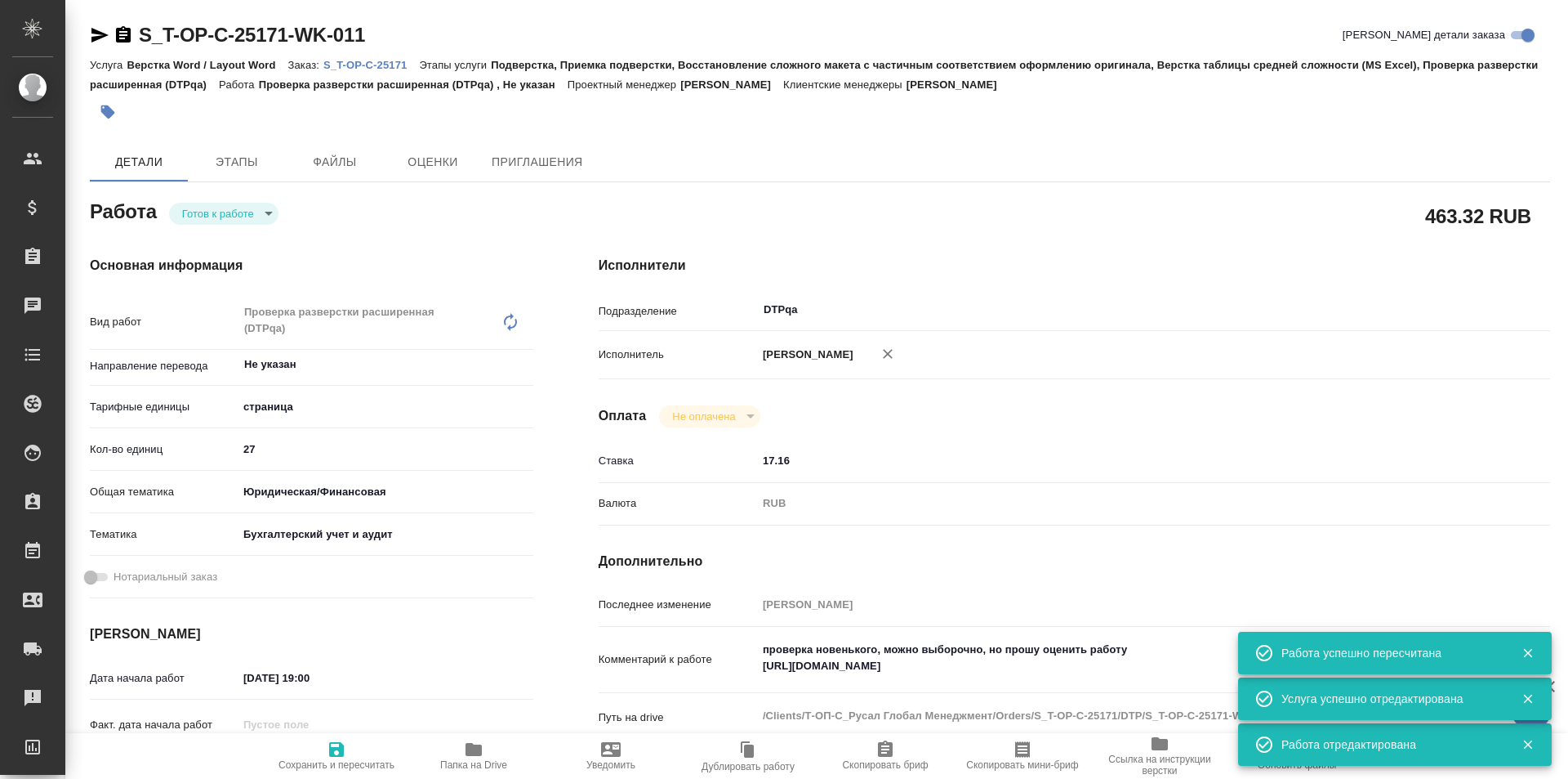
type textarea "x"
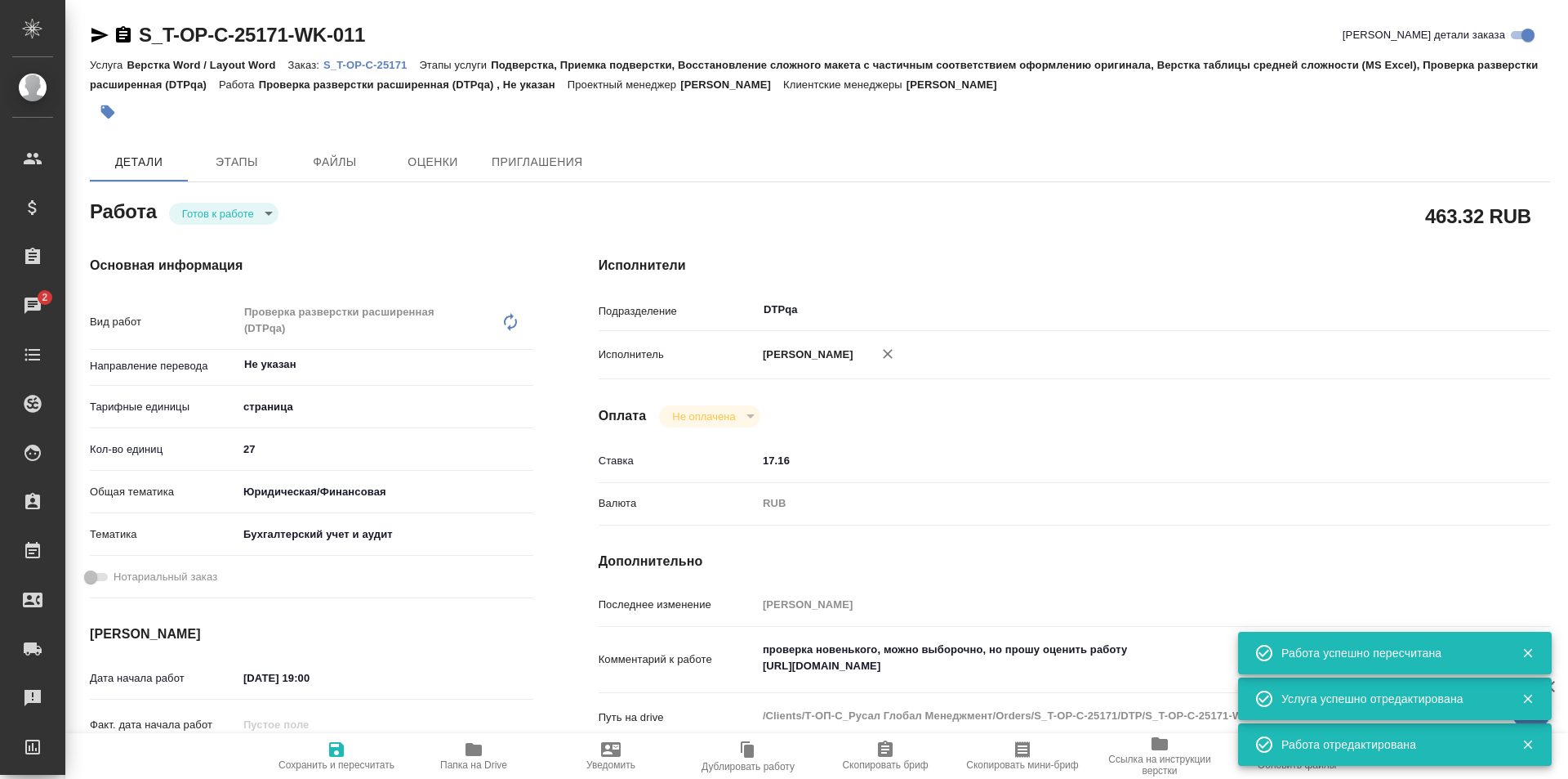
type textarea "x"
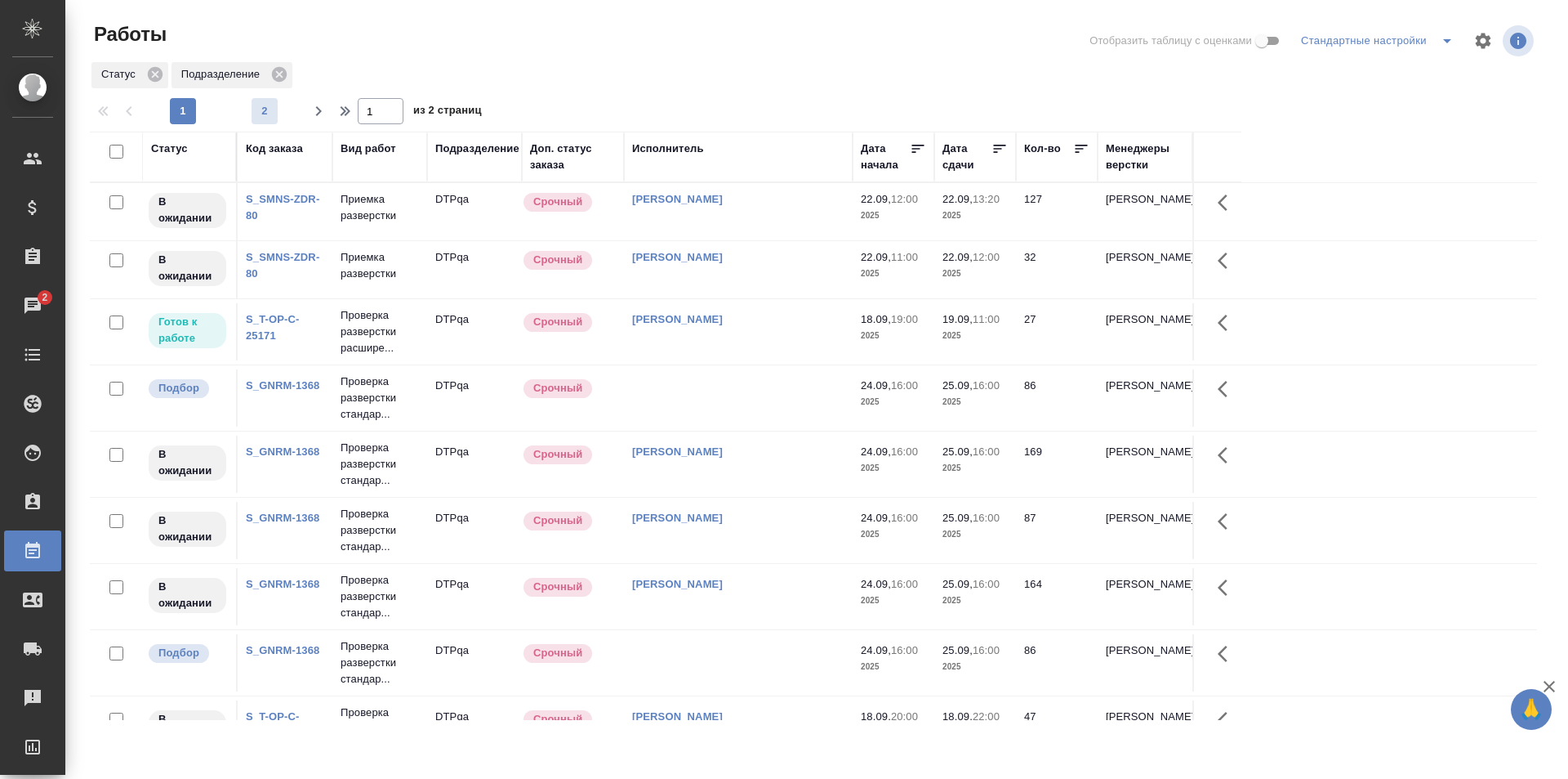
click at [266, 111] on span "2" at bounding box center [264, 111] width 26 height 16
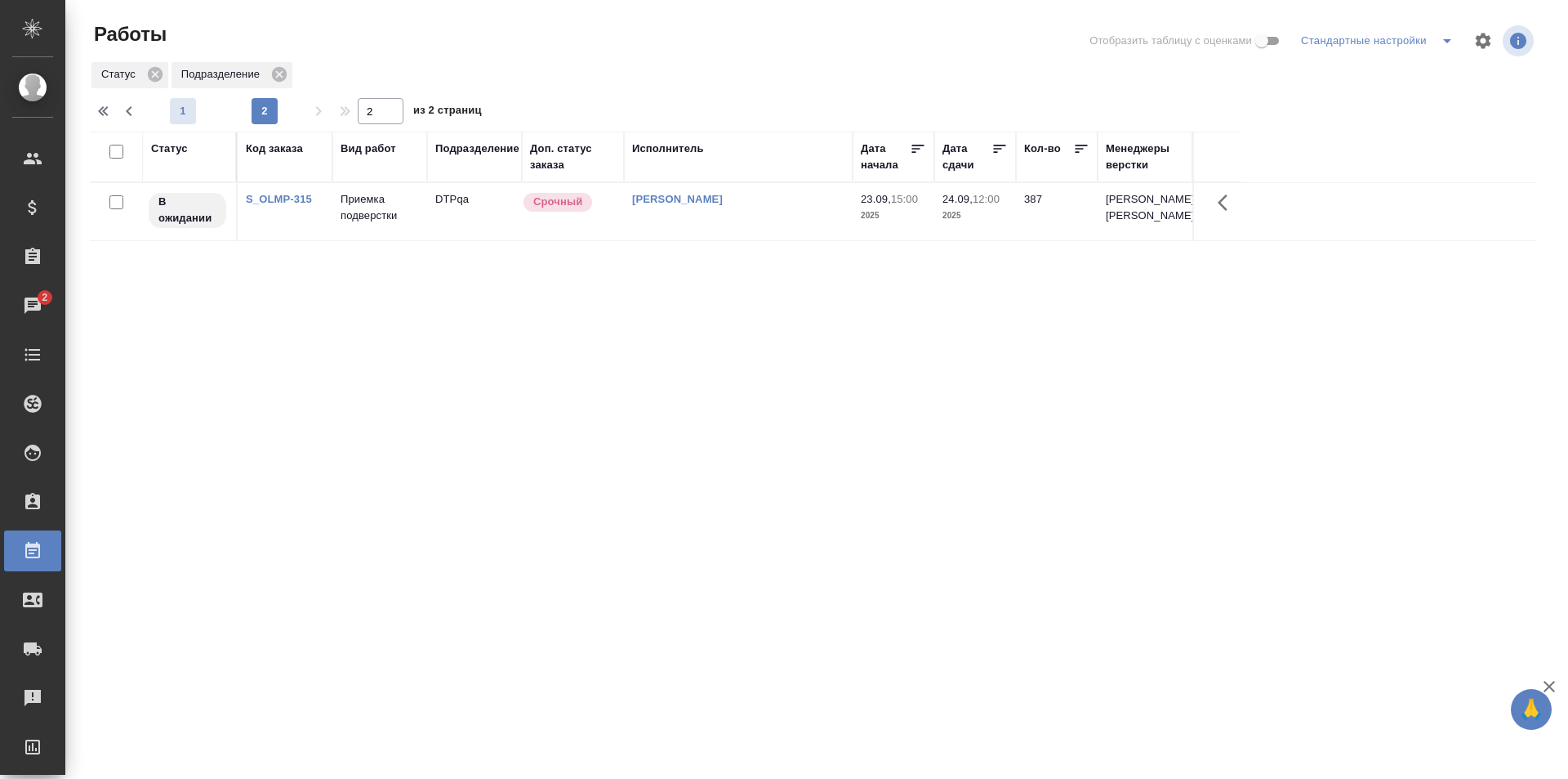
click at [188, 112] on span "1" at bounding box center [183, 111] width 26 height 16
type input "1"
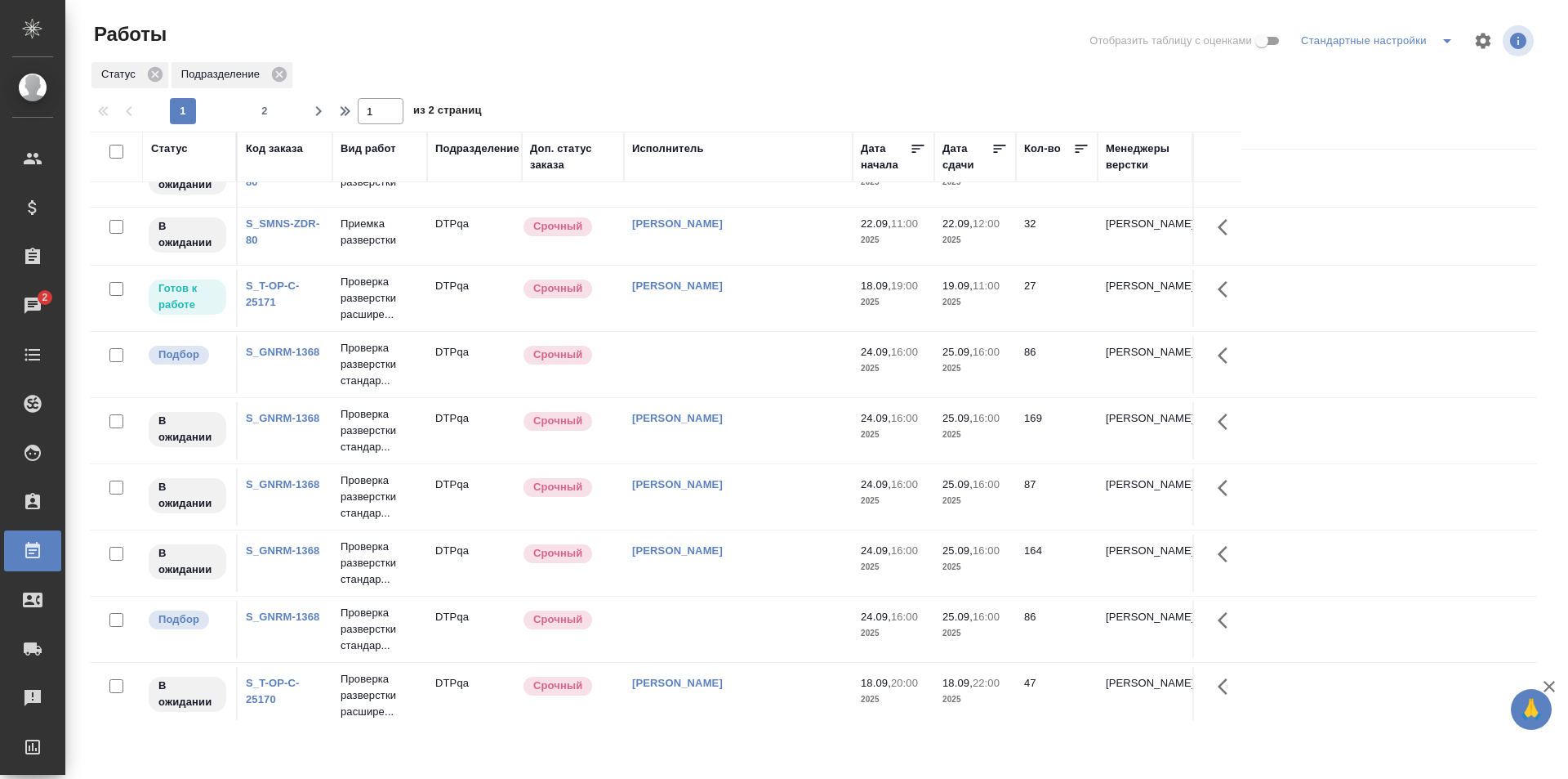
scroll to position [82, 0]
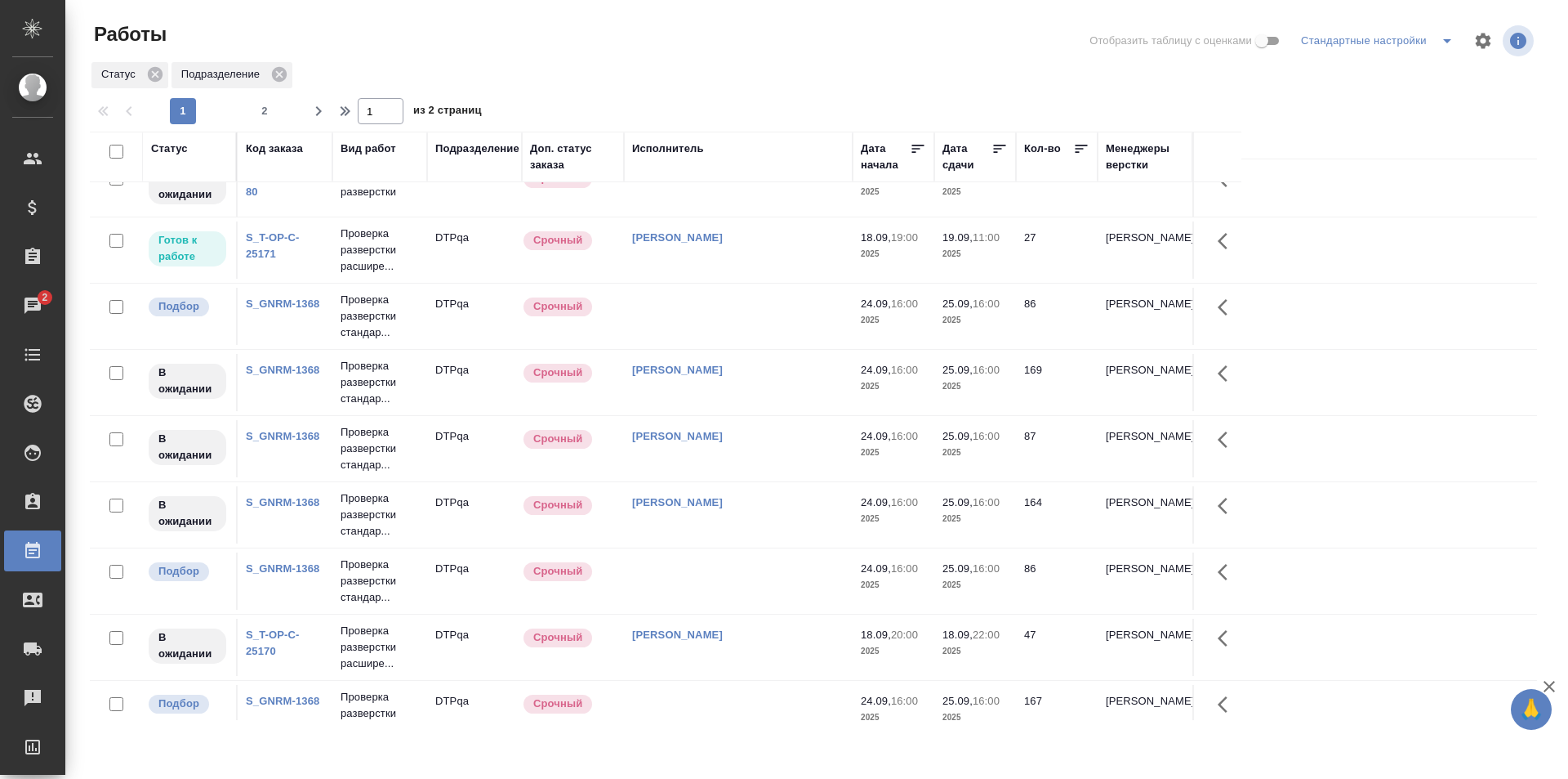
click at [766, 646] on td "[PERSON_NAME]" at bounding box center [738, 647] width 228 height 57
click at [766, 646] on td "Исмагилова Диана" at bounding box center [738, 647] width 228 height 57
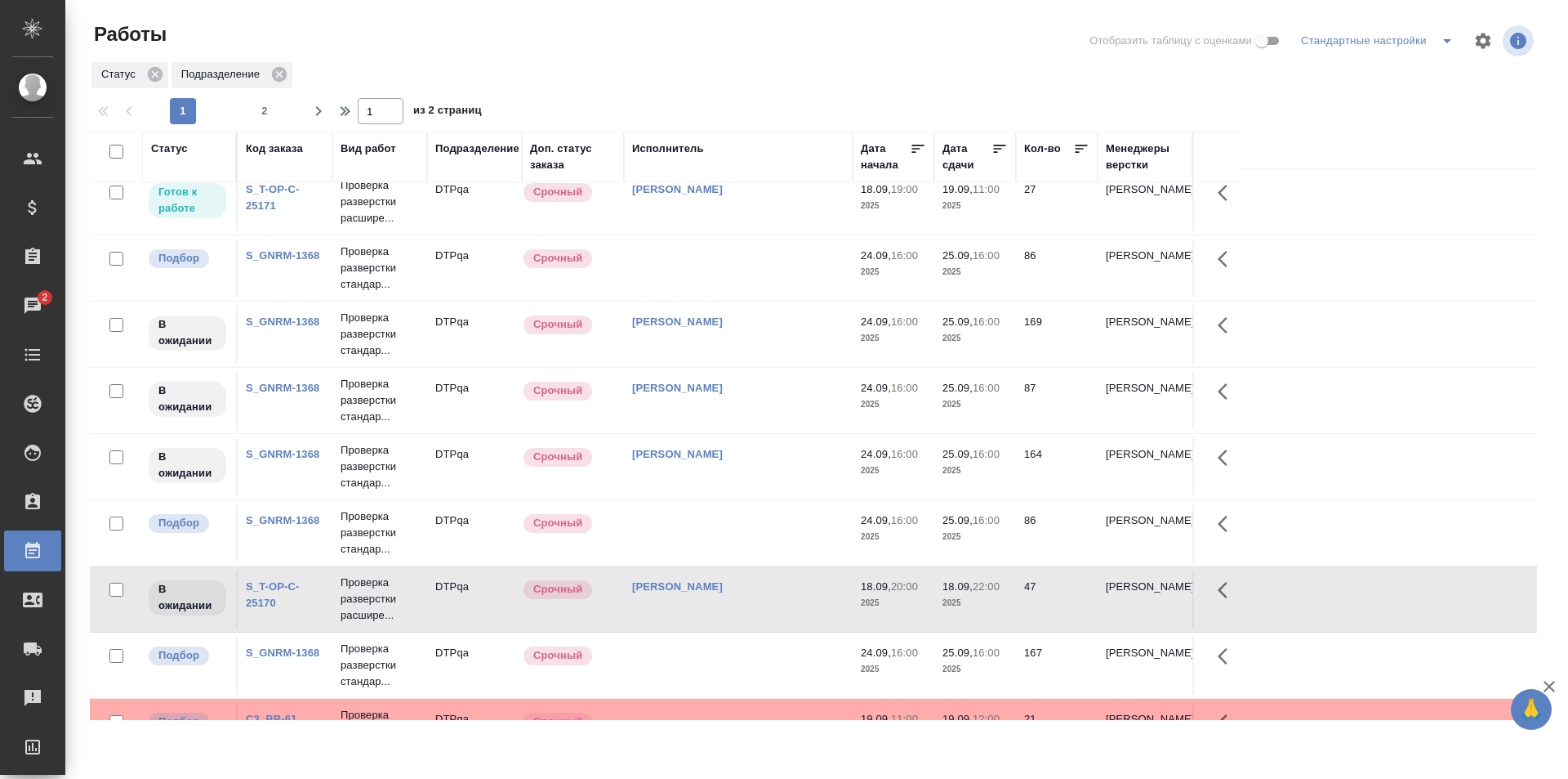
scroll to position [0, 0]
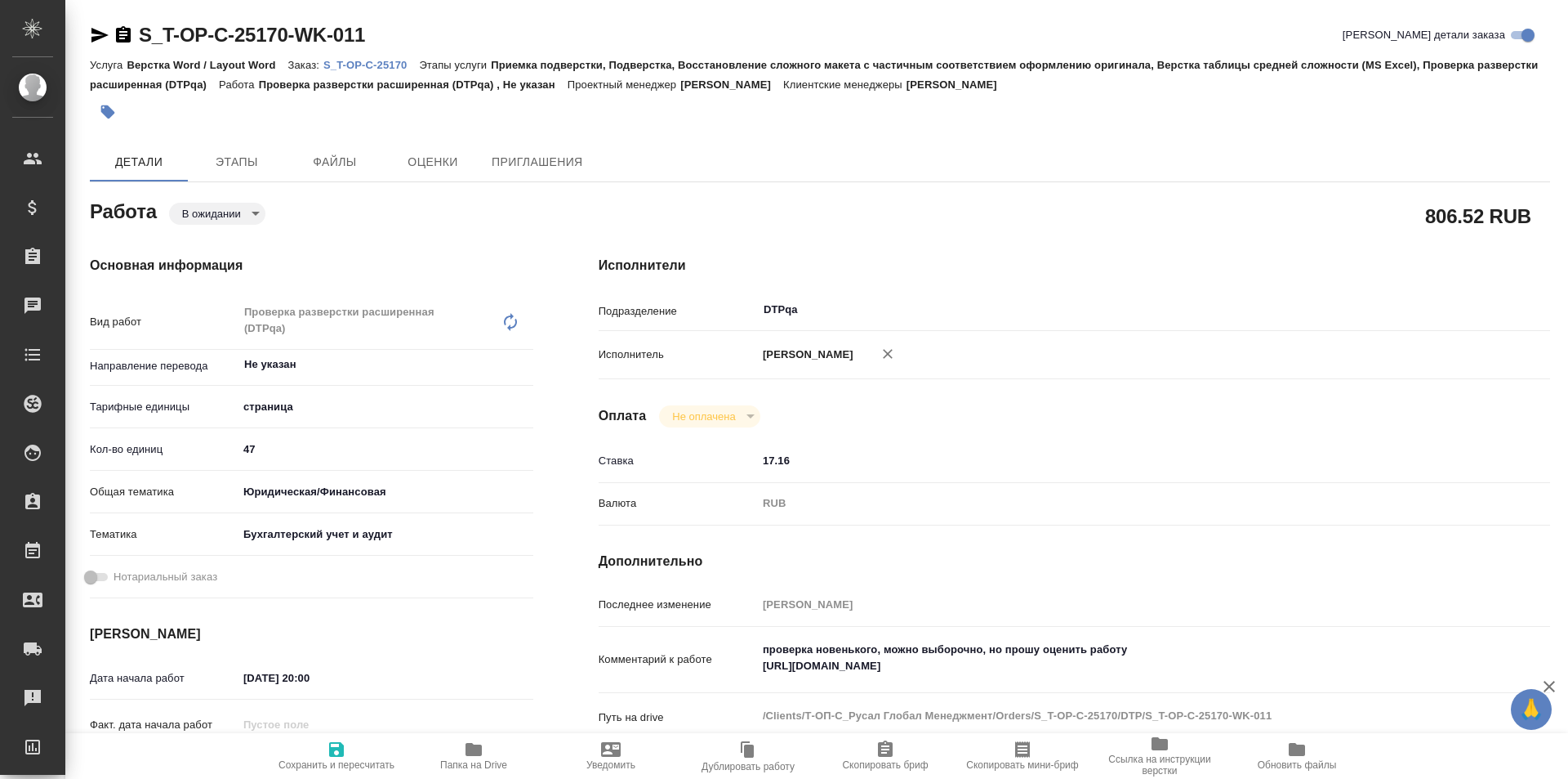
type textarea "x"
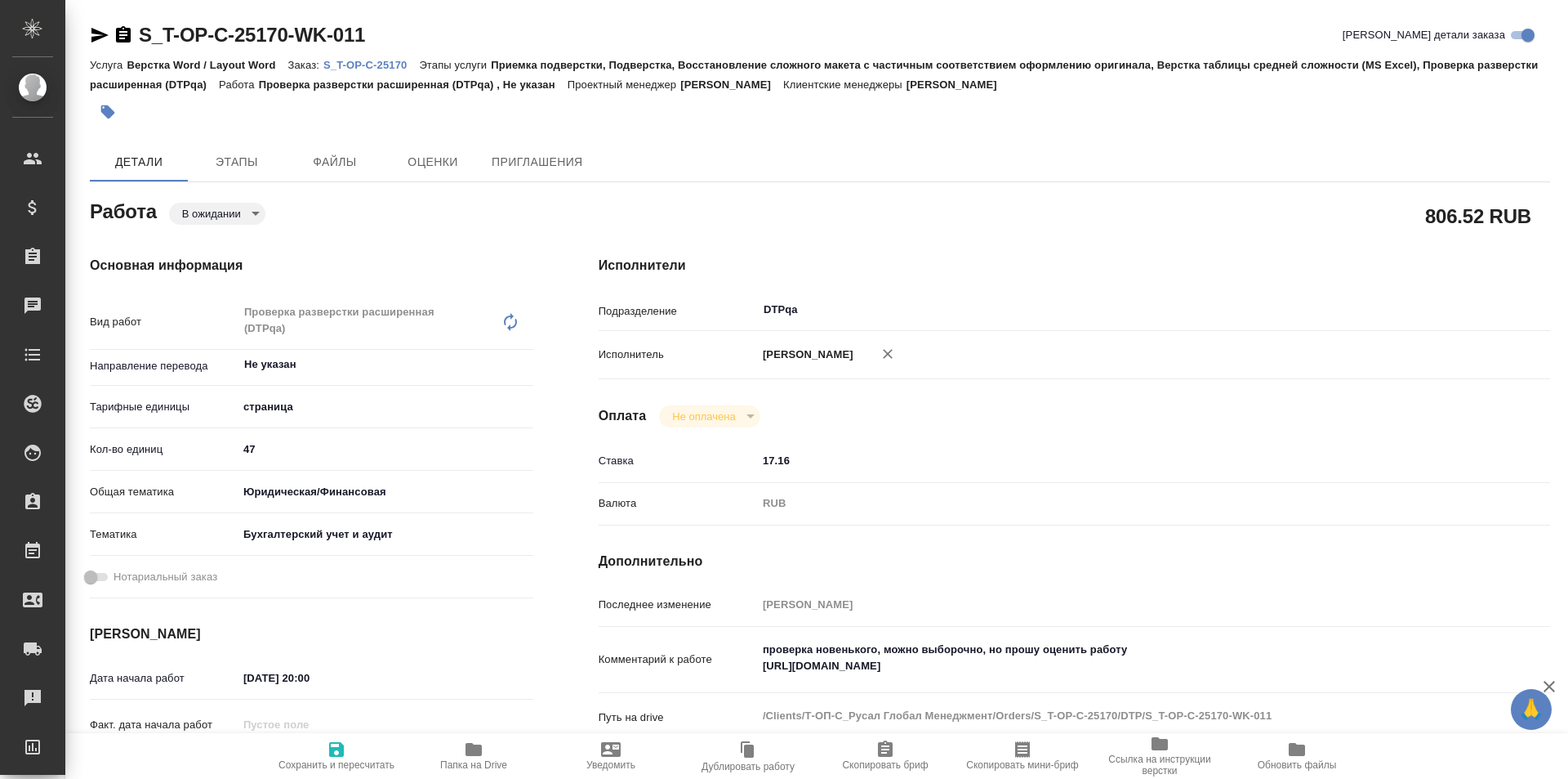
type textarea "x"
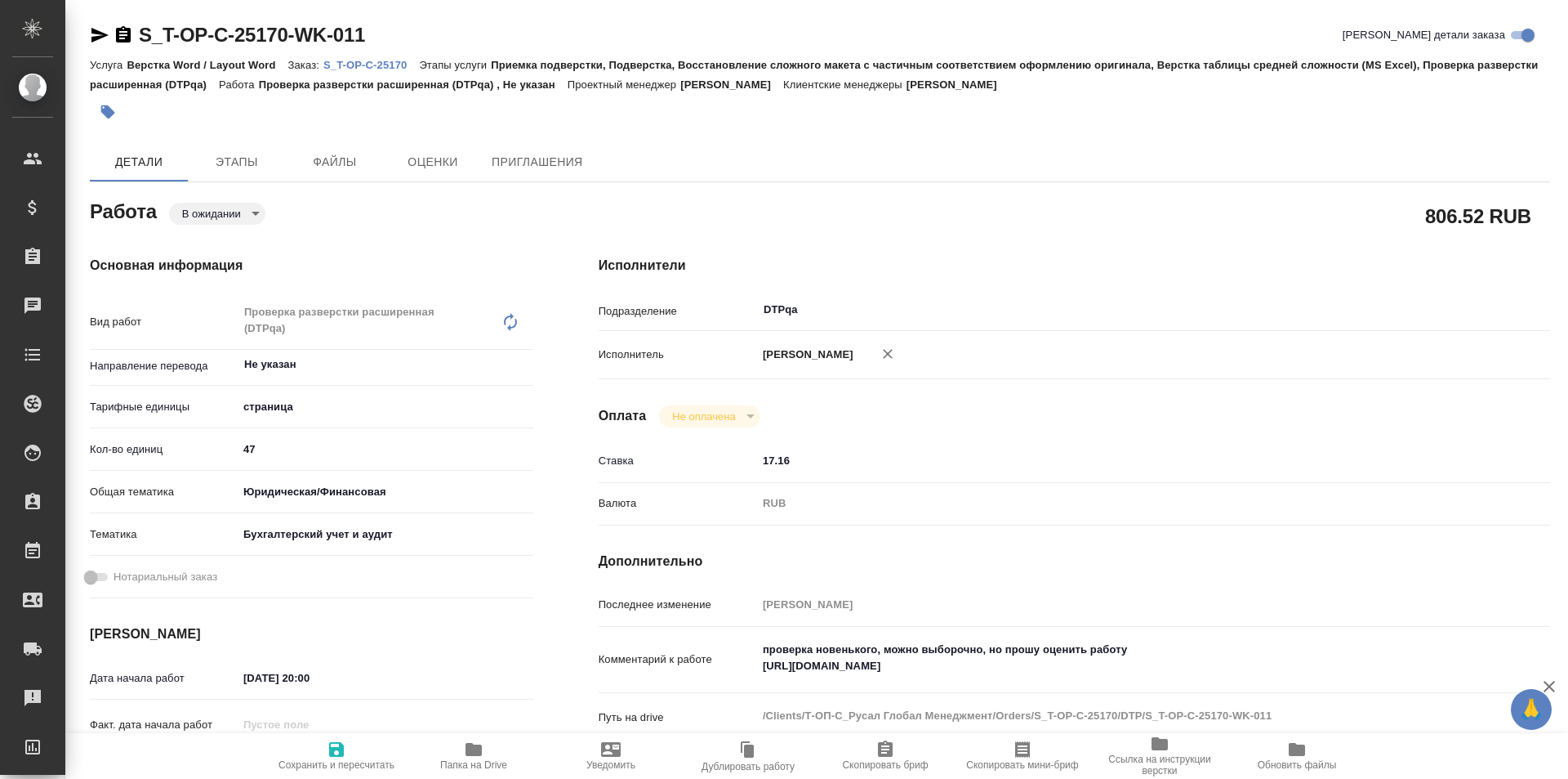
type textarea "x"
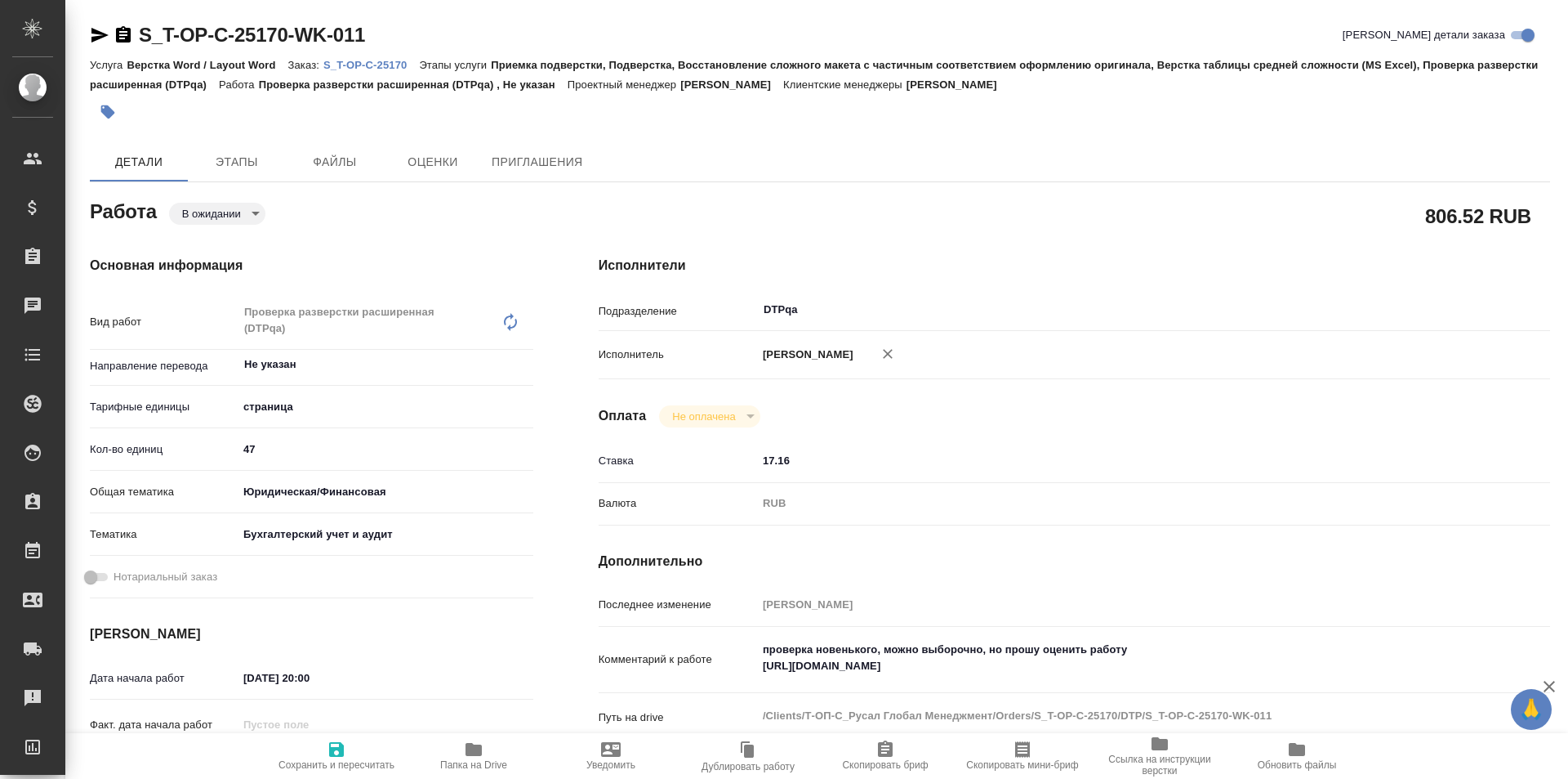
type textarea "x"
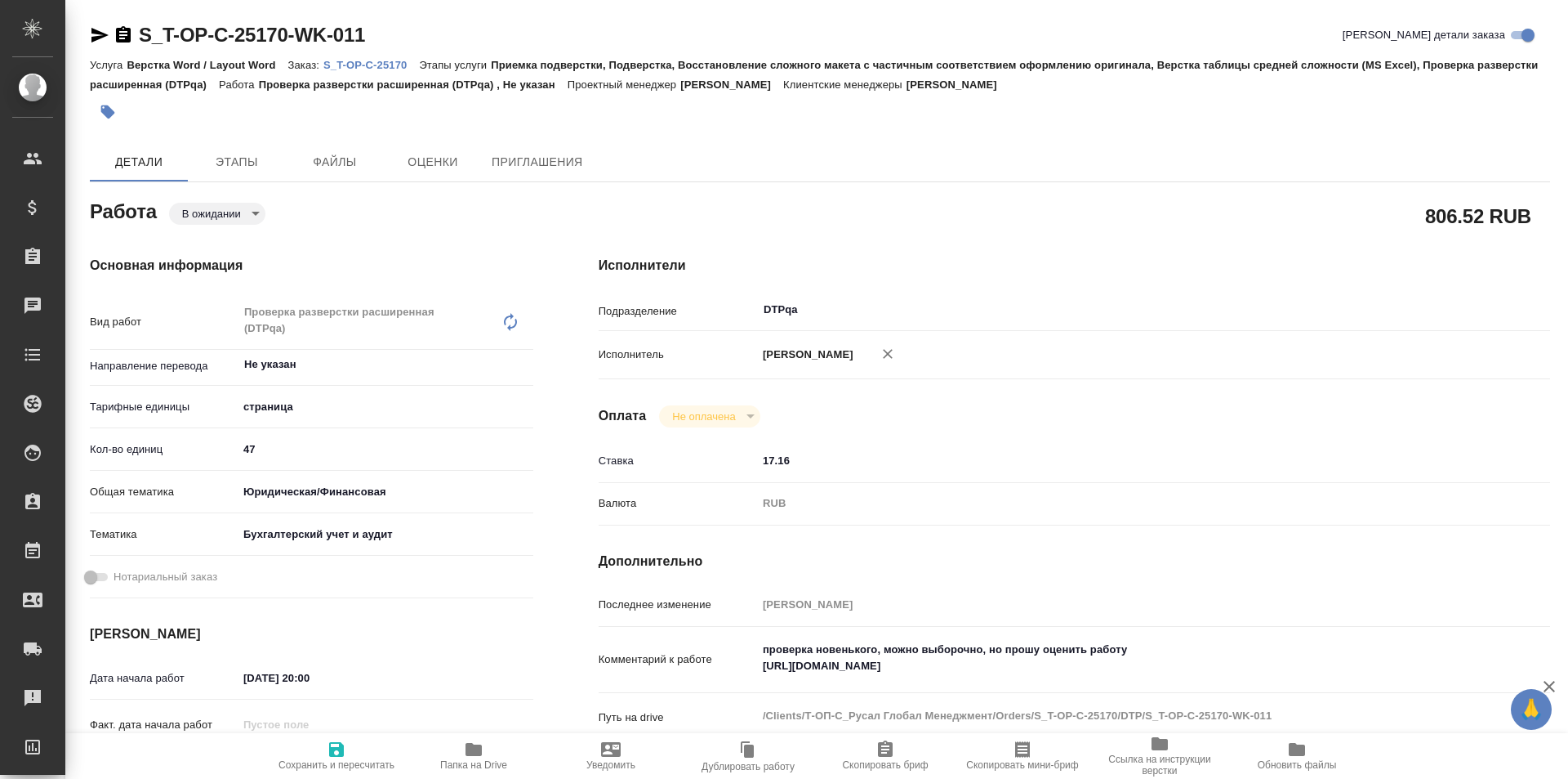
type textarea "x"
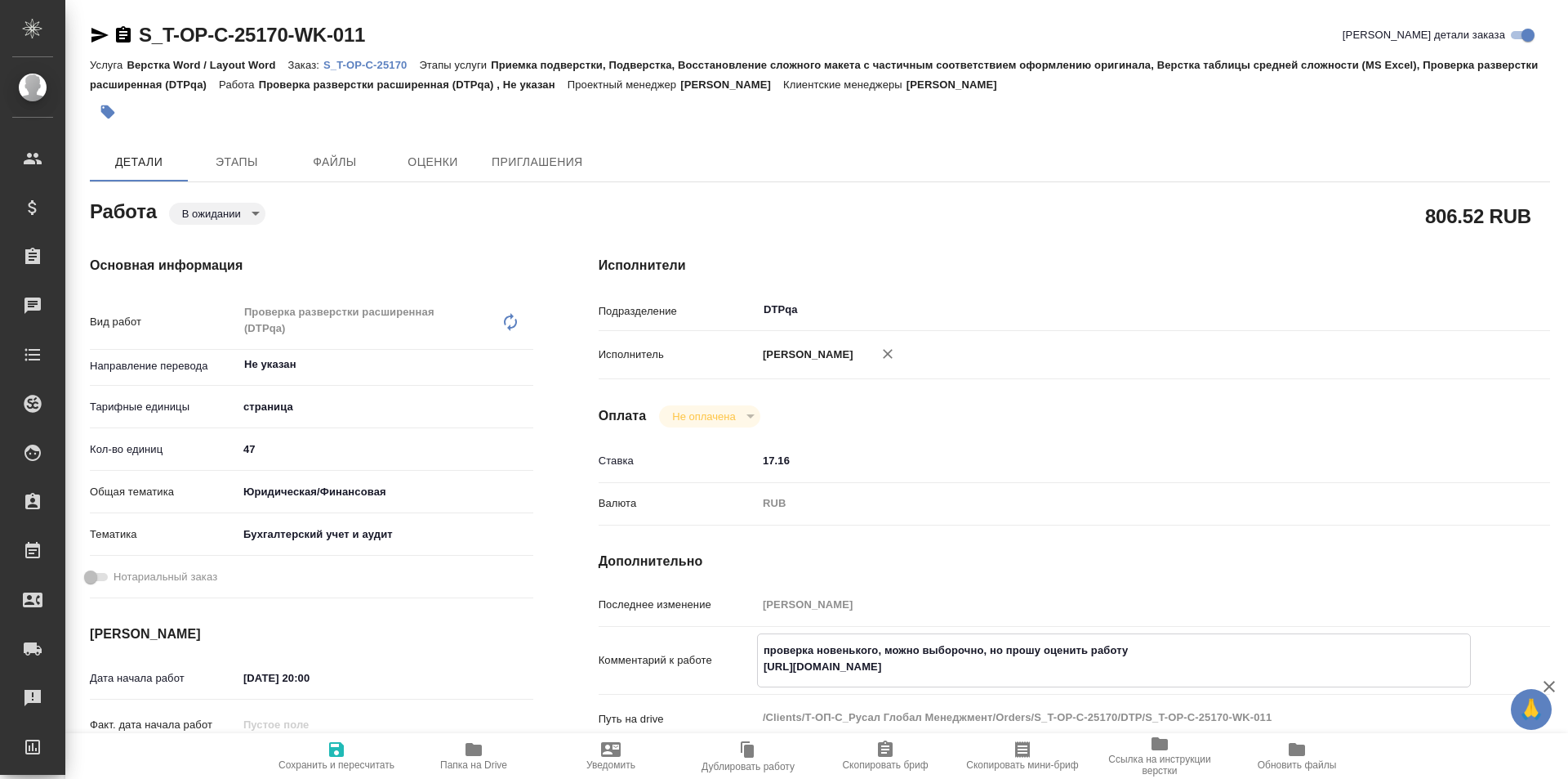
type textarea "x"
drag, startPoint x: 1091, startPoint y: 668, endPoint x: 729, endPoint y: 677, distance: 362.1
click at [729, 677] on div "Комментарий к работе проверка новенького, можно выборочно, но прошу оценить раб…" at bounding box center [1074, 660] width 951 height 54
type textarea "x"
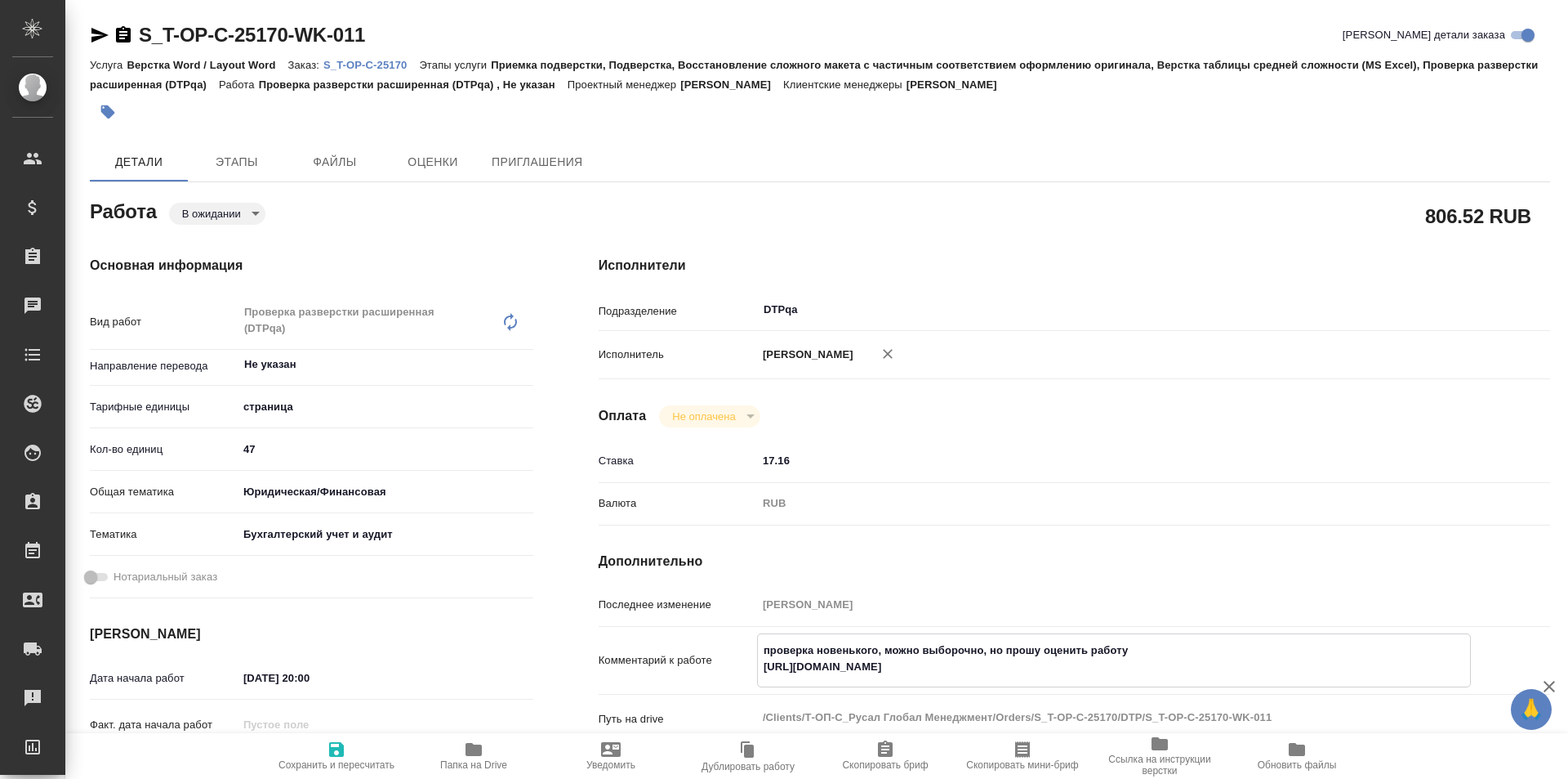
type textarea "x"
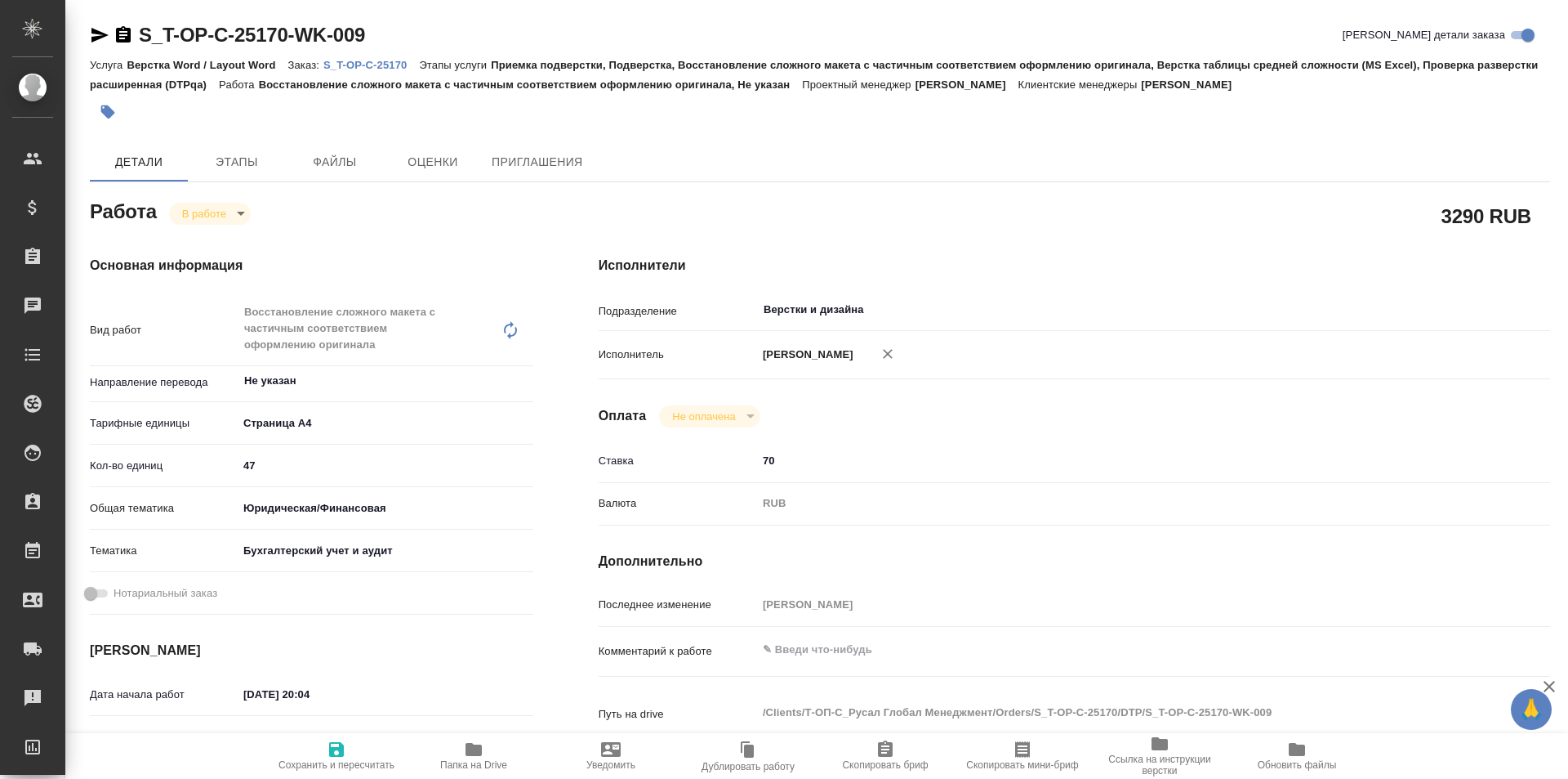
type textarea "x"
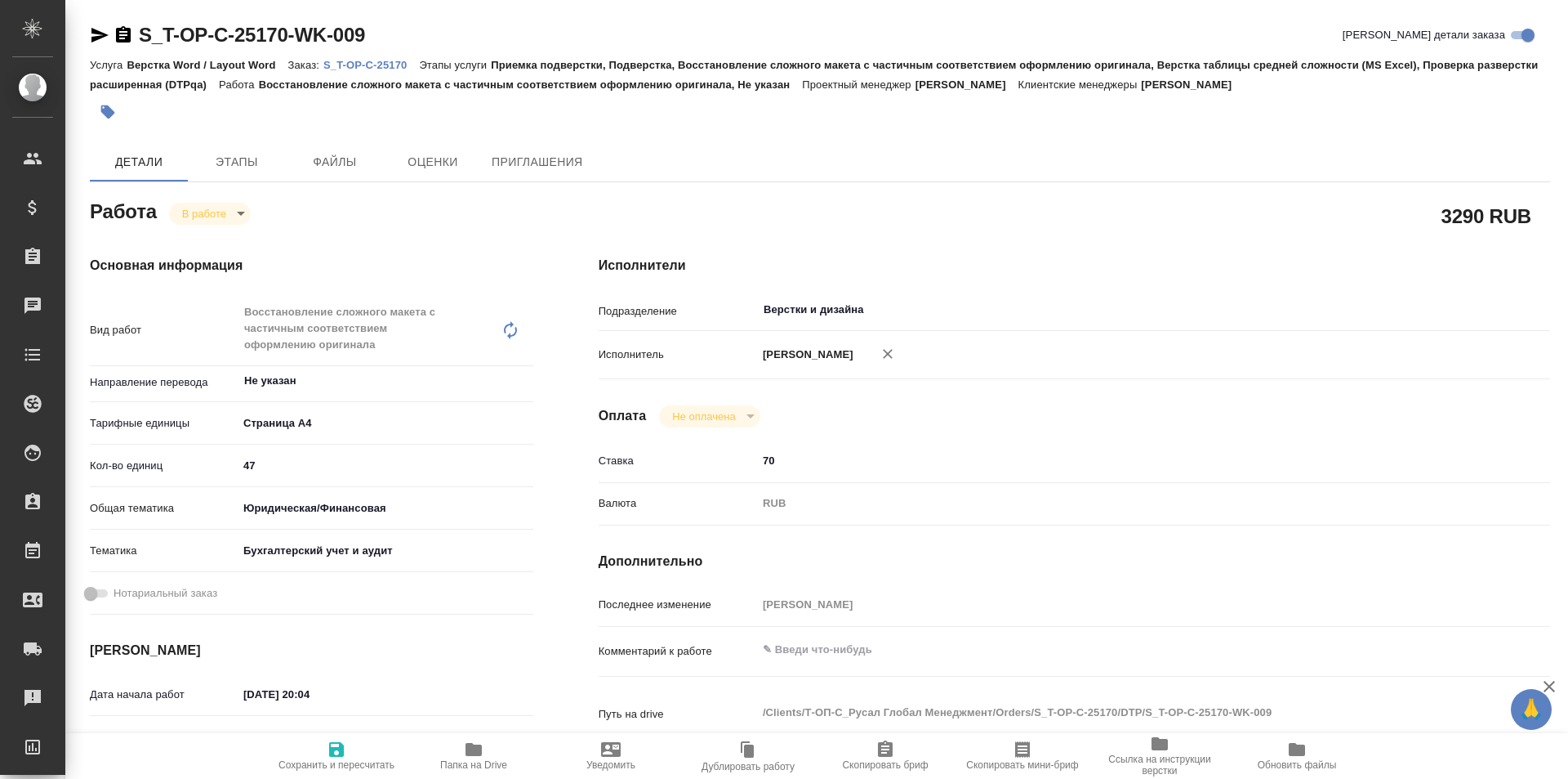
type textarea "x"
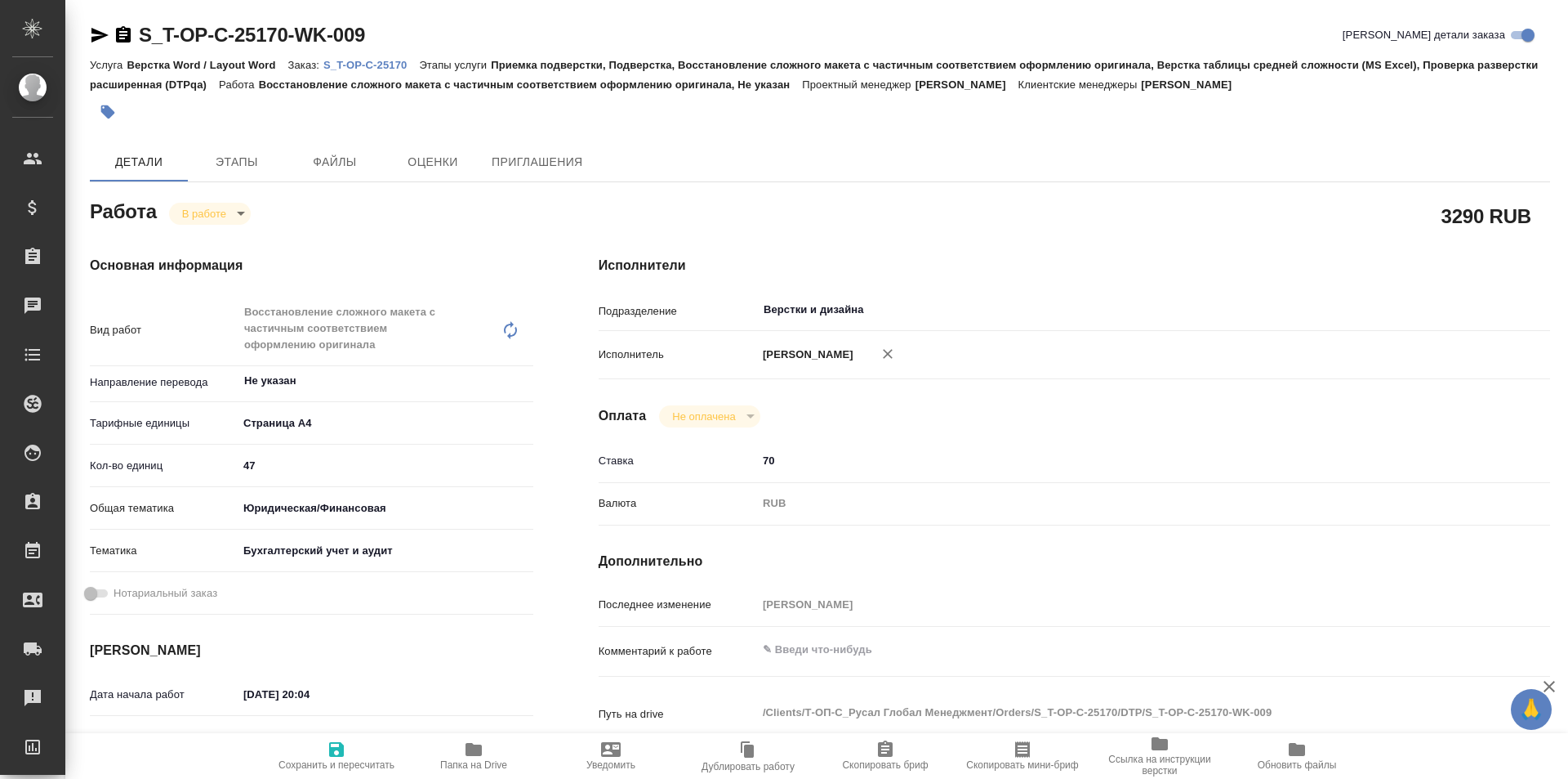
type textarea "x"
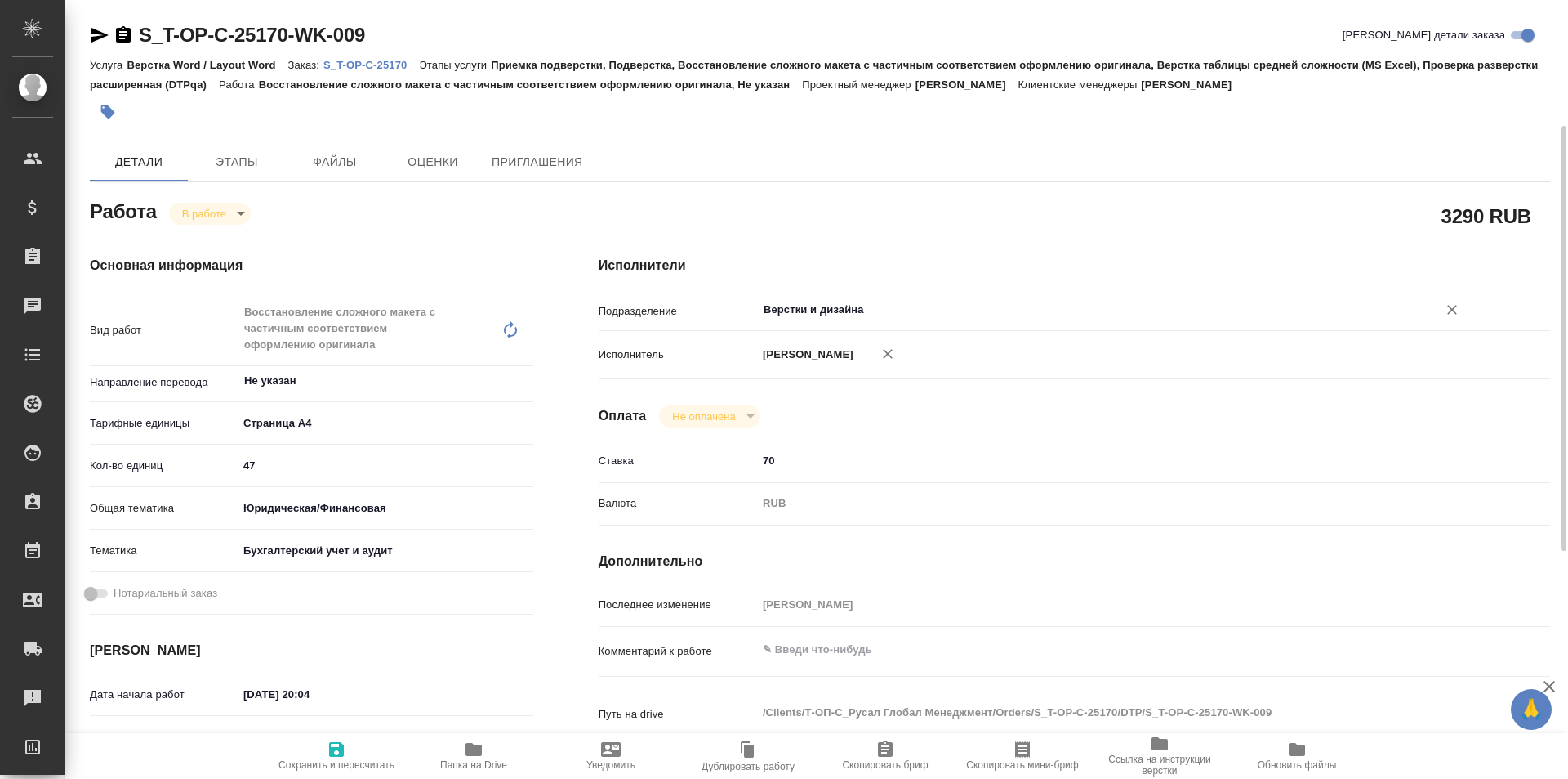
scroll to position [164, 0]
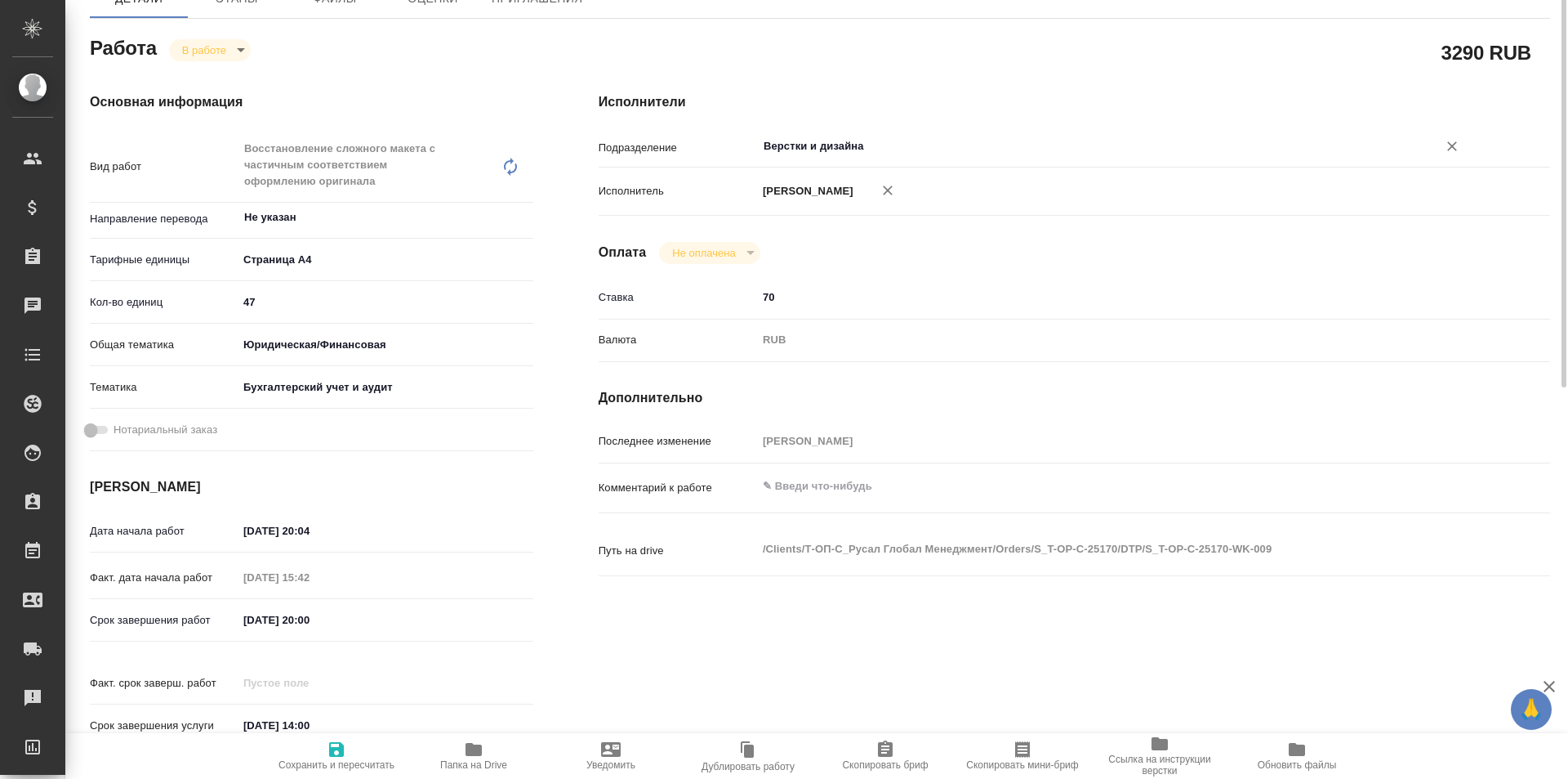
type textarea "x"
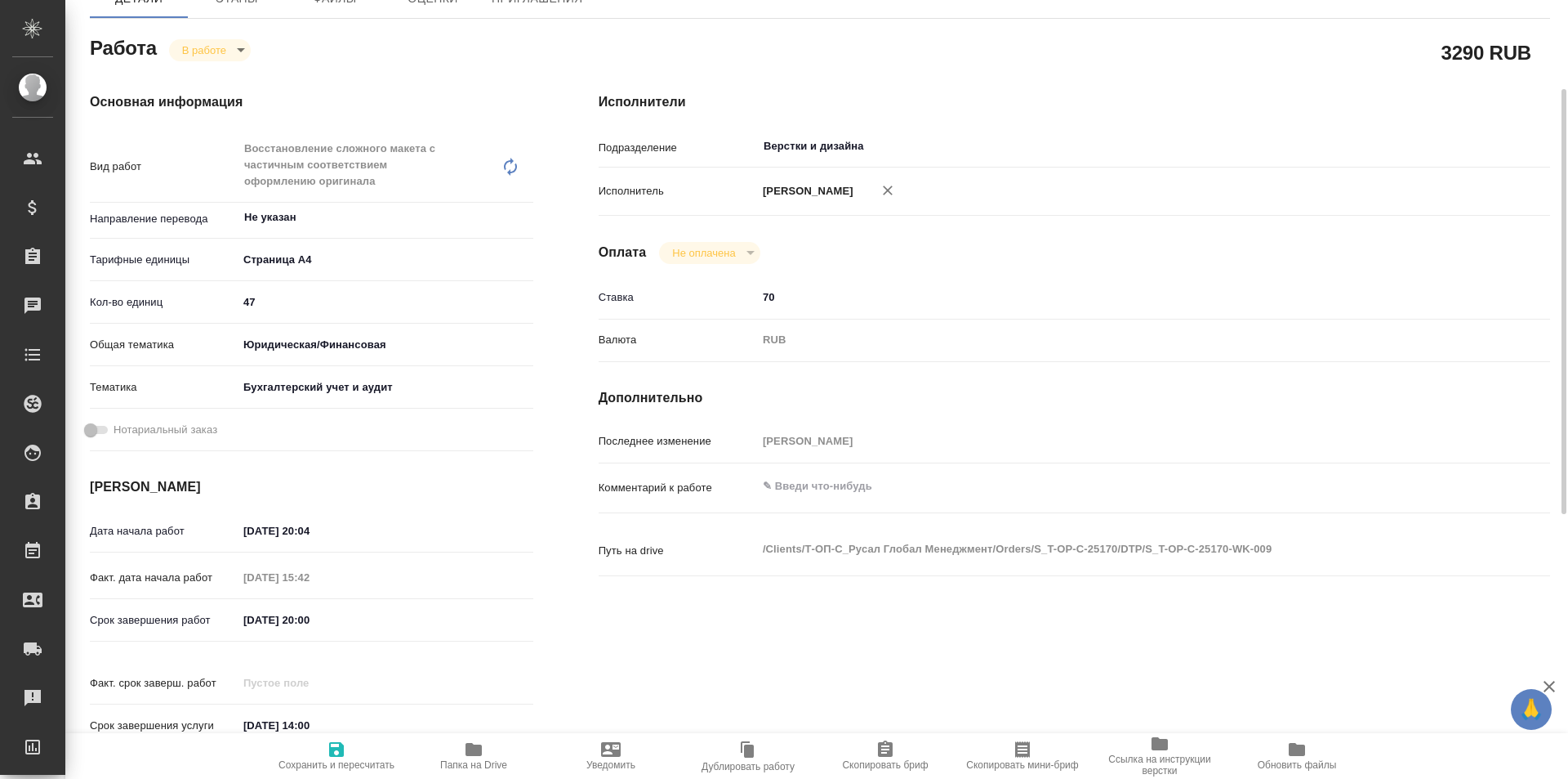
type textarea "x"
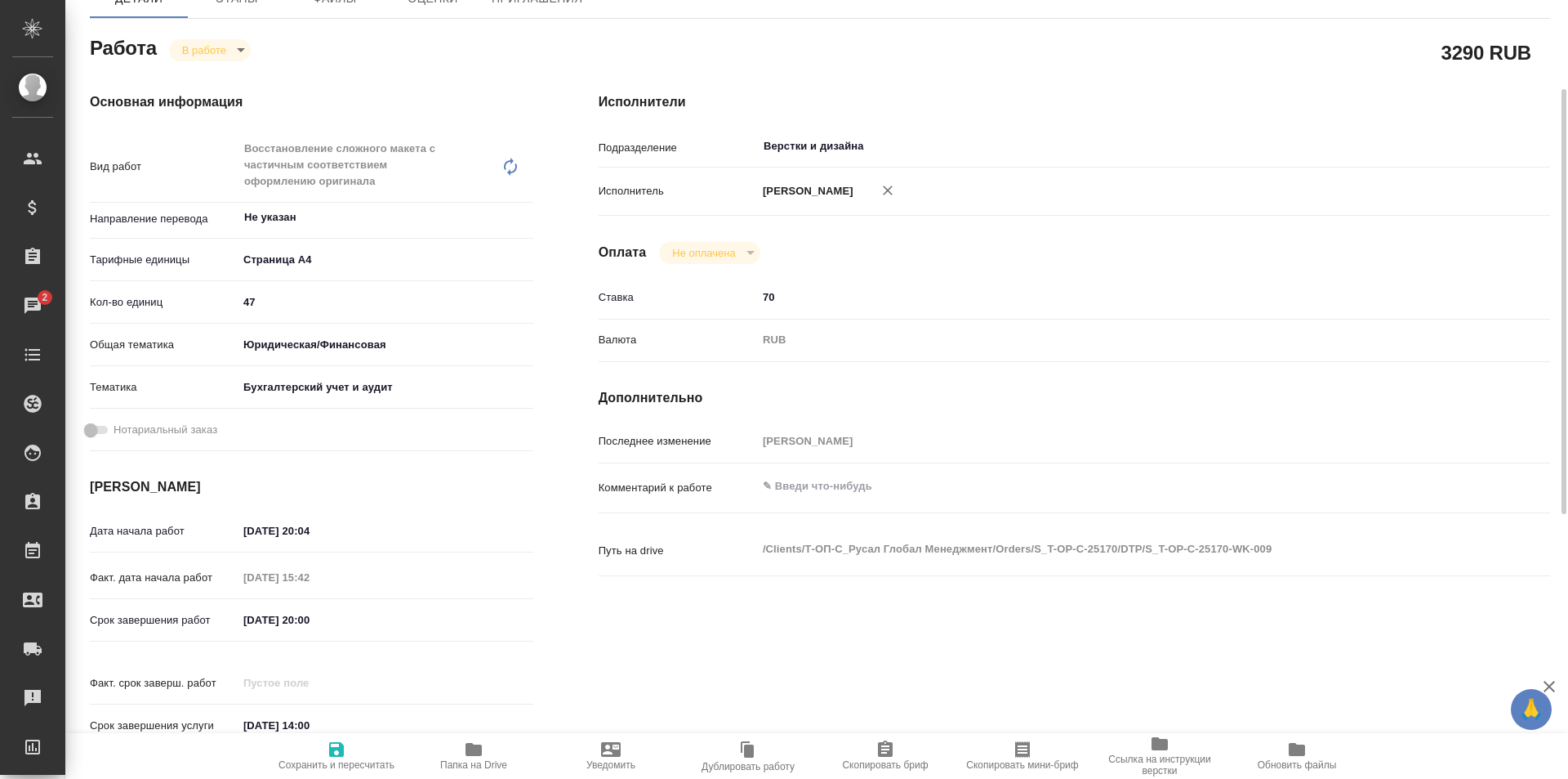
click at [488, 746] on span "Папка на Drive" at bounding box center [474, 755] width 118 height 31
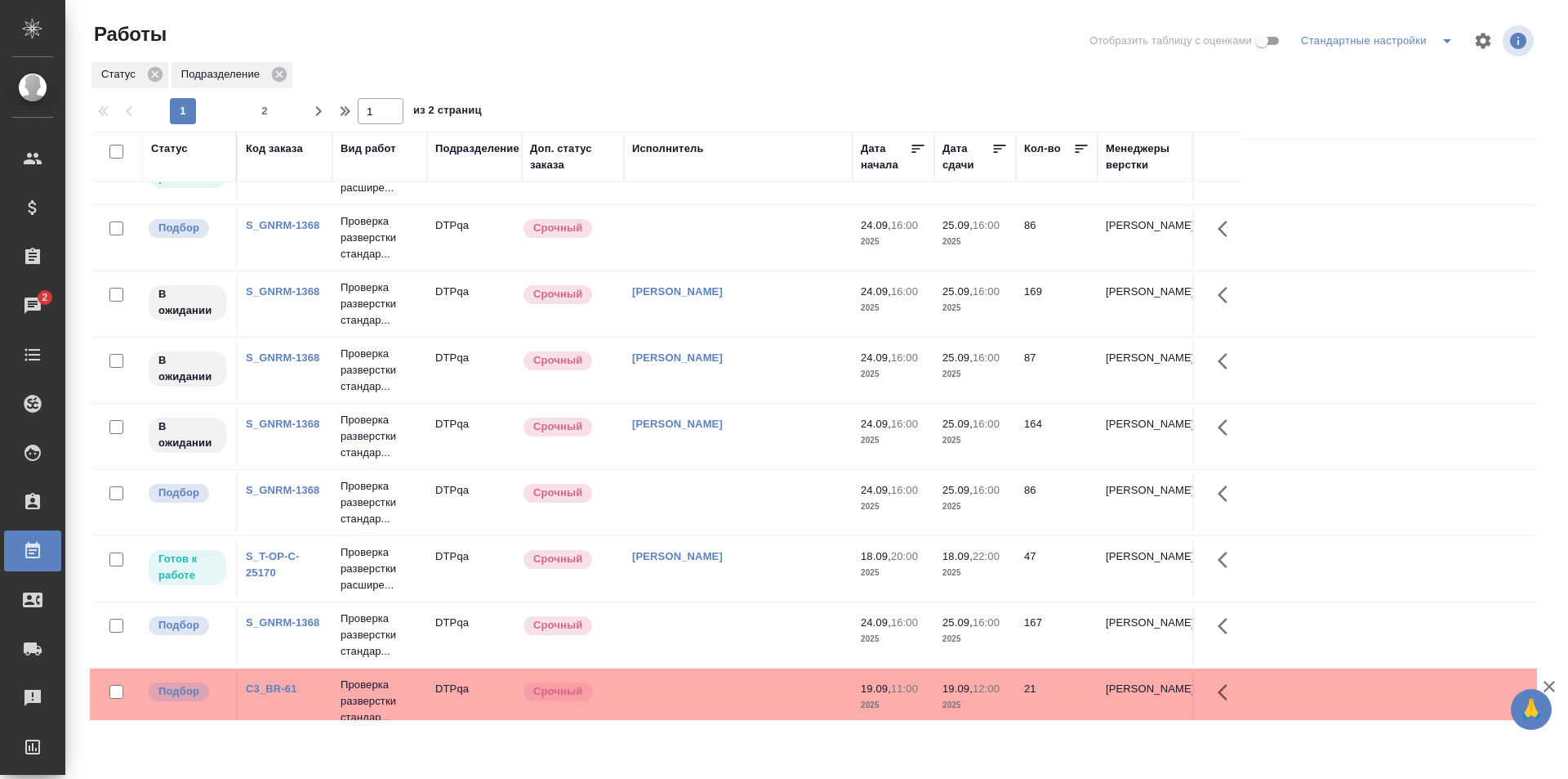
scroll to position [164, 0]
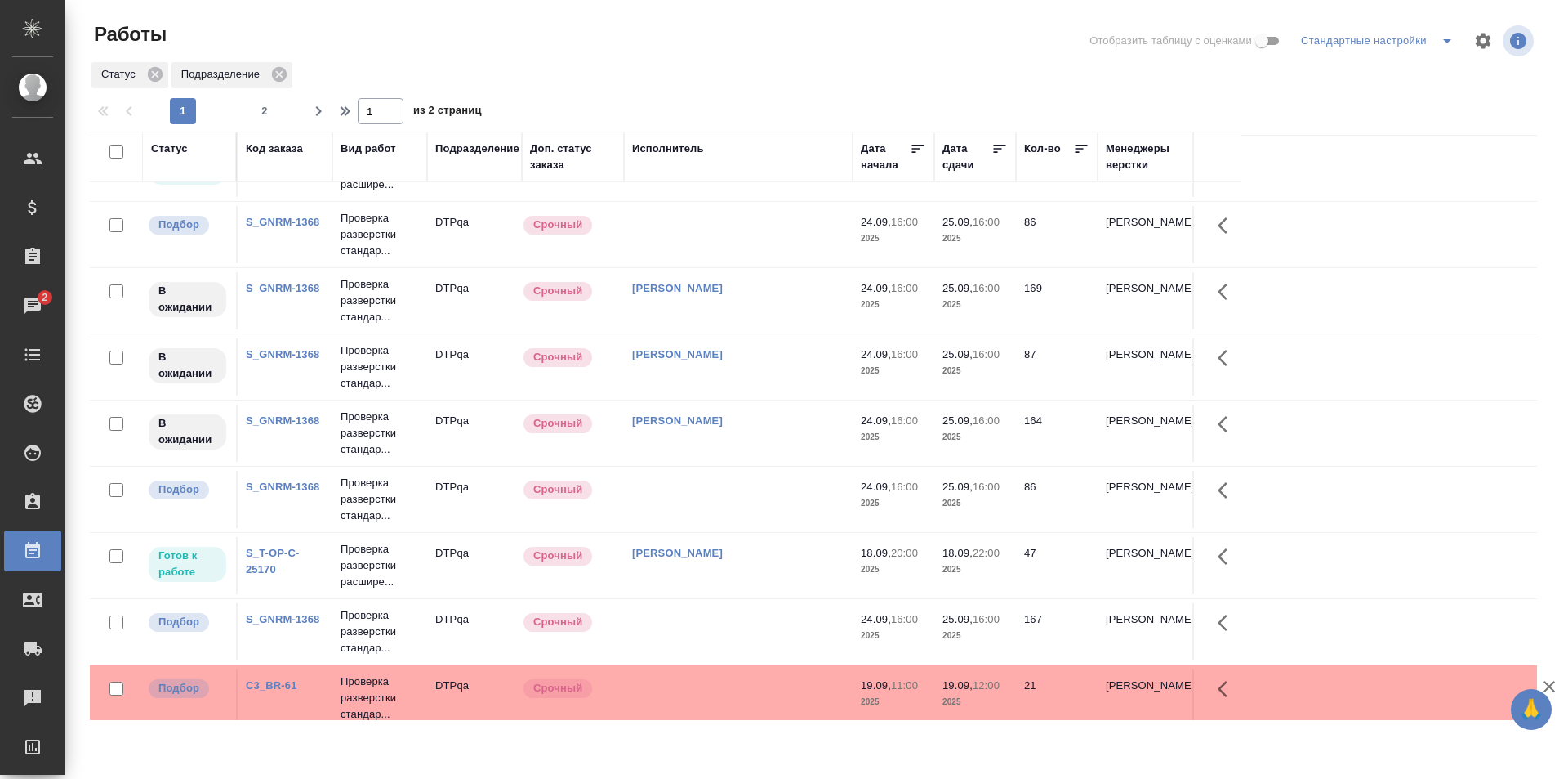
click at [794, 564] on td "[PERSON_NAME]" at bounding box center [738, 565] width 228 height 57
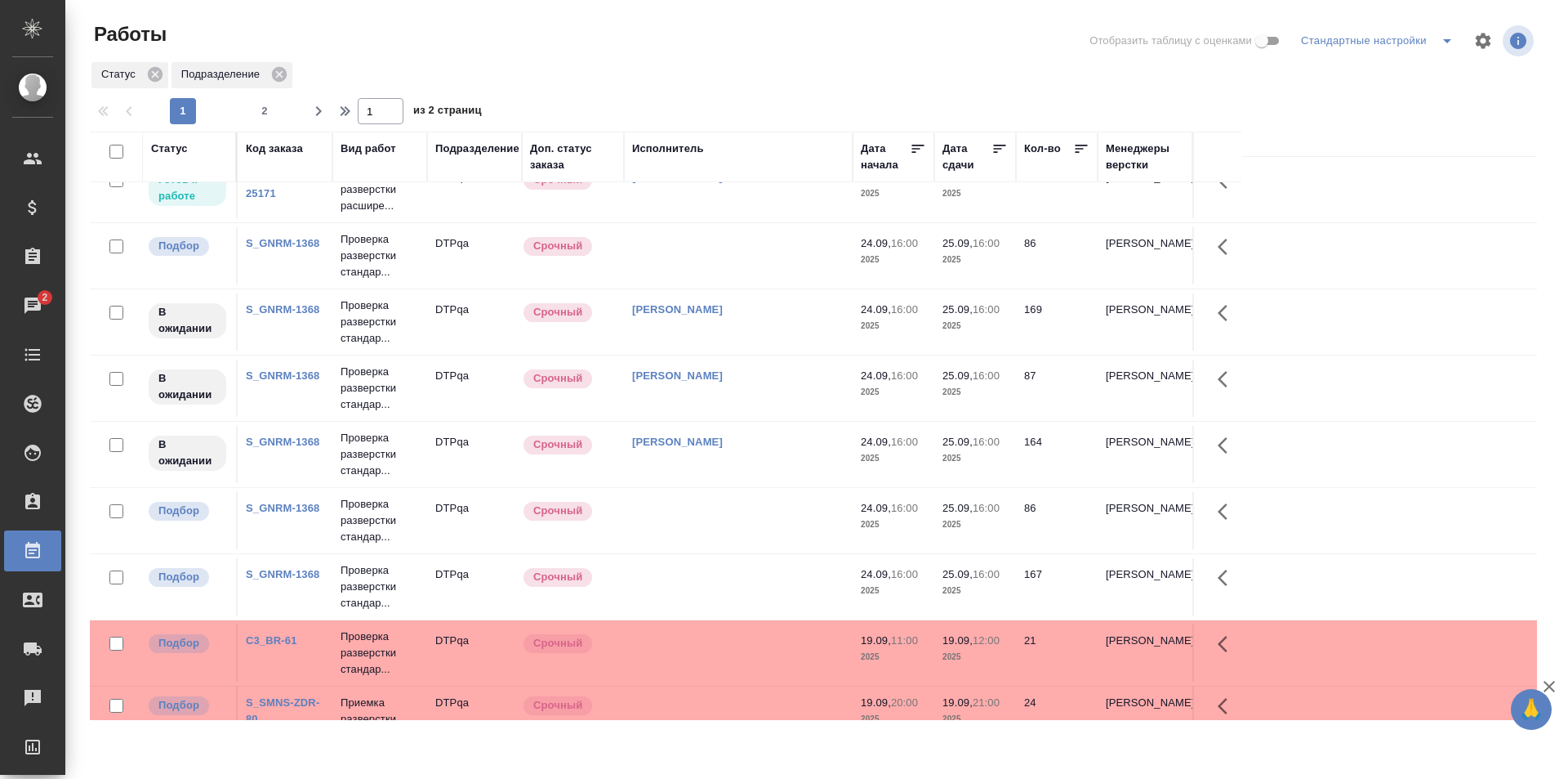
scroll to position [327, 0]
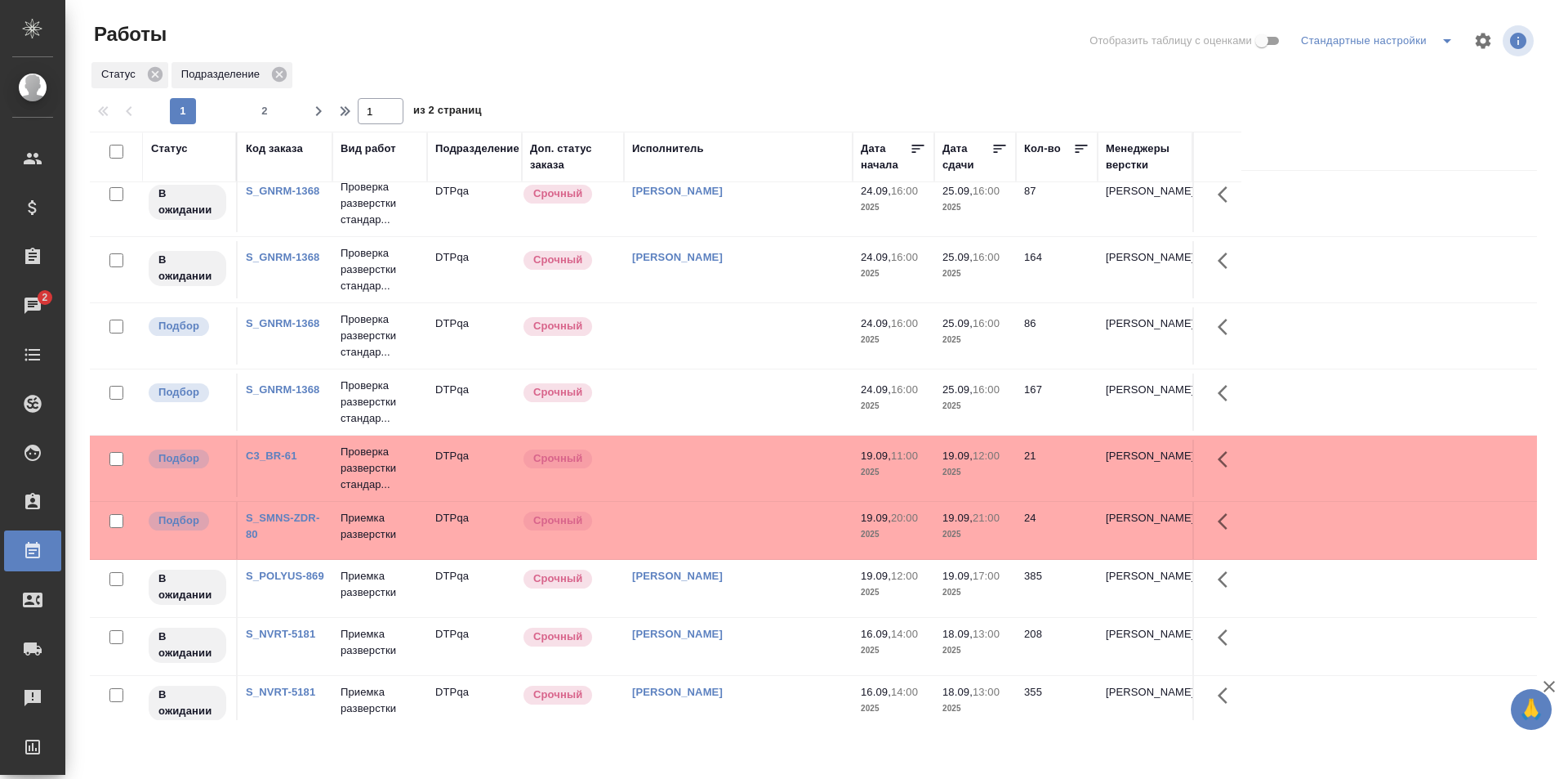
drag, startPoint x: 1001, startPoint y: 87, endPoint x: 1021, endPoint y: 97, distance: 22.4
click at [1001, 87] on div "Статус Подразделение" at bounding box center [814, 75] width 1448 height 29
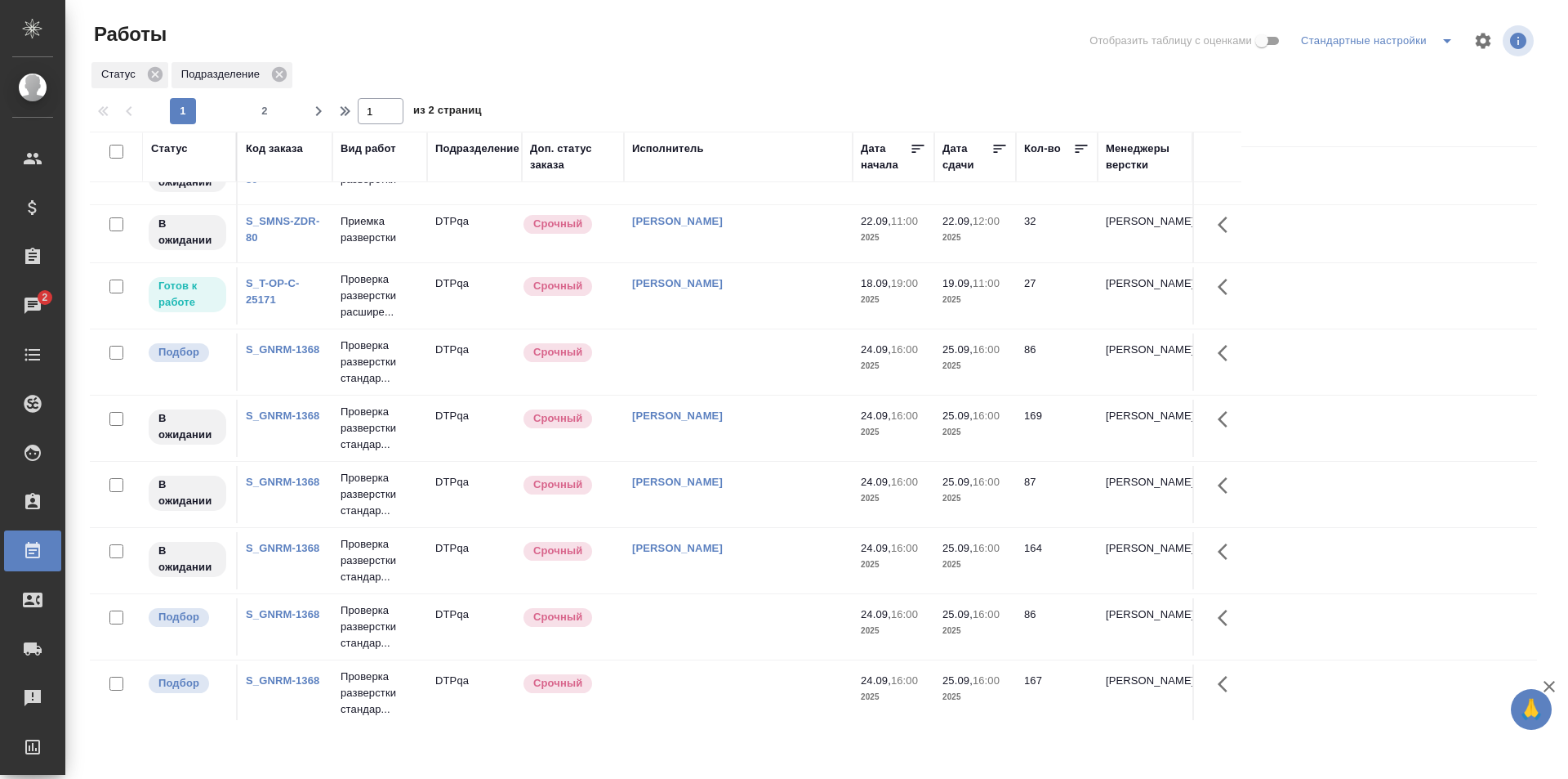
scroll to position [0, 0]
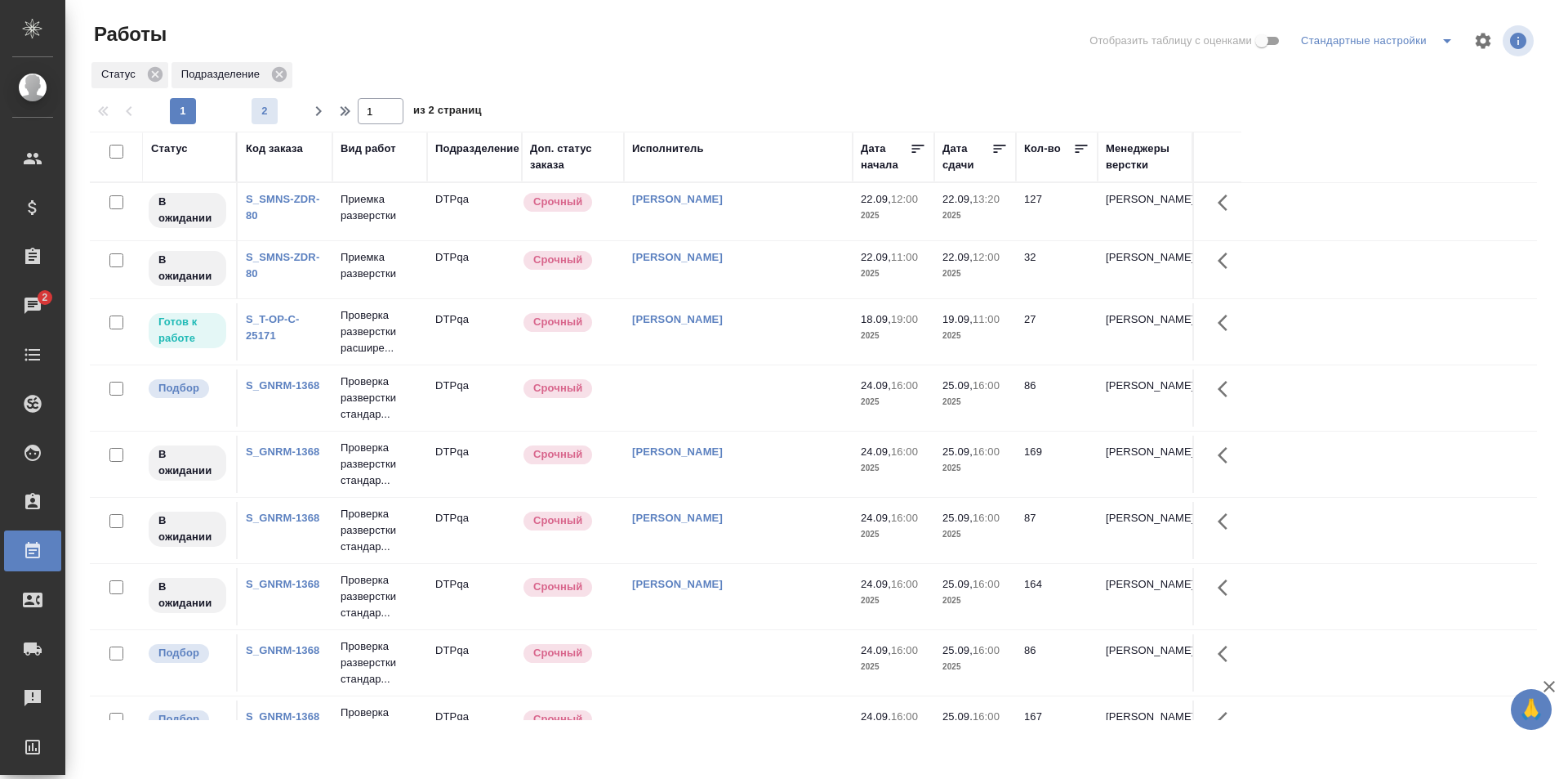
click at [271, 110] on span "2" at bounding box center [264, 111] width 26 height 16
type input "2"
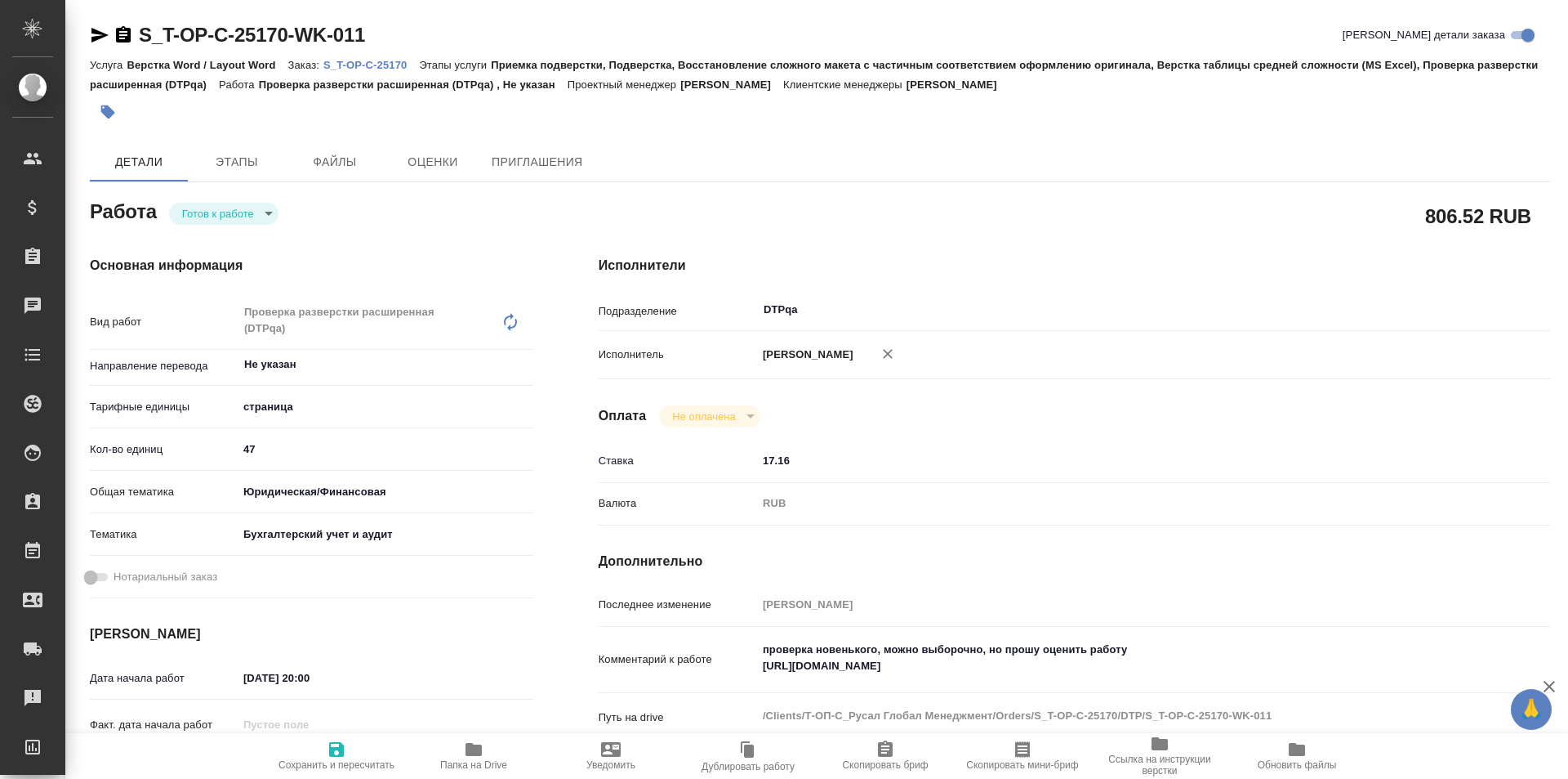
type textarea "x"
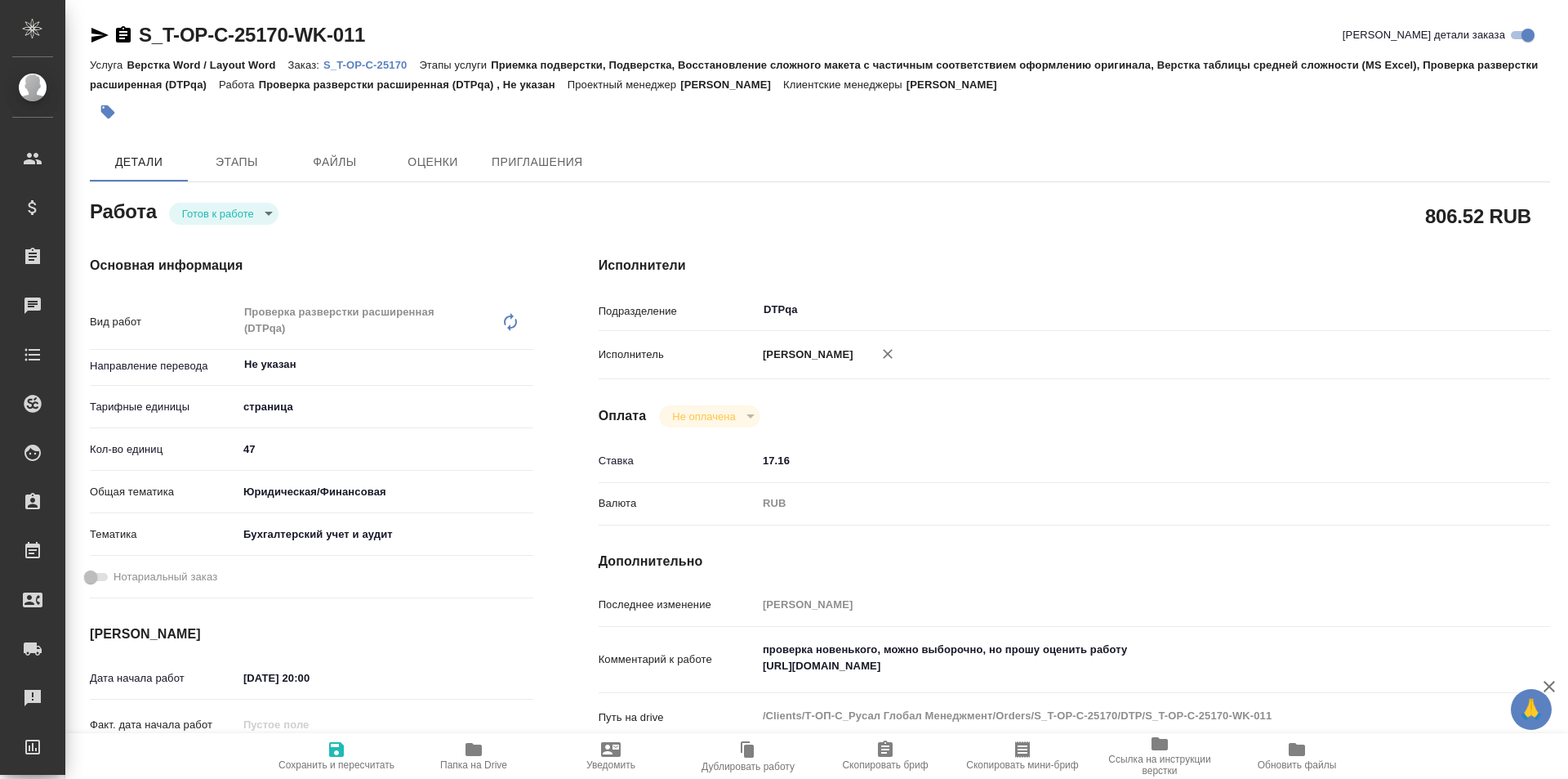
type textarea "x"
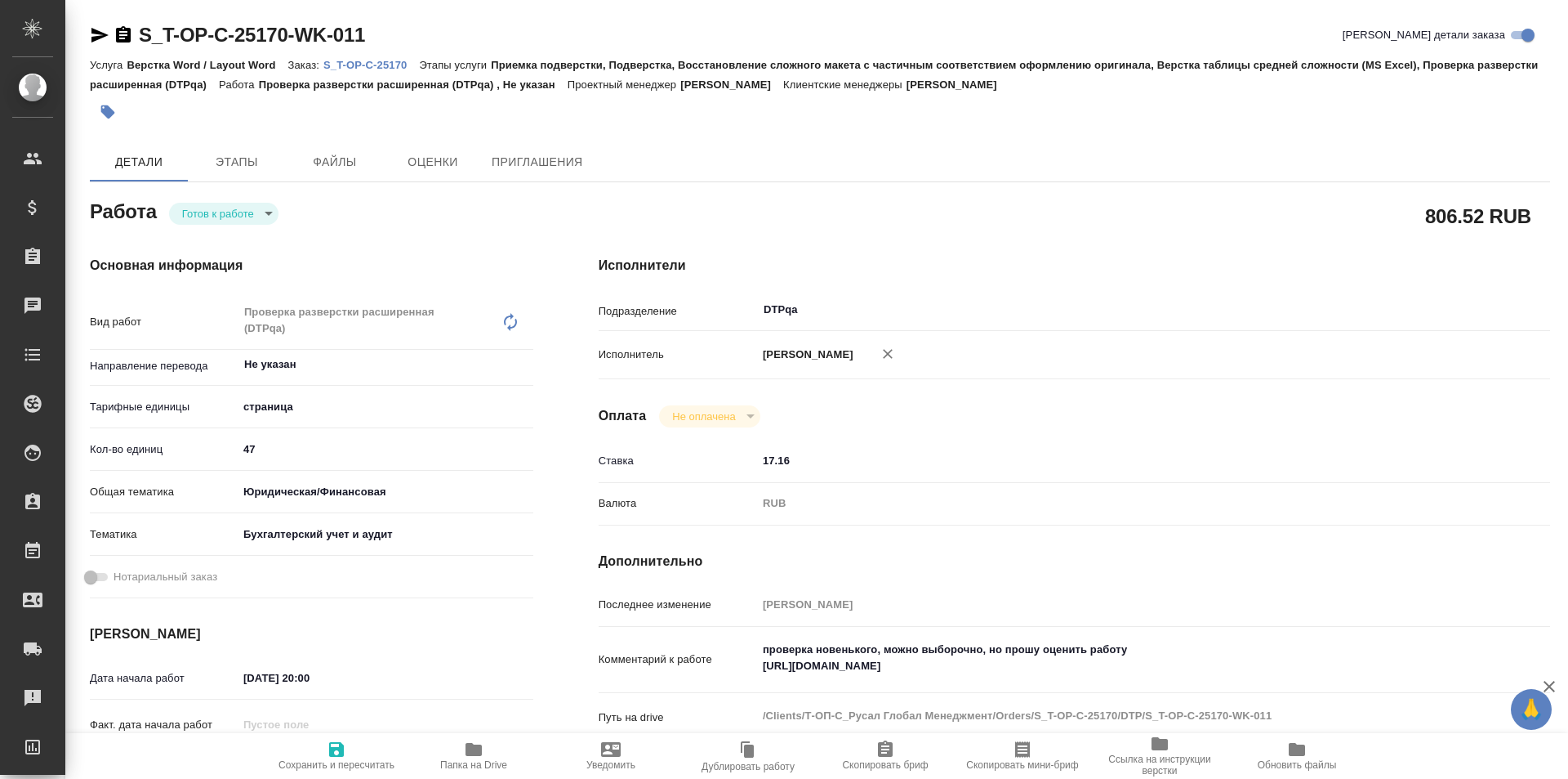
type textarea "x"
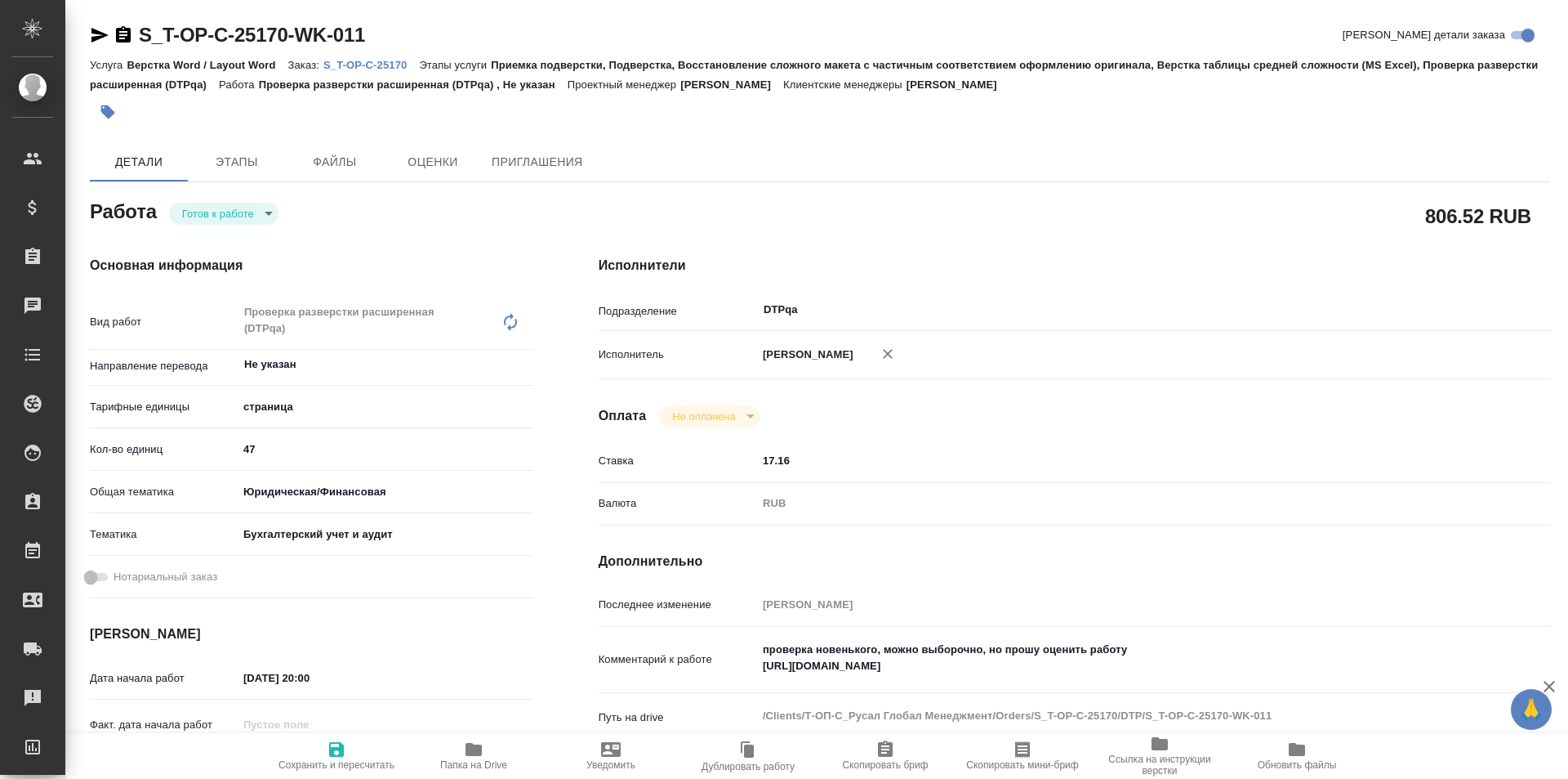
type textarea "x"
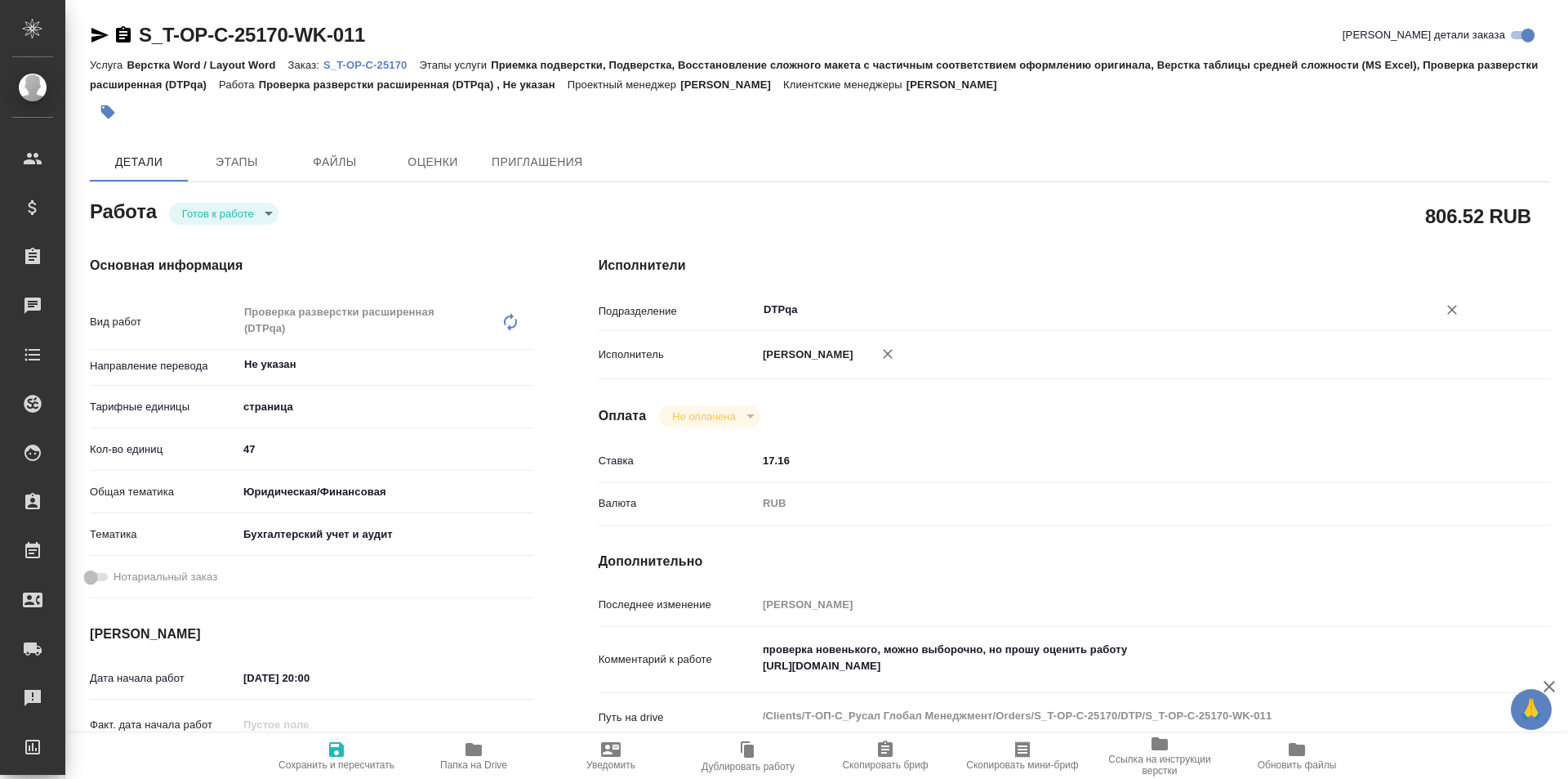
type textarea "x"
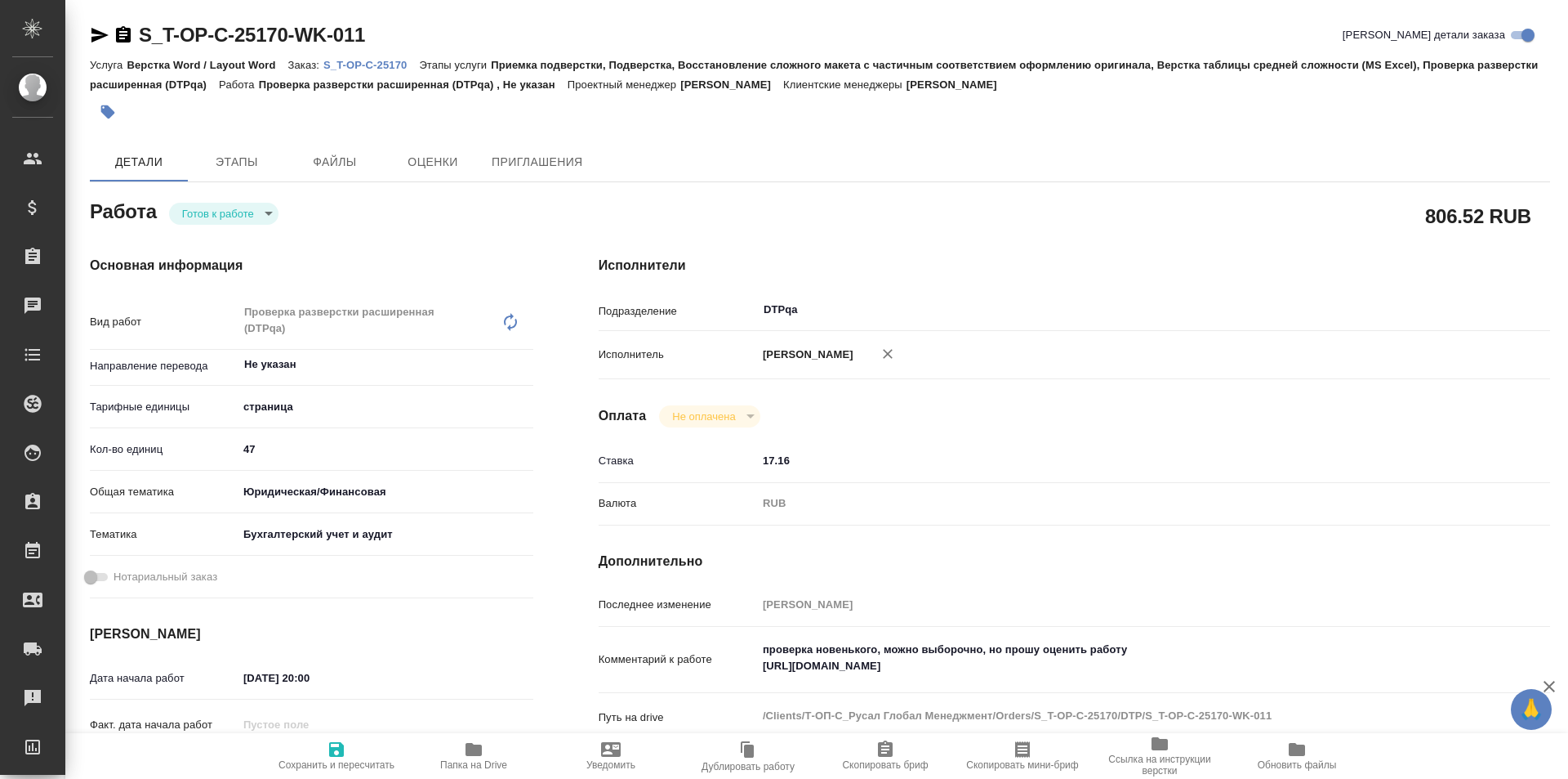
type textarea "x"
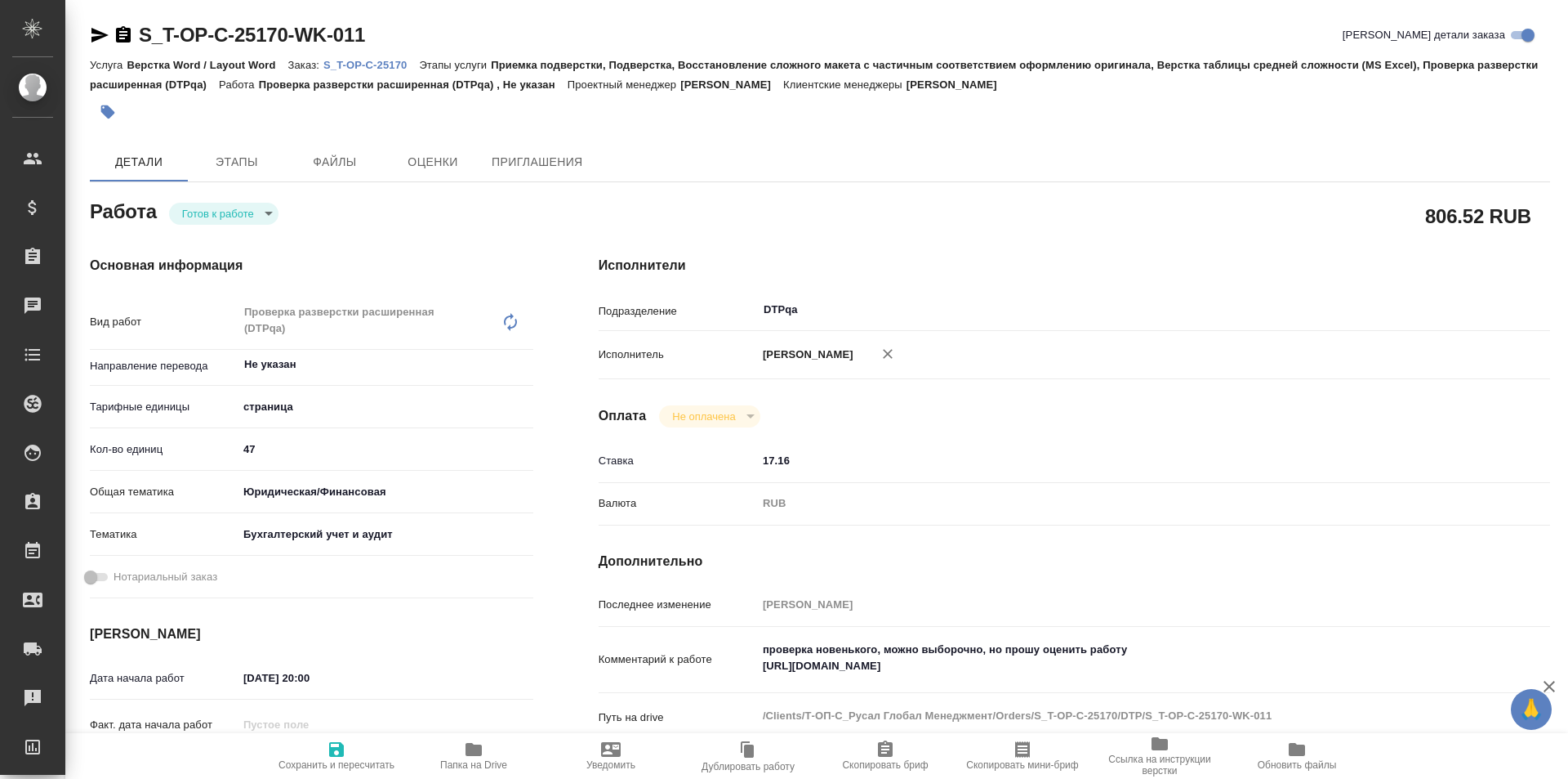
click at [227, 220] on body "🙏 .cls-1 fill:#fff; AWATERA Ismagilova Diana Клиенты Спецификации Заказы Чаты T…" at bounding box center [784, 389] width 1568 height 779
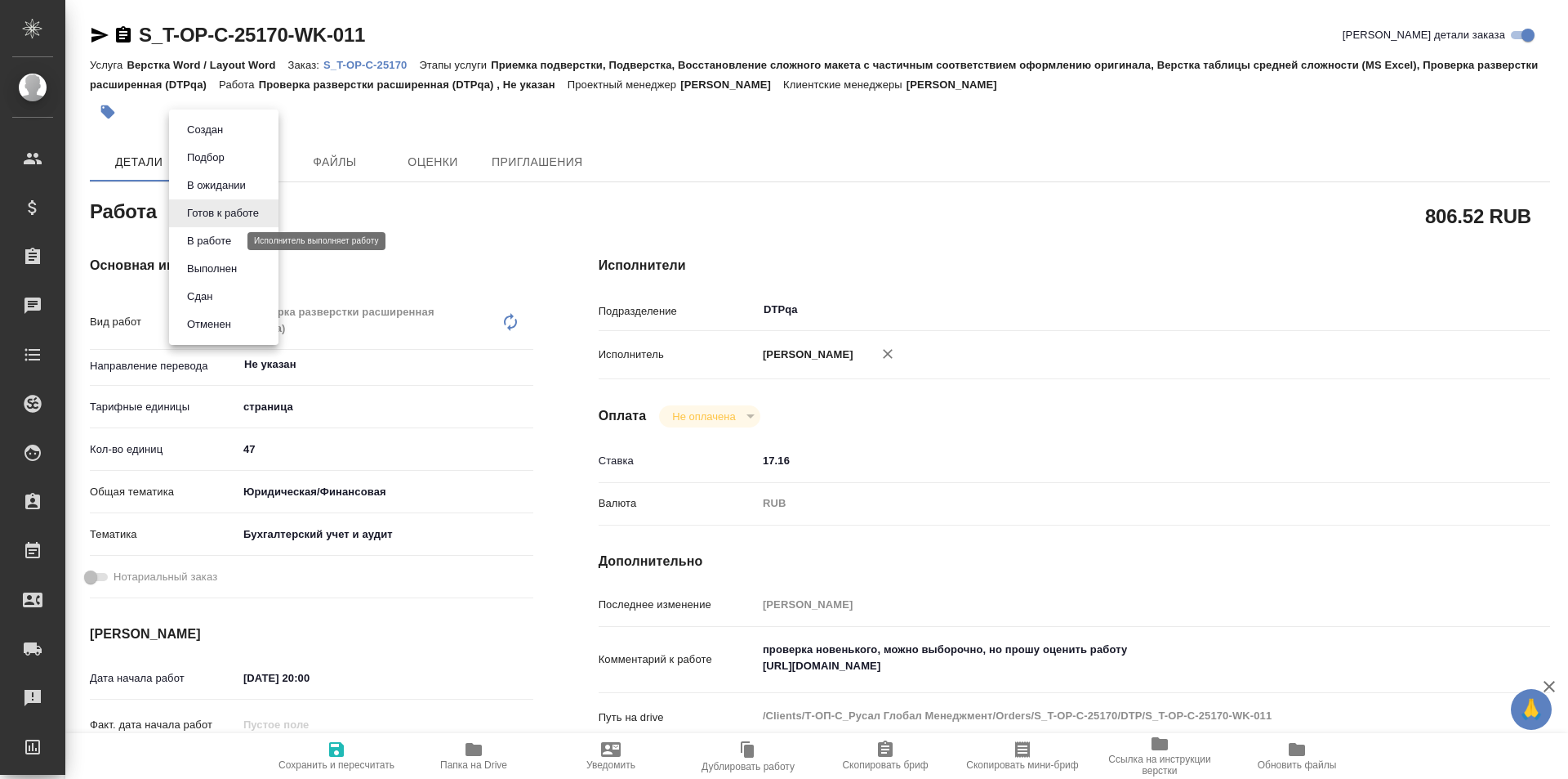
type textarea "x"
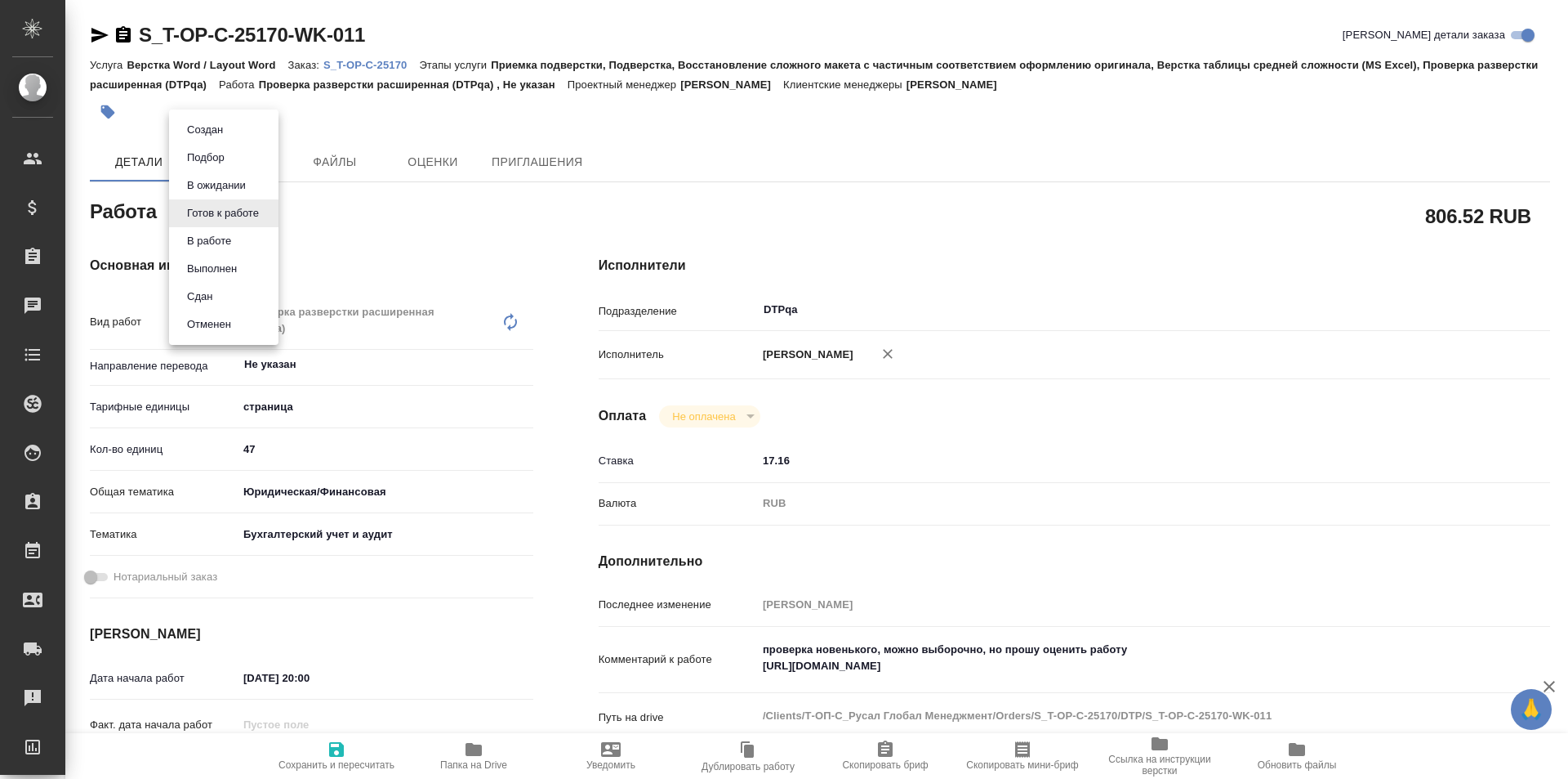
click at [223, 244] on button "В работе" at bounding box center [209, 241] width 54 height 18
type textarea "x"
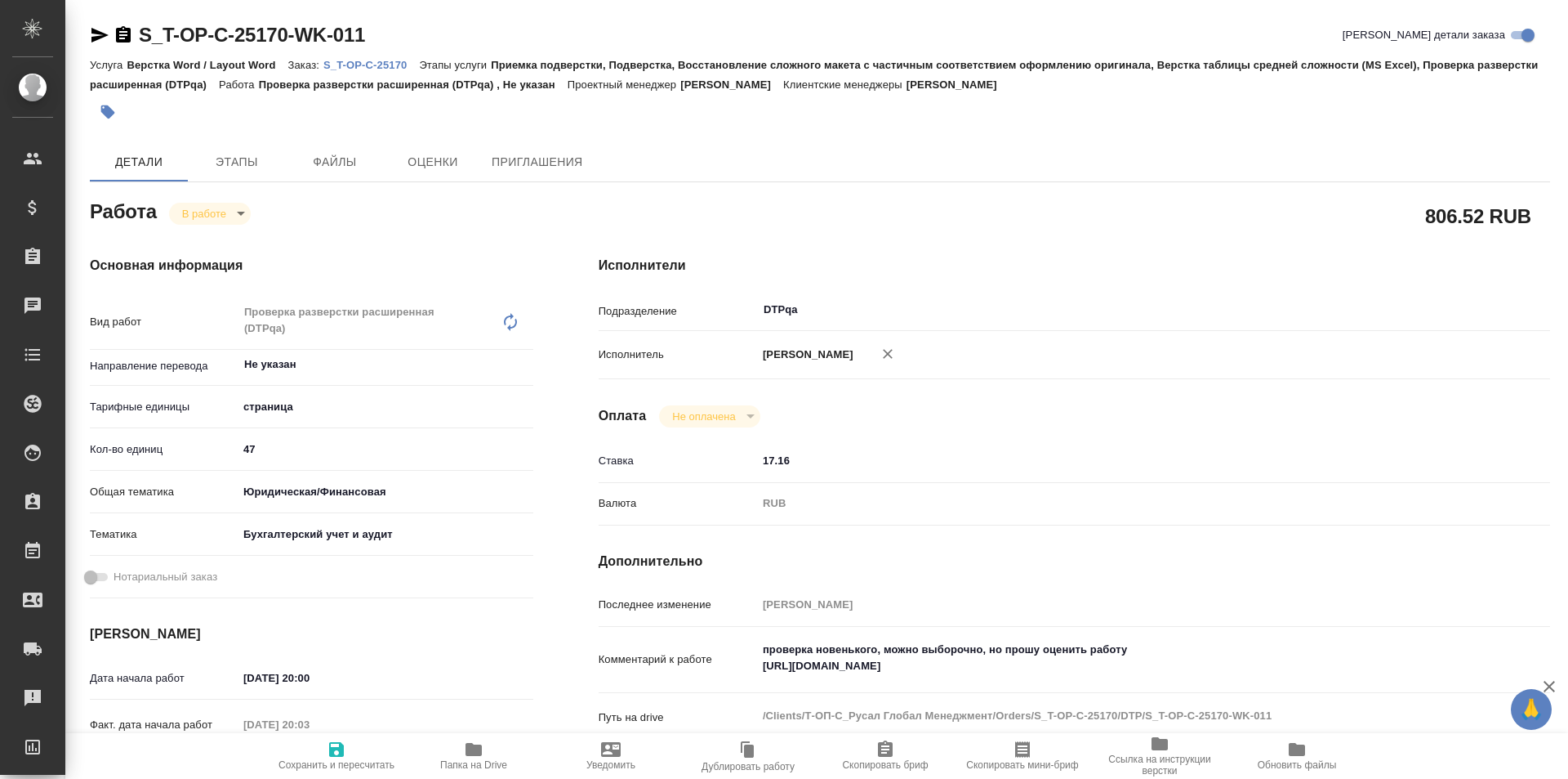
type textarea "x"
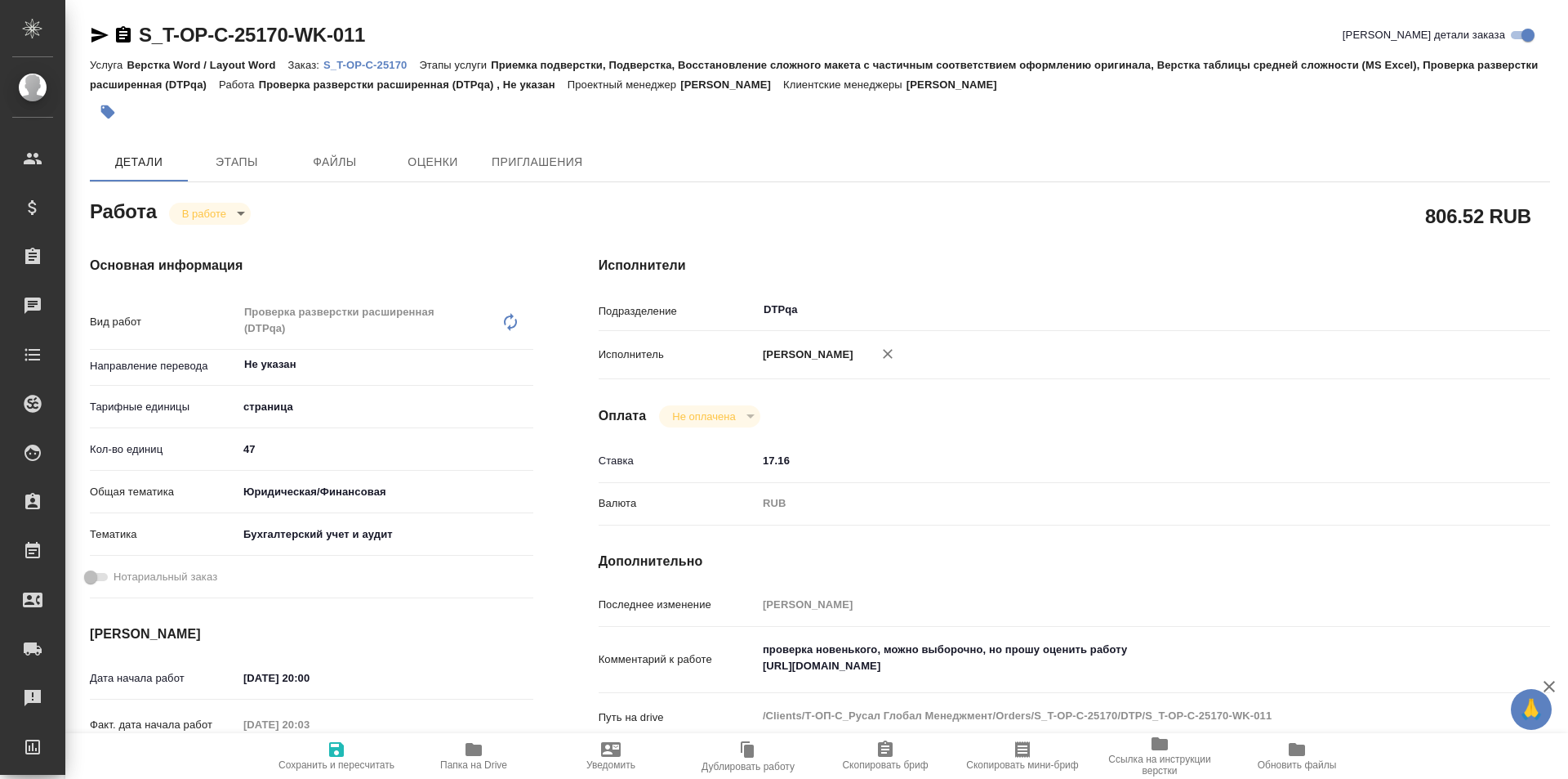
type textarea "x"
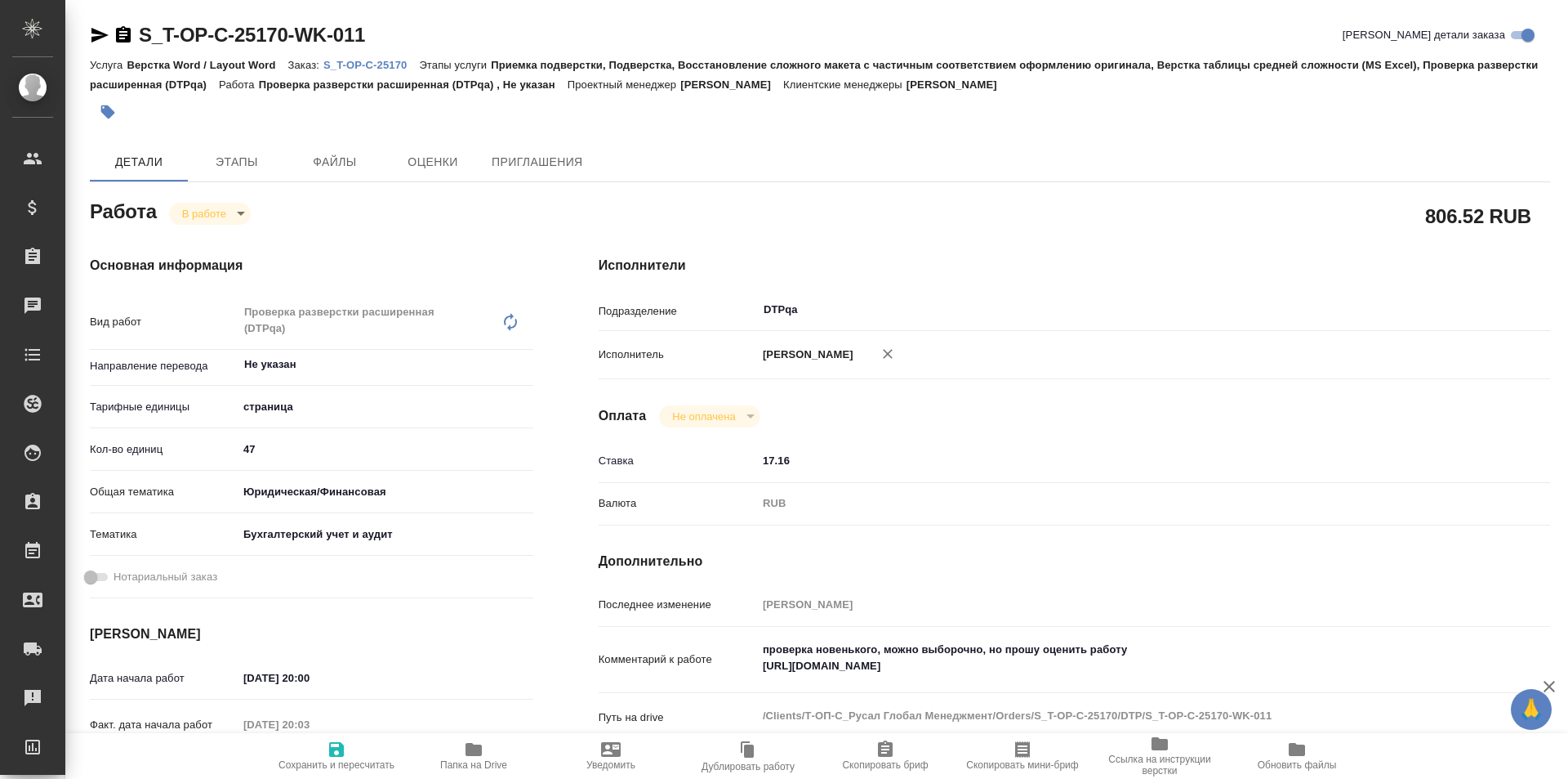
type textarea "x"
drag, startPoint x: 386, startPoint y: 36, endPoint x: 124, endPoint y: 34, distance: 262.0
click at [124, 34] on div "S_T-OP-C-25170-WK-011 Кратко детали заказа" at bounding box center [820, 35] width 1461 height 26
type textarea "x"
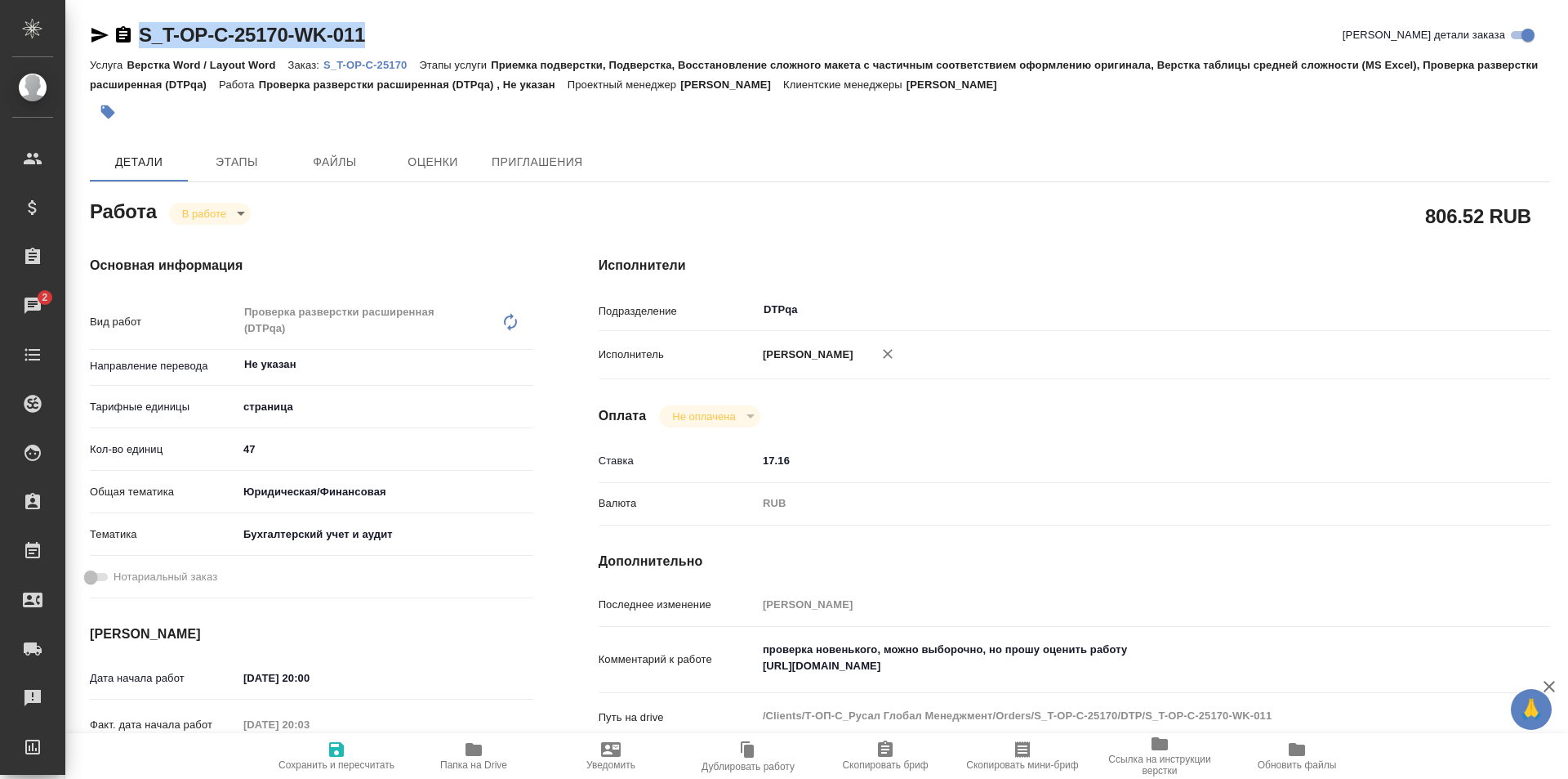
type textarea "x"
copy link "S_T-OP-C-25170-WK-011"
drag, startPoint x: 1075, startPoint y: 663, endPoint x: 716, endPoint y: 672, distance: 359.1
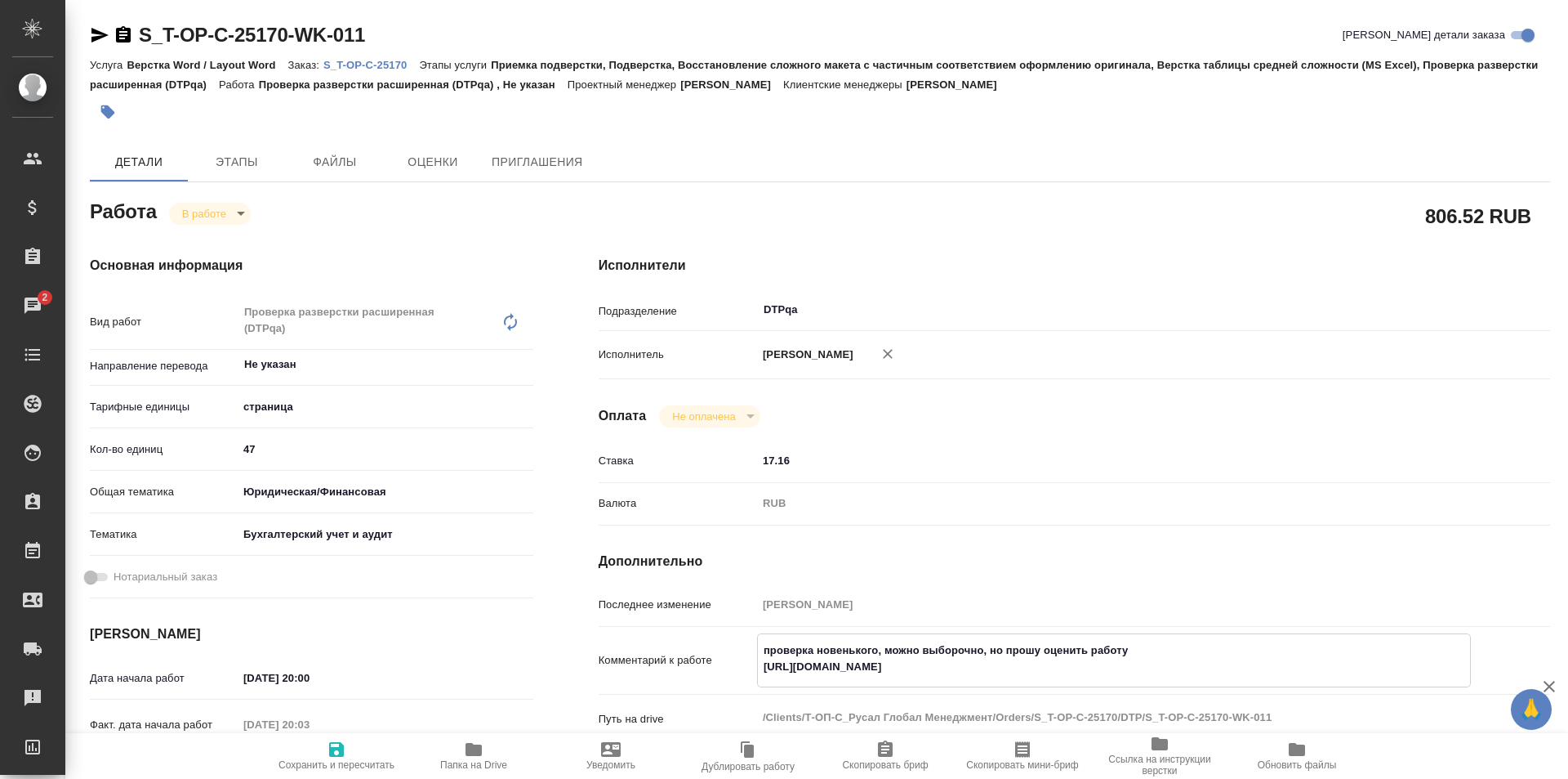
click at [716, 672] on div "Комментарий к работе проверка новенького, можно выборочно, но прошу оценить раб…" at bounding box center [1074, 660] width 951 height 54
type textarea "x"
drag, startPoint x: 367, startPoint y: 27, endPoint x: 116, endPoint y: 29, distance: 251.0
click at [116, 29] on div "S_T-OP-C-25170-WK-011 Кратко детали заказа" at bounding box center [820, 35] width 1461 height 26
copy link "S_T-OP-C-25170-WK-011"
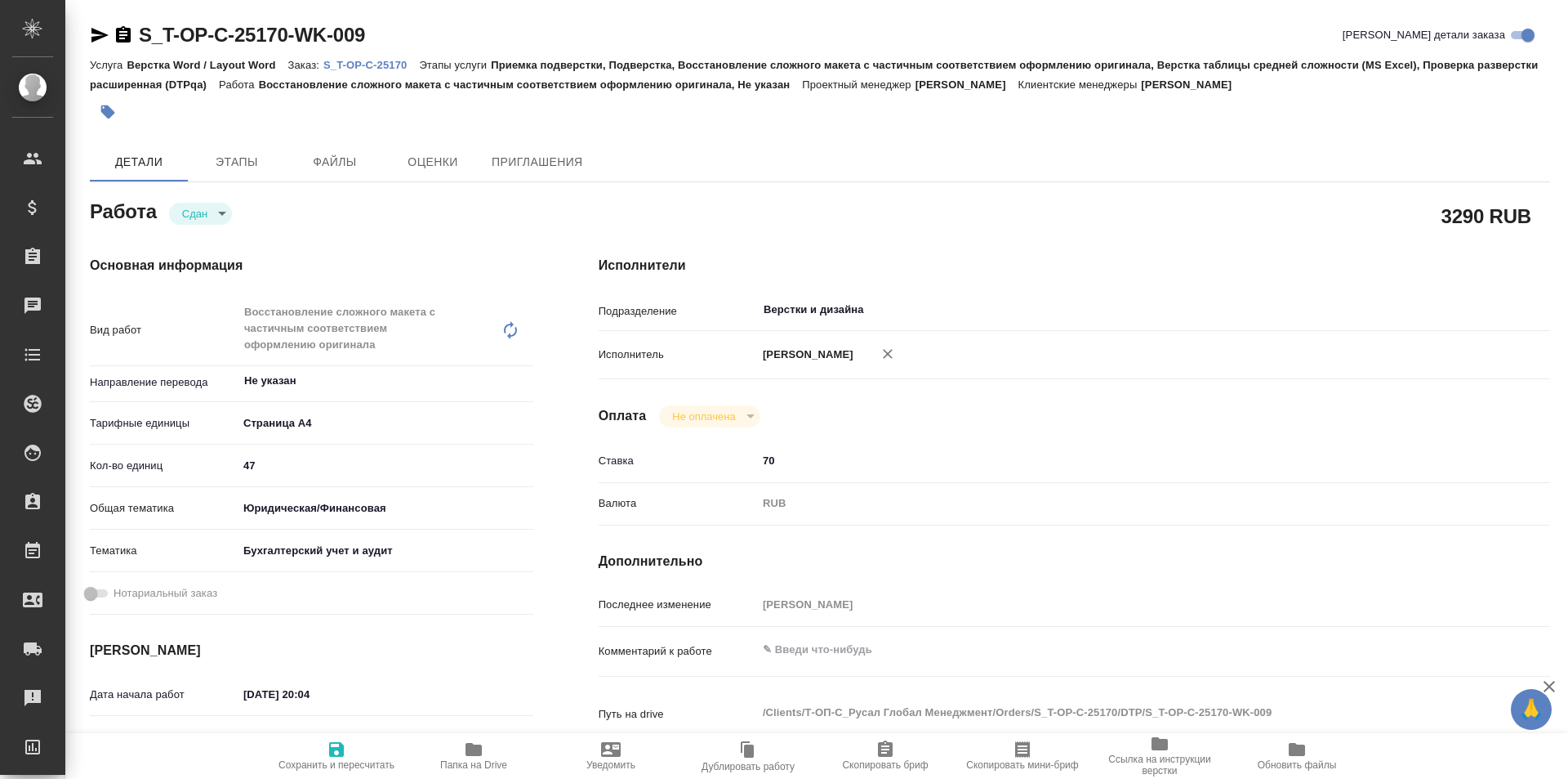
type textarea "x"
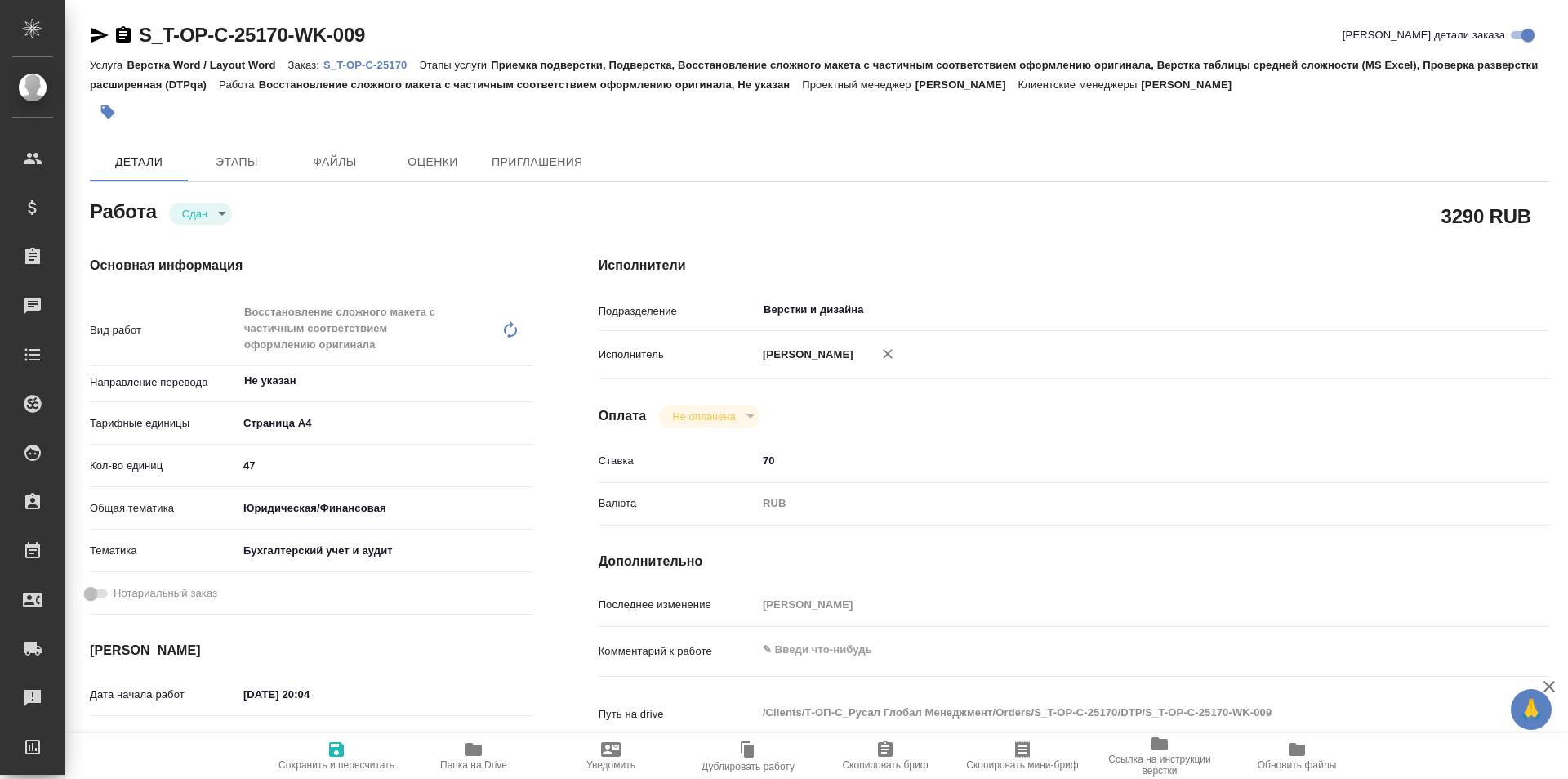
type textarea "x"
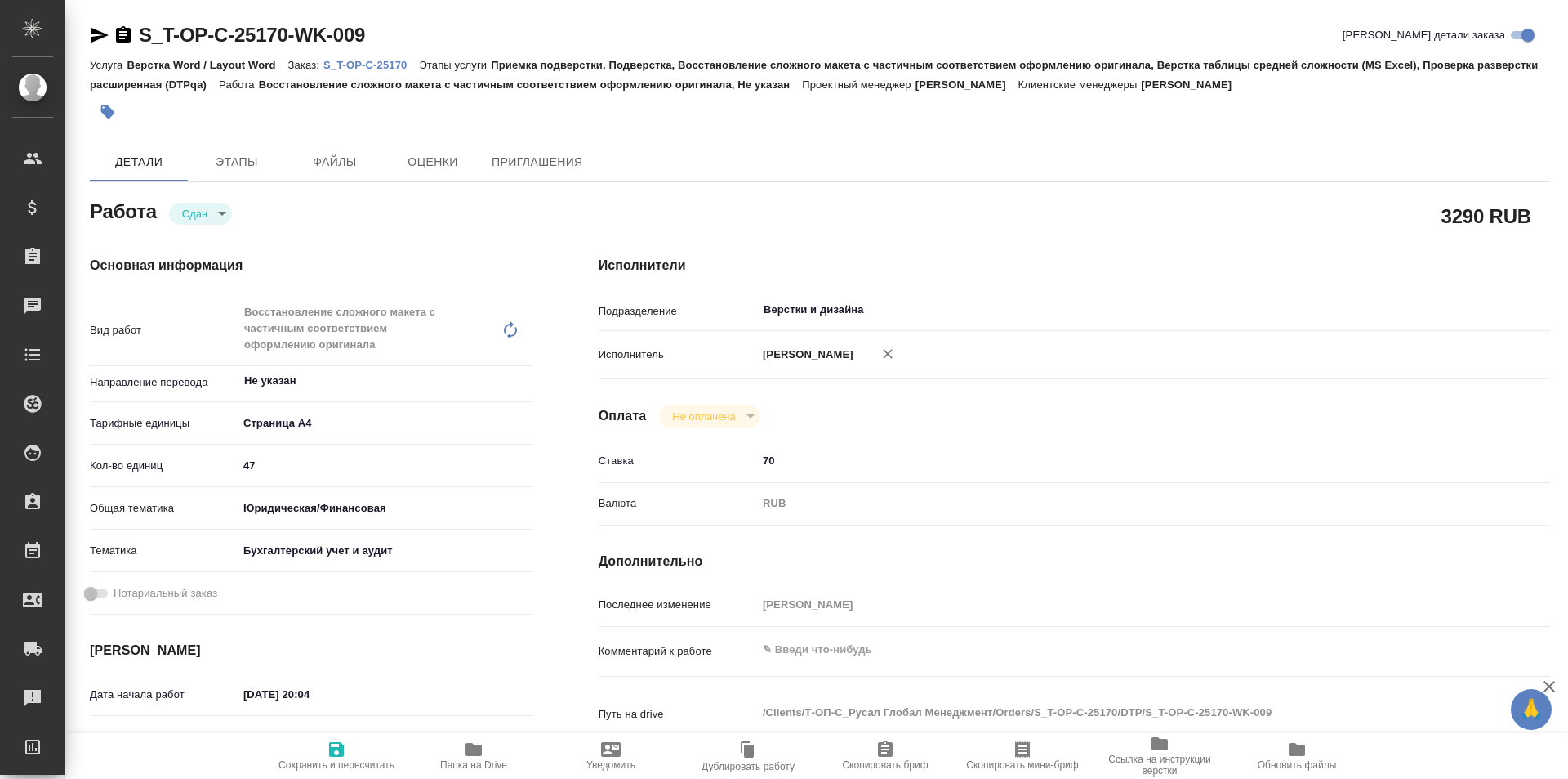
type textarea "x"
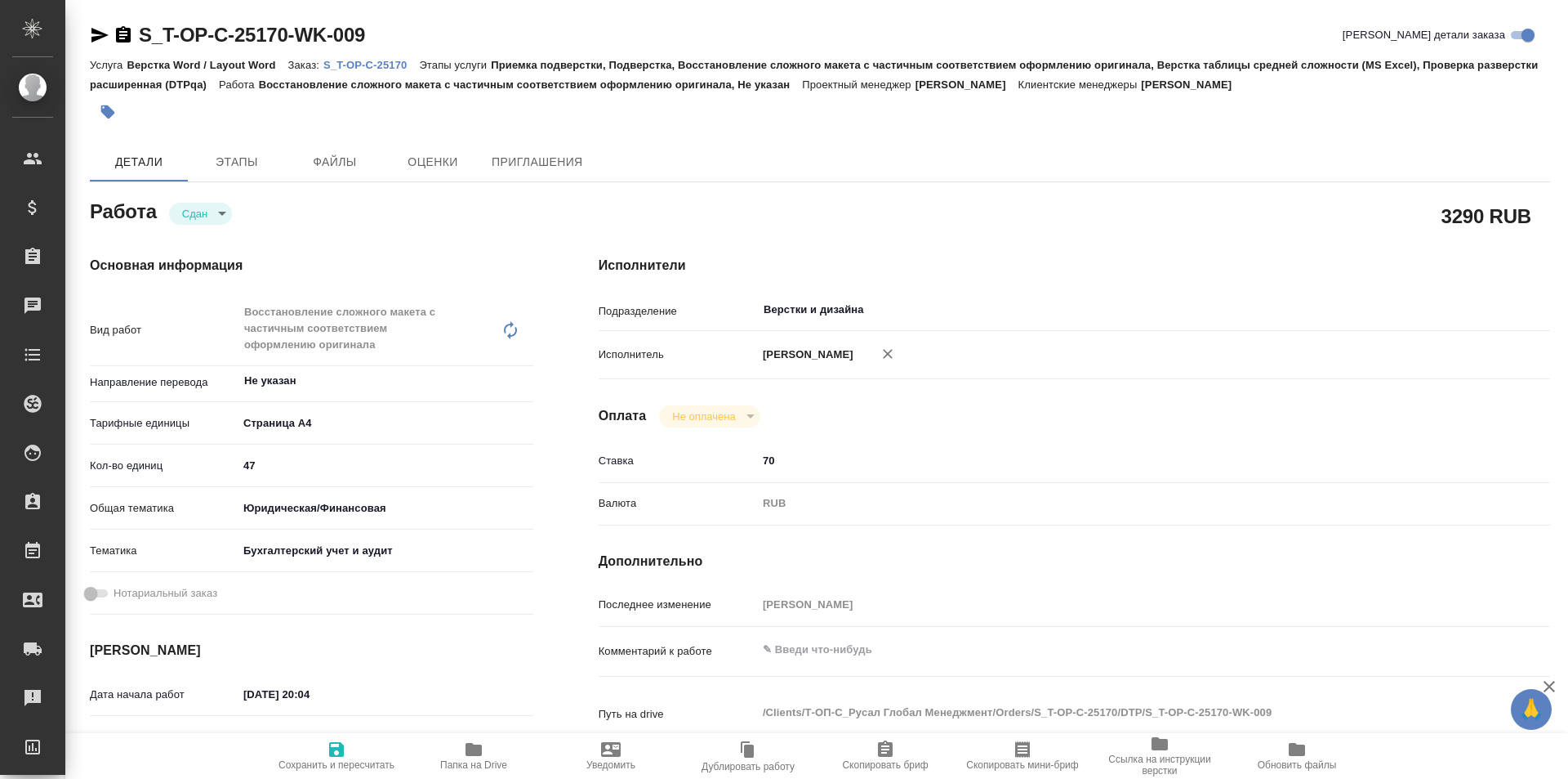
type textarea "x"
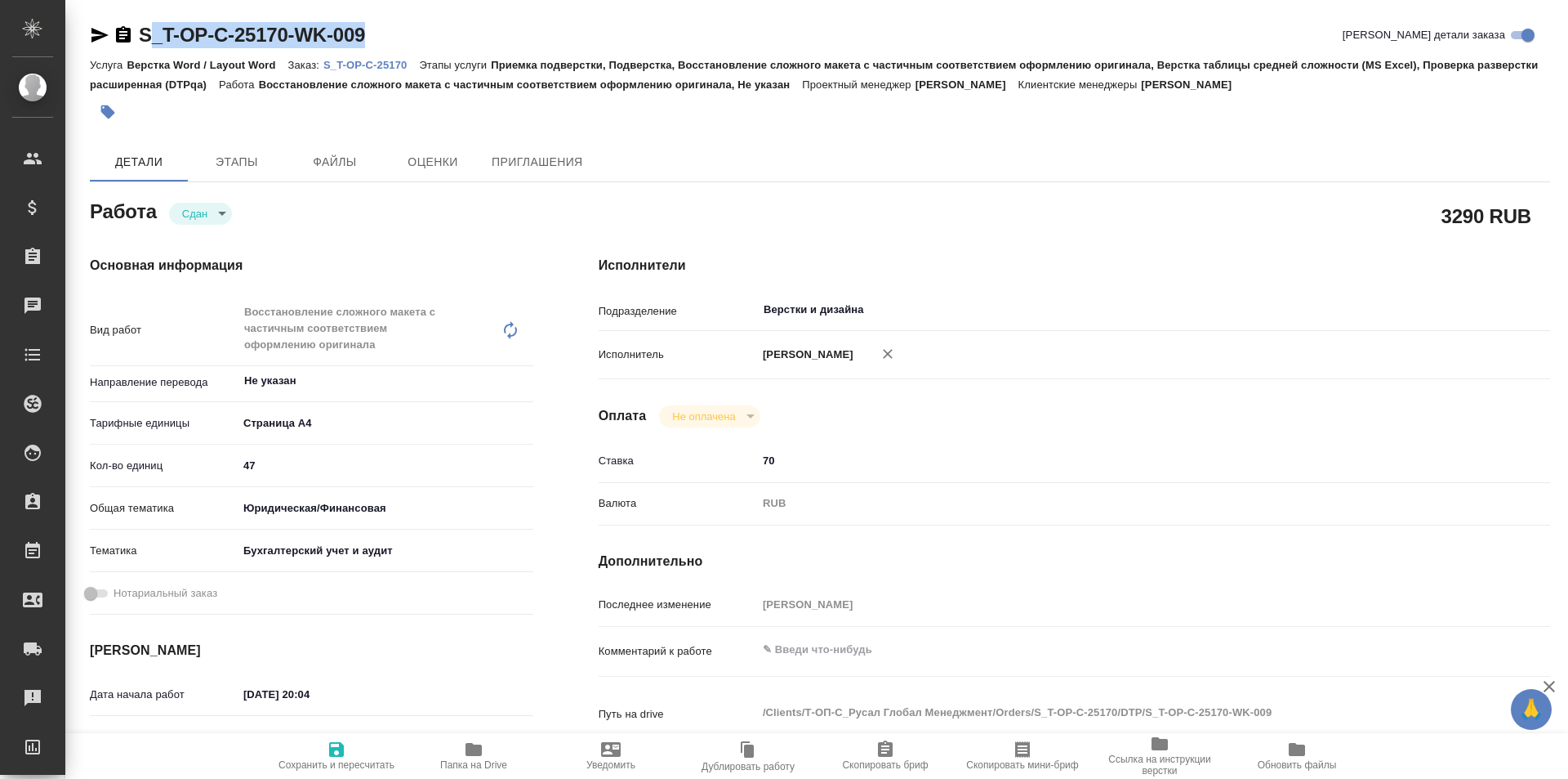
type textarea "x"
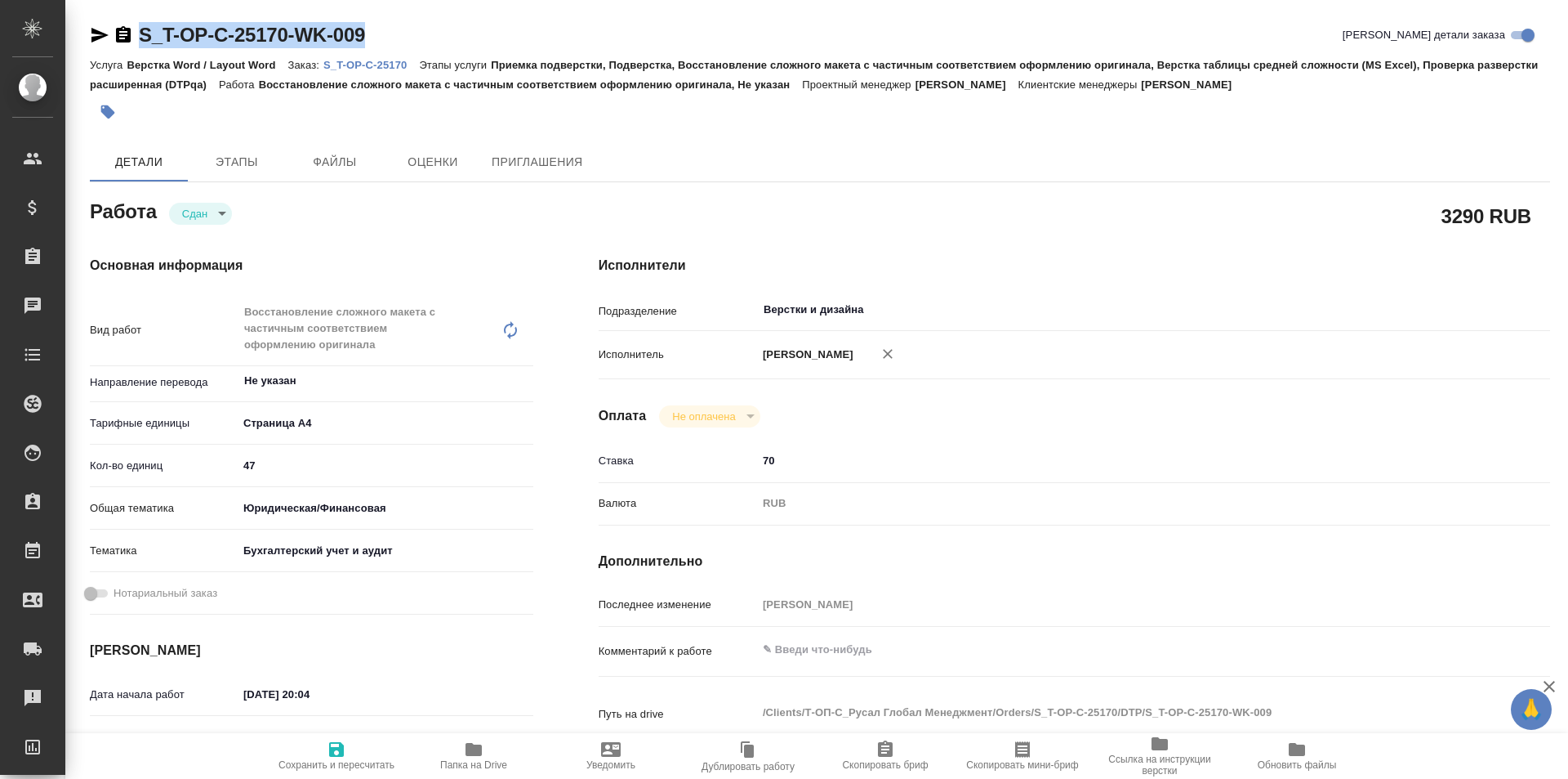
drag, startPoint x: 346, startPoint y: 33, endPoint x: 129, endPoint y: 36, distance: 217.0
click at [129, 36] on div "S_T-OP-C-25170-WK-009 Кратко детали заказа" at bounding box center [820, 35] width 1461 height 26
type textarea "x"
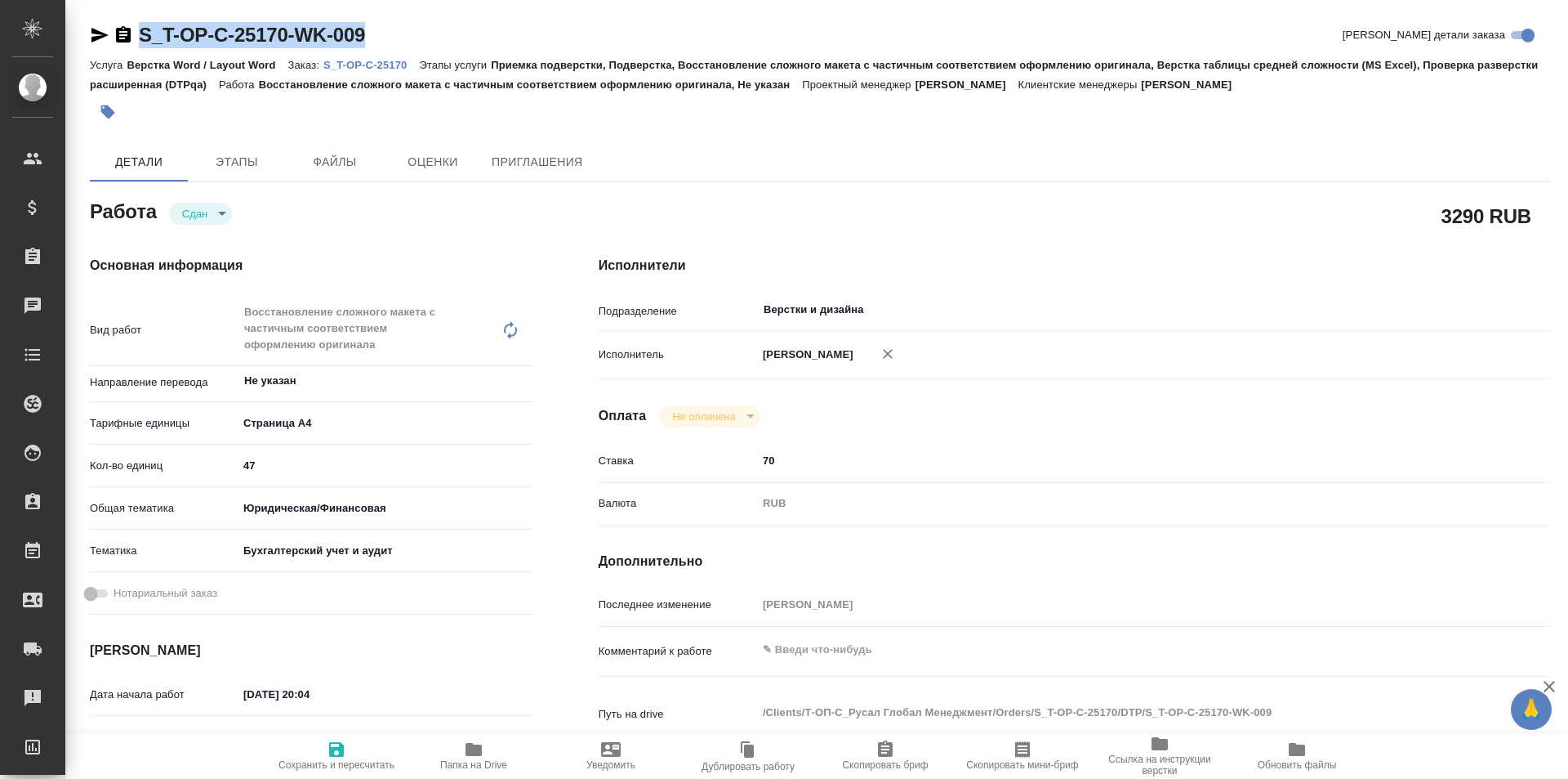
type textarea "x"
copy link "S_T-OP-C-25170-WK-009"
click at [465, 751] on icon "button" at bounding box center [474, 750] width 20 height 20
click at [386, 62] on p "S_T-OP-C-25170" at bounding box center [371, 65] width 96 height 12
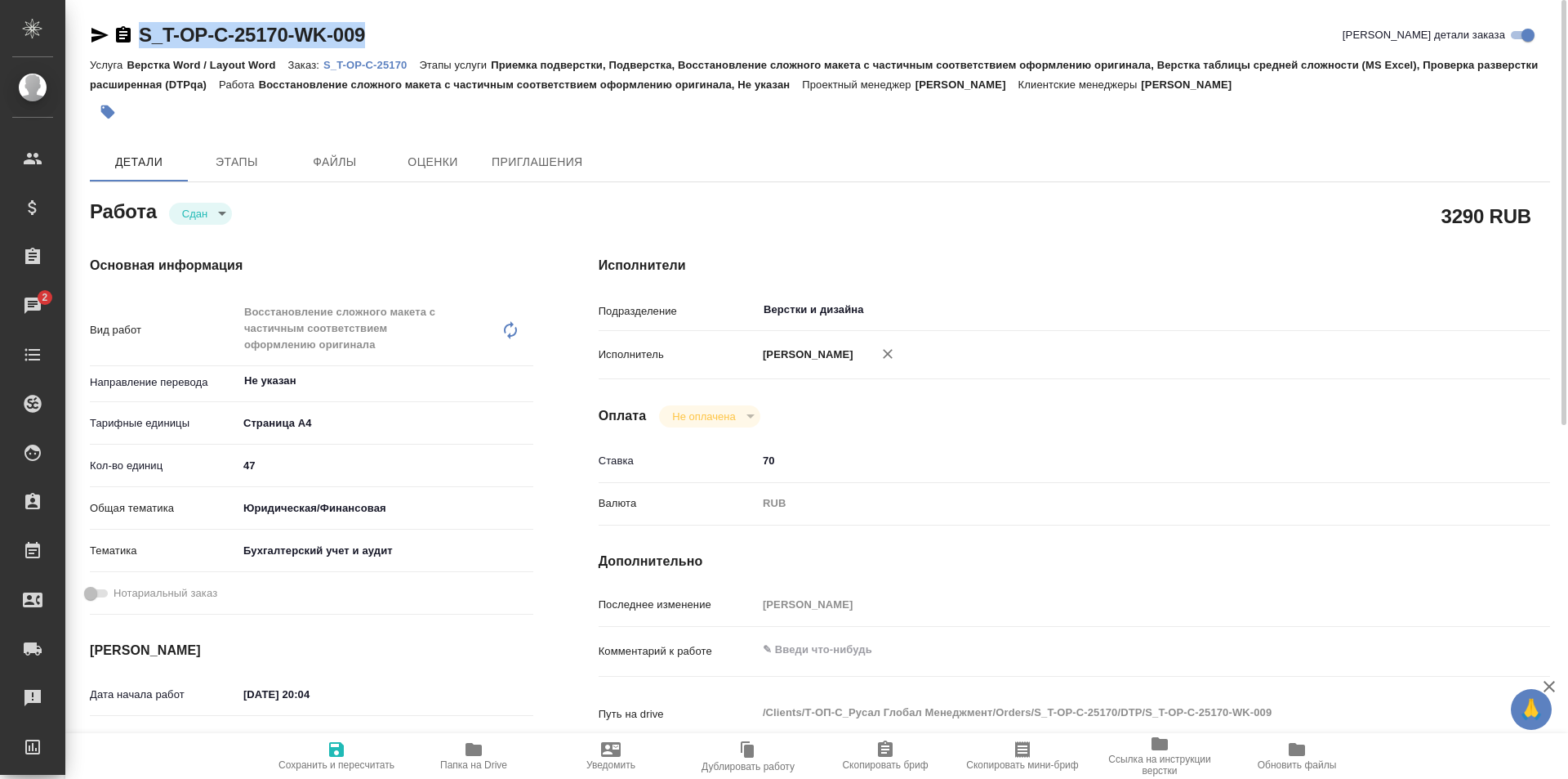
click at [368, 64] on p "S_T-OP-C-25170" at bounding box center [371, 65] width 96 height 12
click at [374, 63] on p "S_T-OP-C-25170" at bounding box center [371, 65] width 96 height 12
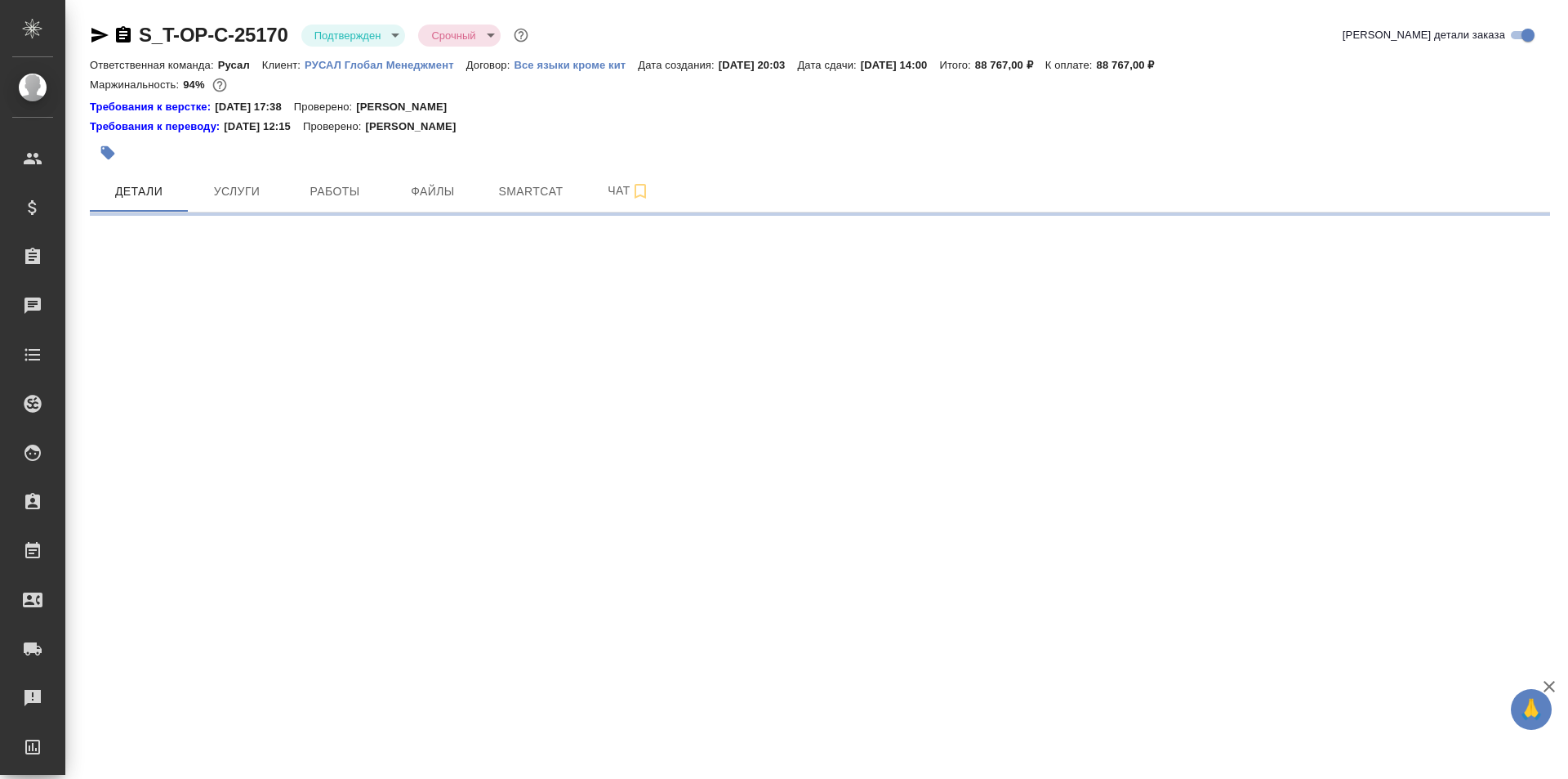
select select "RU"
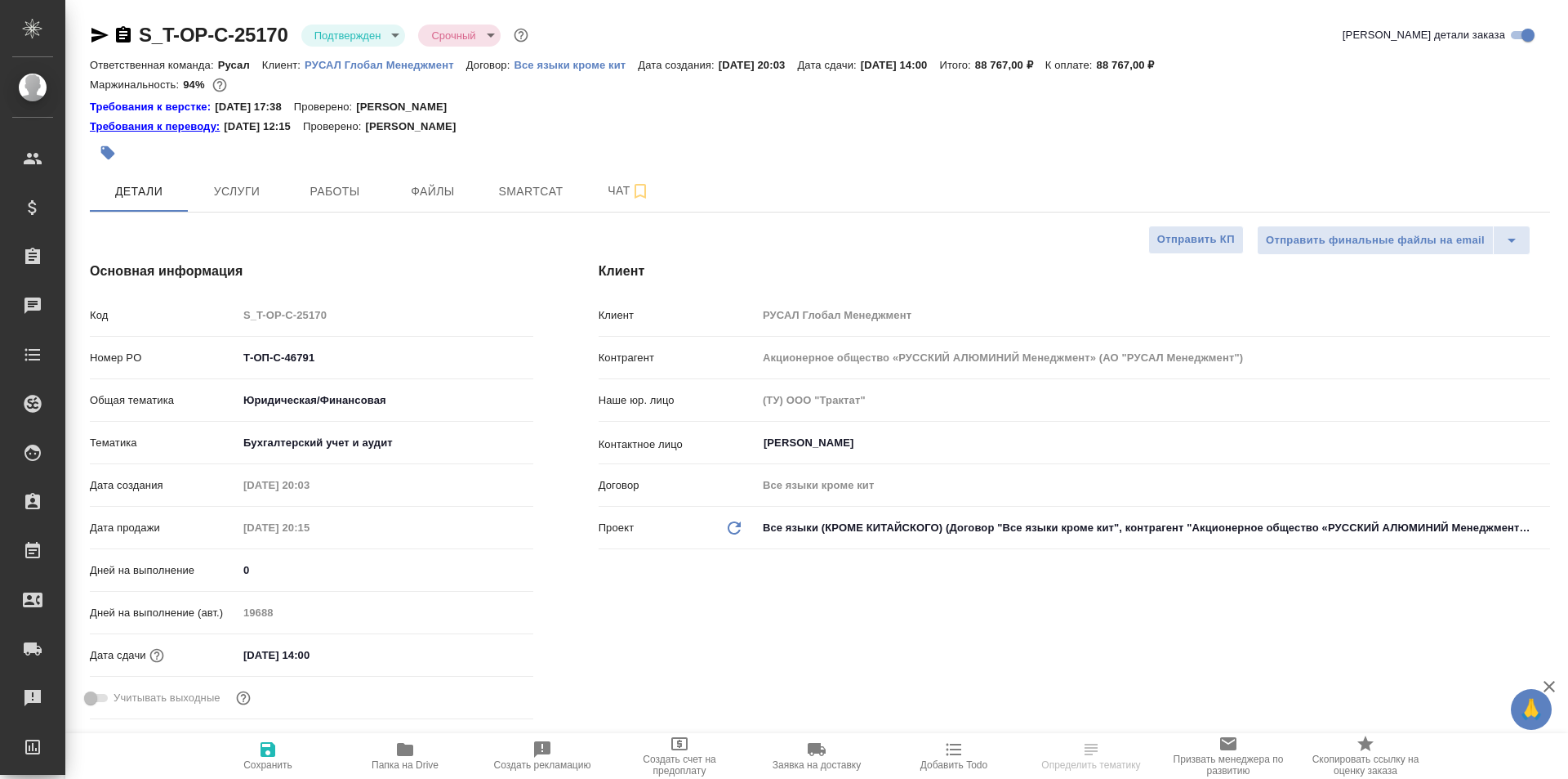
type textarea "x"
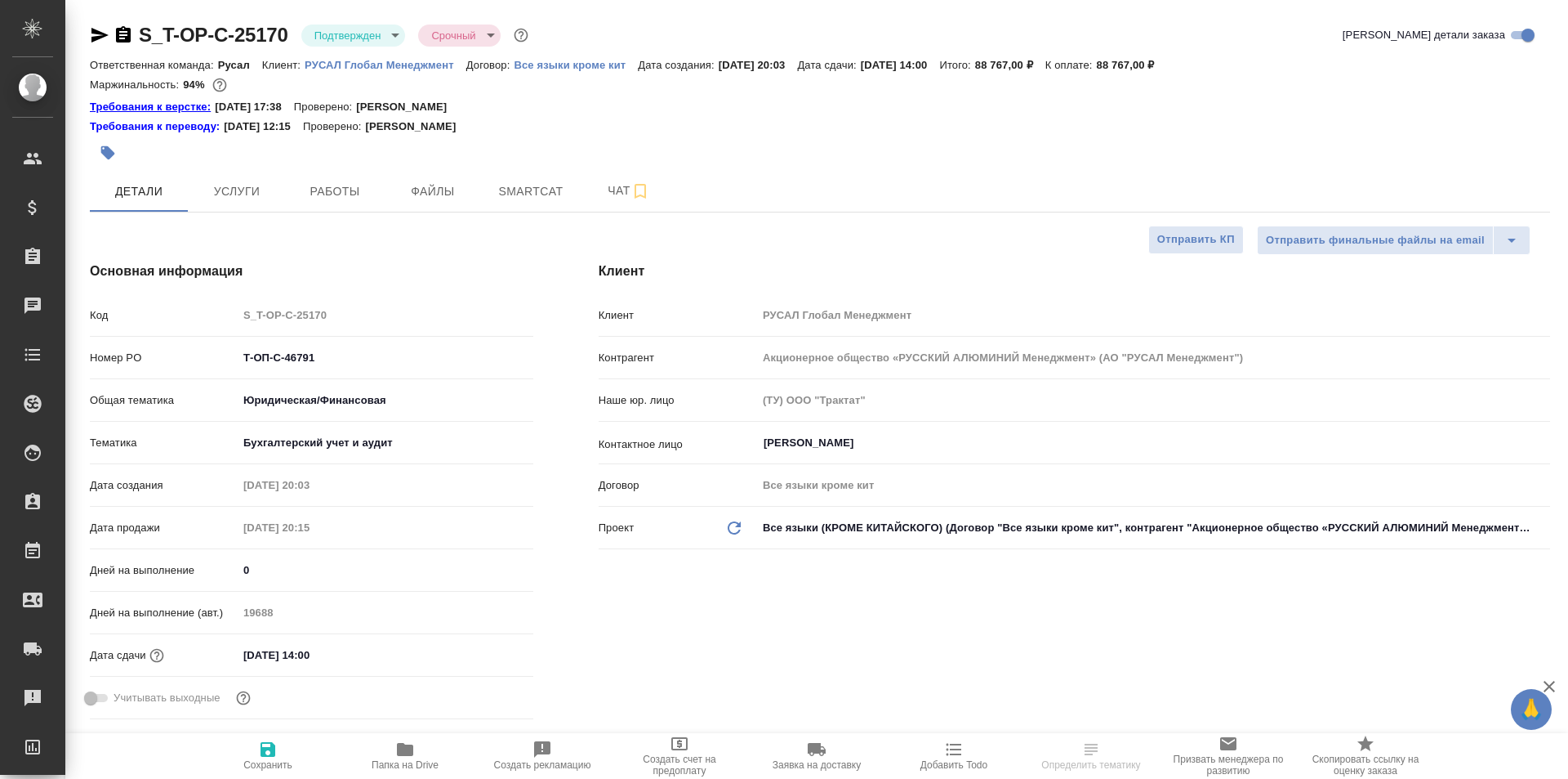
type textarea "x"
type input "[PERSON_NAME]"
click at [185, 106] on link "Требования к верстке:" at bounding box center [152, 107] width 125 height 16
type textarea "x"
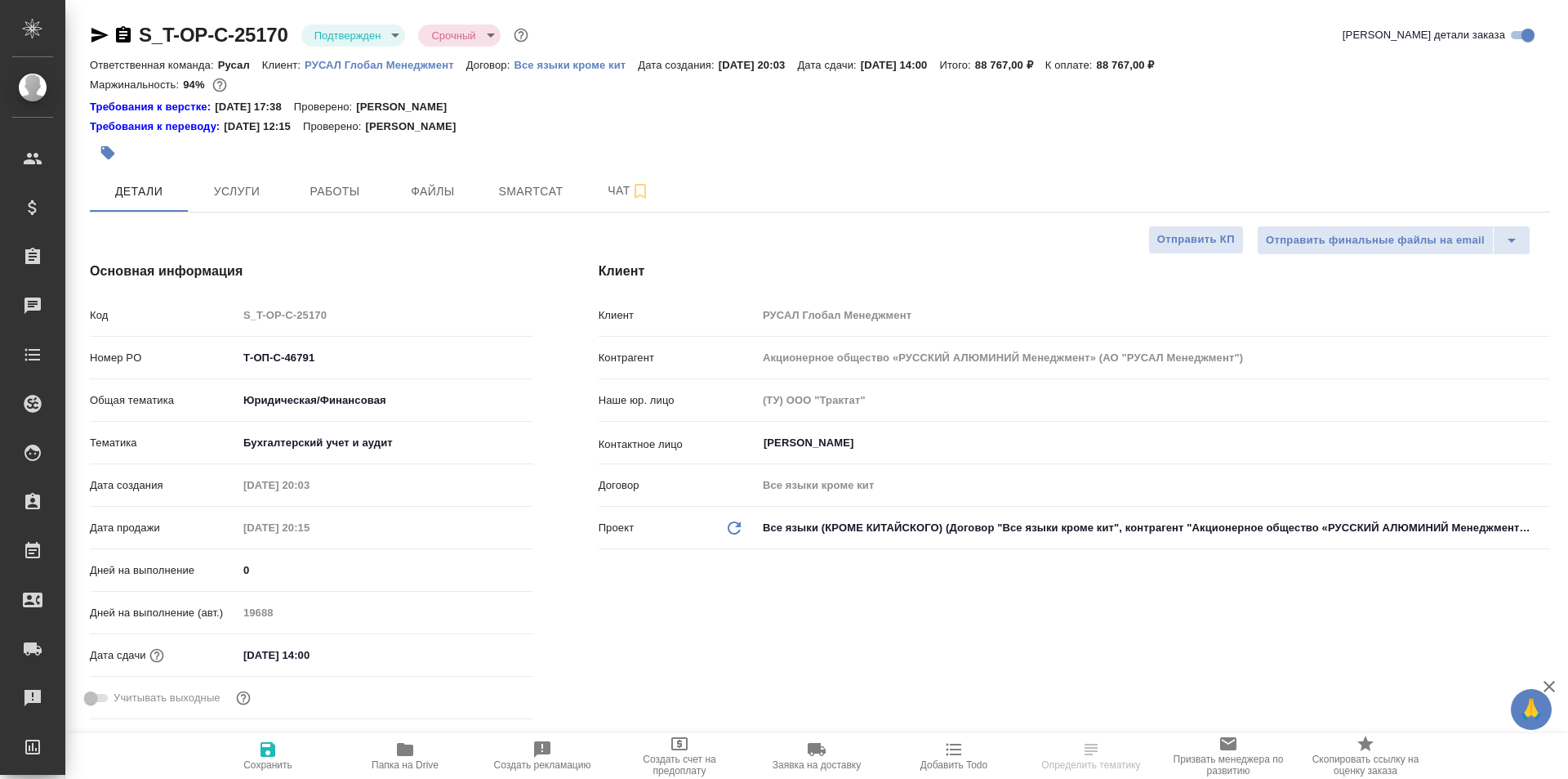
type textarea "x"
select select "RU"
type textarea "x"
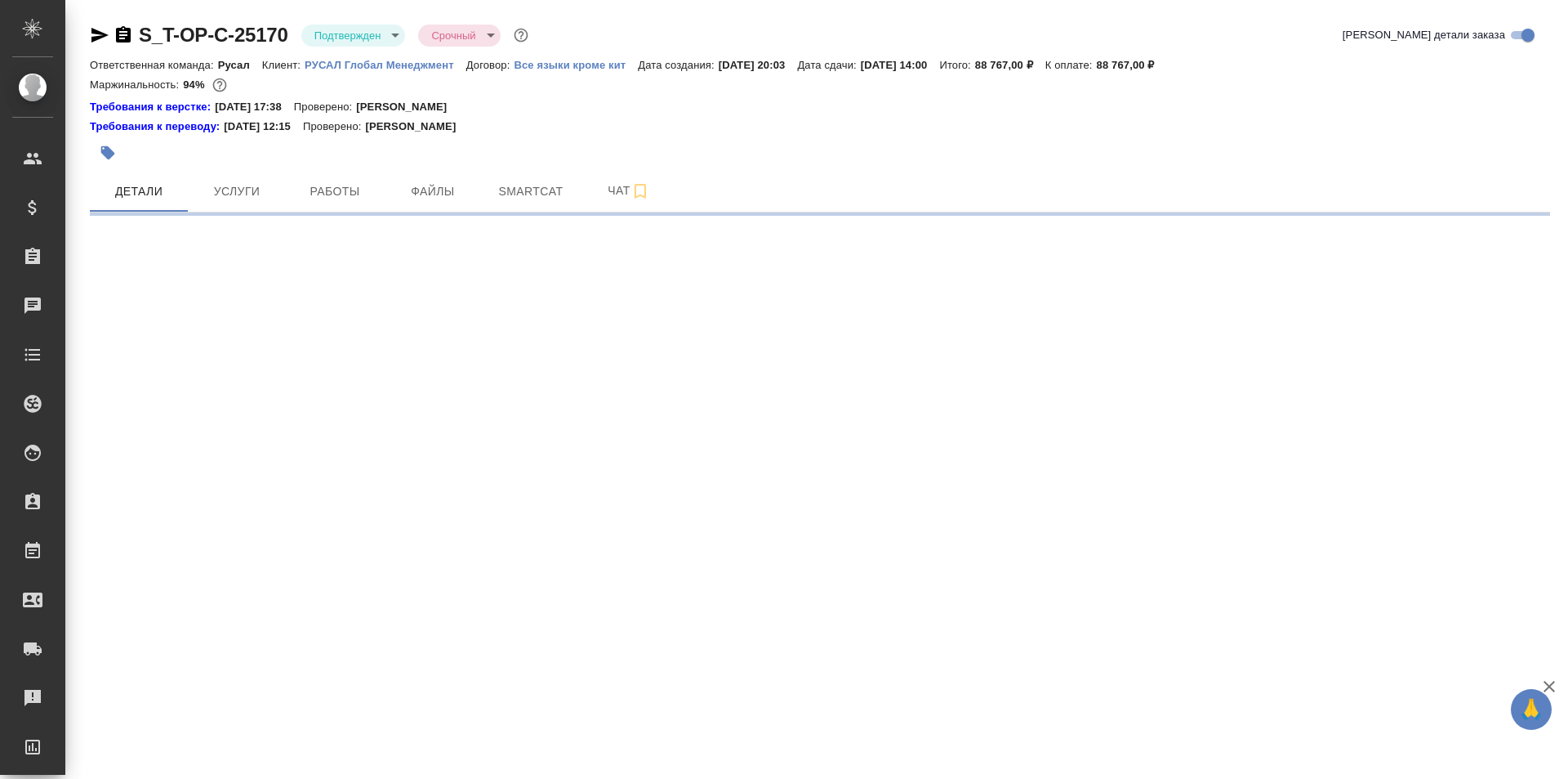
select select "RU"
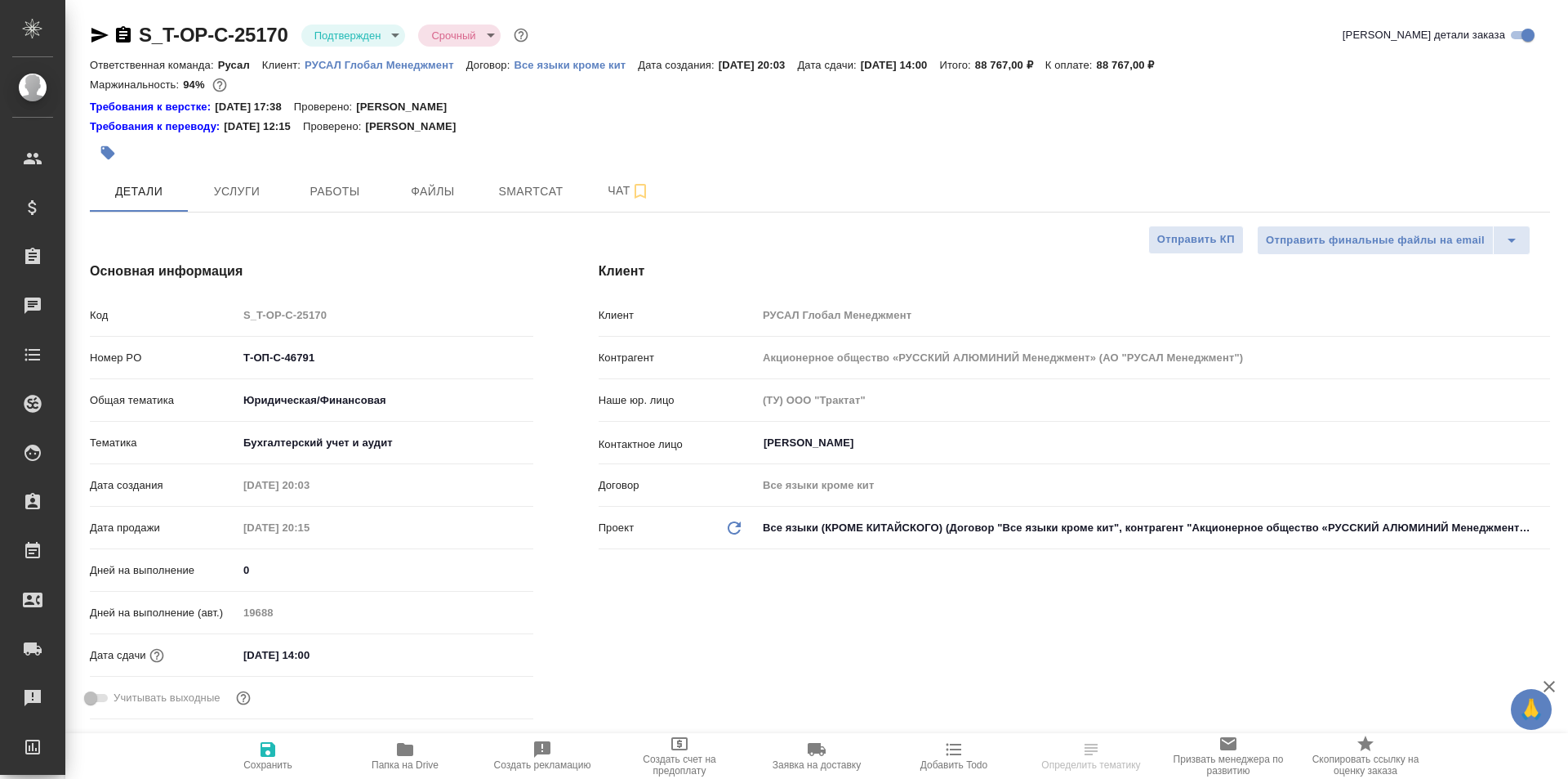
type textarea "x"
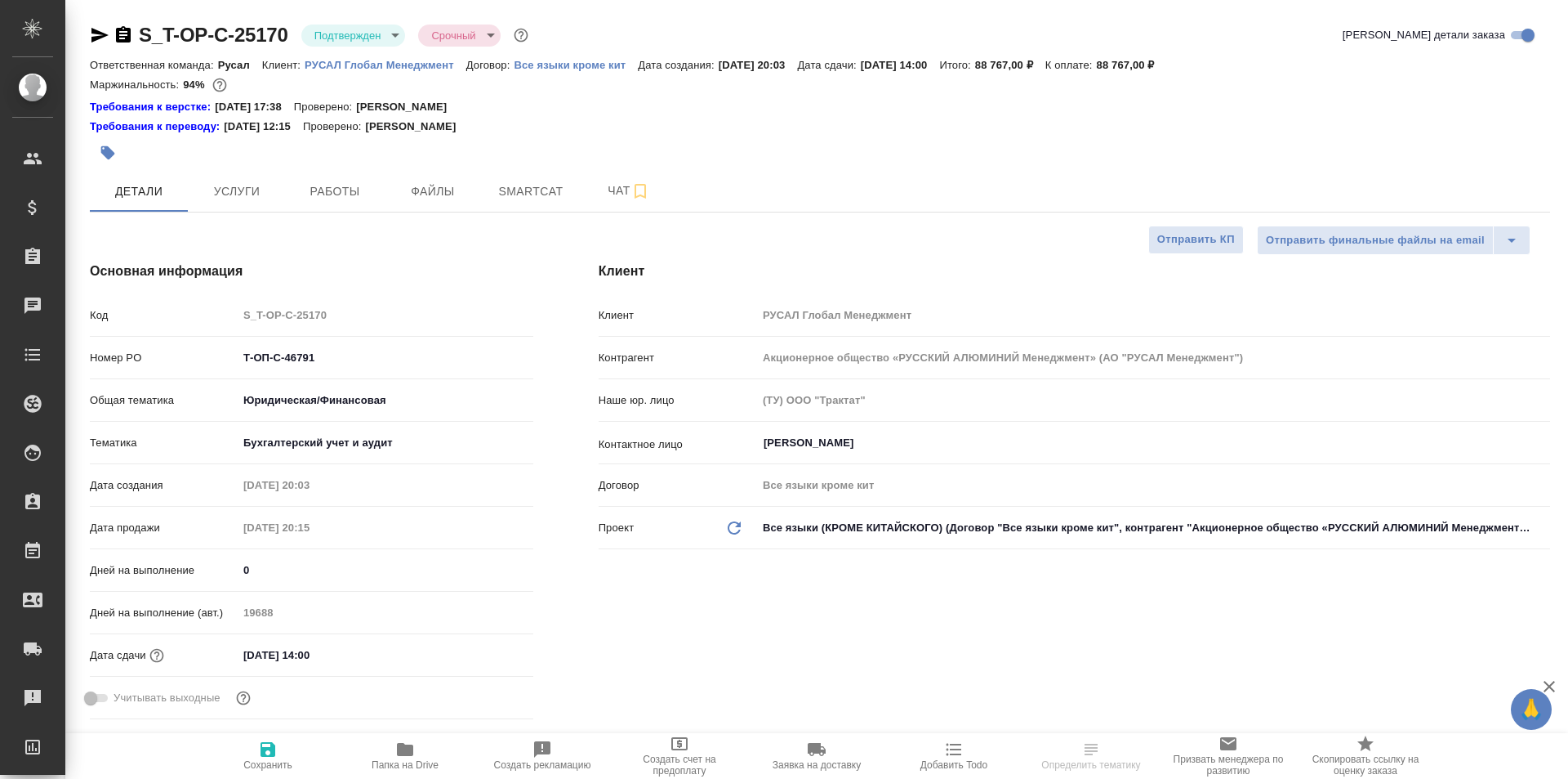
type textarea "x"
click at [181, 105] on link "Требования к верстке:" at bounding box center [152, 107] width 125 height 16
type textarea "x"
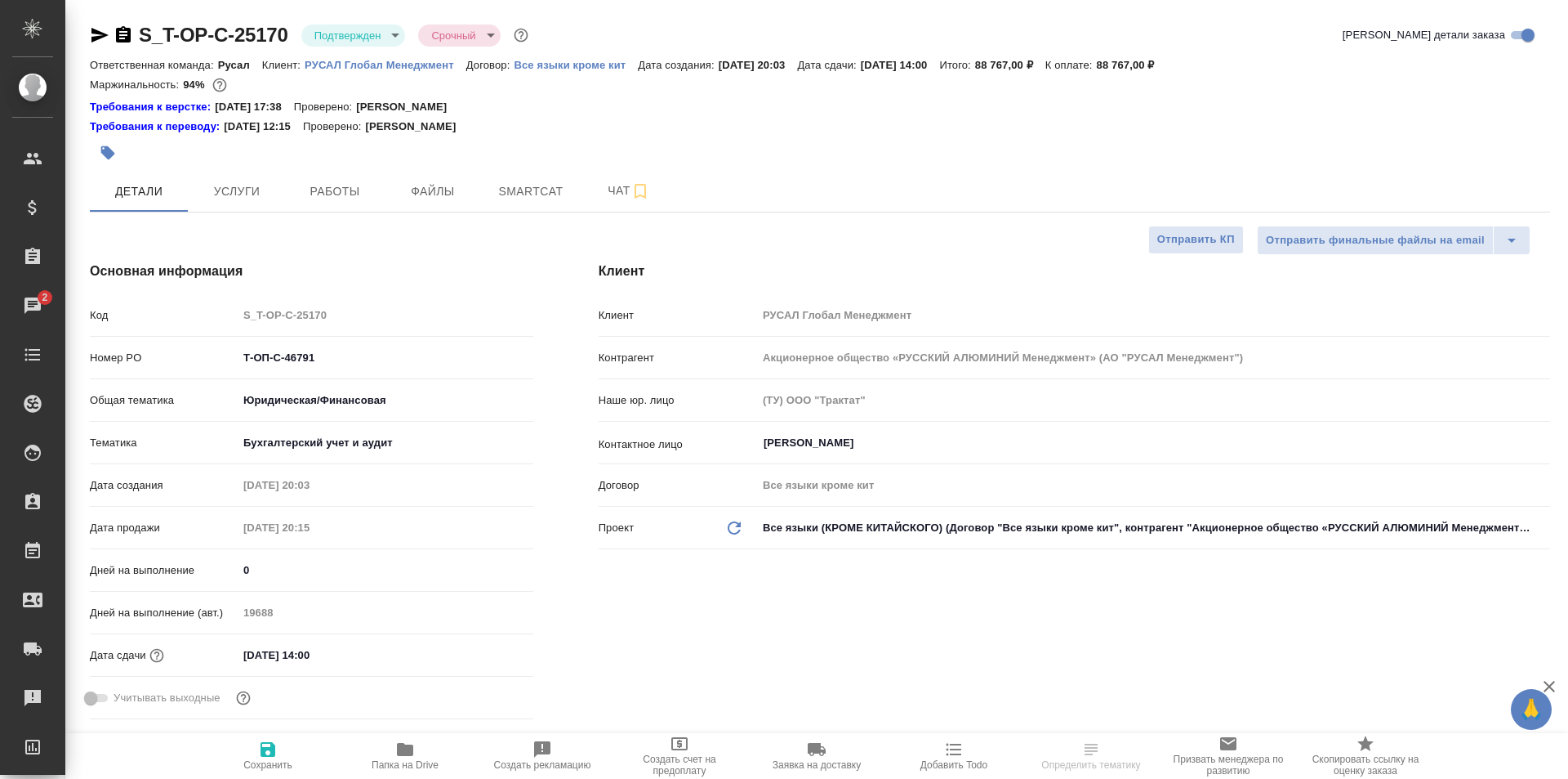
select select "RU"
type textarea "x"
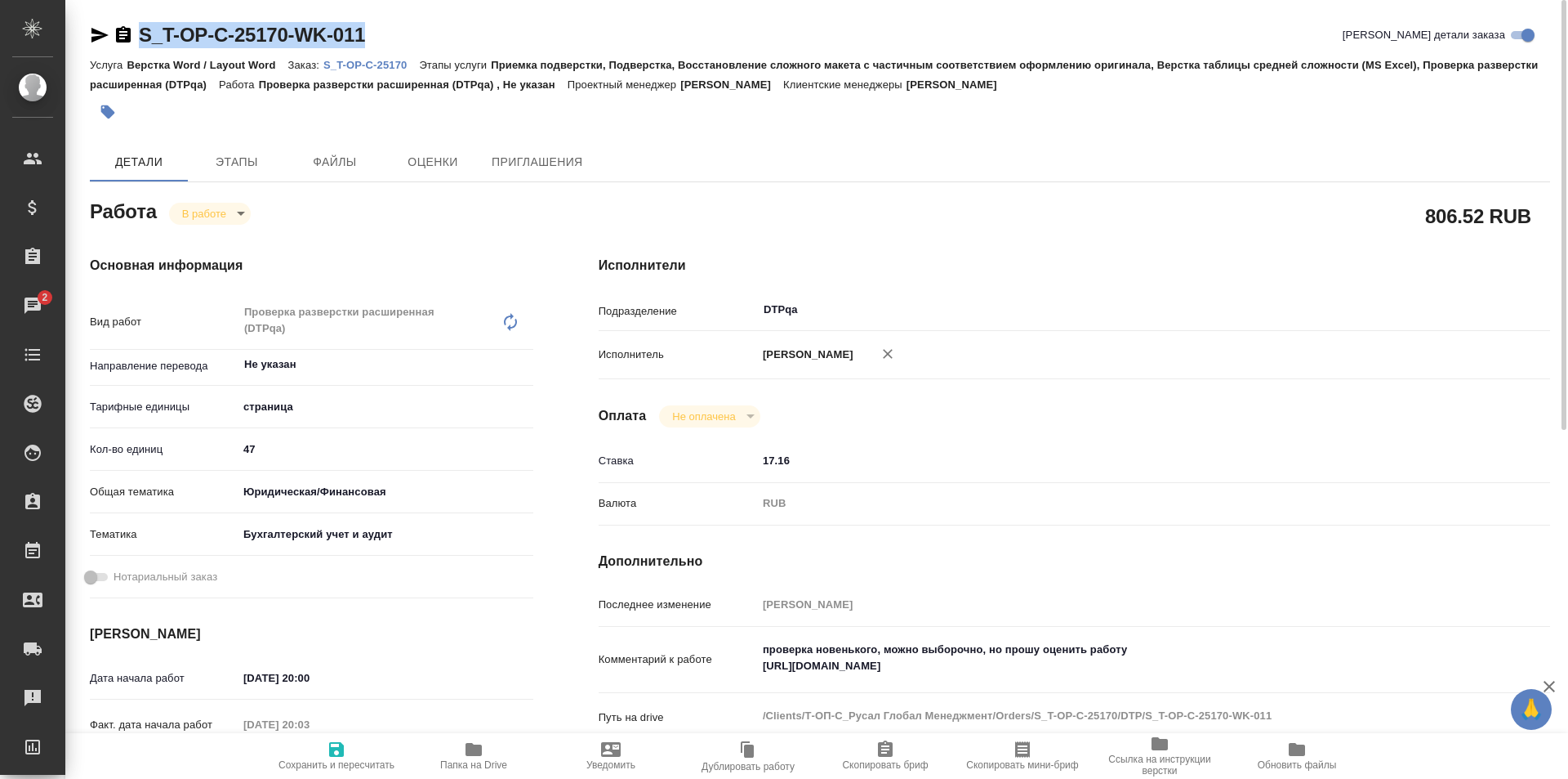
click at [478, 753] on icon "button" at bounding box center [474, 750] width 16 height 13
click at [1093, 674] on textarea "проверка новенького, можно выборочно, но прошу оценить работу [URL][DOMAIN_NAME]" at bounding box center [1114, 658] width 714 height 44
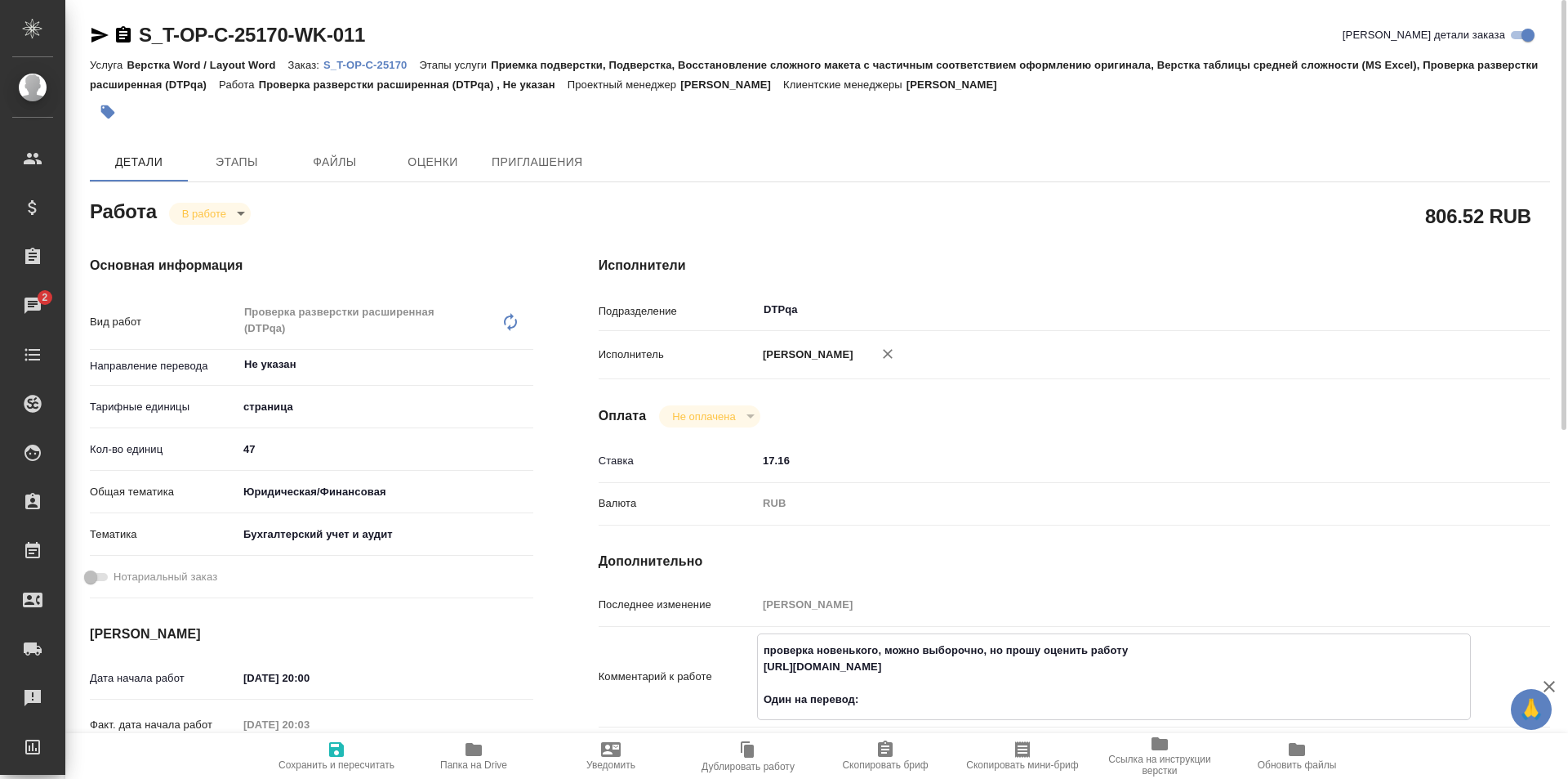
paste textarea "[URL][DOMAIN_NAME]"
type textarea "проверка новенького, можно выборочно, но прошу оценить работу [URL][DOMAIN_NAME…"
click at [350, 757] on span "Сохранить и пересчитать" at bounding box center [337, 755] width 118 height 31
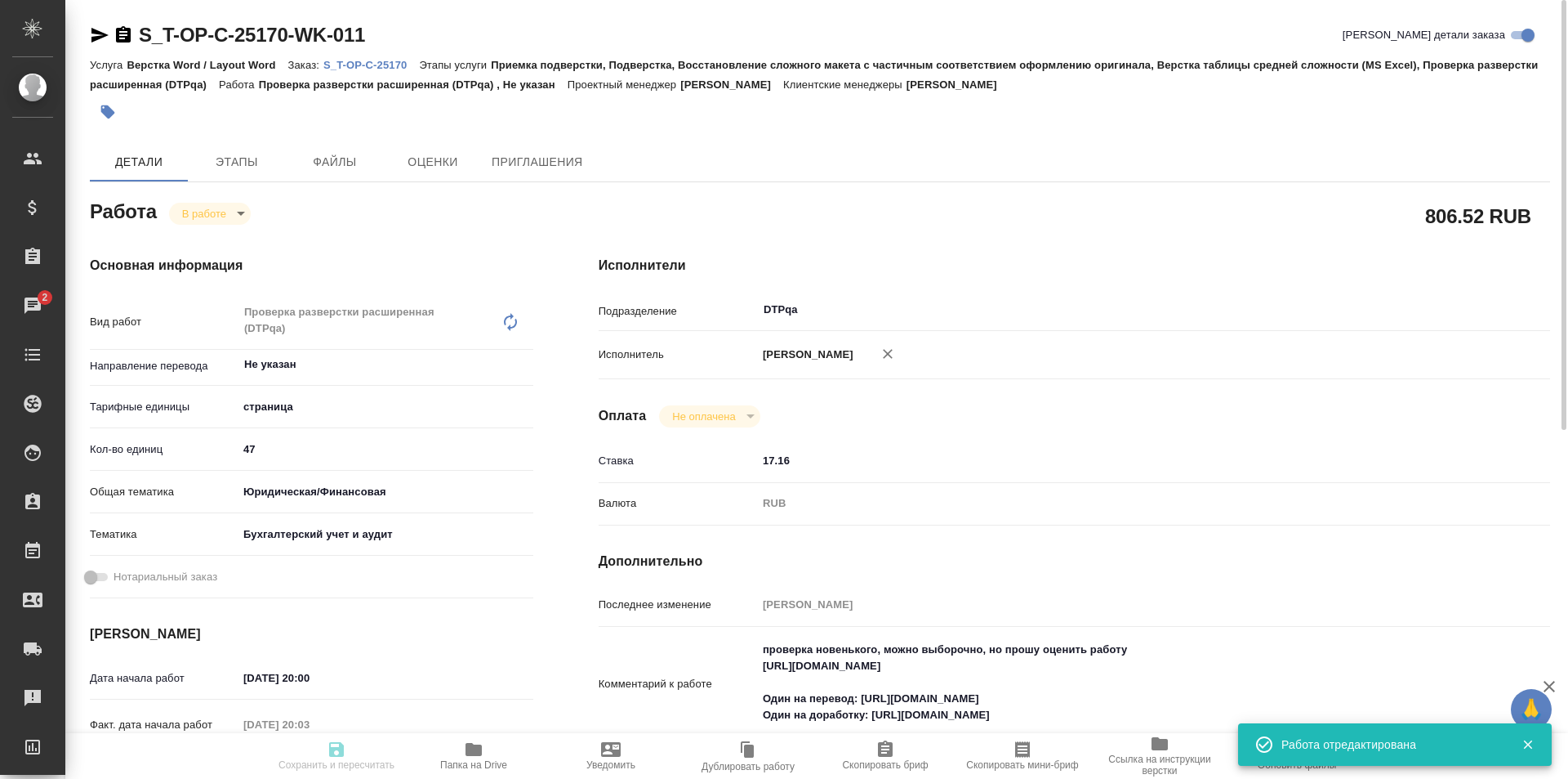
type input "inProgress"
type input "Не указан"
type input "5a8b1489cc6b4906c91bfdb2"
type input "47"
type input "yr-fn"
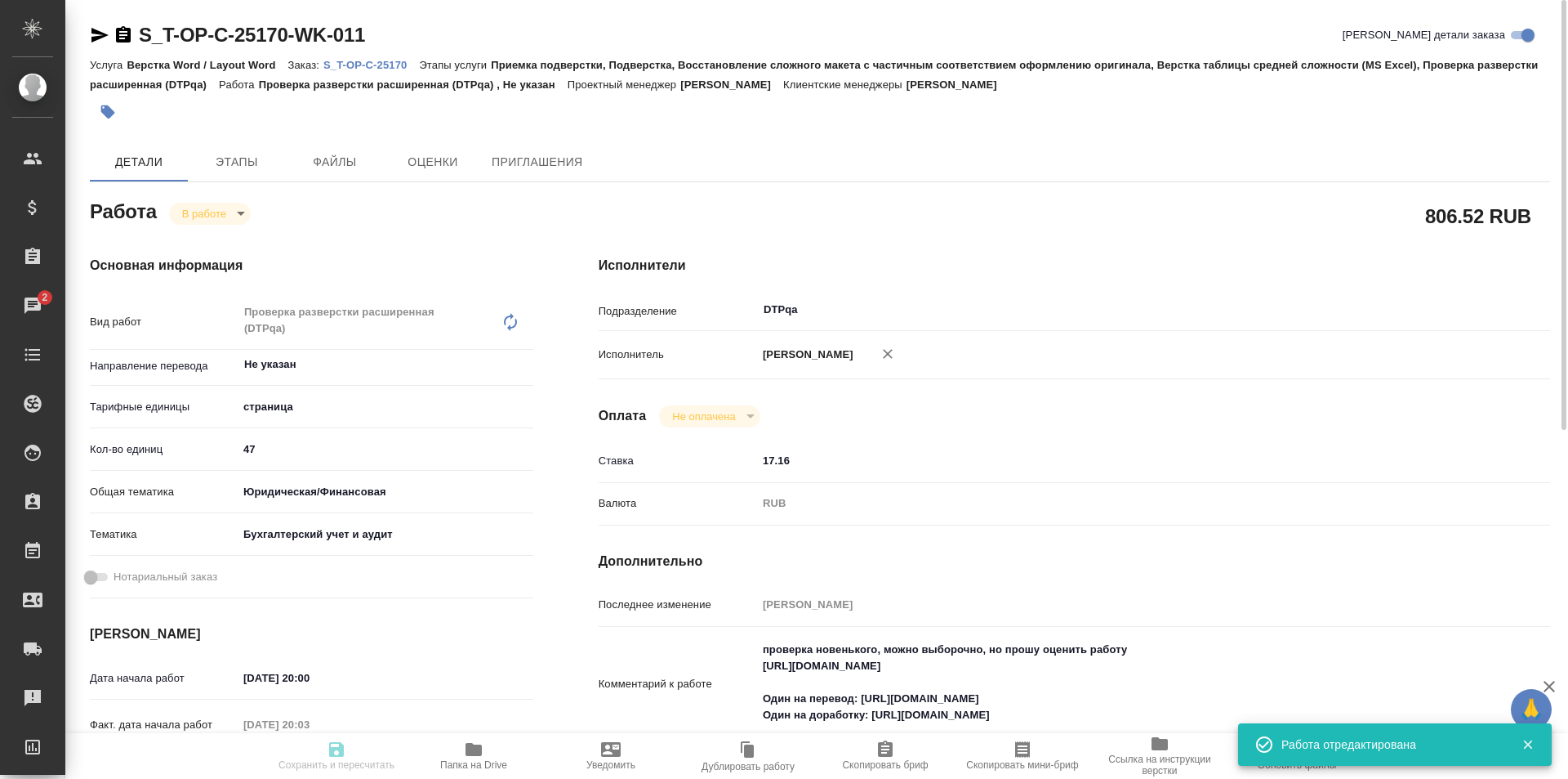
type input "6149848a2b7be24903fd7a88"
type input "18.09.2025 20:00"
type input "18.09.2025 20:03"
type input "18.09.2025 22:00"
type input "[DATE] 14:00"
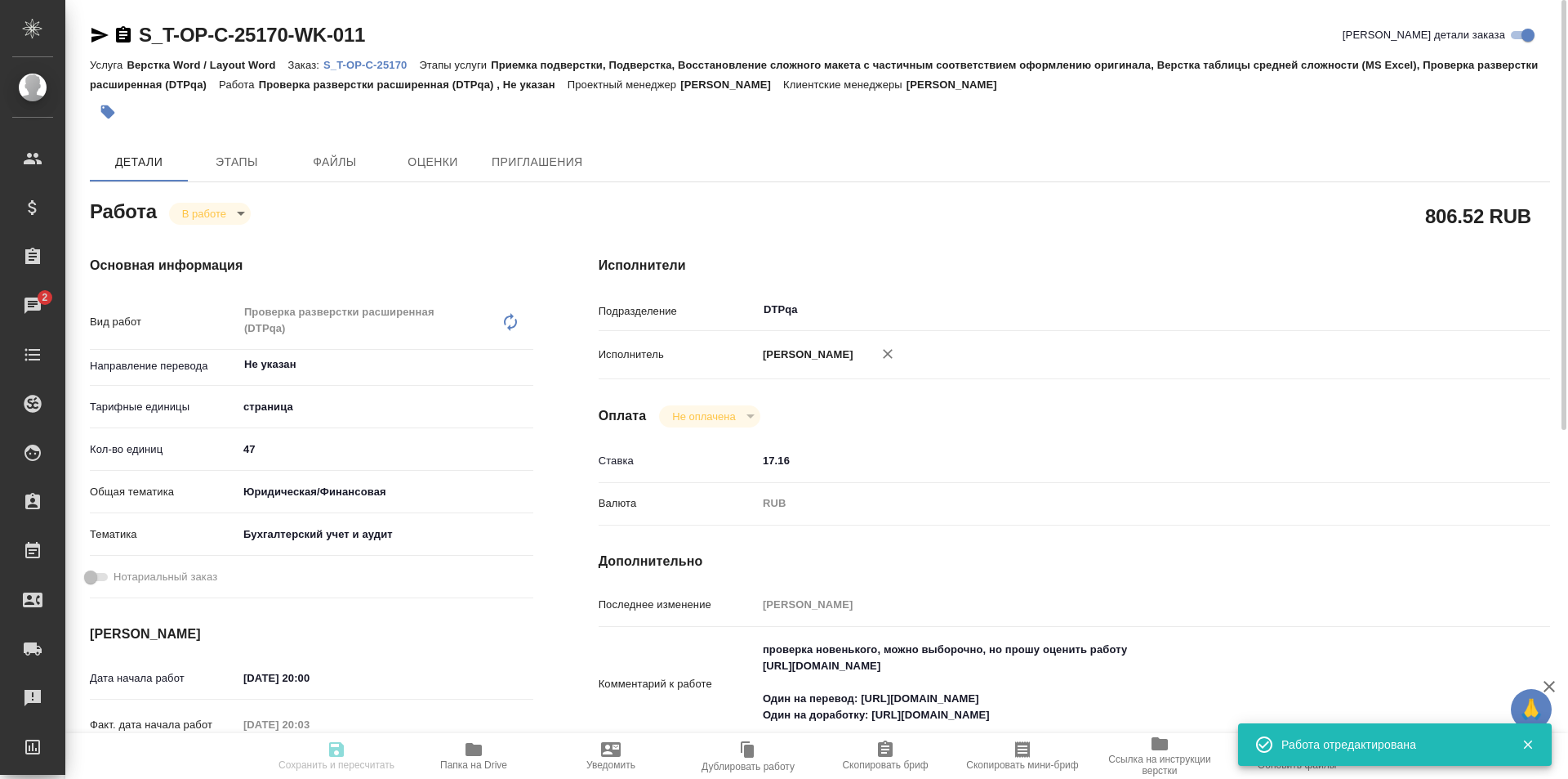
type input "DTPqa"
type input "notPayed"
type input "17.16"
type input "RUB"
type input "[PERSON_NAME]"
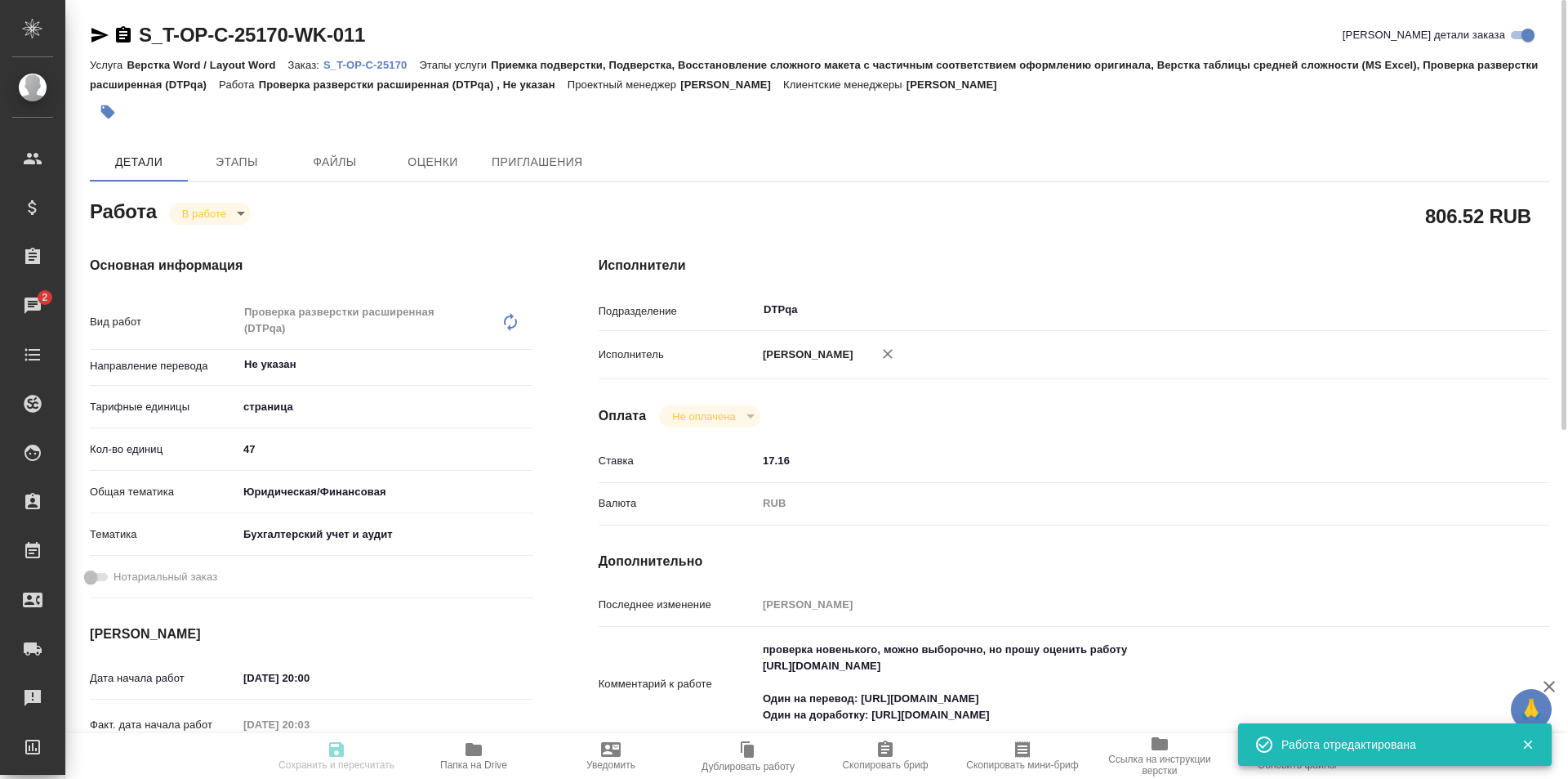
type input "S_T-OP-C-25170"
type input "Т-ОП-С-46791"
type input "Верстка Word / Layout Word"
type input "Приемка подверстки, Подверстка, Восстановление сложного макета с частичным соот…"
type input "[PERSON_NAME]"
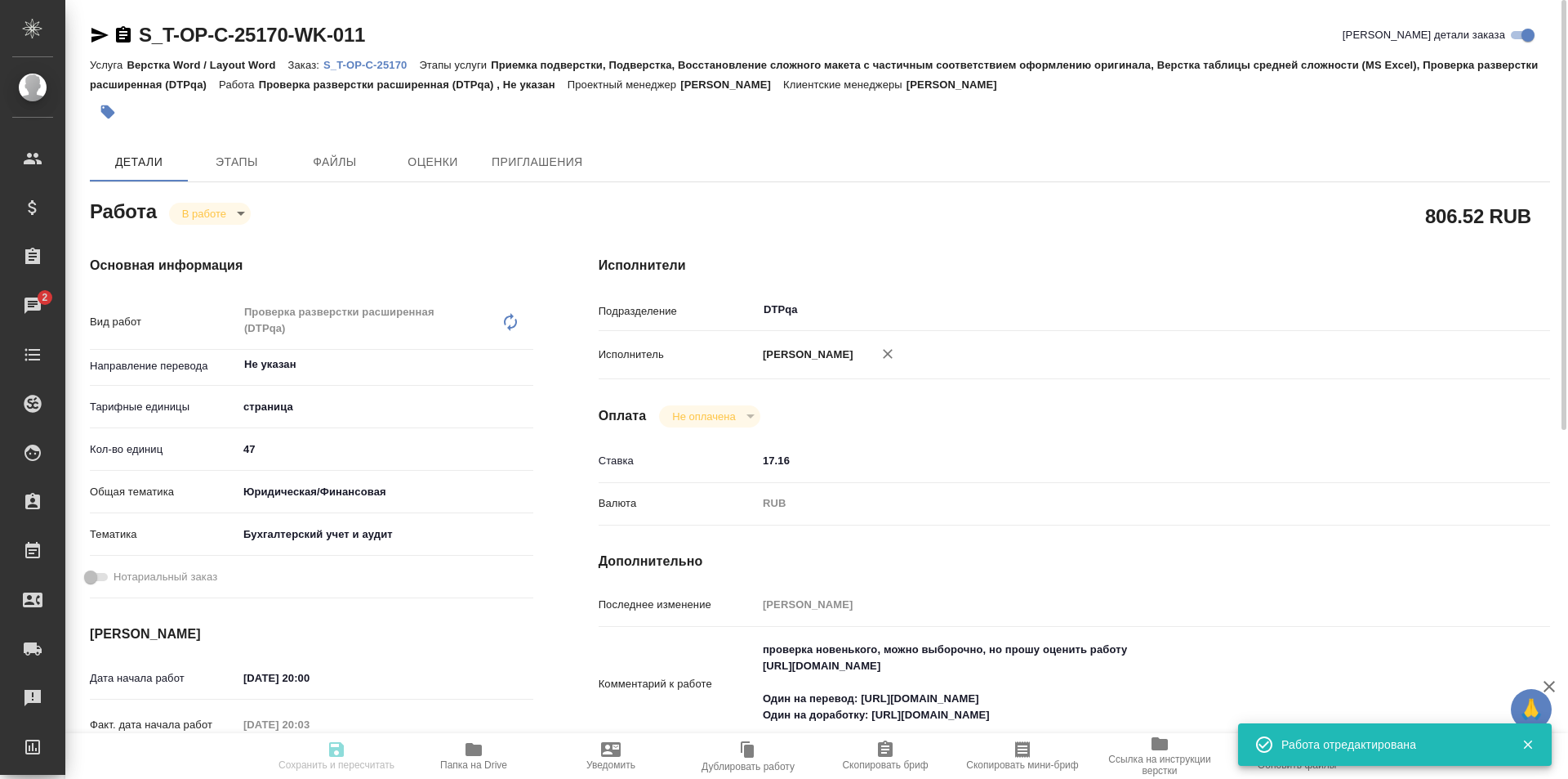
type input "[PERSON_NAME]"
type input "/Clients/Т-ОП-С_Русал Глобал Менеджмент/Orders/S_T-OP-C-25170"
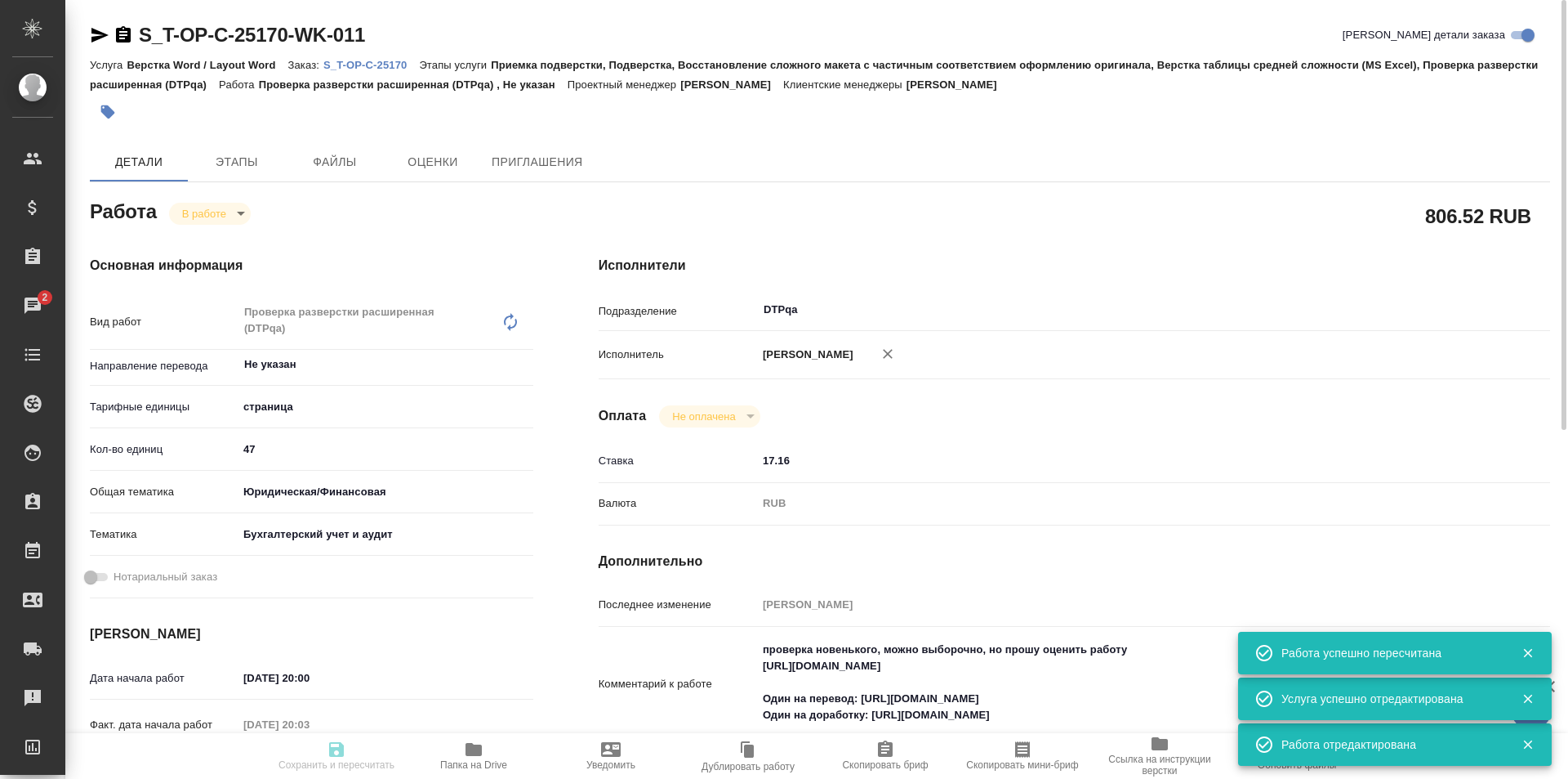
click at [230, 209] on body "🙏 .cls-1 fill:#fff; AWATERA Ismagilova Diana Клиенты Спецификации Заказы 2 Чаты…" at bounding box center [784, 389] width 1568 height 779
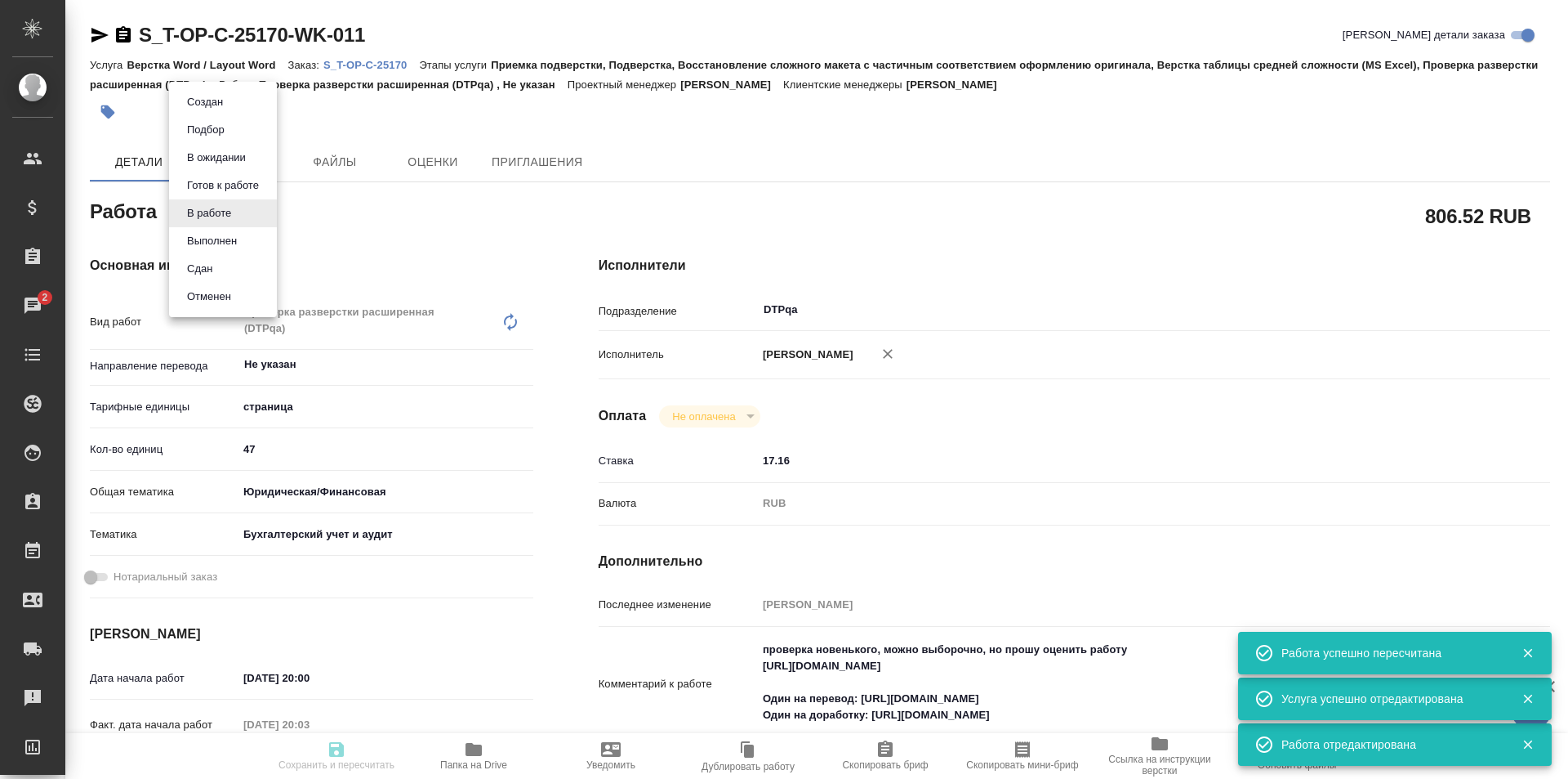
type input "inProgress"
type input "Не указан"
type input "5a8b1489cc6b4906c91bfdb2"
type input "47"
type input "yr-fn"
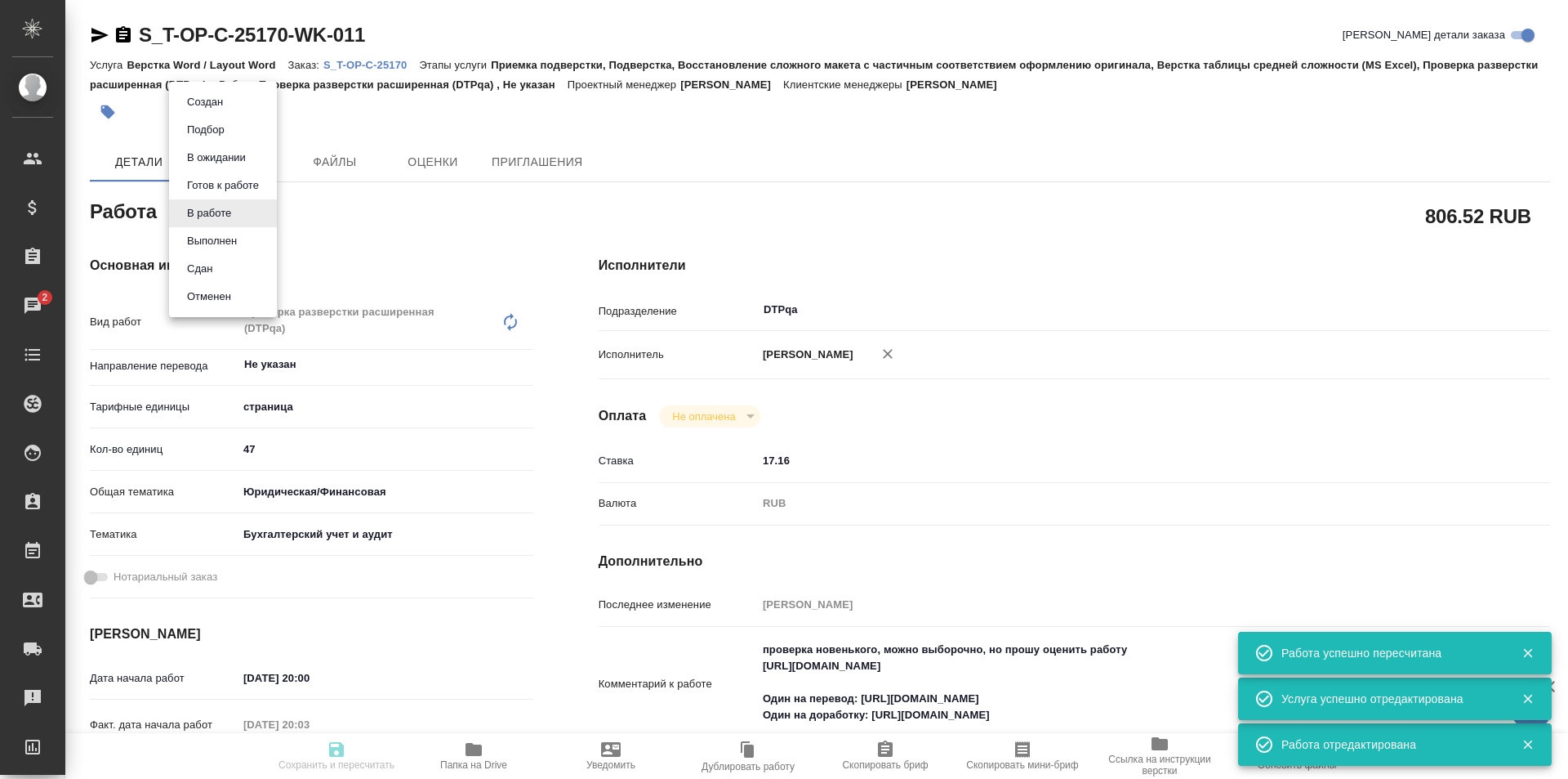
type input "6149848a2b7be24903fd7a88"
type input "18.09.2025 20:00"
type input "18.09.2025 20:03"
type input "18.09.2025 22:00"
type input "28.09.2025 14:00"
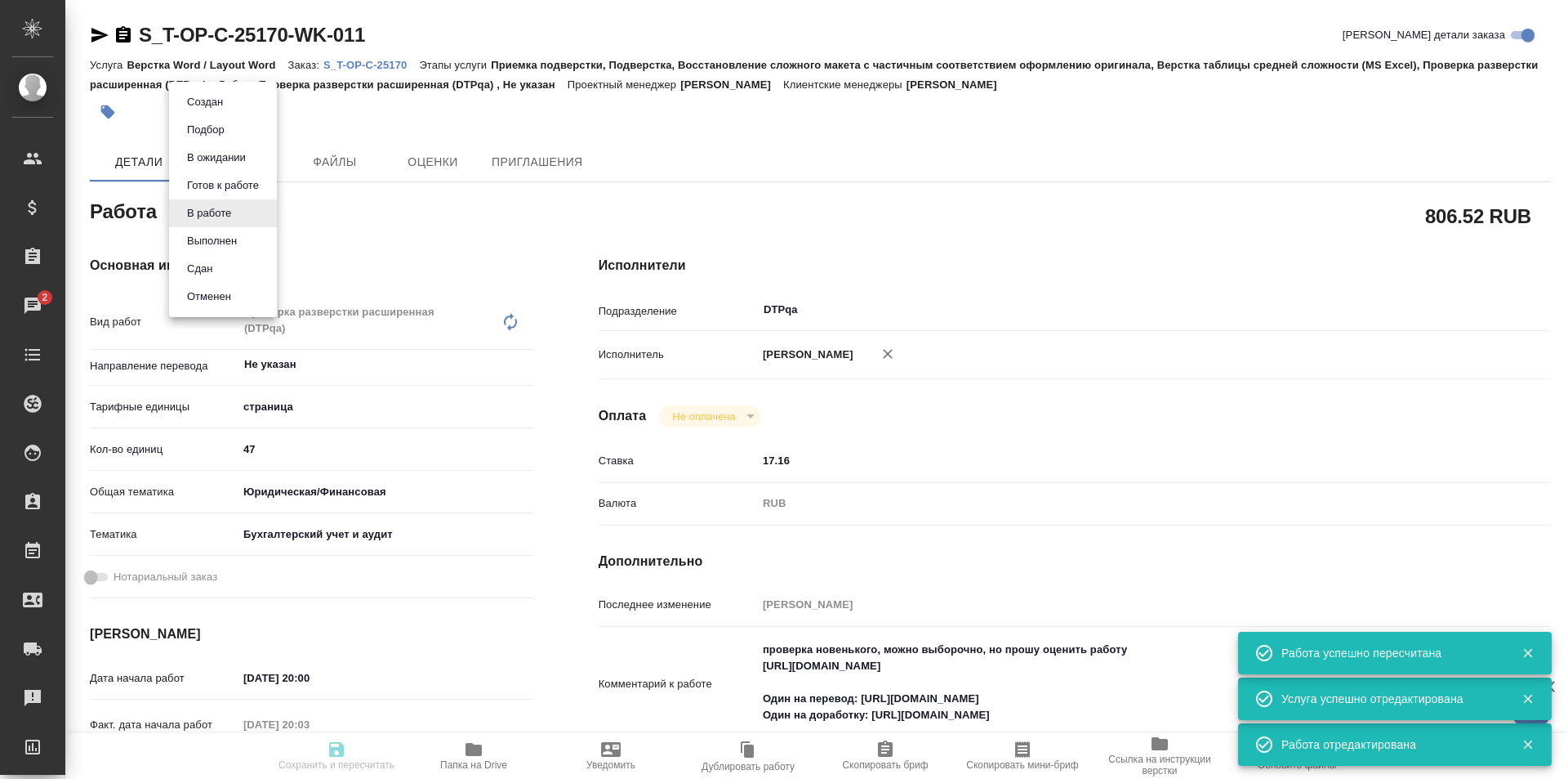
type input "DTPqa"
type input "notPayed"
type input "17.16"
type input "RUB"
type input "[PERSON_NAME]"
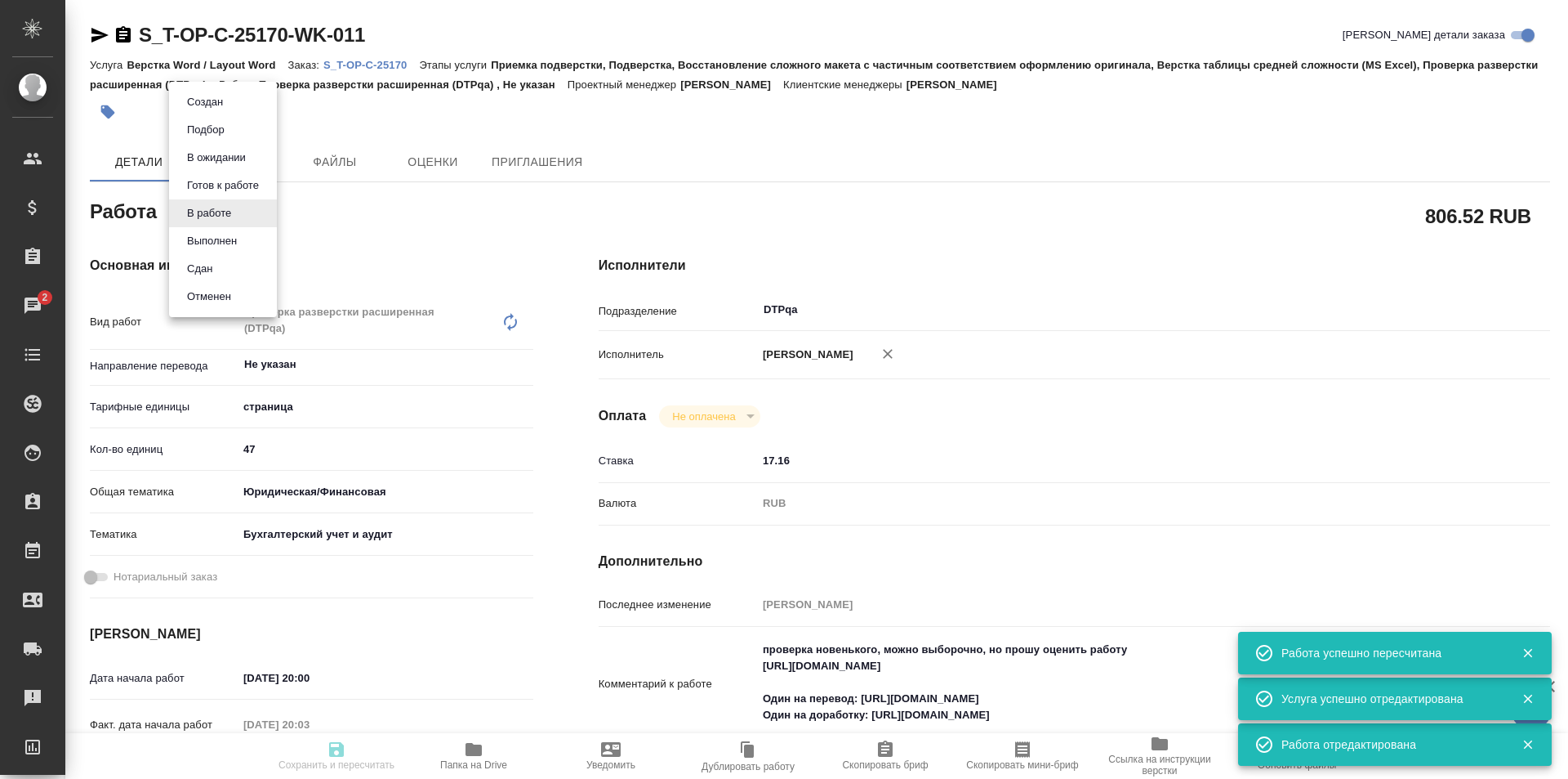
type input "S_T-OP-C-25170"
type input "Т-ОП-С-46791"
type input "Верстка Word / Layout Word"
type input "Приемка подверстки, Подверстка, Восстановление сложного макета с частичным соот…"
type input "Горленко Юлия"
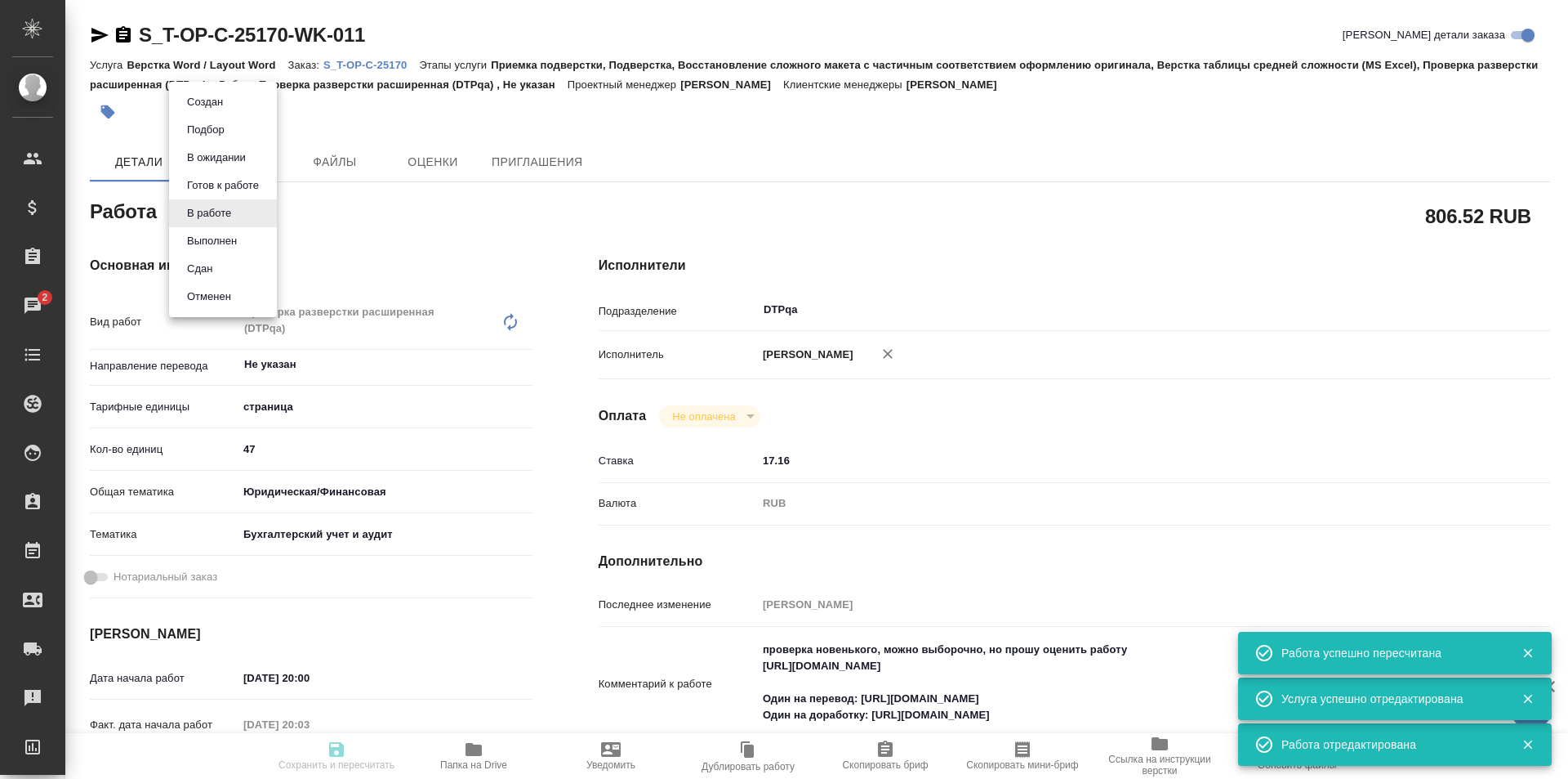
type input "[PERSON_NAME]"
type input "/Clients/Т-ОП-С_Русал Глобал Менеджмент/Orders/S_T-OP-C-25170"
click at [219, 246] on button "Выполнен" at bounding box center [211, 241] width 60 height 18
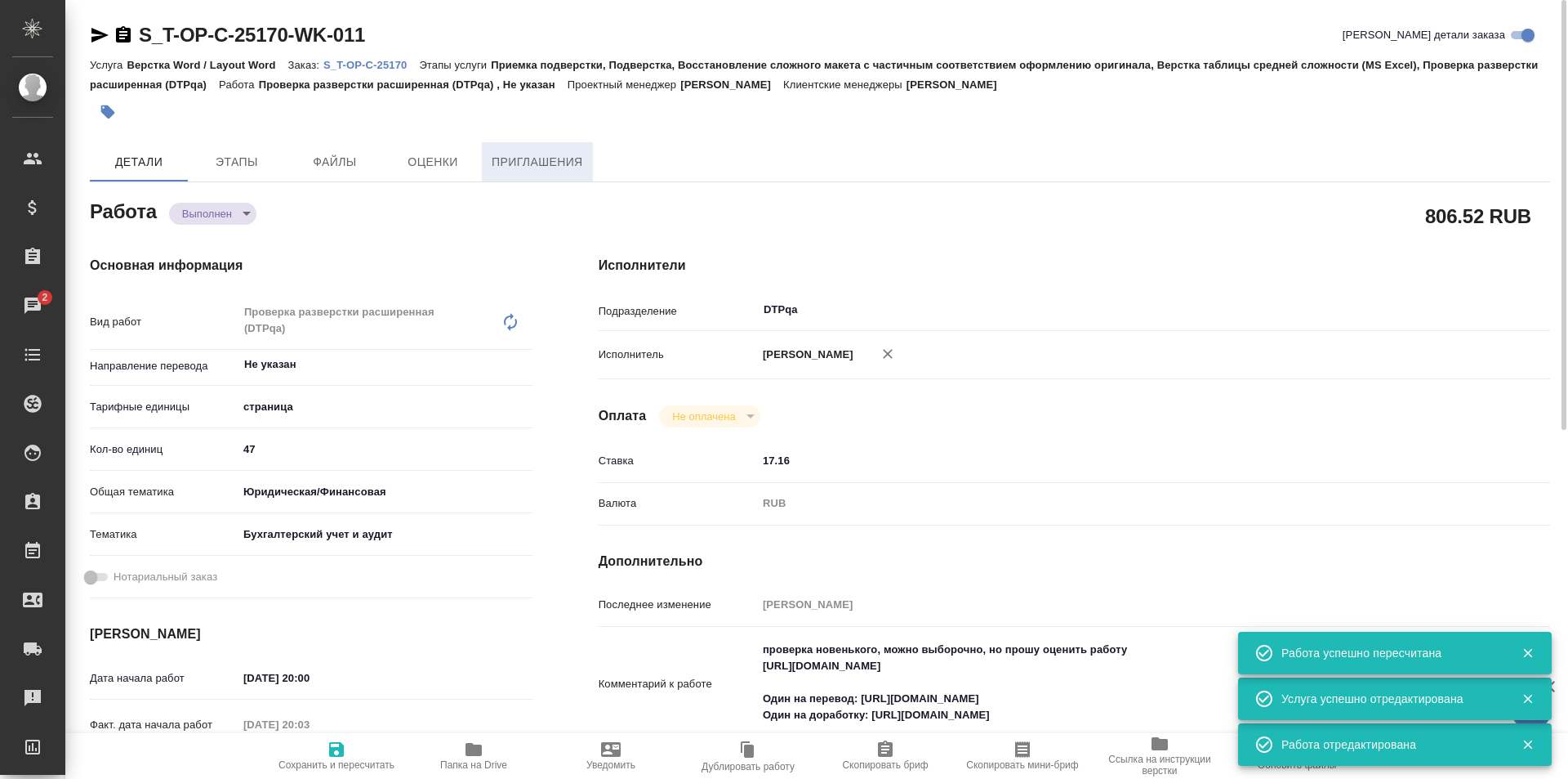
type textarea "x"
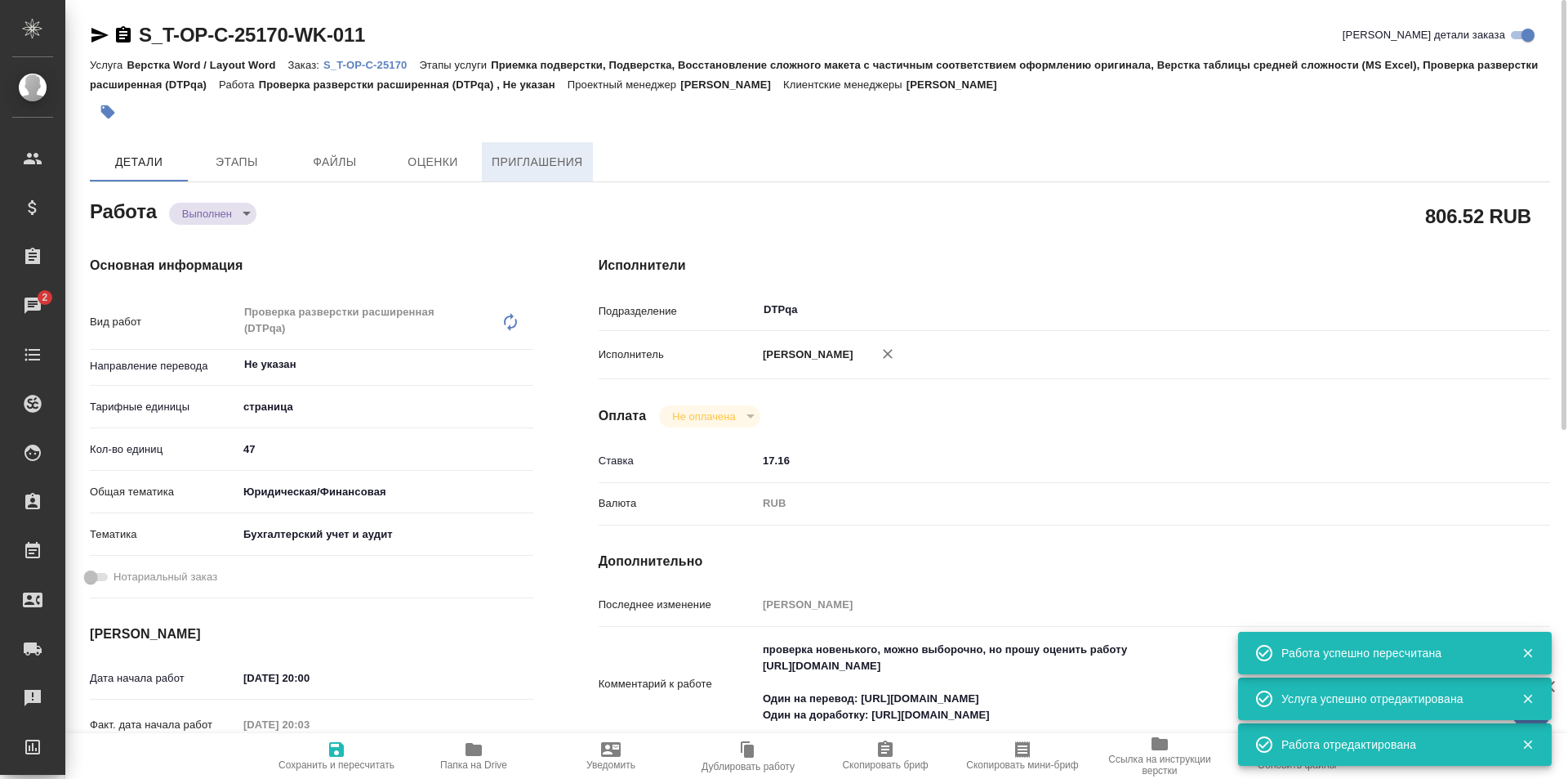
type textarea "x"
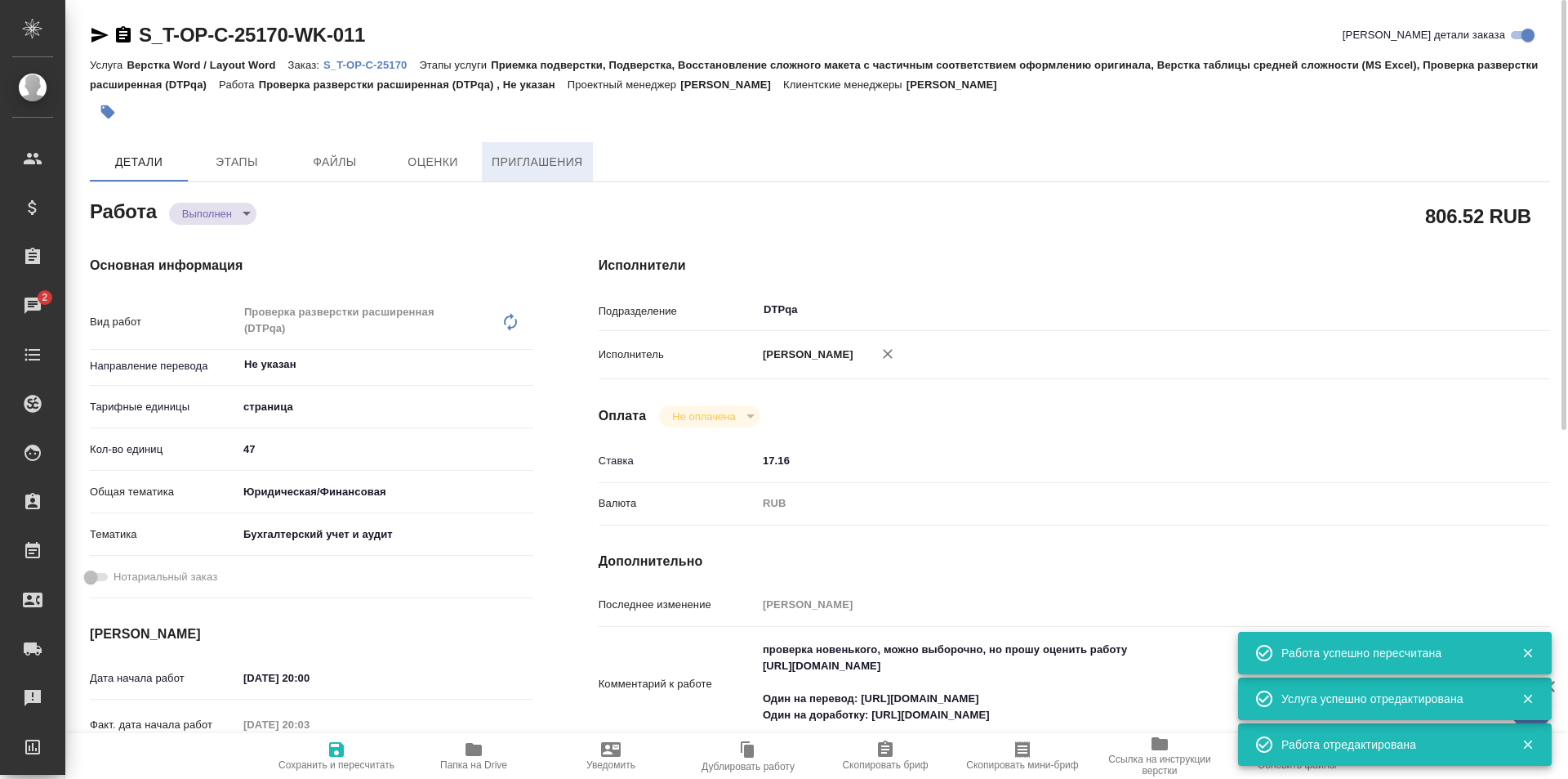
type textarea "x"
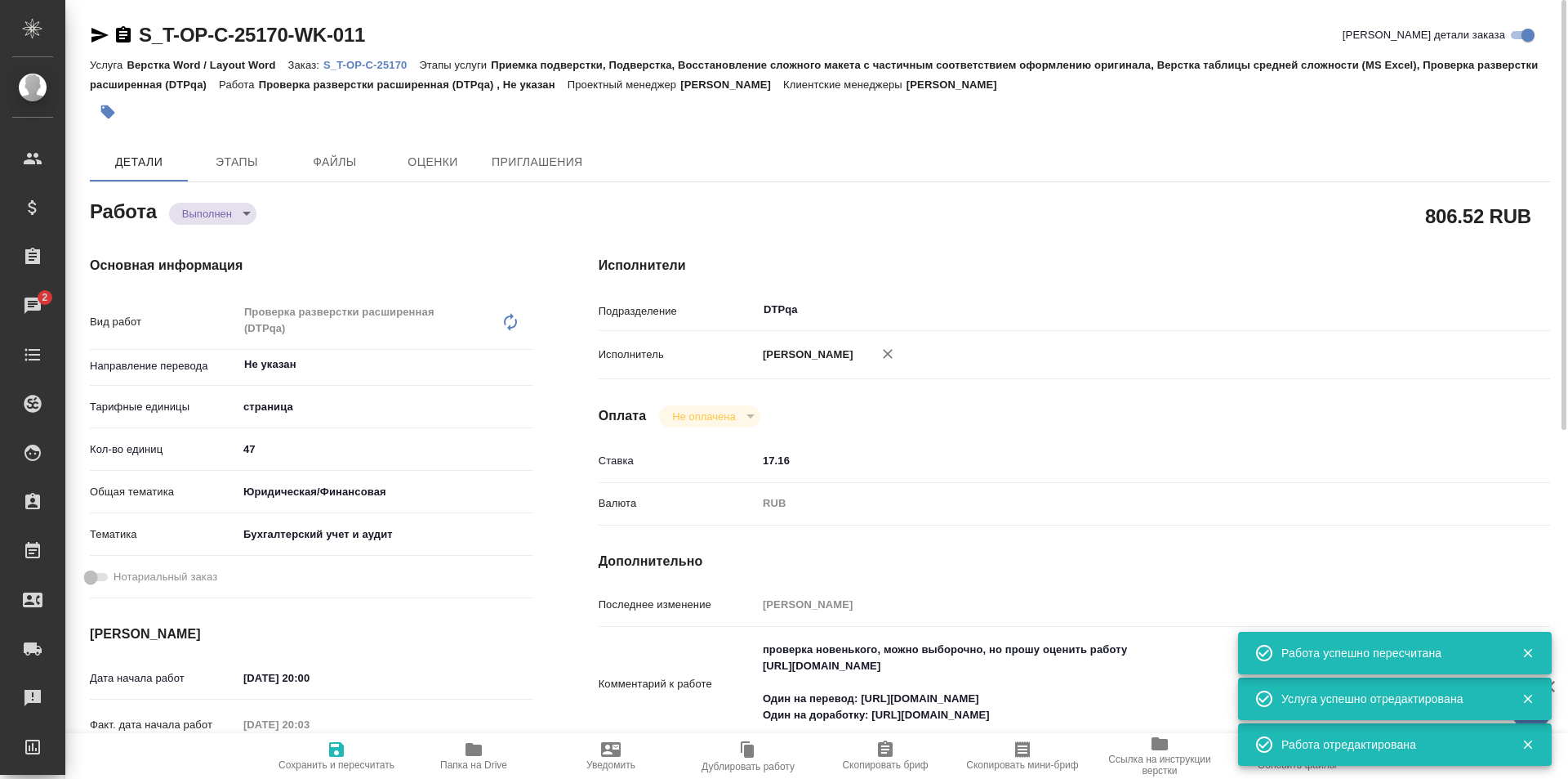
type textarea "x"
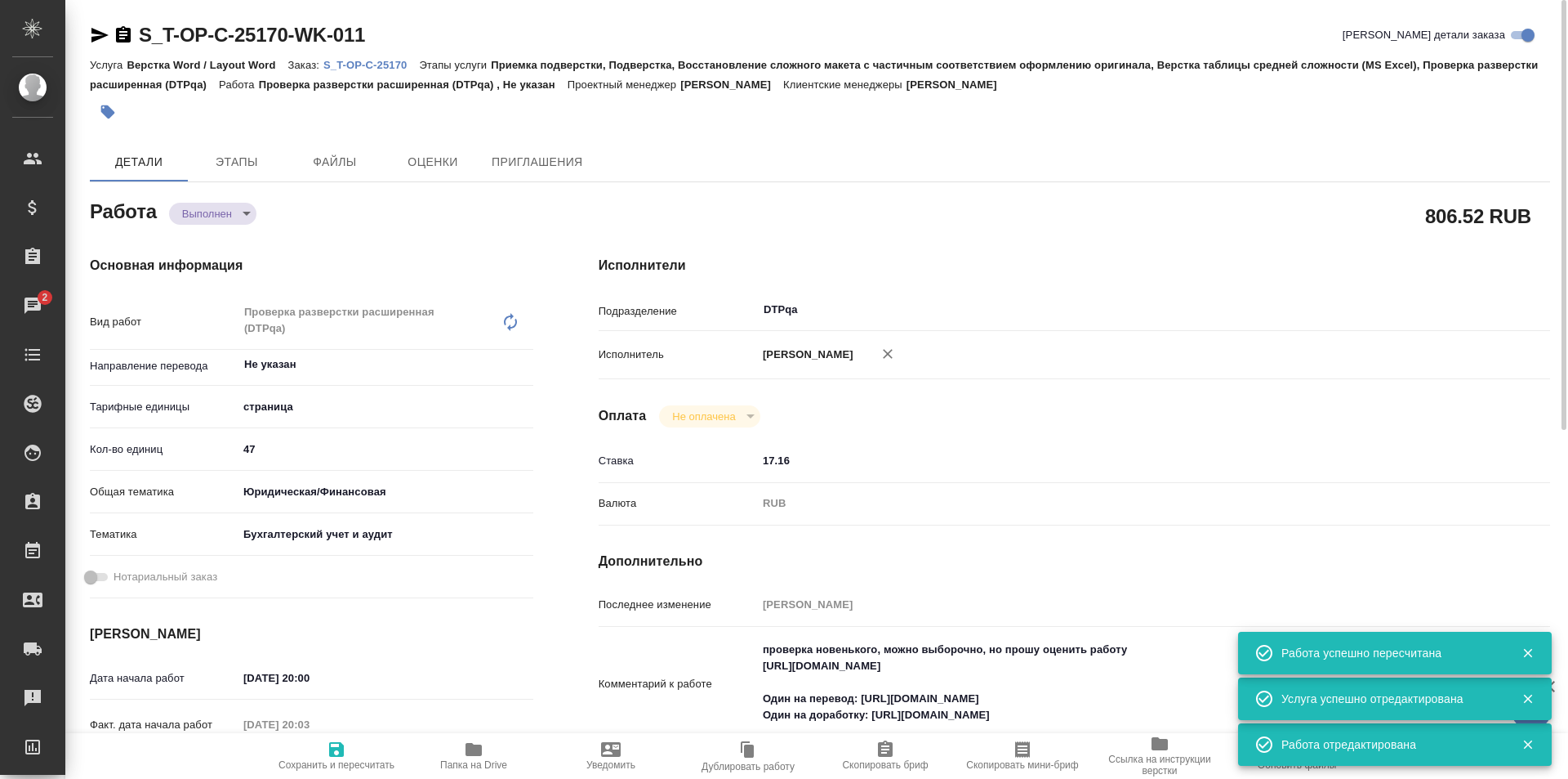
type textarea "x"
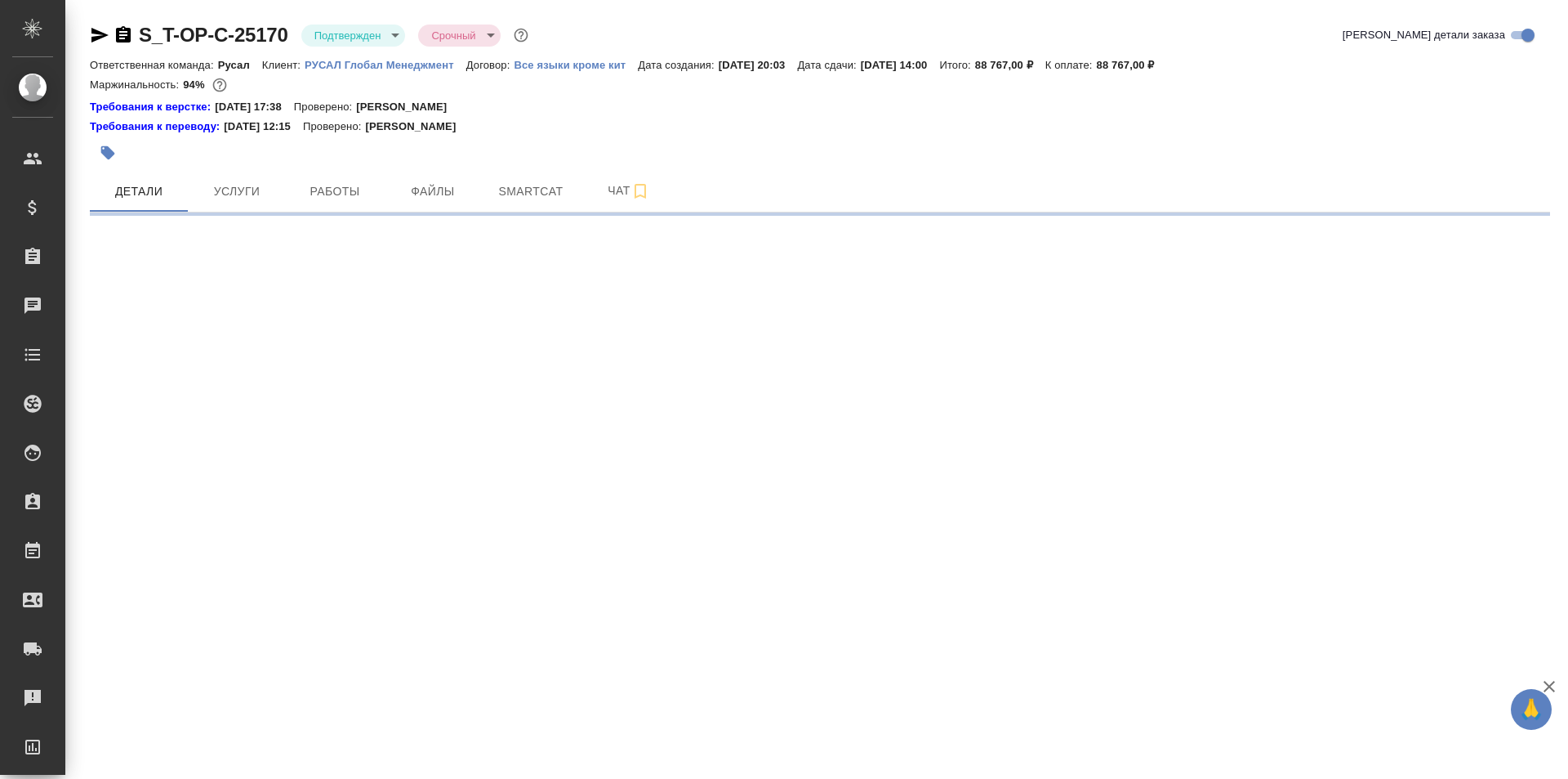
select select "RU"
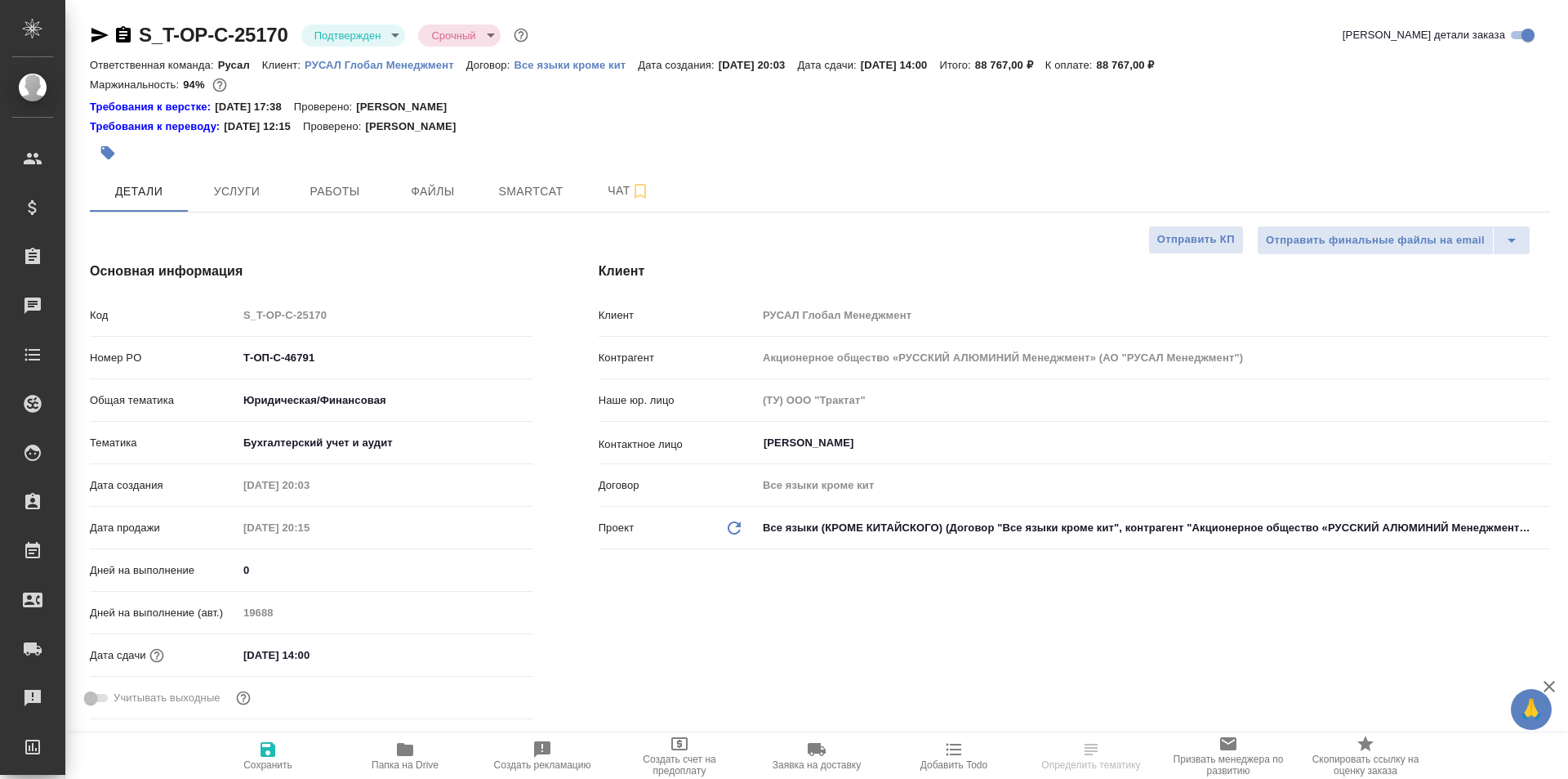
type textarea "x"
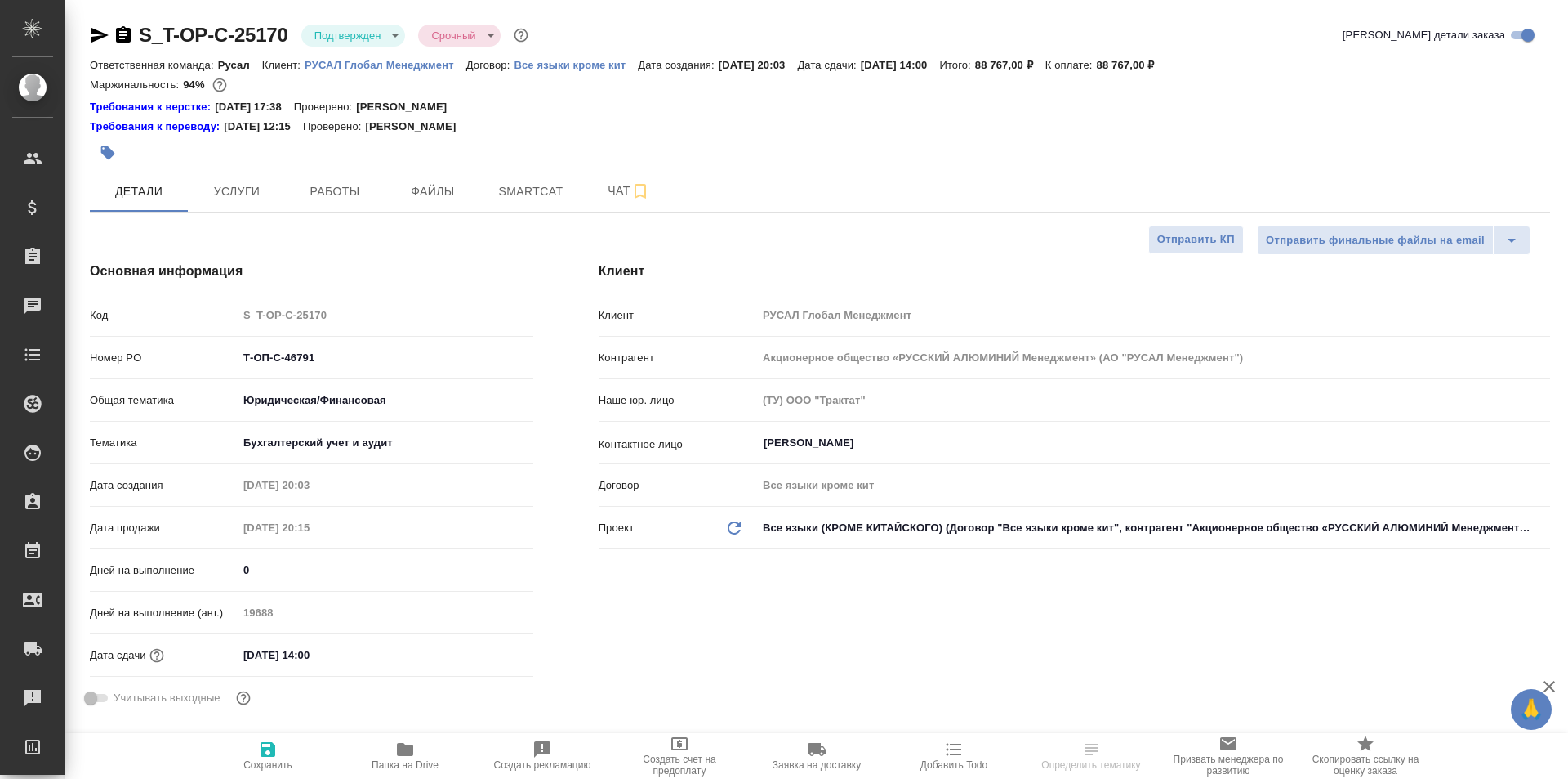
type textarea "x"
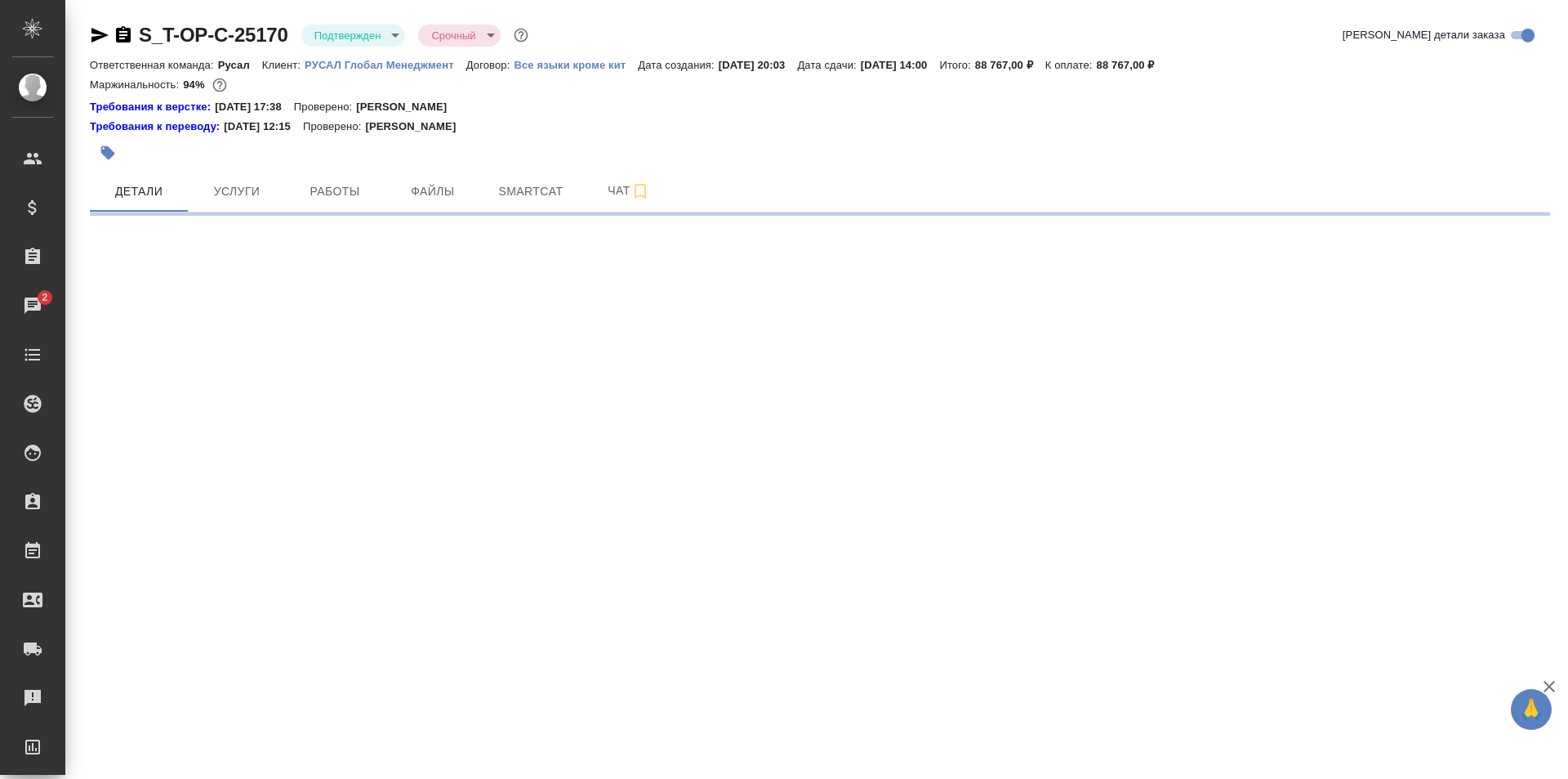
select select "RU"
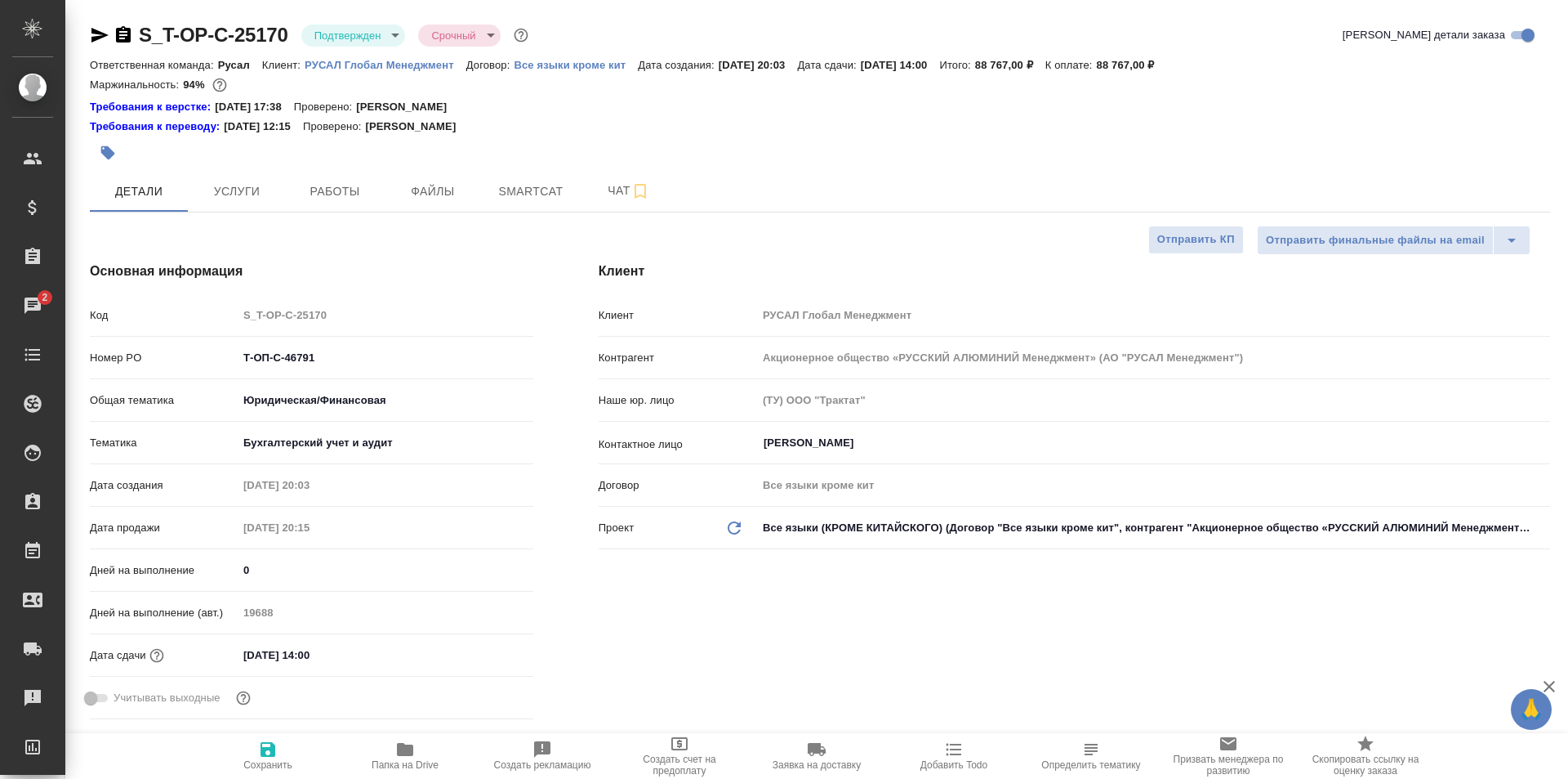
type textarea "x"
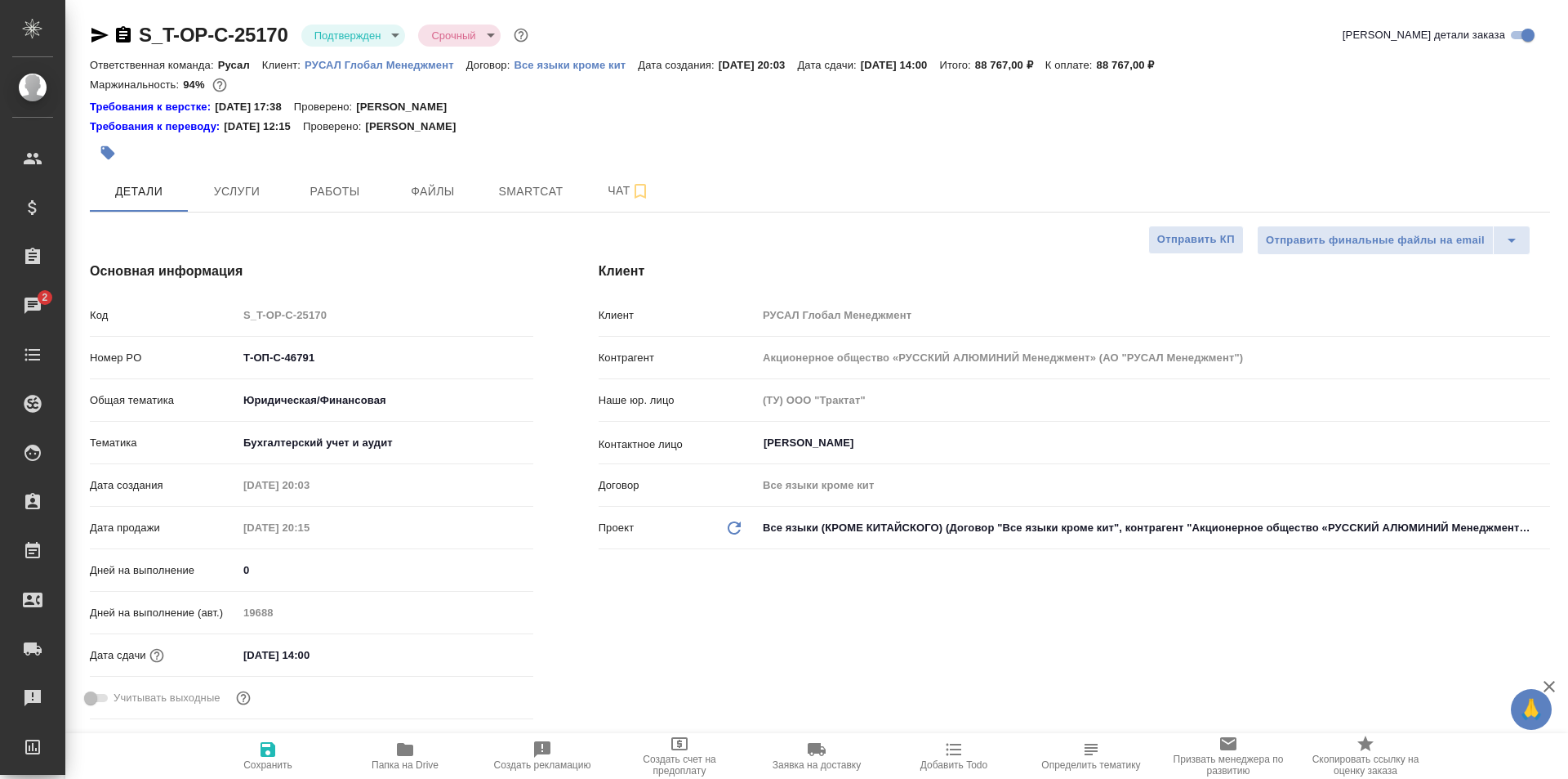
type textarea "x"
click at [346, 189] on span "Работы" at bounding box center [335, 191] width 79 height 20
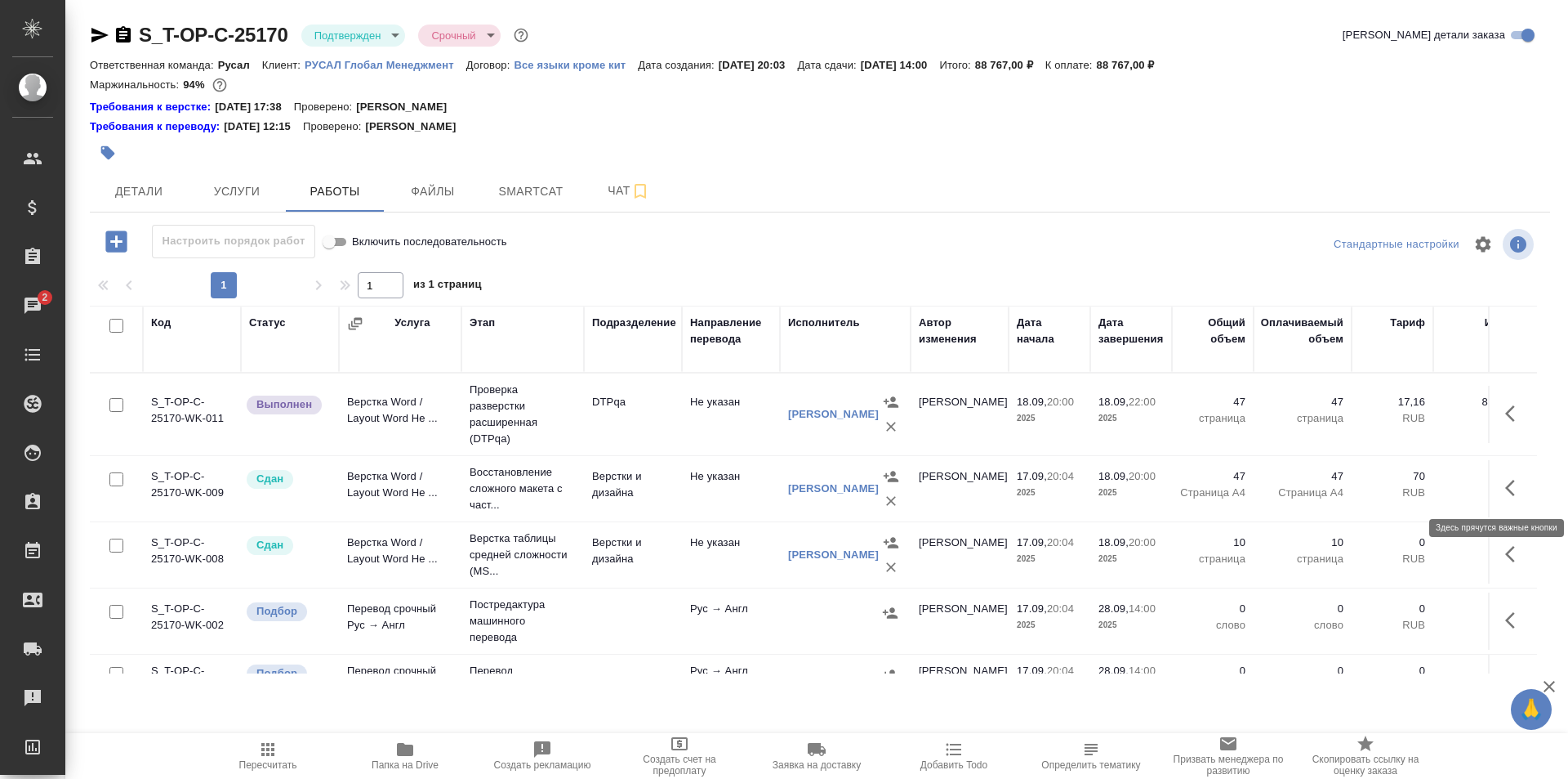
click at [1506, 484] on icon "button" at bounding box center [1516, 488] width 20 height 20
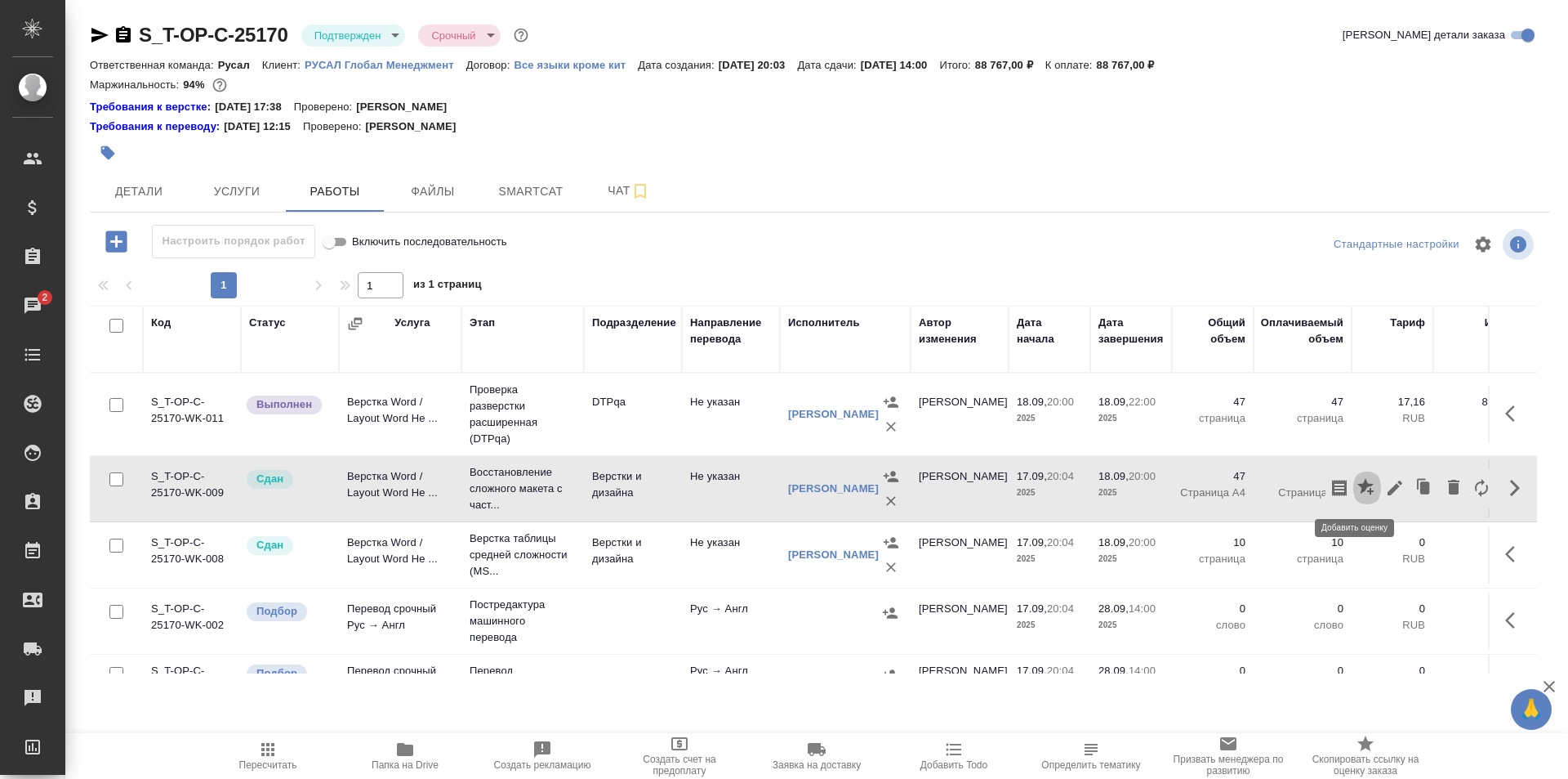
click at [1358, 484] on icon "button" at bounding box center [1366, 487] width 16 height 16
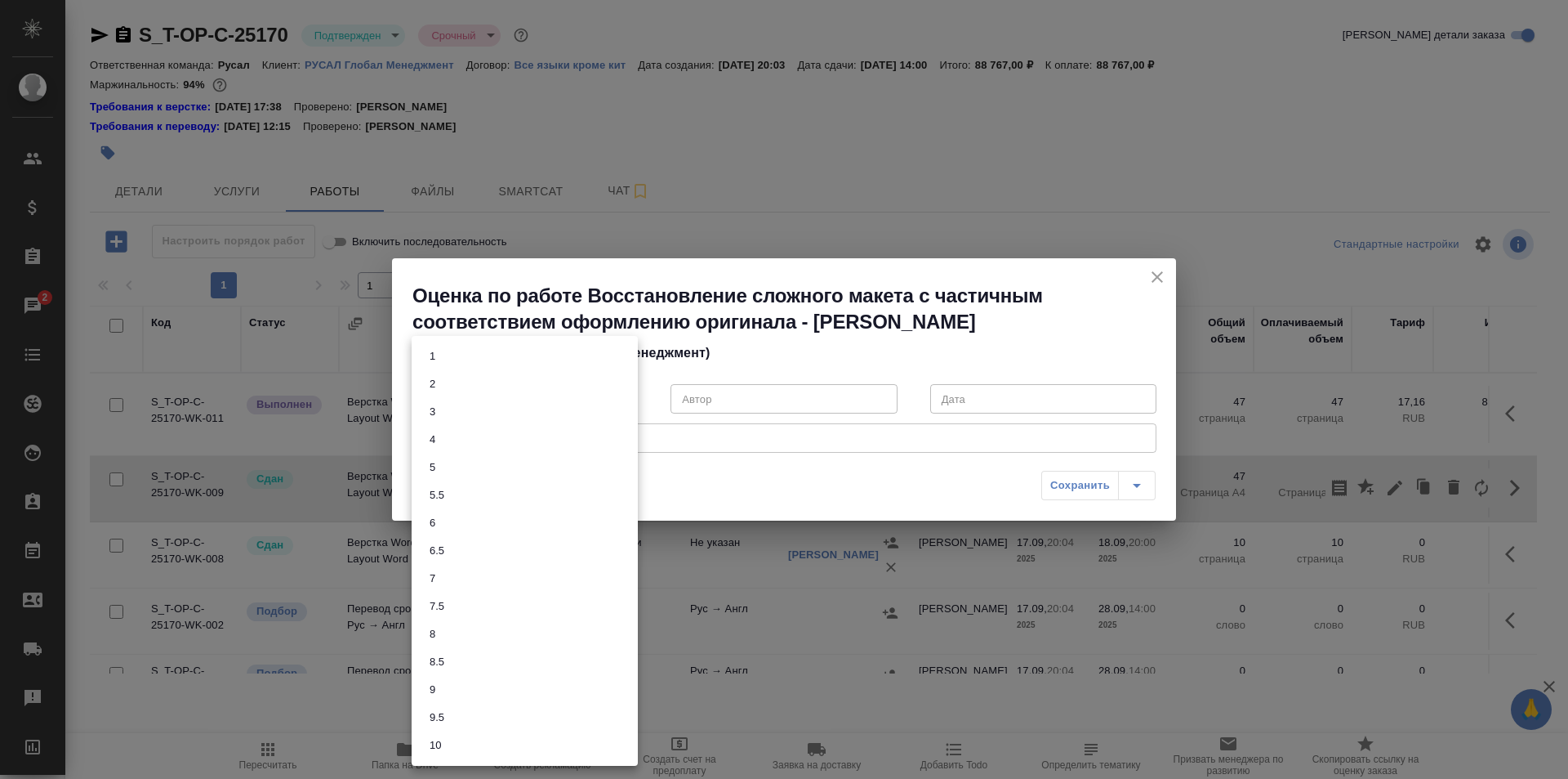
click at [511, 400] on body "🙏 .cls-1 fill:#fff; AWATERA Ismagilova Diana Клиенты Спецификации Заказы 2 Чаты…" at bounding box center [784, 389] width 1568 height 779
click at [467, 540] on li "6.5" at bounding box center [525, 550] width 226 height 28
type input "6.5"
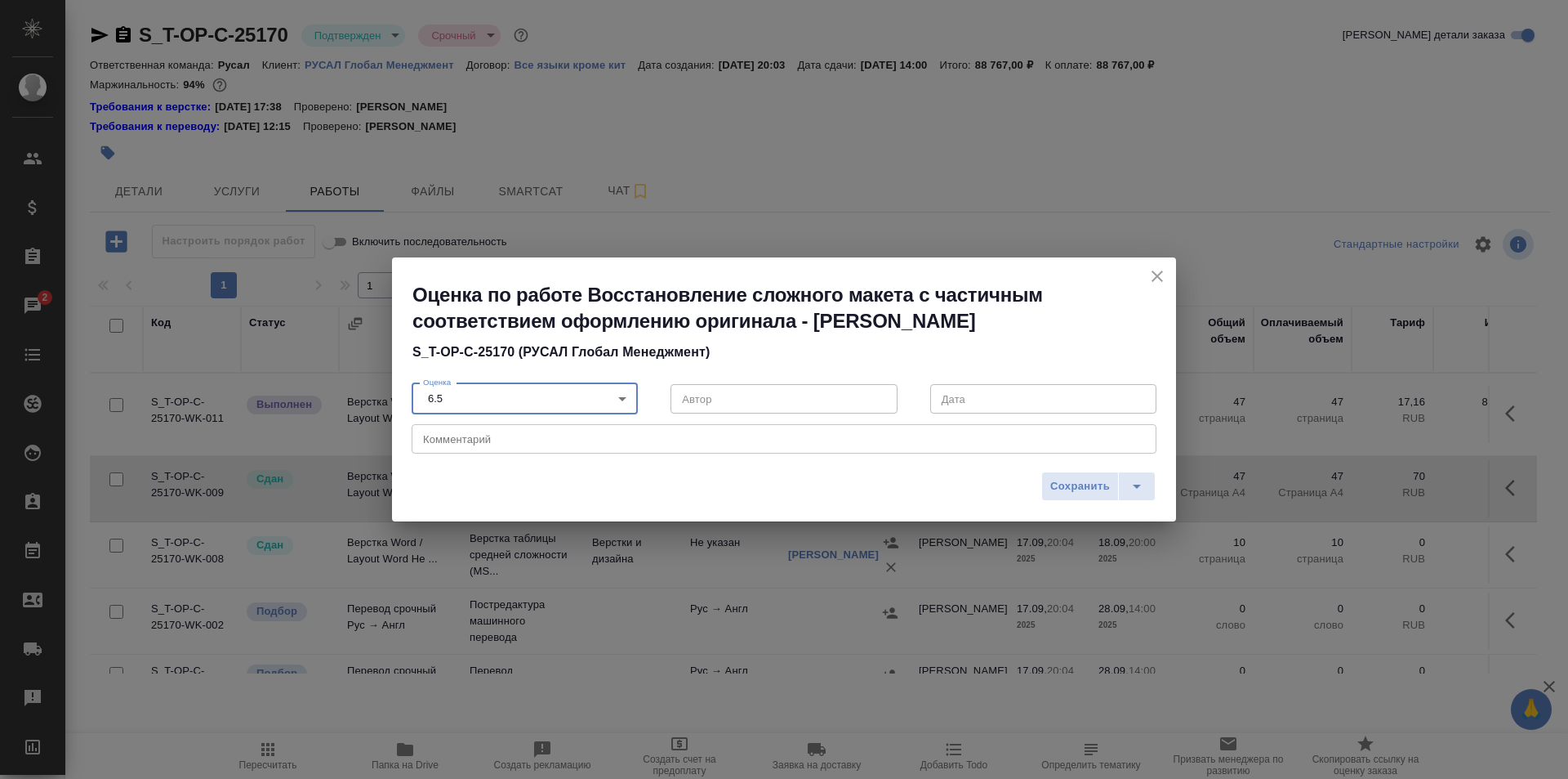
click at [485, 438] on textarea at bounding box center [784, 439] width 722 height 12
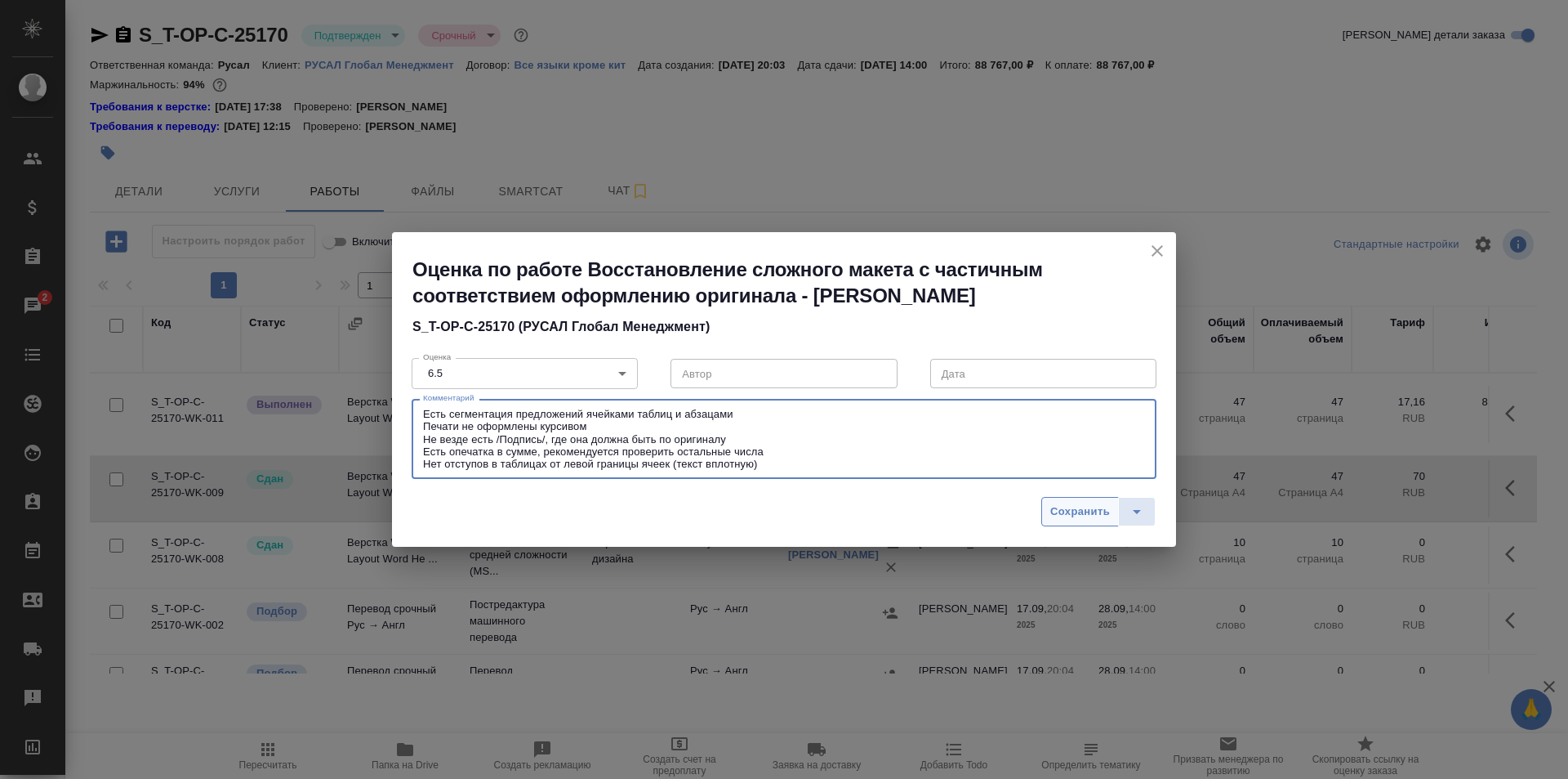
type textarea "Есть сегментация предложений ячейками таблиц и абзацами Печати не оформлены кур…"
click at [1063, 515] on span "Сохранить" at bounding box center [1080, 512] width 60 height 19
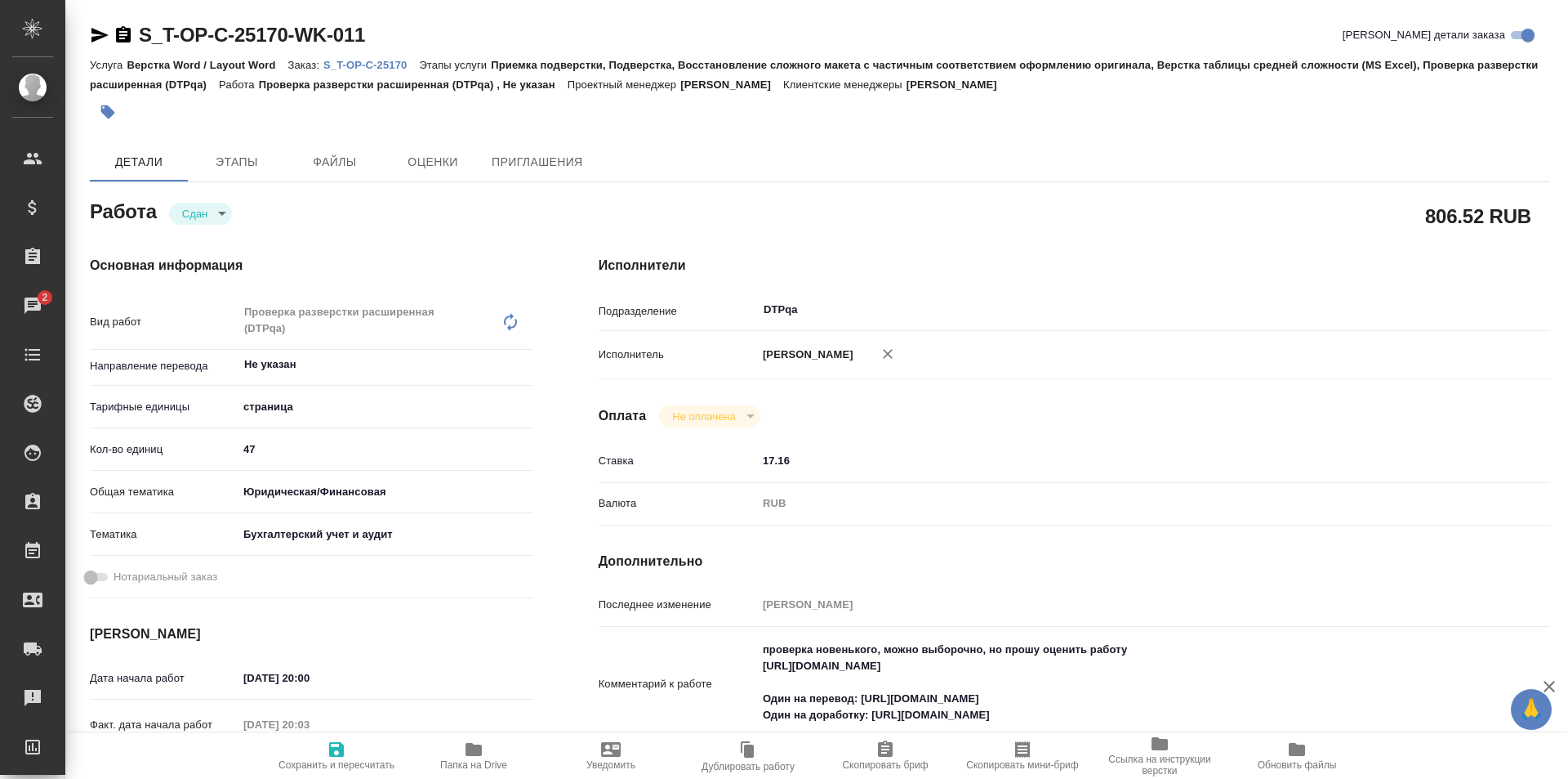
drag, startPoint x: 100, startPoint y: 31, endPoint x: 367, endPoint y: 123, distance: 282.4
click at [100, 31] on icon "button" at bounding box center [100, 35] width 20 height 20
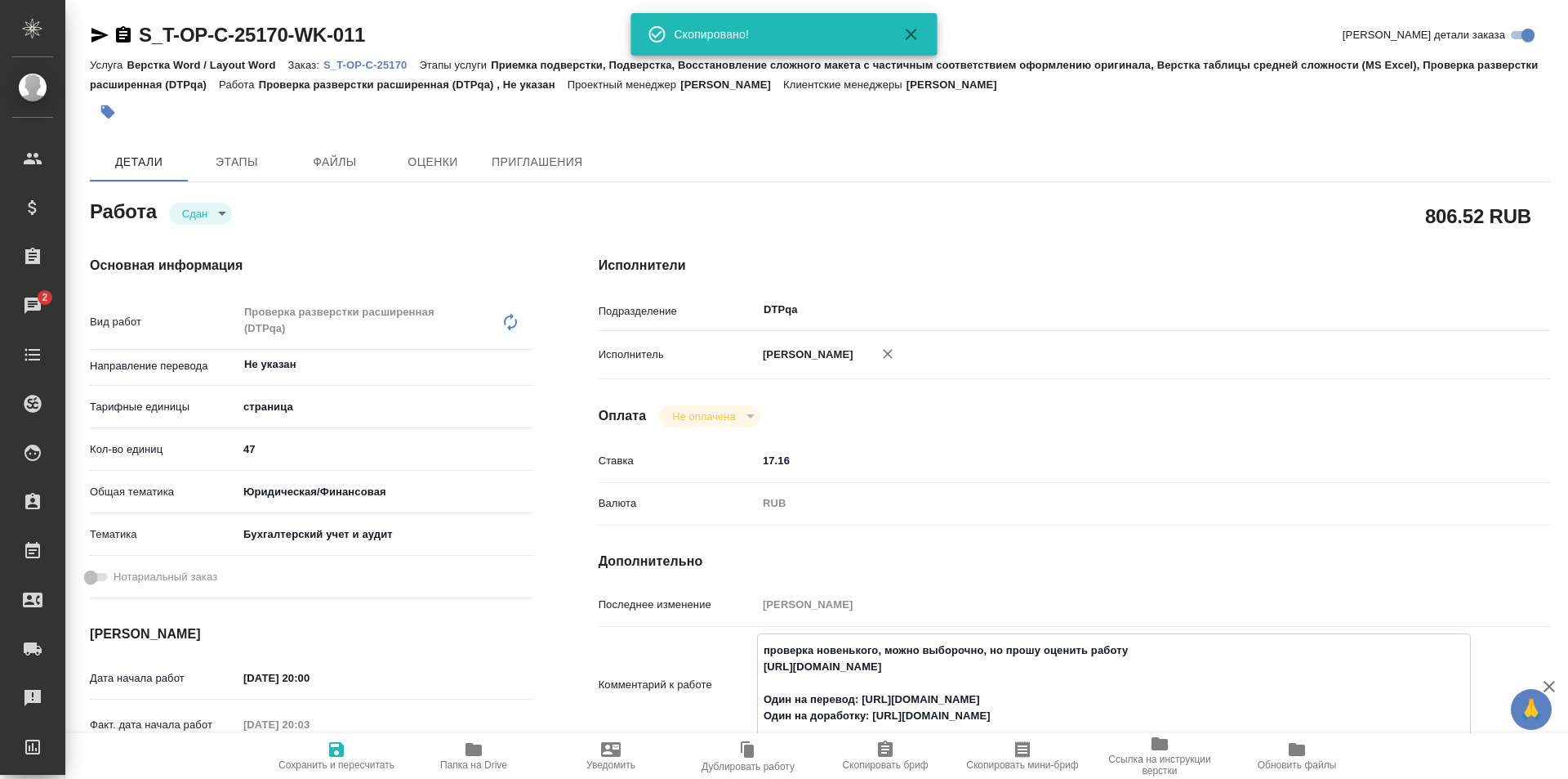
drag, startPoint x: 1055, startPoint y: 668, endPoint x: 728, endPoint y: 651, distance: 327.4
click at [728, 651] on div "Комментарий к работе проверка новенького, можно выборочно, но прошу оценить раб…" at bounding box center [1074, 685] width 951 height 103
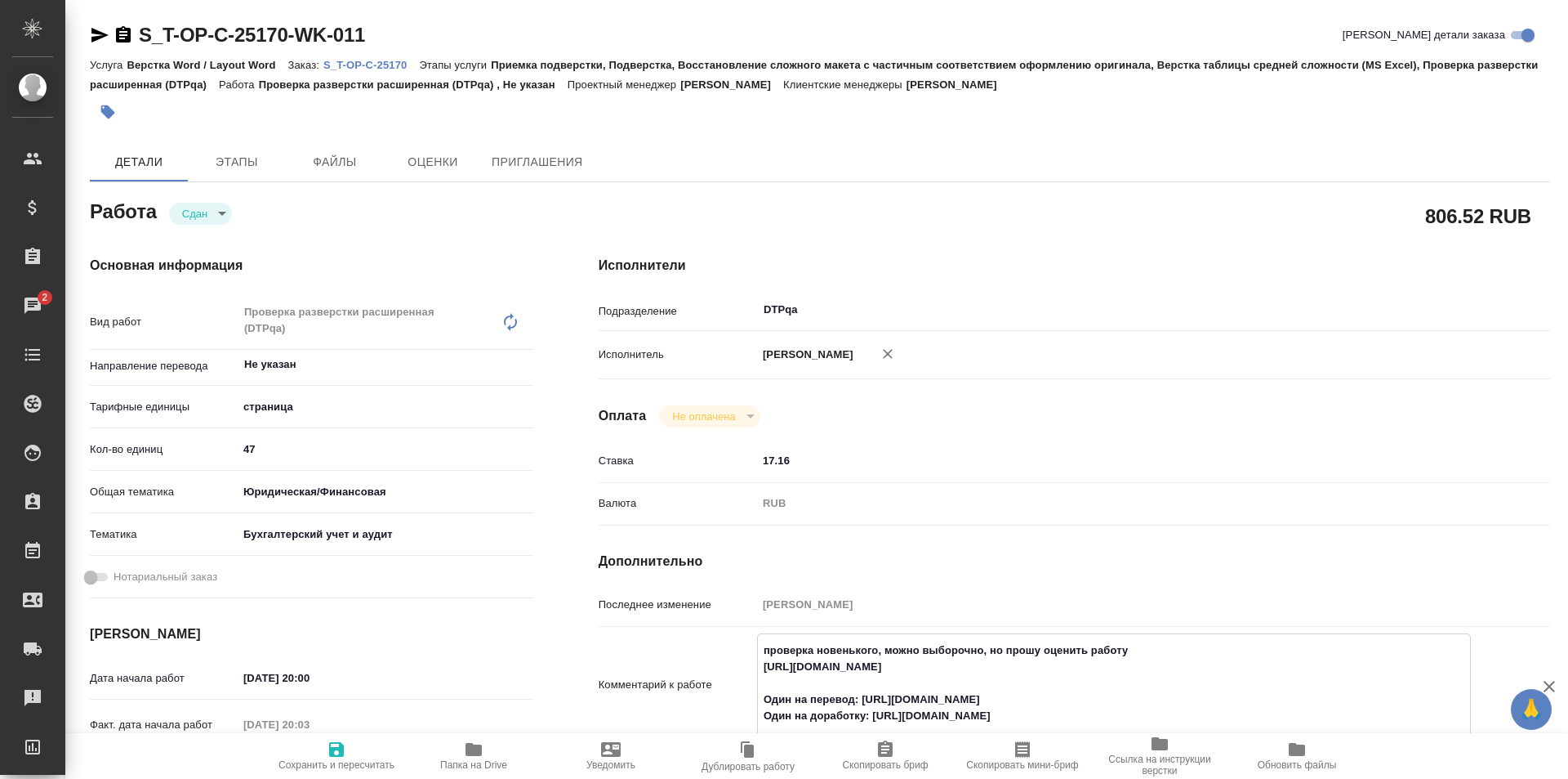
click at [1066, 672] on textarea "проверка новенького, можно выборочно, но прошу оценить работу https://tera.awat…" at bounding box center [1114, 683] width 712 height 93
drag, startPoint x: 1069, startPoint y: 666, endPoint x: 758, endPoint y: 668, distance: 311.0
click at [758, 668] on textarea "проверка новенького, можно выборочно, но прошу оценить работу https://tera.awat…" at bounding box center [1114, 683] width 712 height 93
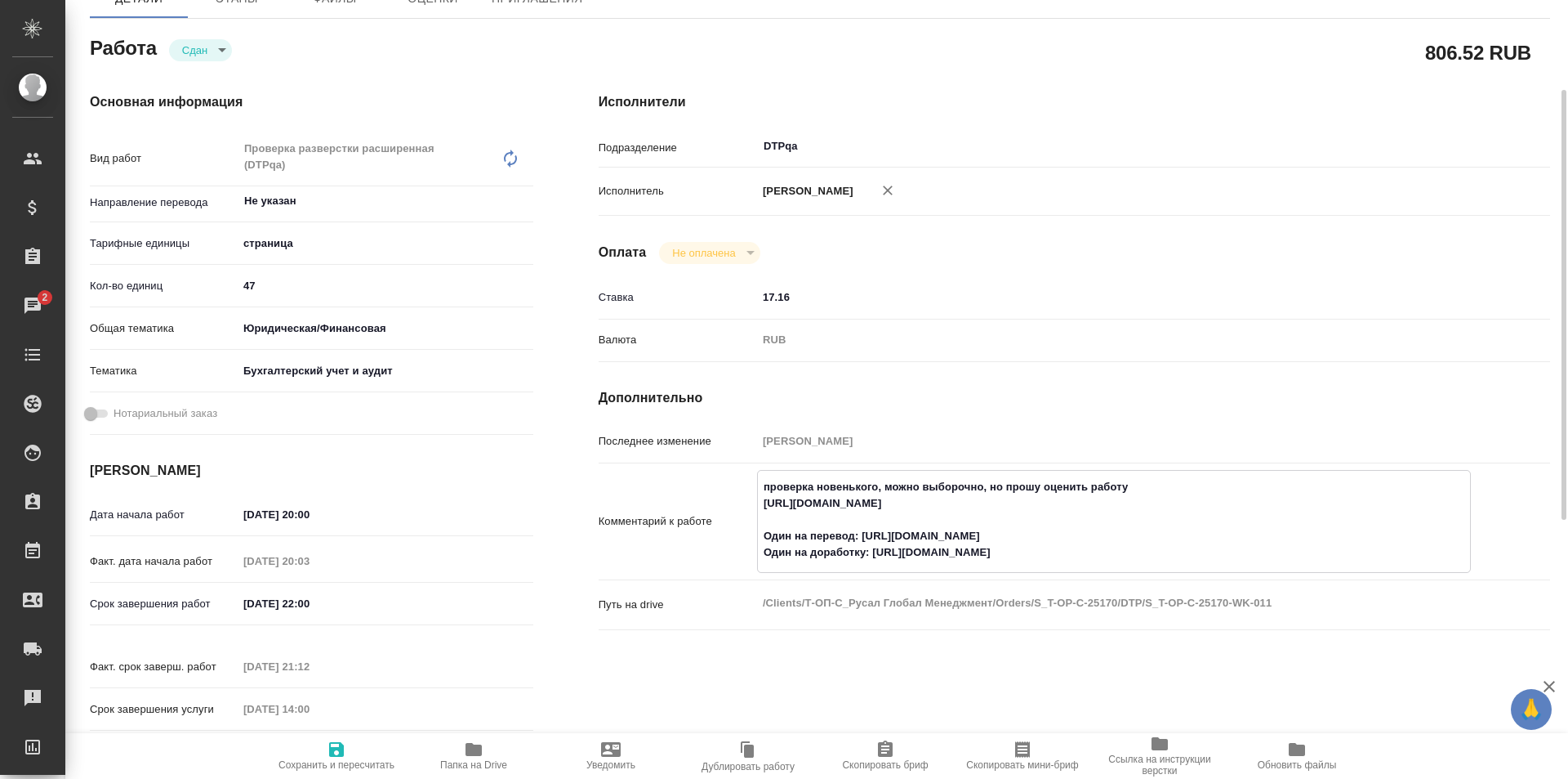
drag, startPoint x: 1033, startPoint y: 553, endPoint x: 947, endPoint y: 541, distance: 86.8
click at [870, 555] on textarea "проверка новенького, можно выборочно, но прошу оценить работу https://tera.awat…" at bounding box center [1114, 520] width 712 height 93
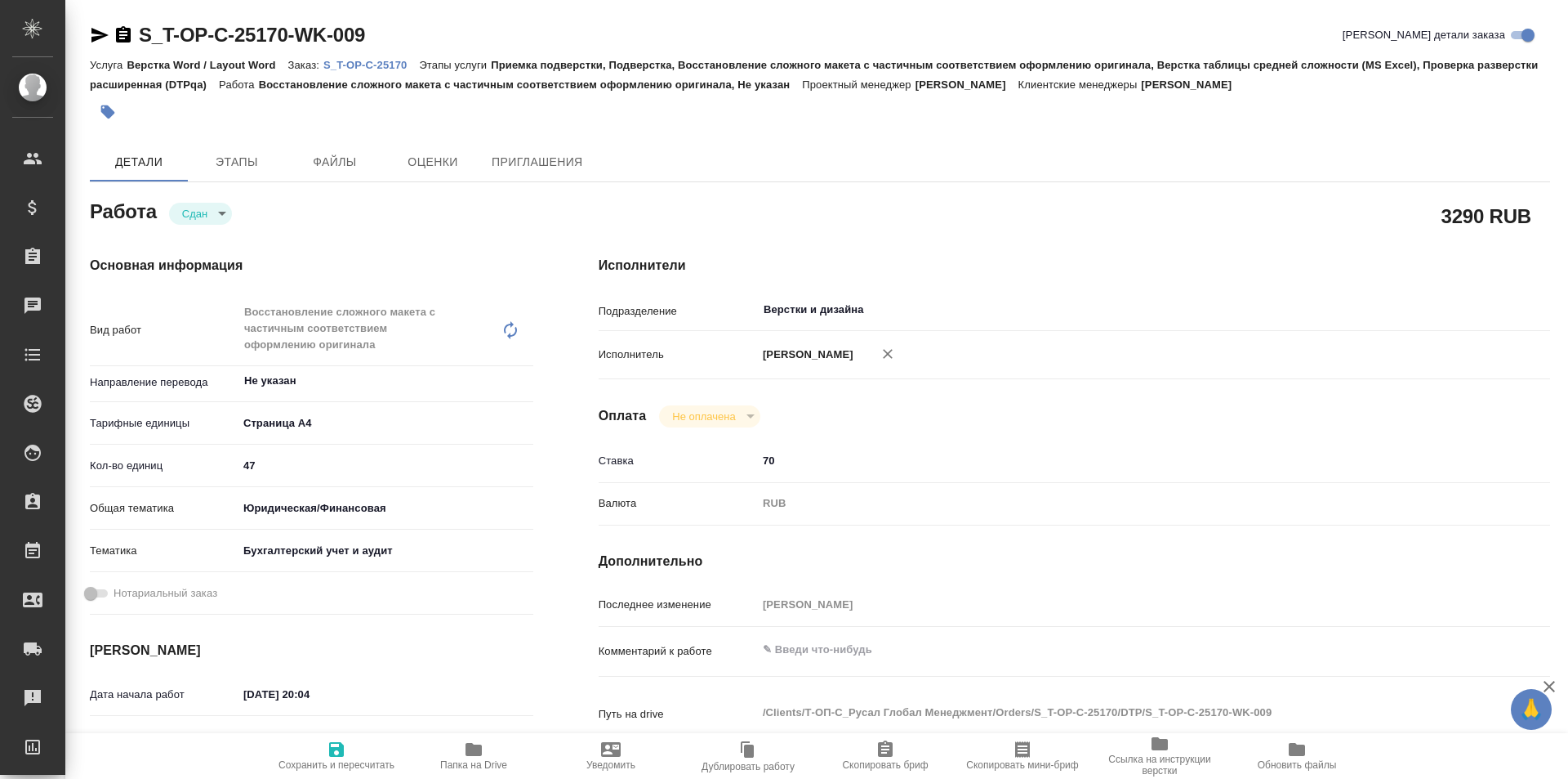
type textarea "x"
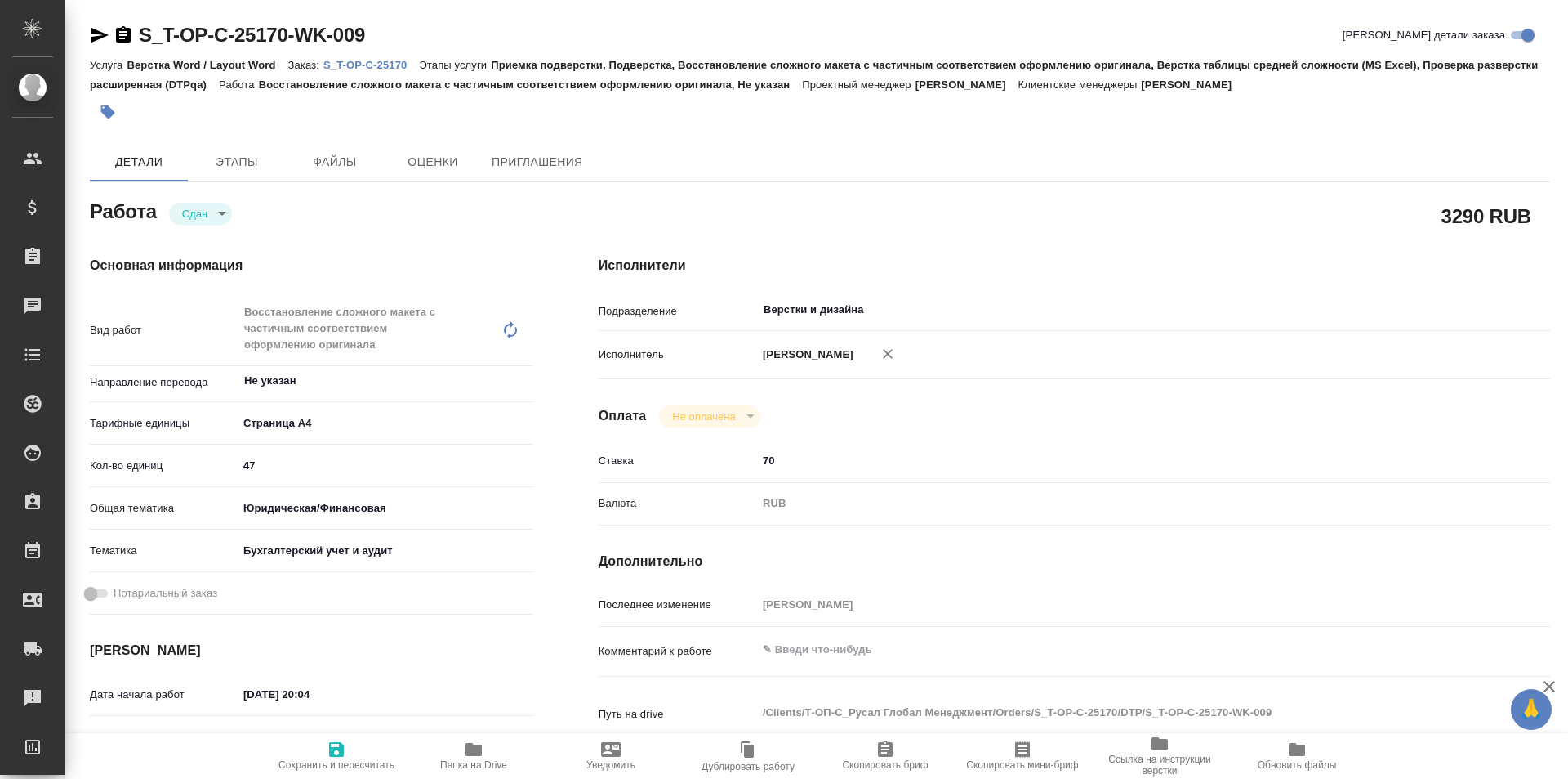
type textarea "x"
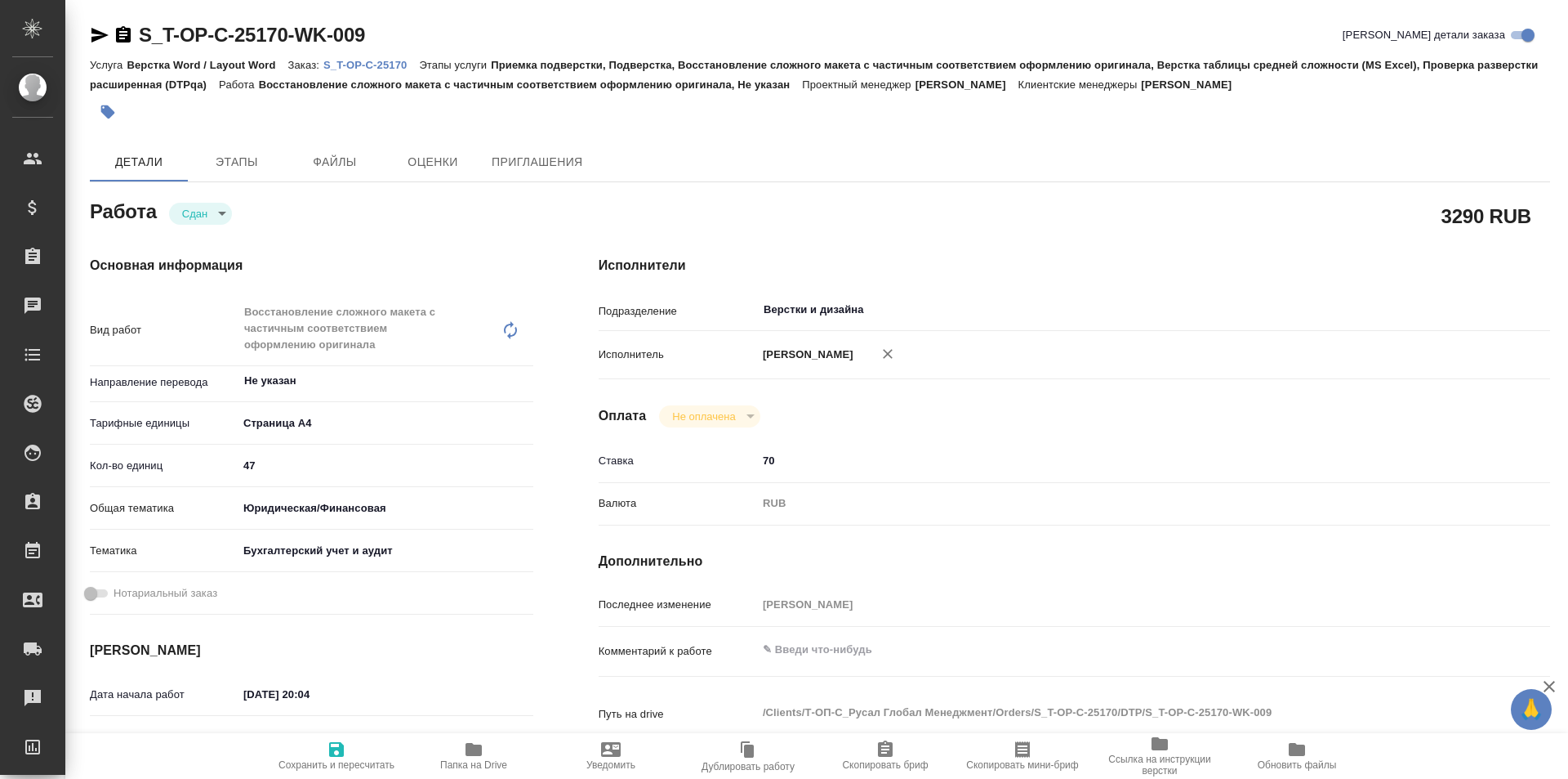
type textarea "x"
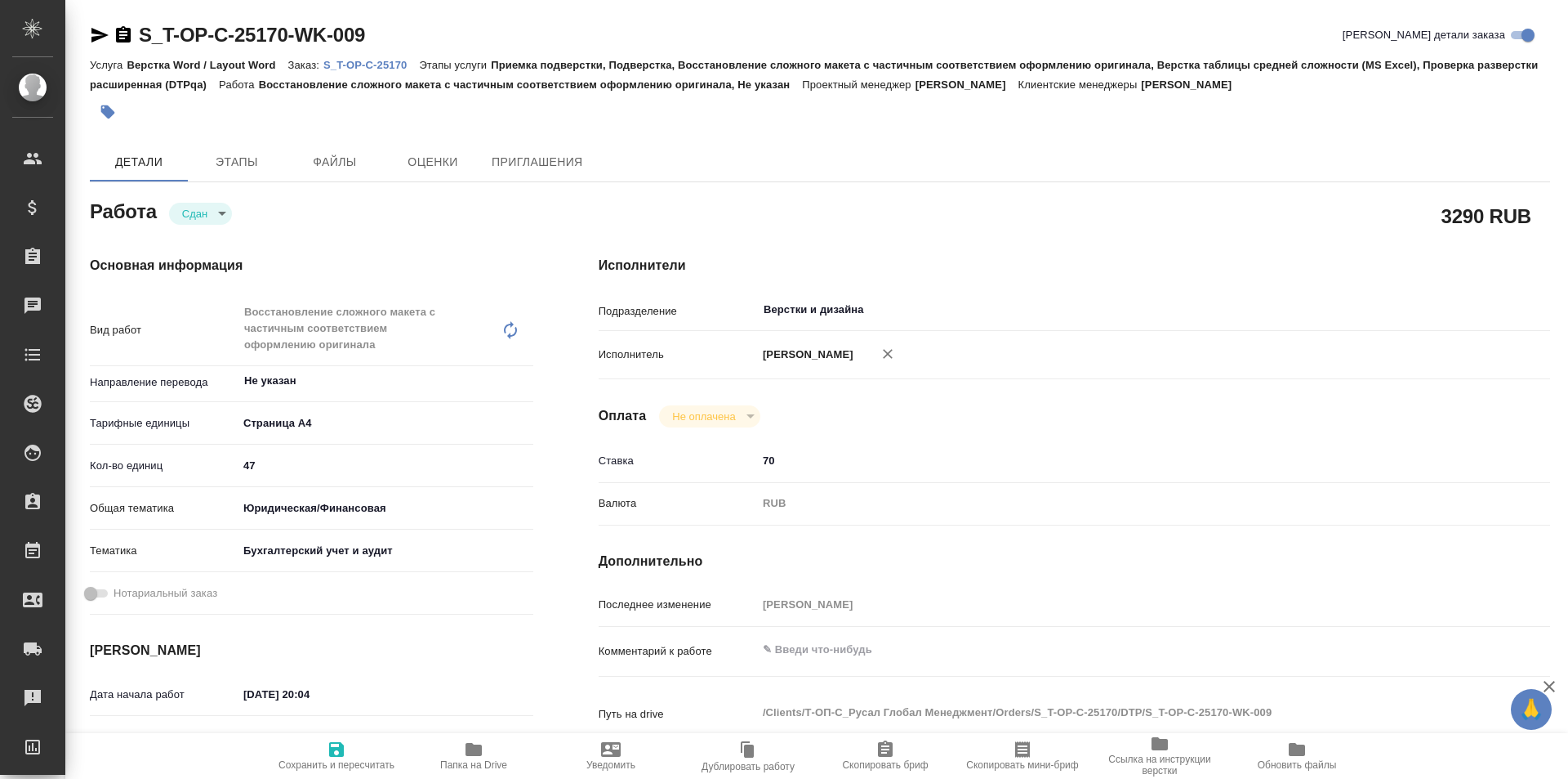
click at [94, 34] on icon "button" at bounding box center [100, 35] width 20 height 20
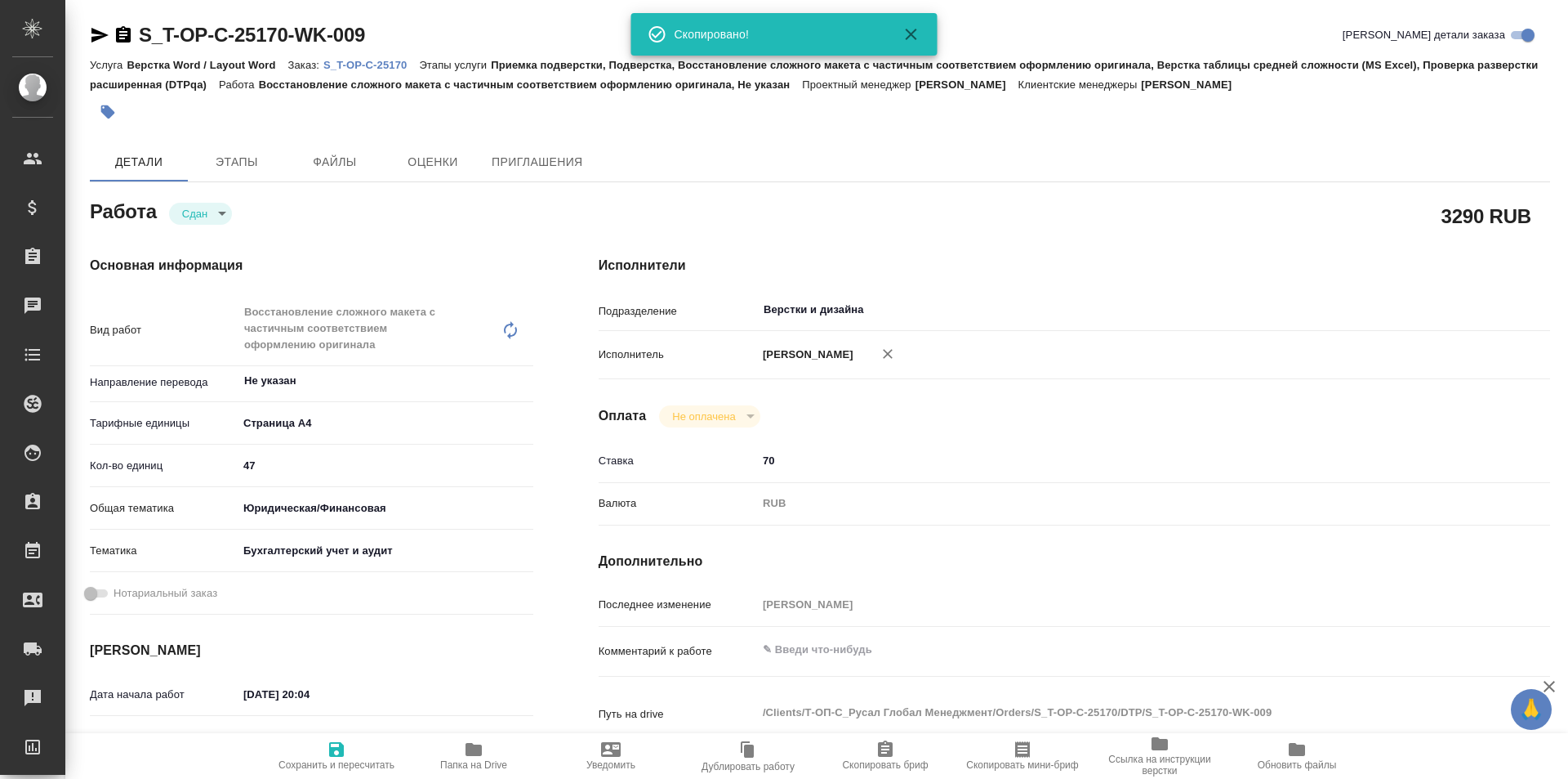
type textarea "x"
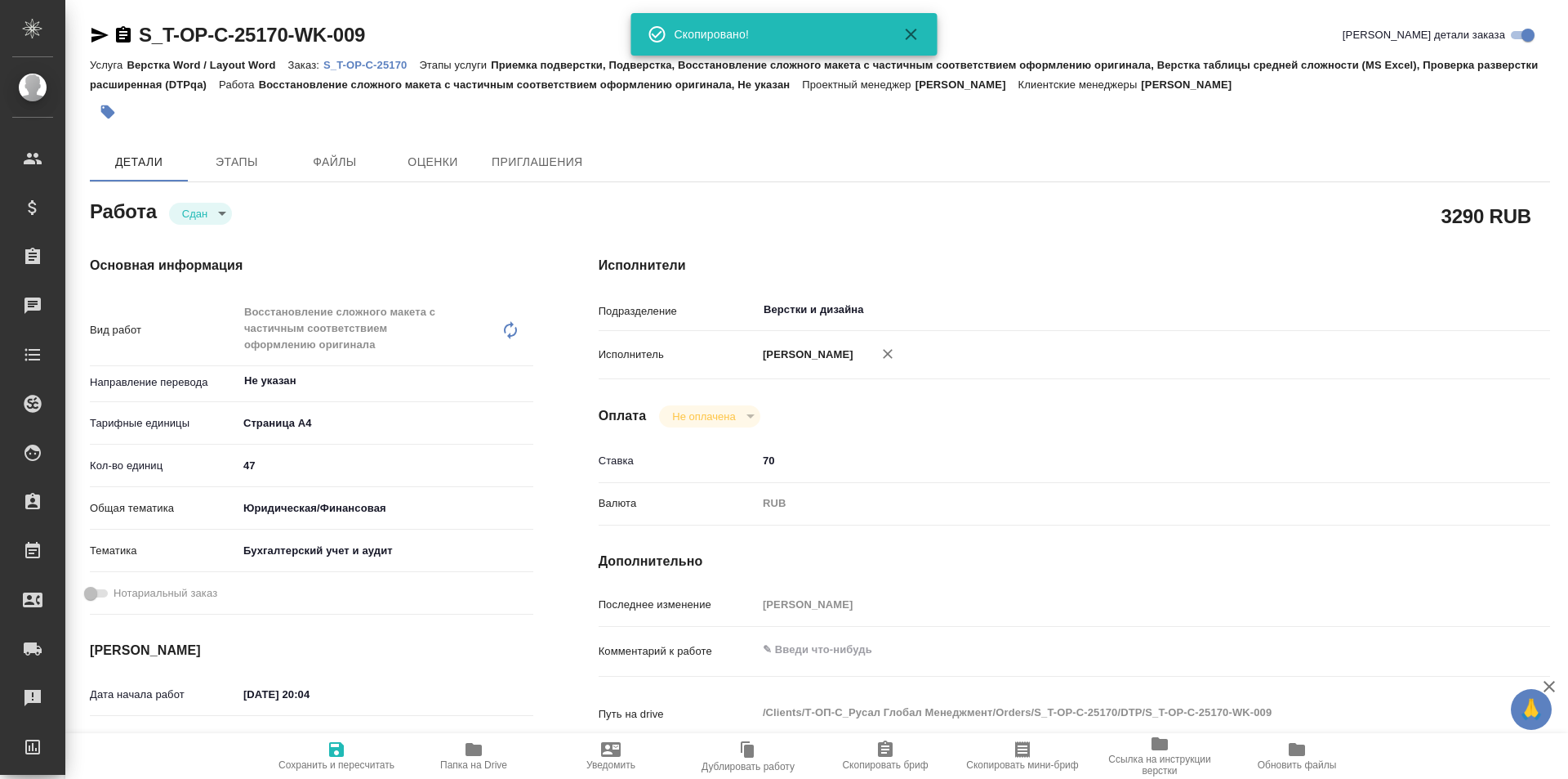
type textarea "x"
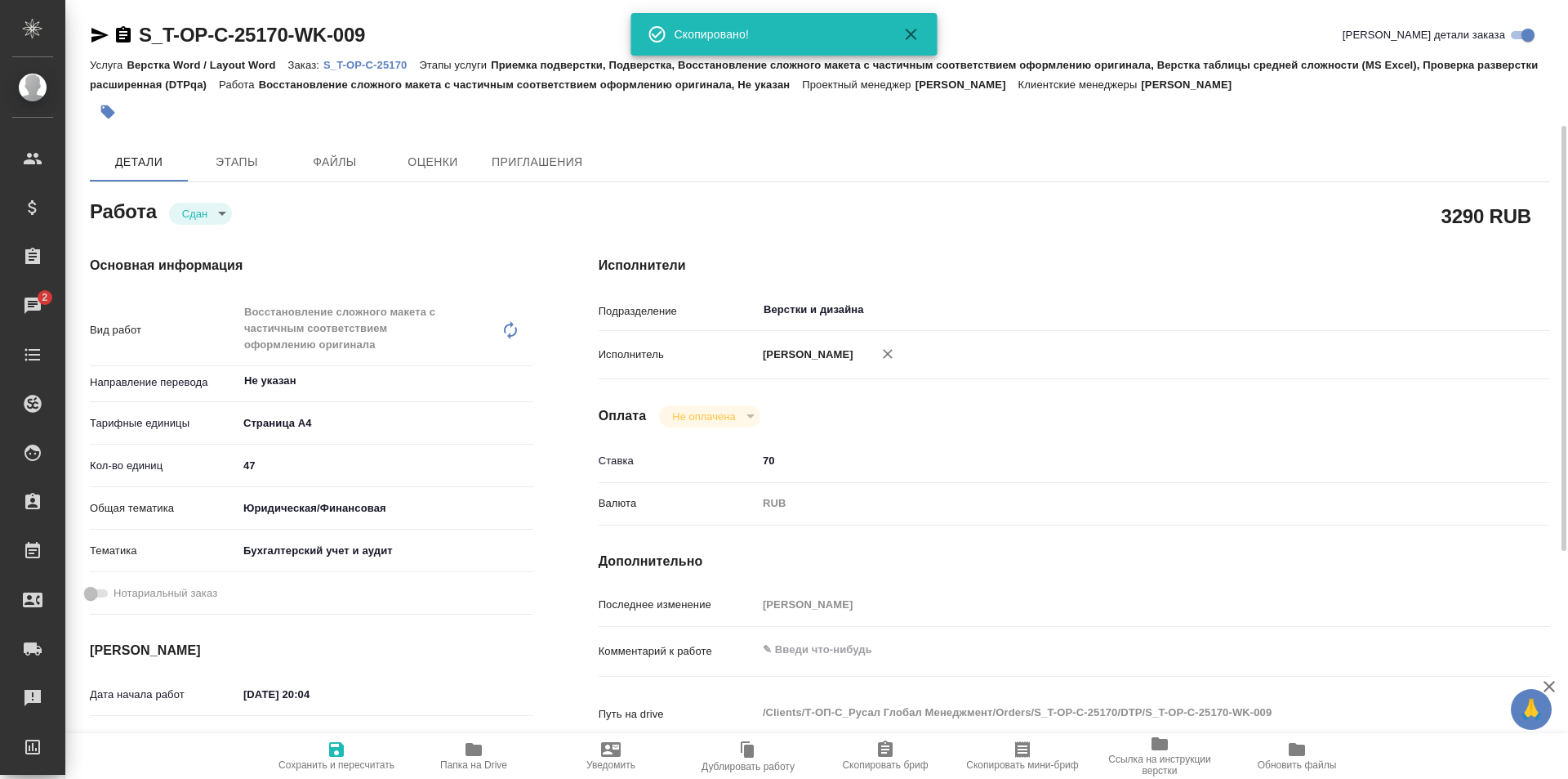
scroll to position [82, 0]
